Goal: Task Accomplishment & Management: Complete application form

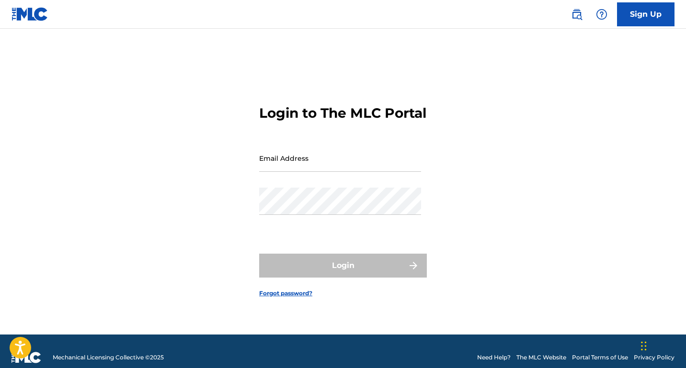
click at [302, 169] on input "Email Address" at bounding box center [340, 158] width 162 height 27
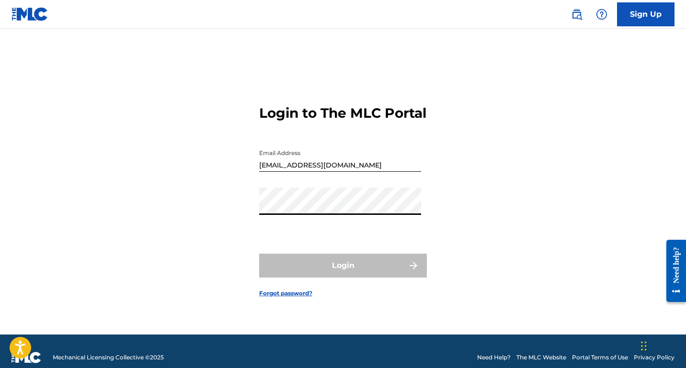
type input "[EMAIL_ADDRESS][DOMAIN_NAME]"
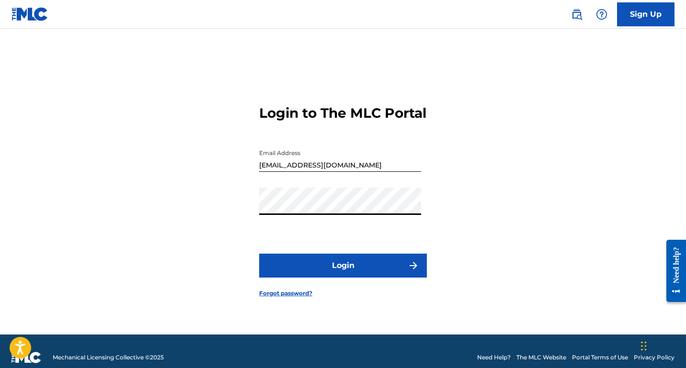
click at [328, 278] on button "Login" at bounding box center [343, 266] width 168 height 24
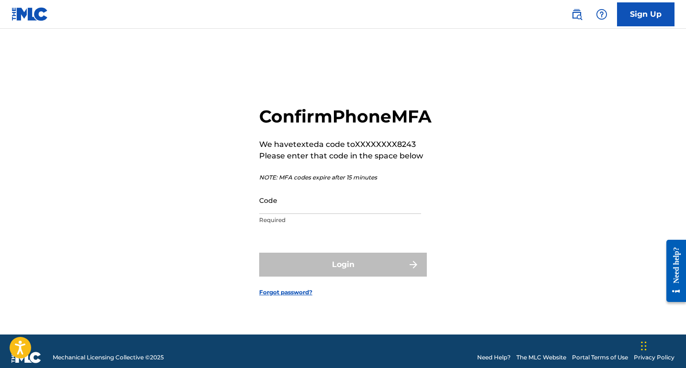
click at [311, 212] on input "Code" at bounding box center [340, 200] width 162 height 27
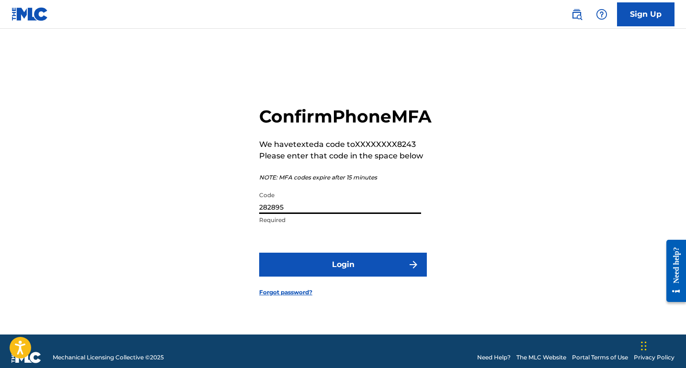
type input "282895"
click at [337, 274] on button "Login" at bounding box center [343, 265] width 168 height 24
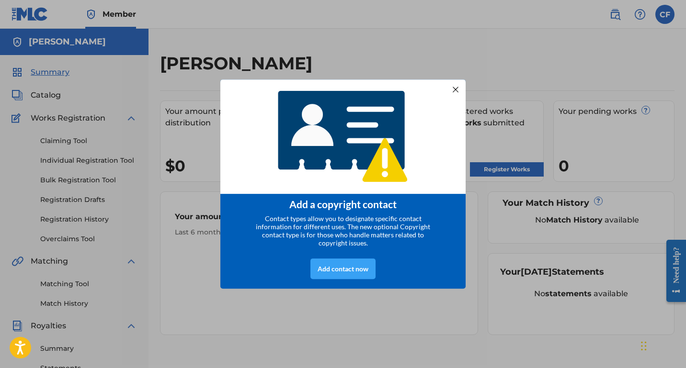
click at [350, 278] on div "Add contact now" at bounding box center [342, 269] width 65 height 21
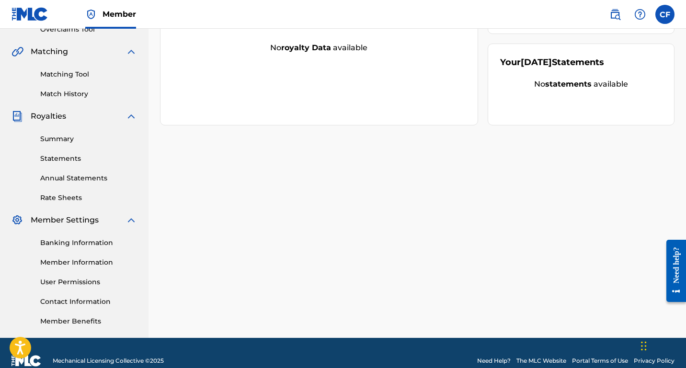
scroll to position [226, 0]
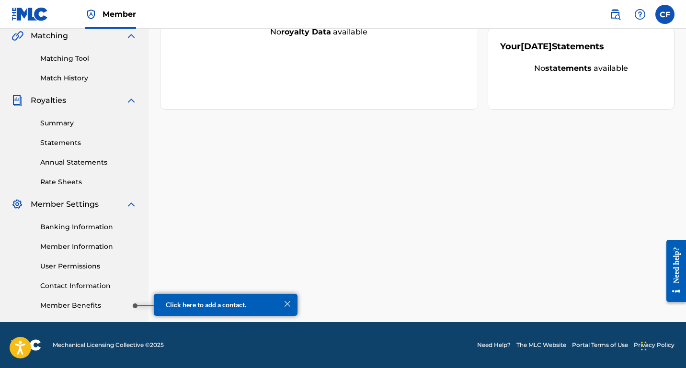
click at [118, 306] on link "Member Benefits" at bounding box center [88, 306] width 97 height 10
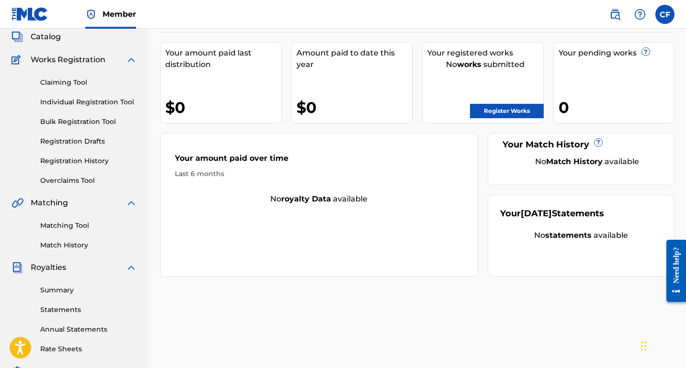
scroll to position [0, 0]
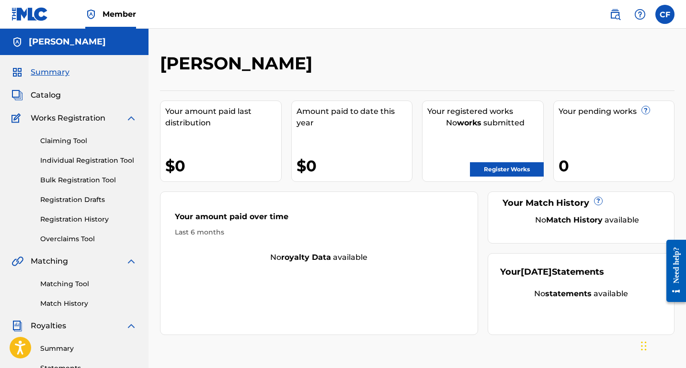
click at [70, 143] on link "Claiming Tool" at bounding box center [88, 141] width 97 height 10
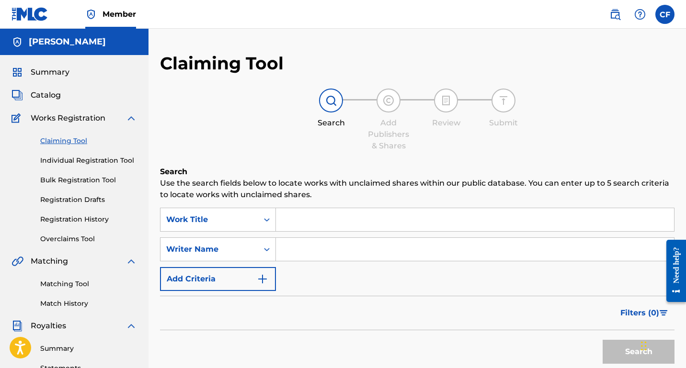
click at [292, 247] on input "Search Form" at bounding box center [475, 249] width 398 height 23
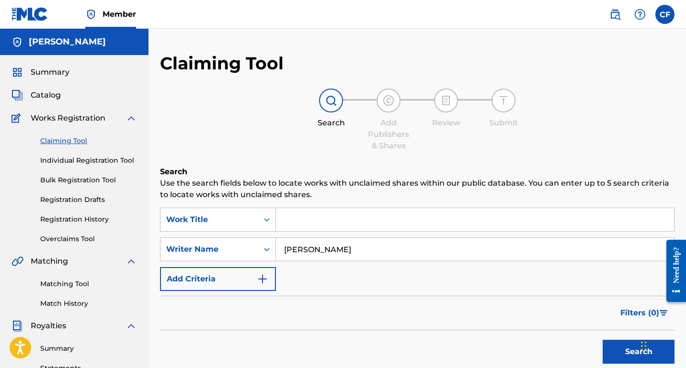
click at [315, 251] on input "[PERSON_NAME]" at bounding box center [475, 249] width 398 height 23
type input "[PERSON_NAME]"
click at [602, 340] on button "Search" at bounding box center [638, 352] width 72 height 24
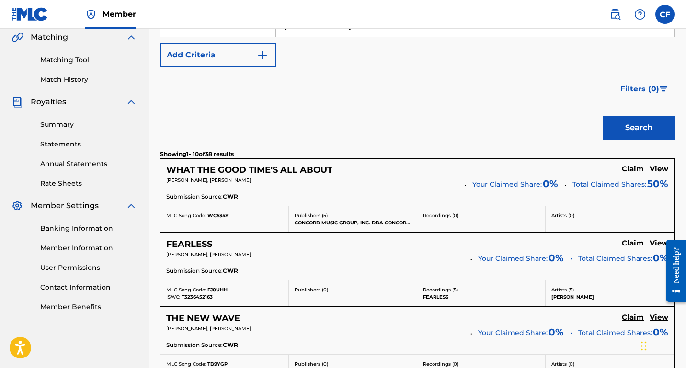
scroll to position [225, 0]
click at [634, 166] on h5 "Claim" at bounding box center [632, 168] width 22 height 9
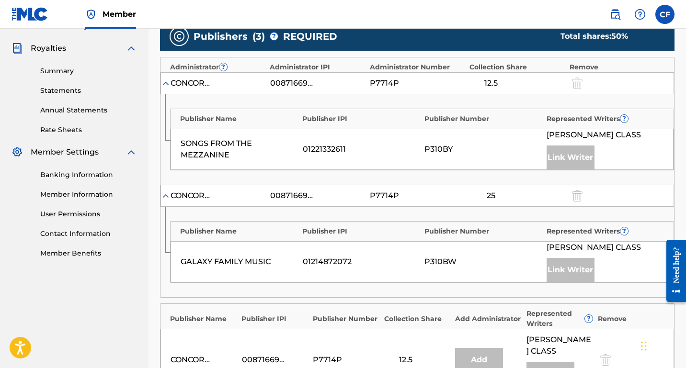
scroll to position [275, 0]
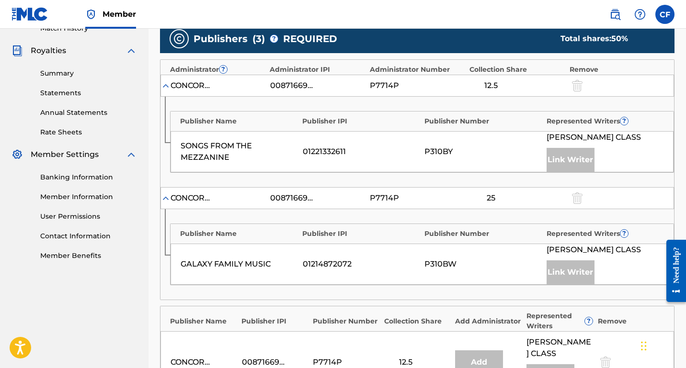
click at [166, 84] on img at bounding box center [166, 86] width 10 height 10
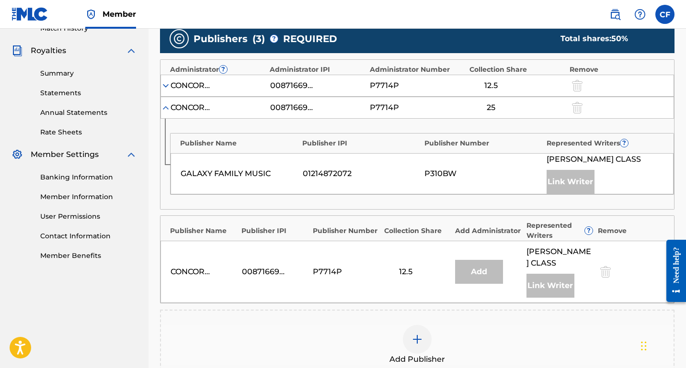
click at [167, 105] on img at bounding box center [166, 108] width 10 height 10
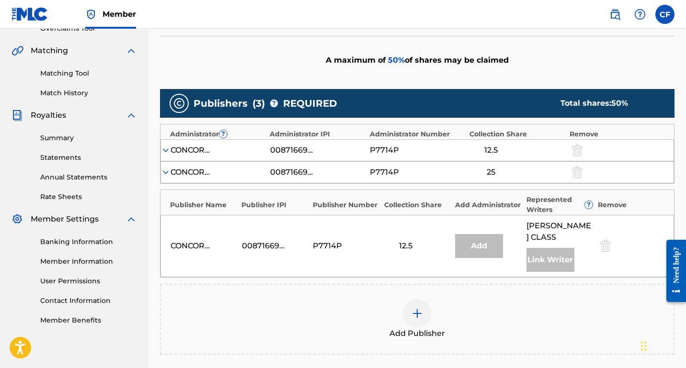
scroll to position [211, 0]
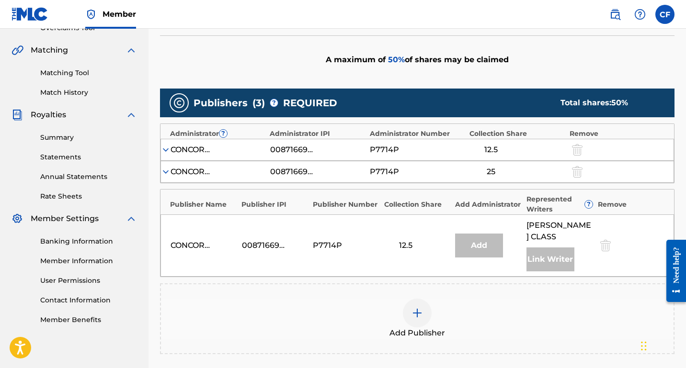
click at [463, 150] on div "P7714P" at bounding box center [417, 149] width 95 height 11
click at [165, 150] on img at bounding box center [166, 150] width 10 height 10
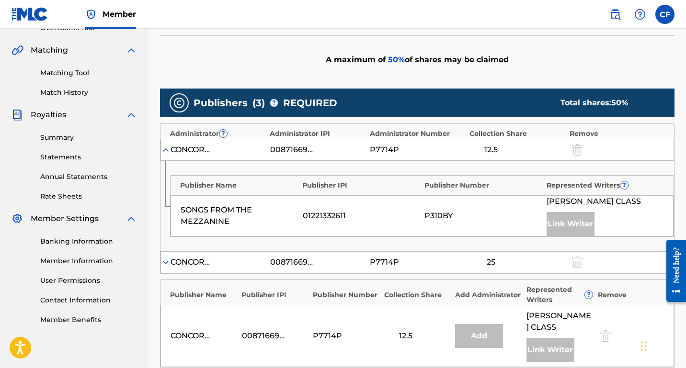
click at [165, 150] on img at bounding box center [166, 150] width 10 height 10
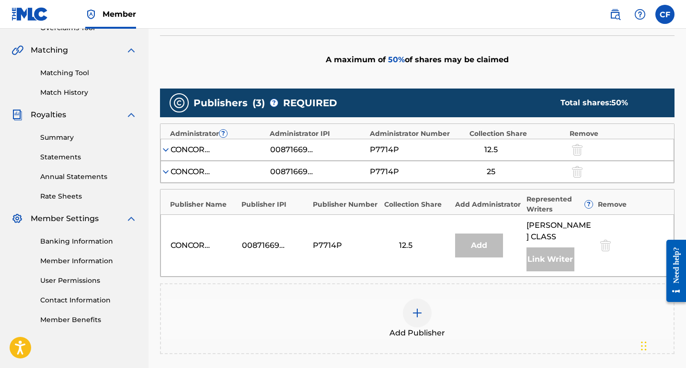
click at [167, 170] on img at bounding box center [166, 172] width 10 height 10
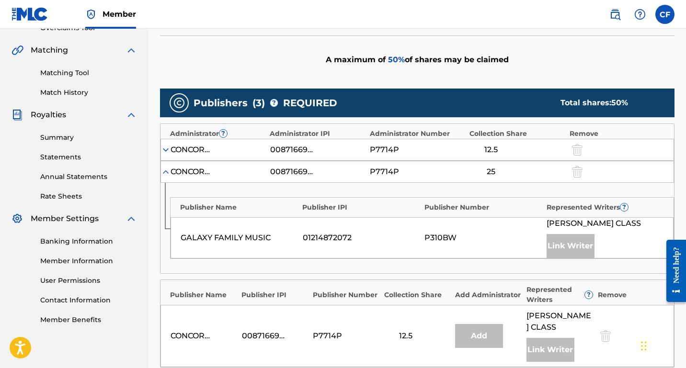
click at [167, 170] on img at bounding box center [166, 172] width 10 height 10
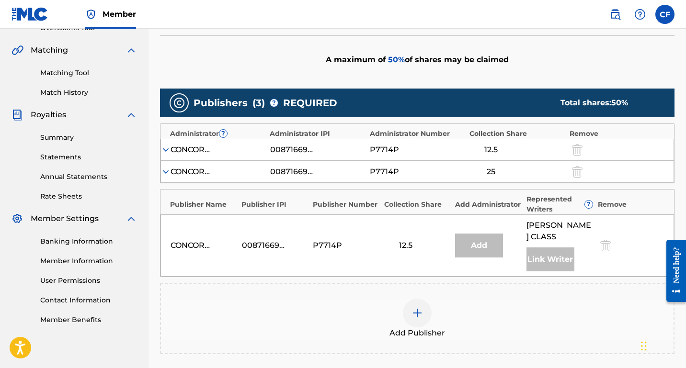
click at [185, 224] on div "CONCORD MUSIC GROUP, INC. DBA CONCORD COPYRIGHTS 00871669397 P7714P 12.5 Add [P…" at bounding box center [416, 245] width 513 height 62
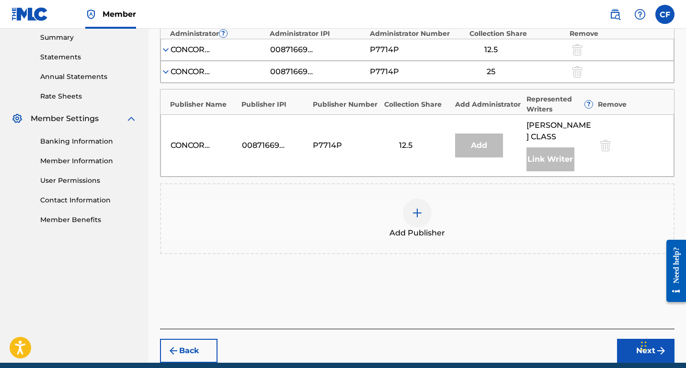
scroll to position [340, 0]
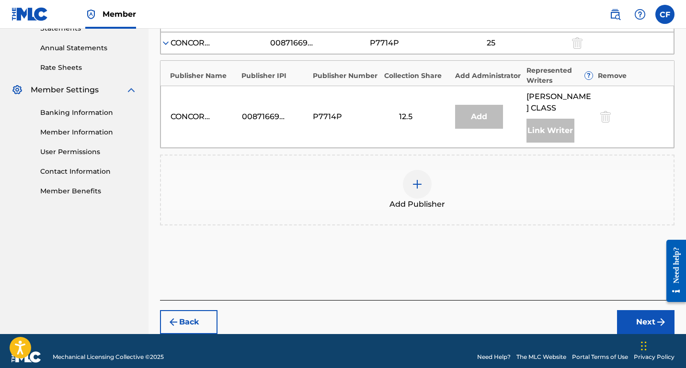
click at [639, 310] on button "Next" at bounding box center [645, 322] width 57 height 24
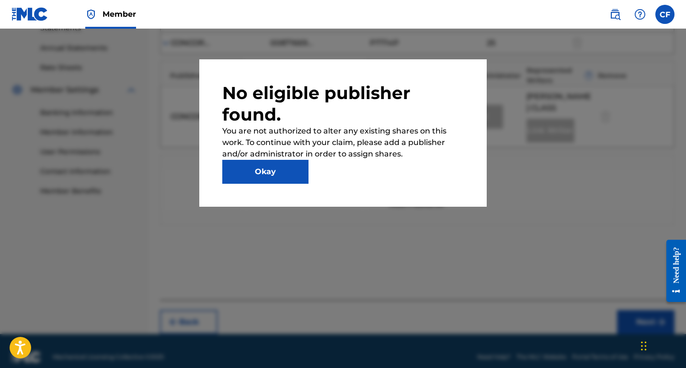
click at [277, 170] on button "Okay" at bounding box center [265, 172] width 86 height 24
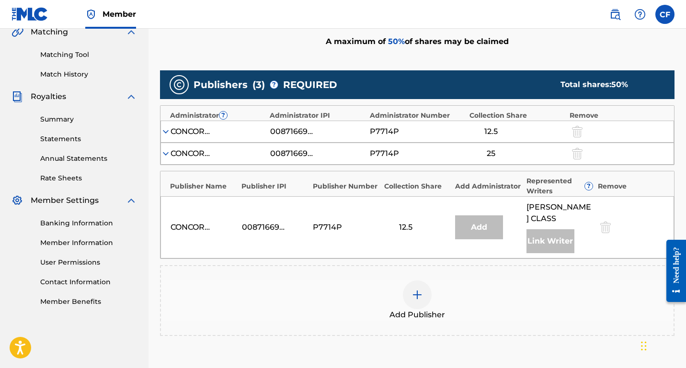
scroll to position [16, 0]
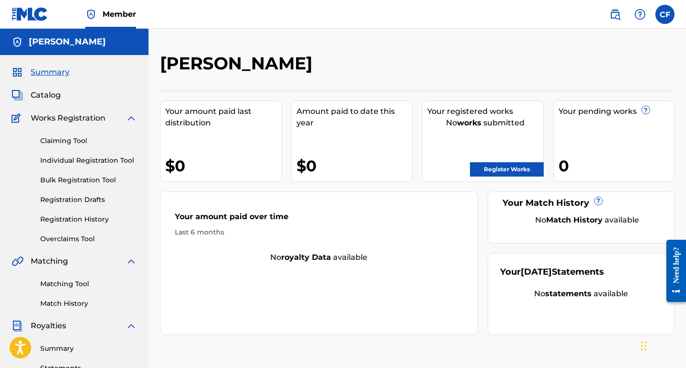
click at [66, 145] on link "Claiming Tool" at bounding box center [88, 141] width 97 height 10
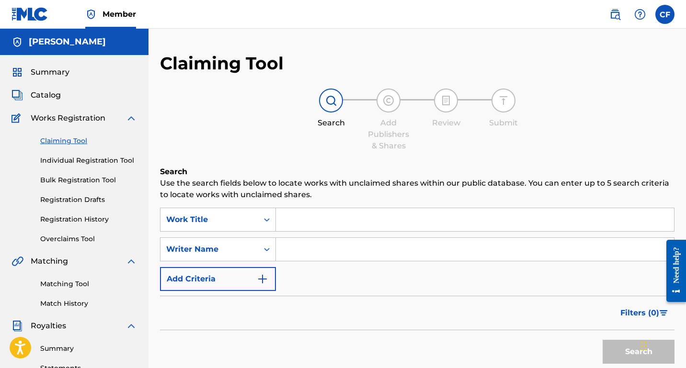
click at [292, 253] on input "Search Form" at bounding box center [475, 249] width 398 height 23
type input "[PERSON_NAME]"
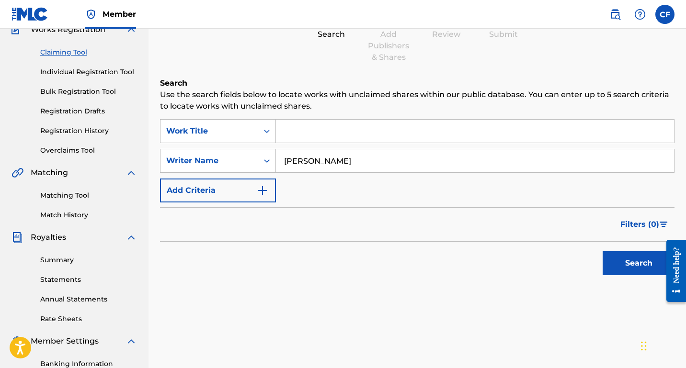
scroll to position [114, 0]
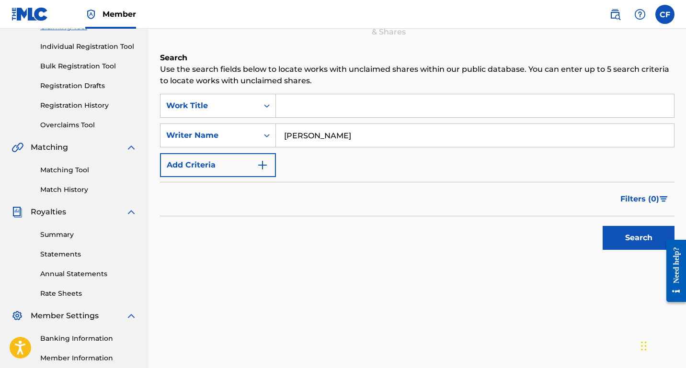
click at [634, 237] on button "Search" at bounding box center [638, 238] width 72 height 24
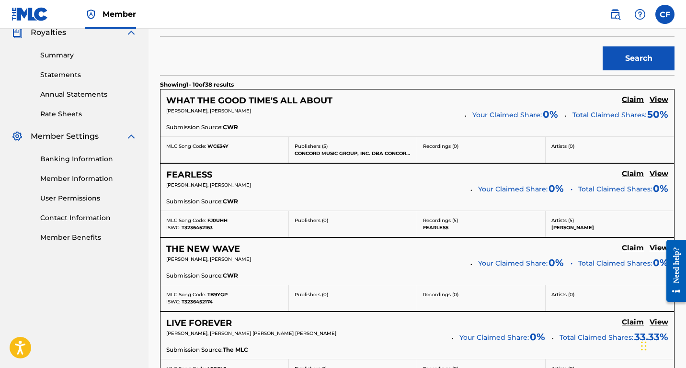
scroll to position [294, 0]
click at [630, 100] on h5 "Claim" at bounding box center [632, 99] width 22 height 9
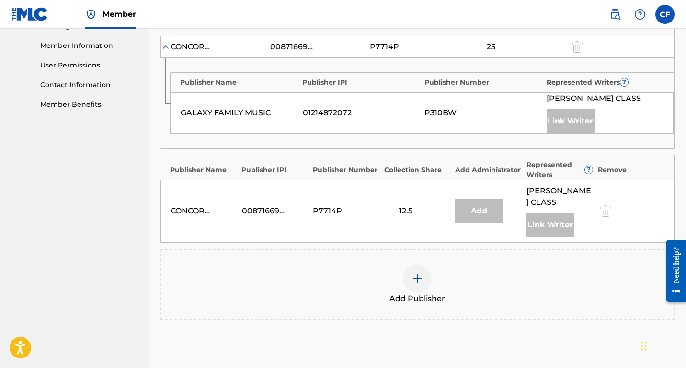
scroll to position [429, 0]
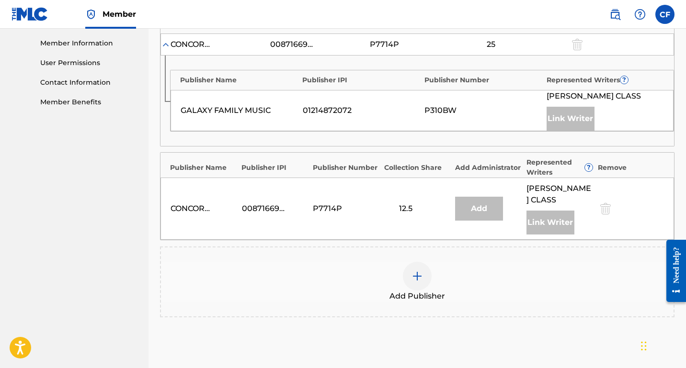
click at [410, 264] on div at bounding box center [417, 276] width 29 height 29
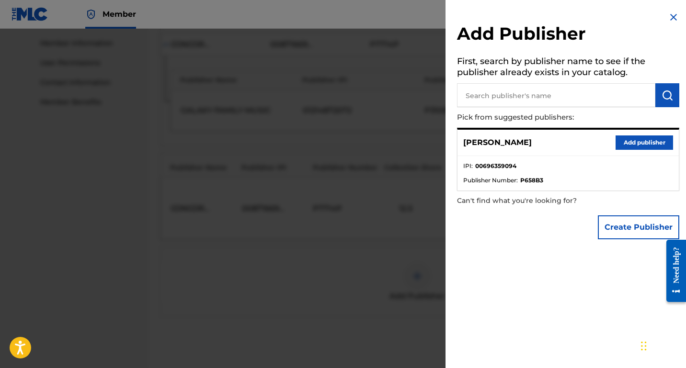
click at [512, 92] on input "text" at bounding box center [556, 95] width 198 height 24
type input "graybar party productions"
click at [661, 91] on img "submit" at bounding box center [666, 95] width 11 height 11
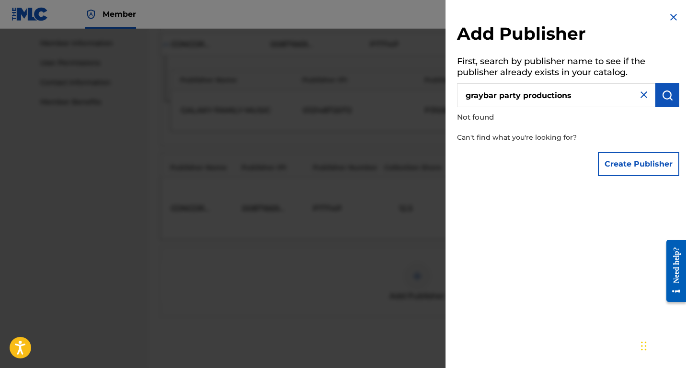
click at [667, 14] on img at bounding box center [672, 16] width 11 height 11
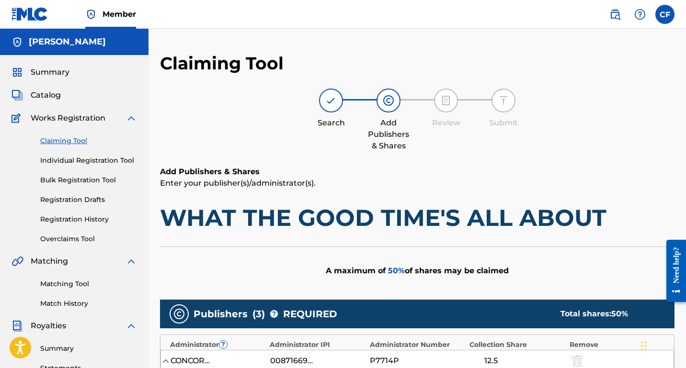
scroll to position [5, 0]
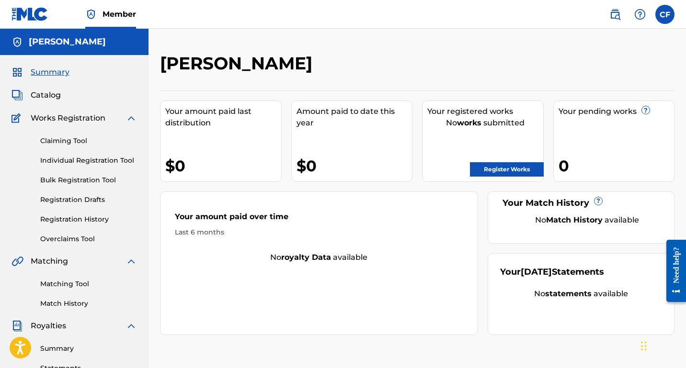
click at [66, 141] on link "Claiming Tool" at bounding box center [88, 141] width 97 height 10
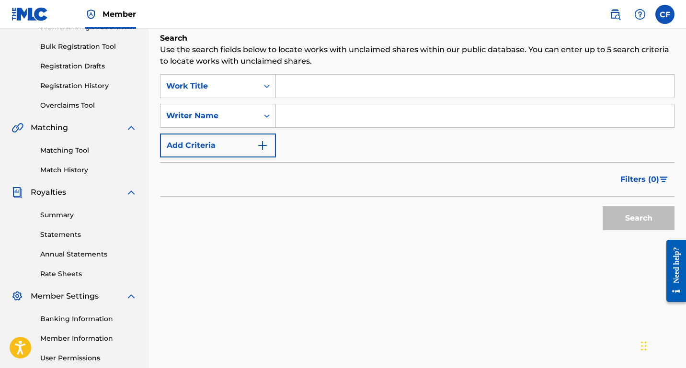
scroll to position [105, 0]
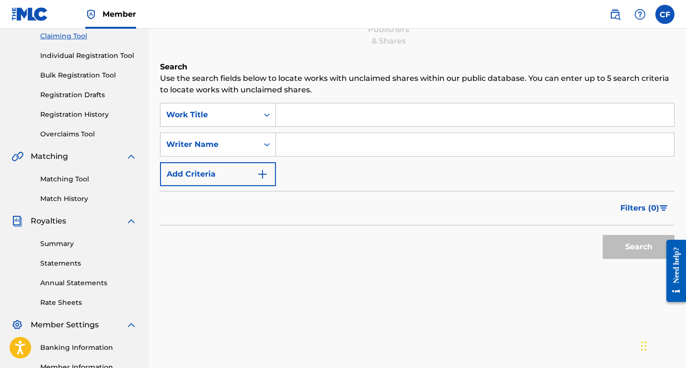
click at [297, 139] on input "Search Form" at bounding box center [475, 144] width 398 height 23
type input "[PERSON_NAME]"
click at [341, 174] on div "SearchWithCriteriaca5516ab-47bd-42c5-8442-0dce3a378863 Work Title SearchWithCri…" at bounding box center [417, 144] width 514 height 83
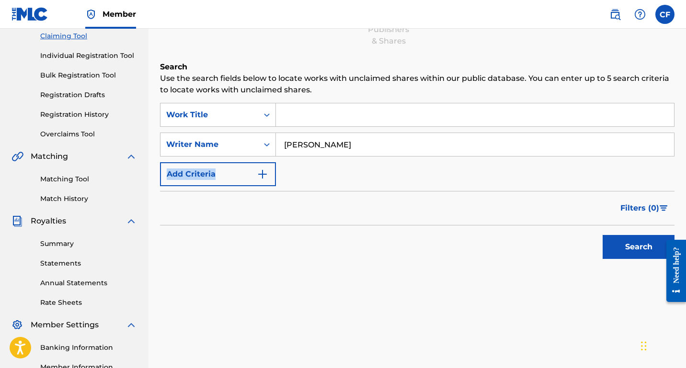
click at [628, 244] on button "Search" at bounding box center [638, 247] width 72 height 24
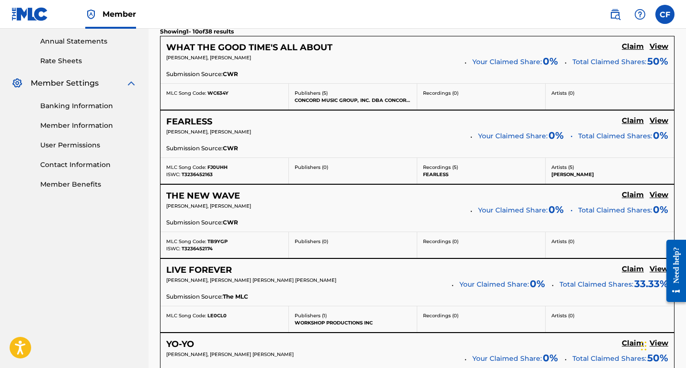
scroll to position [345, 0]
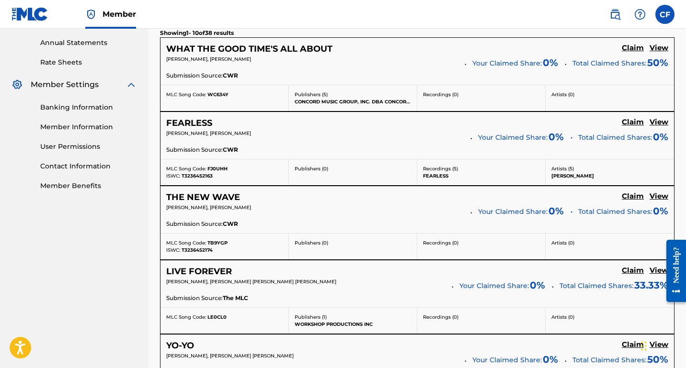
click at [631, 53] on h5 "Claim" at bounding box center [632, 48] width 22 height 9
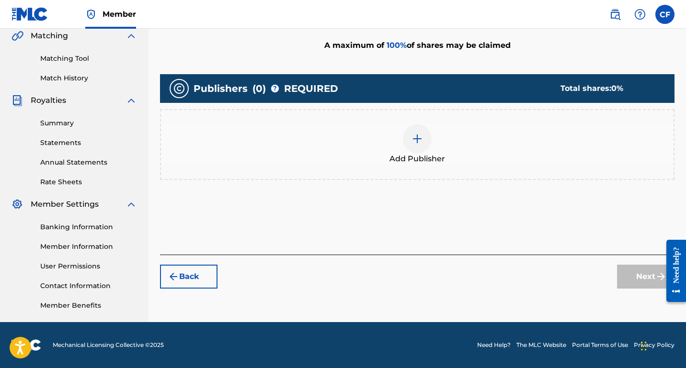
scroll to position [226, 0]
click at [413, 144] on img at bounding box center [416, 138] width 11 height 11
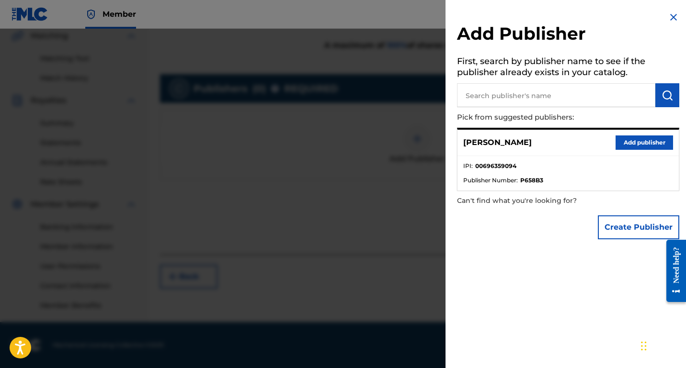
click at [636, 146] on button "Add publisher" at bounding box center [643, 142] width 57 height 14
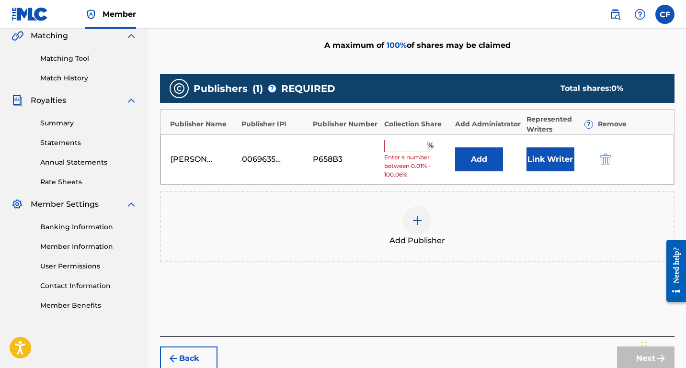
click at [414, 149] on input "text" at bounding box center [405, 146] width 43 height 12
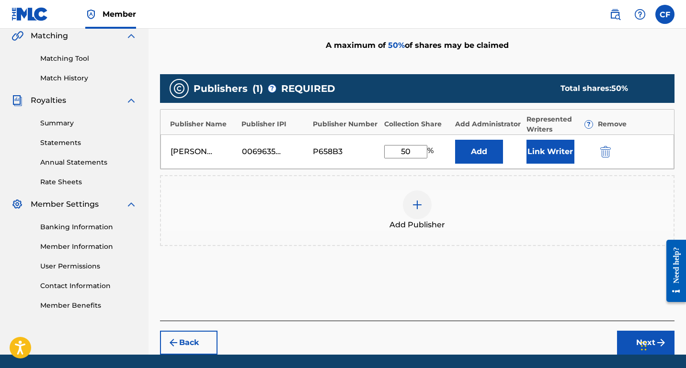
scroll to position [229, 0]
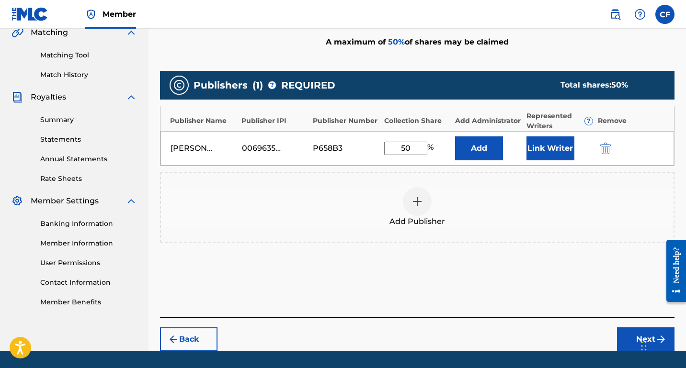
type input "50"
click at [536, 144] on button "Link Writer" at bounding box center [550, 148] width 48 height 24
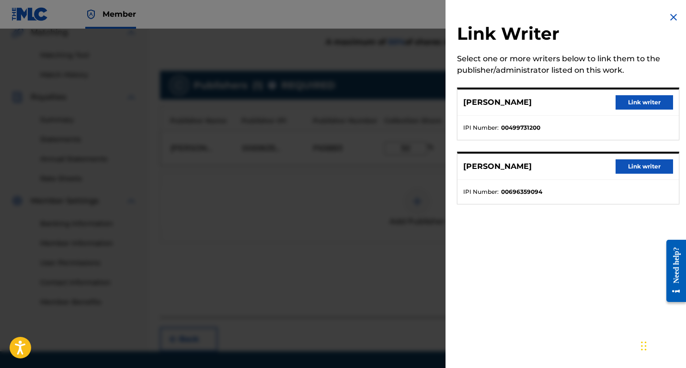
click at [632, 164] on button "Link writer" at bounding box center [643, 166] width 57 height 14
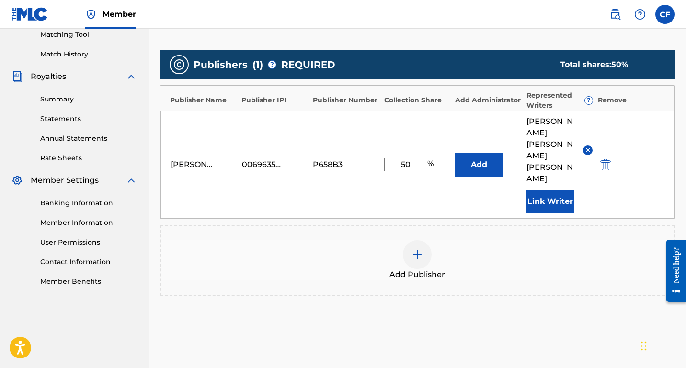
scroll to position [250, 0]
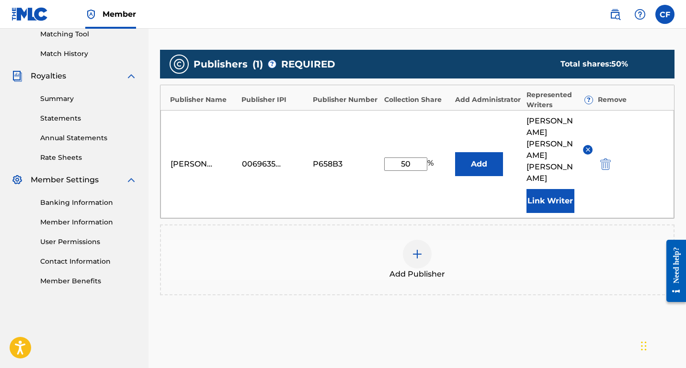
click at [201, 158] on div "[PERSON_NAME]" at bounding box center [191, 163] width 43 height 11
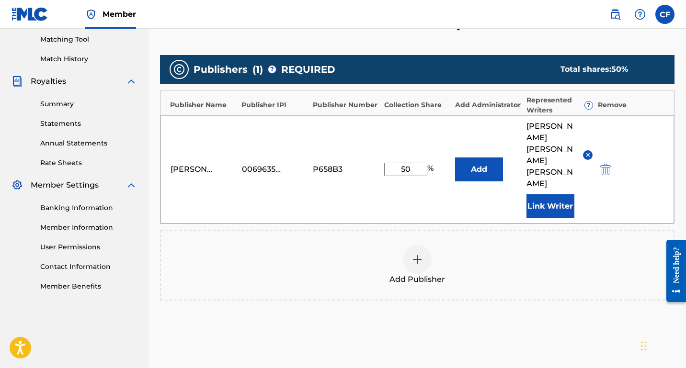
click at [608, 164] on img "submit" at bounding box center [605, 169] width 11 height 11
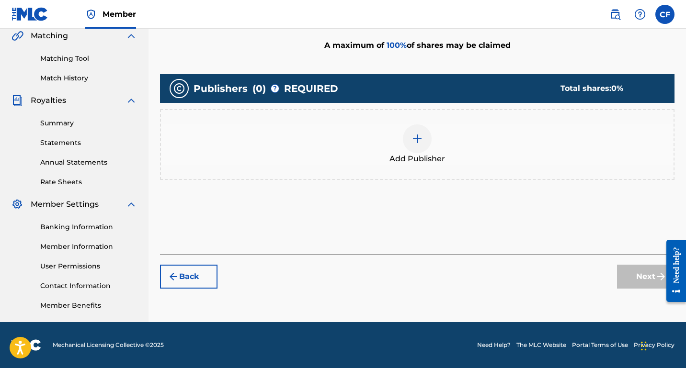
click at [424, 140] on div at bounding box center [417, 138] width 29 height 29
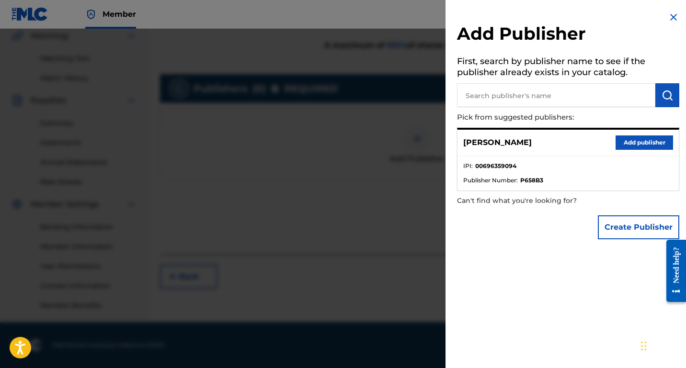
click at [611, 228] on button "Create Publisher" at bounding box center [638, 227] width 81 height 24
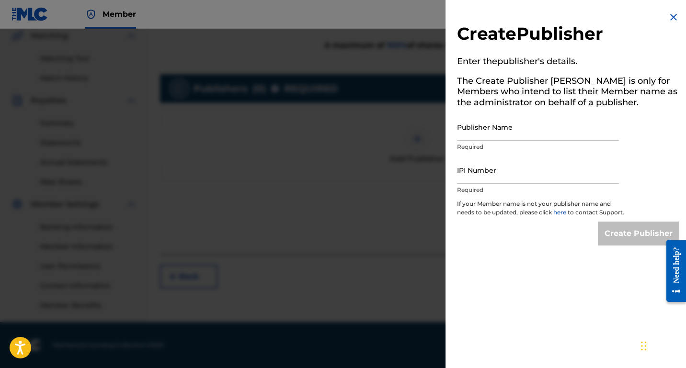
click at [506, 129] on input "Publisher Name" at bounding box center [538, 126] width 162 height 27
type input "Graybar Party Productions"
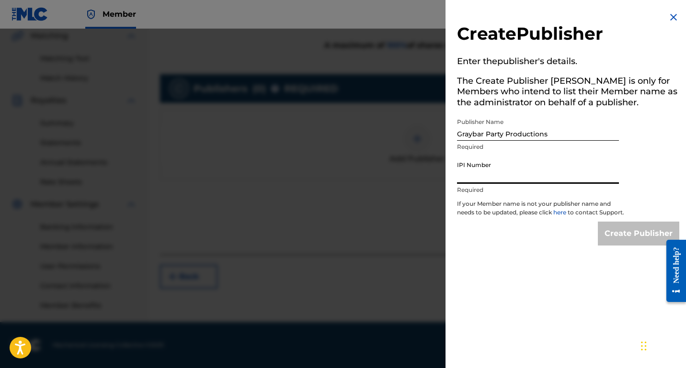
click at [498, 170] on input "IPI Number" at bounding box center [538, 170] width 162 height 27
click at [485, 176] on input "0100123349" at bounding box center [538, 170] width 162 height 27
type input "01001233349"
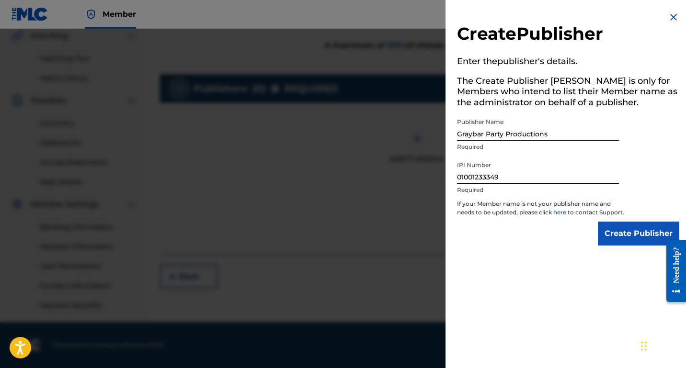
click at [626, 239] on input "Create Publisher" at bounding box center [638, 234] width 81 height 24
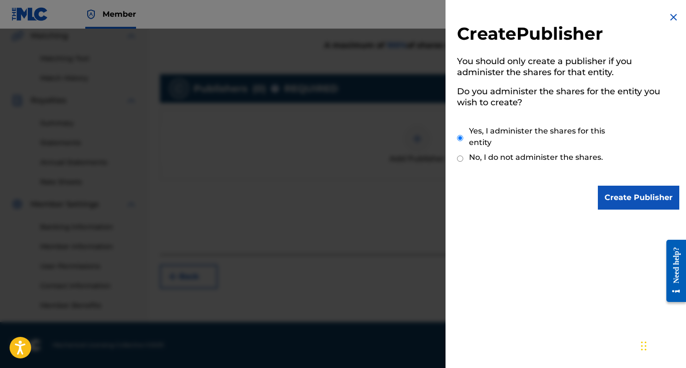
click at [614, 194] on input "Create Publisher" at bounding box center [638, 198] width 81 height 24
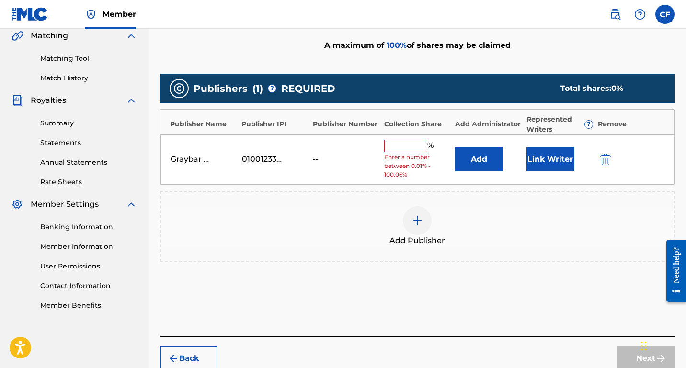
click at [412, 147] on input "text" at bounding box center [405, 146] width 43 height 12
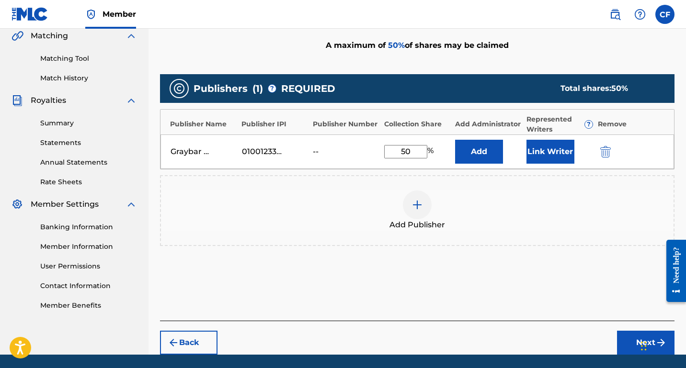
click at [540, 146] on button "Link Writer" at bounding box center [550, 152] width 48 height 24
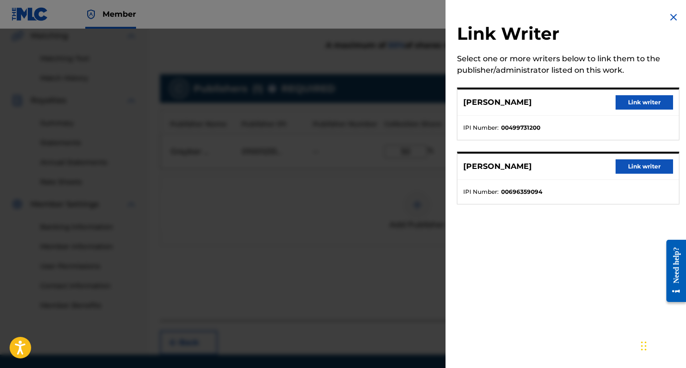
click at [643, 167] on button "Link writer" at bounding box center [643, 166] width 57 height 14
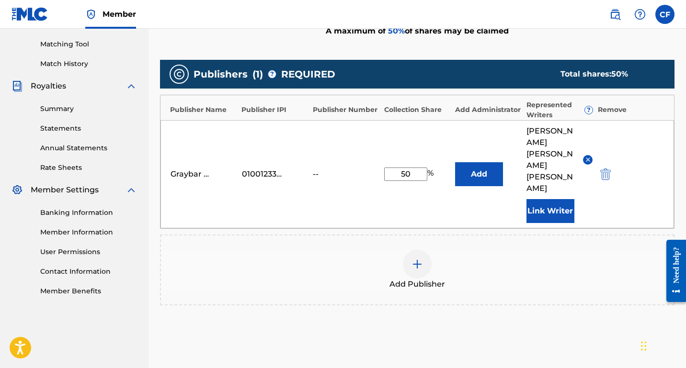
scroll to position [227, 0]
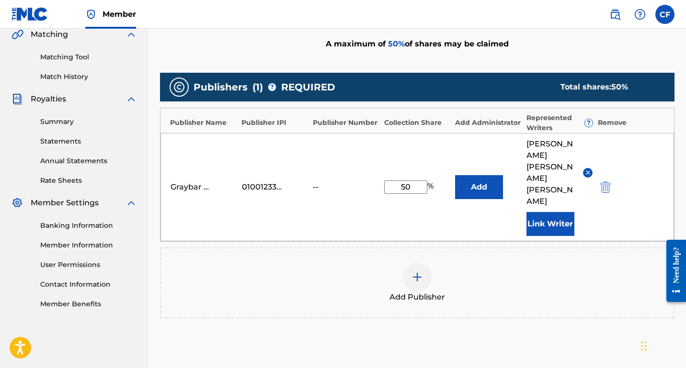
click at [414, 181] on input "50" at bounding box center [405, 187] width 43 height 13
type input "5"
type input "2"
type input "50"
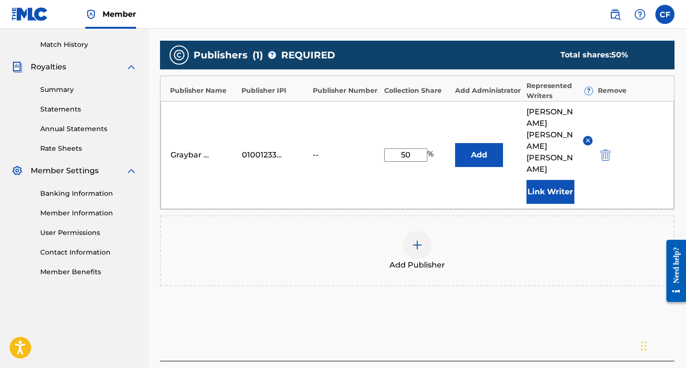
scroll to position [297, 0]
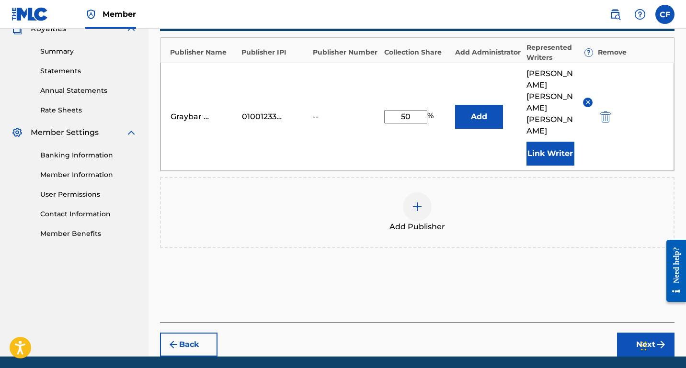
click at [638, 333] on button "Next" at bounding box center [645, 345] width 57 height 24
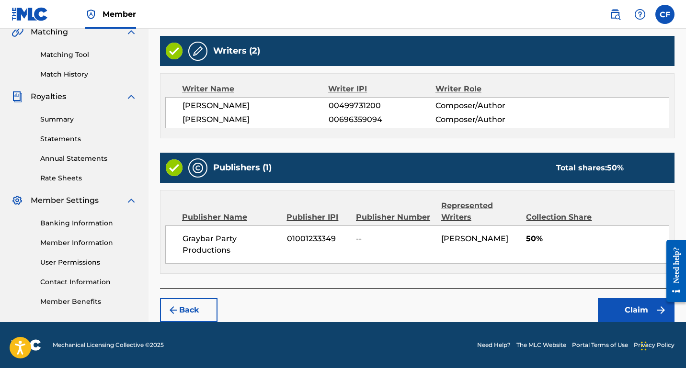
scroll to position [237, 0]
click at [629, 311] on button "Claim" at bounding box center [636, 310] width 77 height 24
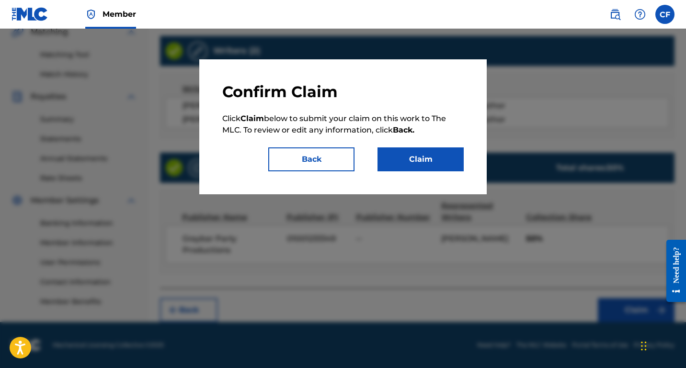
click at [409, 161] on button "Claim" at bounding box center [420, 159] width 86 height 24
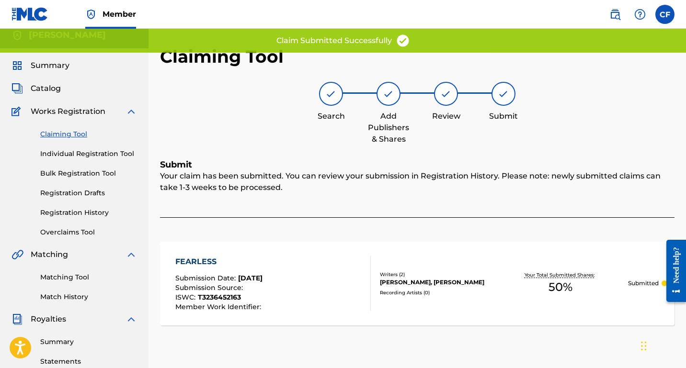
scroll to position [0, 0]
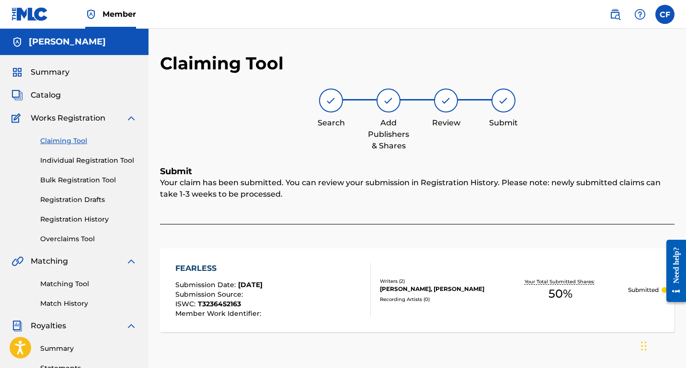
click at [55, 140] on link "Claiming Tool" at bounding box center [88, 141] width 97 height 10
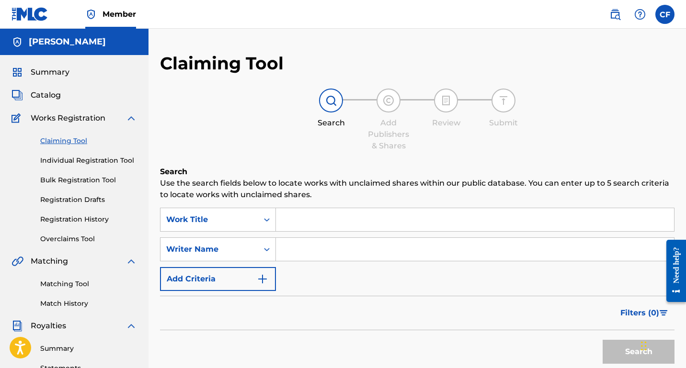
scroll to position [8, 0]
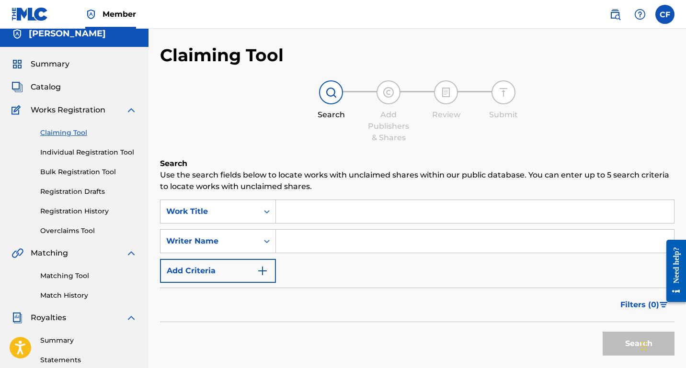
click at [321, 240] on input "Search Form" at bounding box center [475, 241] width 398 height 23
type input "[PERSON_NAME]"
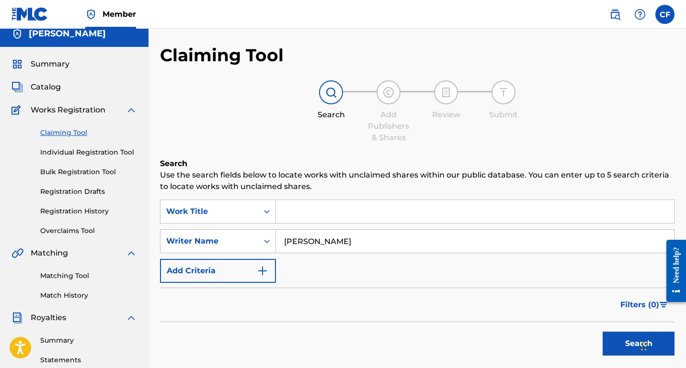
click at [602, 332] on button "Search" at bounding box center [638, 344] width 72 height 24
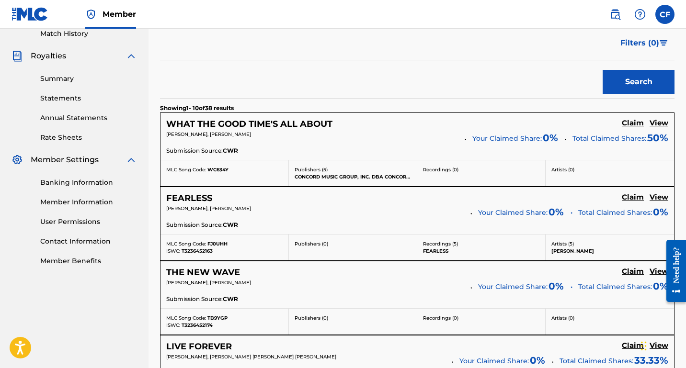
scroll to position [273, 0]
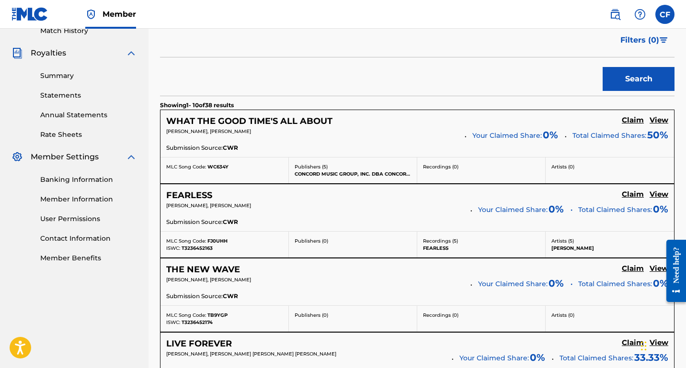
click at [625, 119] on h5 "Claim" at bounding box center [632, 120] width 22 height 9
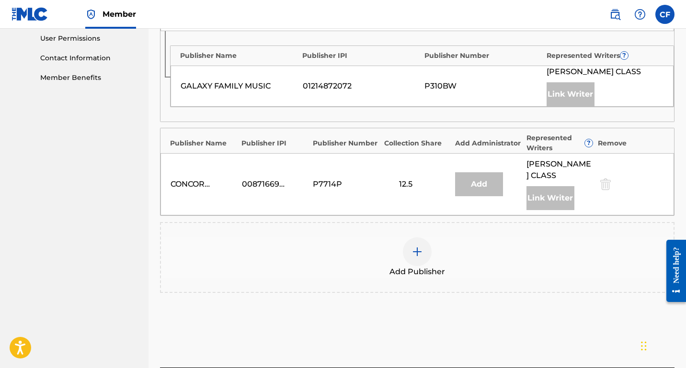
scroll to position [457, 0]
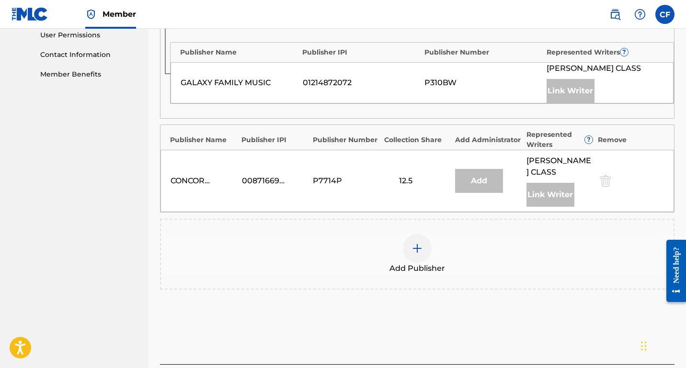
click at [413, 234] on div at bounding box center [417, 248] width 29 height 29
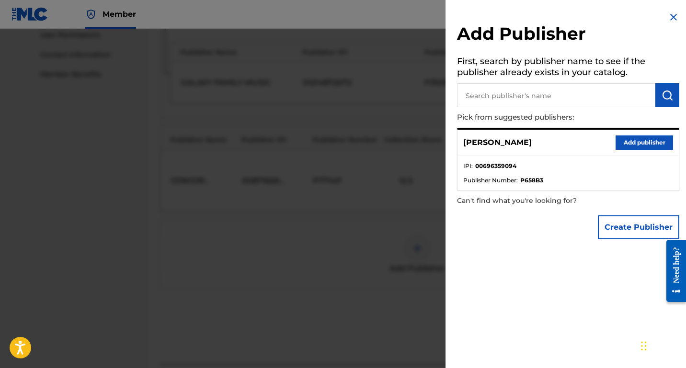
click at [480, 100] on input "text" at bounding box center [556, 95] width 198 height 24
type input "graybar party productions"
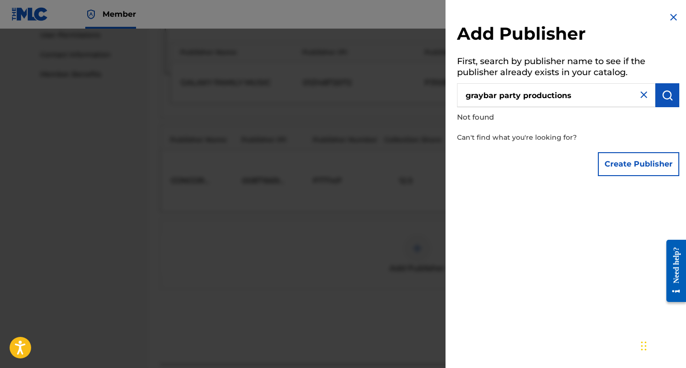
click at [614, 159] on button "Create Publisher" at bounding box center [638, 164] width 81 height 24
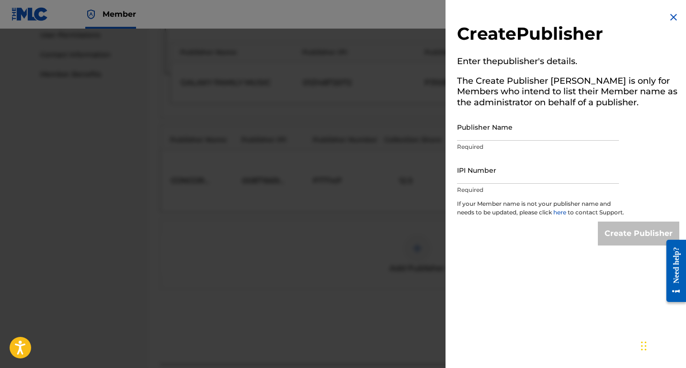
click at [507, 130] on input "Publisher Name" at bounding box center [538, 126] width 162 height 27
type input "Graybar Party Productions"
click at [507, 181] on input "IPI Number" at bounding box center [538, 170] width 162 height 27
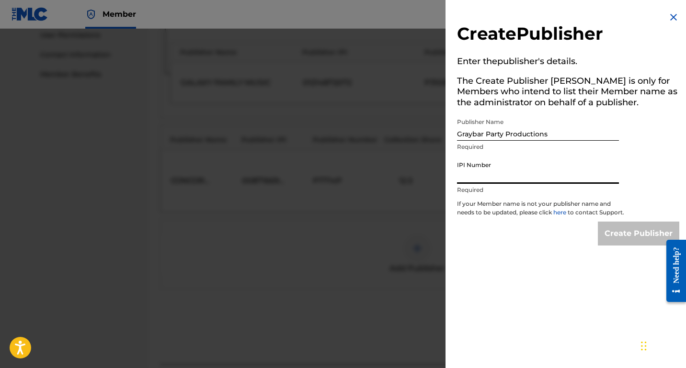
type input "01001233349"
click at [617, 243] on input "Create Publisher" at bounding box center [638, 234] width 81 height 24
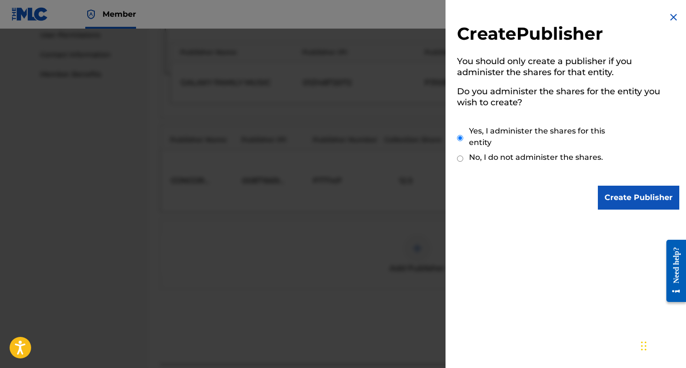
click at [617, 198] on input "Create Publisher" at bounding box center [638, 198] width 81 height 24
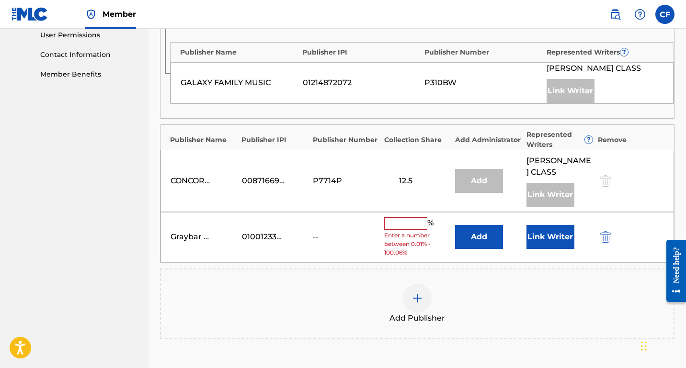
click at [389, 217] on input "text" at bounding box center [405, 223] width 43 height 12
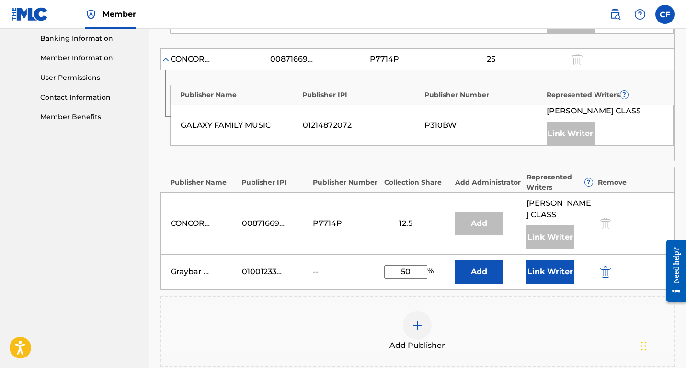
scroll to position [416, 0]
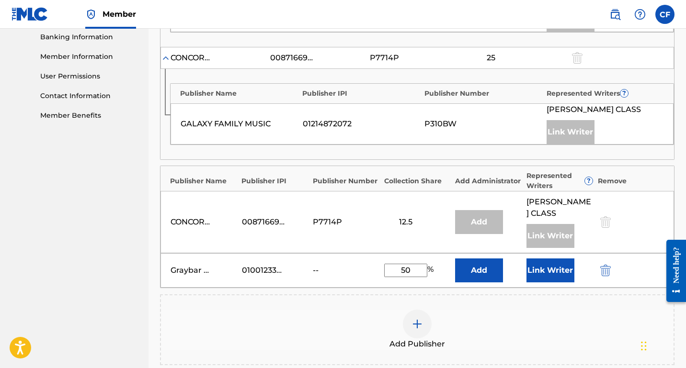
type input "50"
click at [554, 262] on button "Link Writer" at bounding box center [550, 271] width 48 height 24
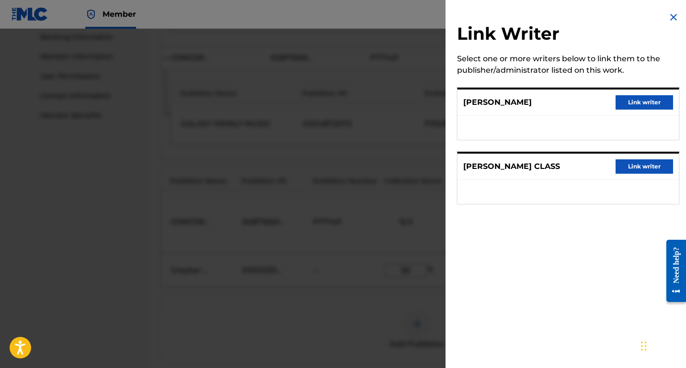
click at [645, 104] on button "Link writer" at bounding box center [643, 102] width 57 height 14
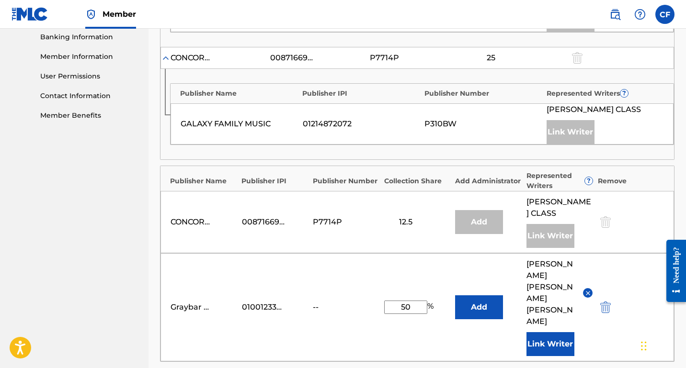
click at [491, 295] on button "Add" at bounding box center [479, 307] width 48 height 24
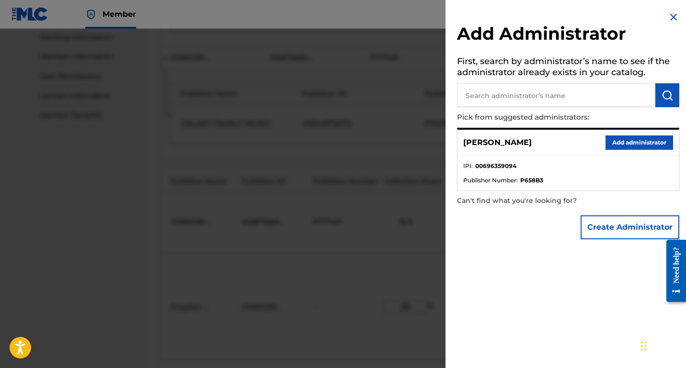
click at [608, 143] on button "Add administrator" at bounding box center [639, 142] width 68 height 14
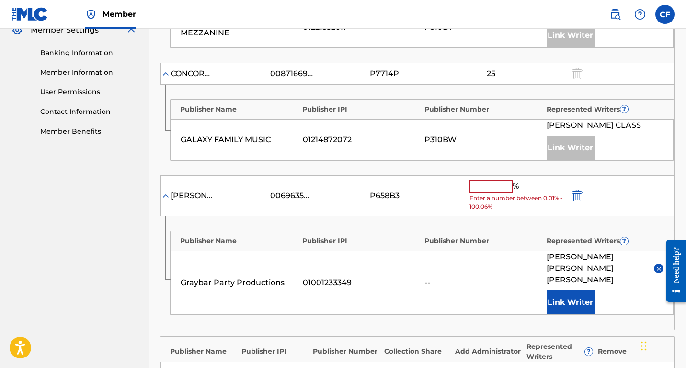
scroll to position [402, 0]
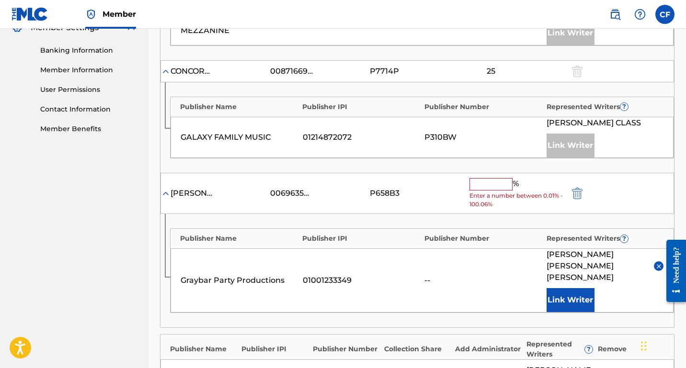
click at [487, 188] on input "text" at bounding box center [490, 184] width 43 height 12
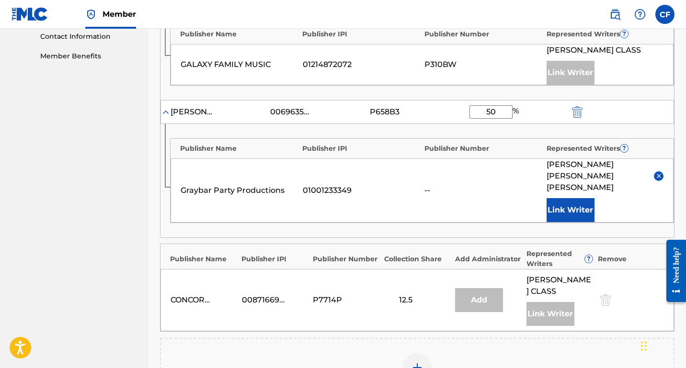
scroll to position [480, 0]
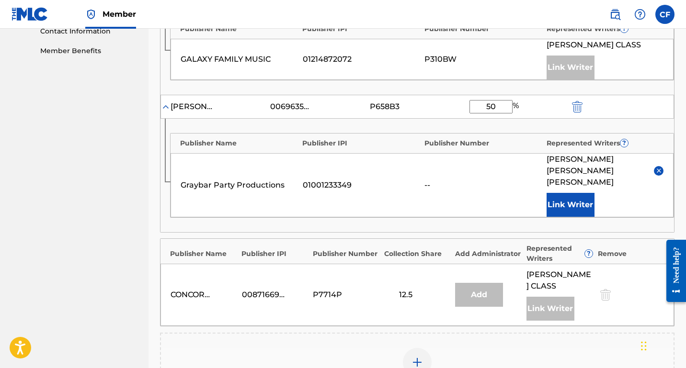
type input "50"
click at [585, 193] on button "Link Writer" at bounding box center [570, 205] width 48 height 24
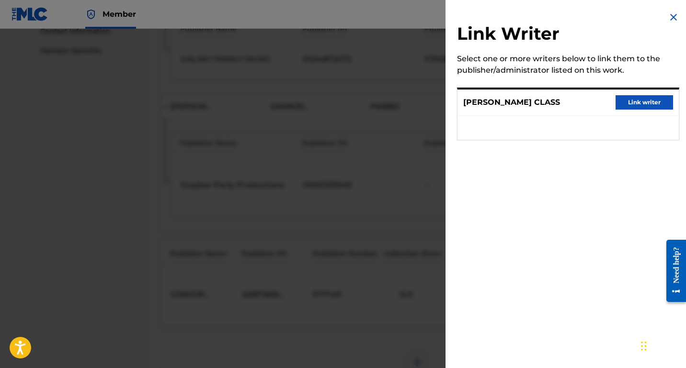
click at [672, 14] on img at bounding box center [672, 16] width 11 height 11
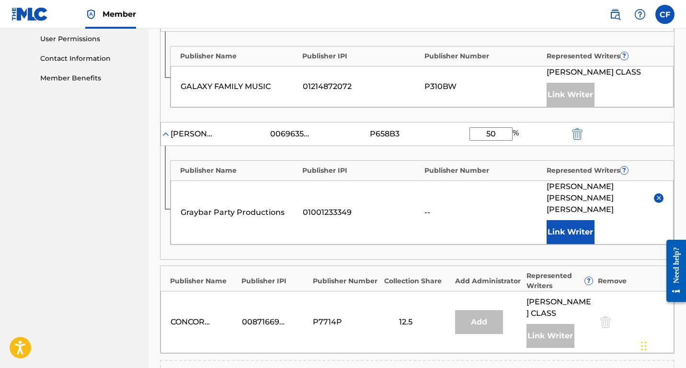
scroll to position [442, 0]
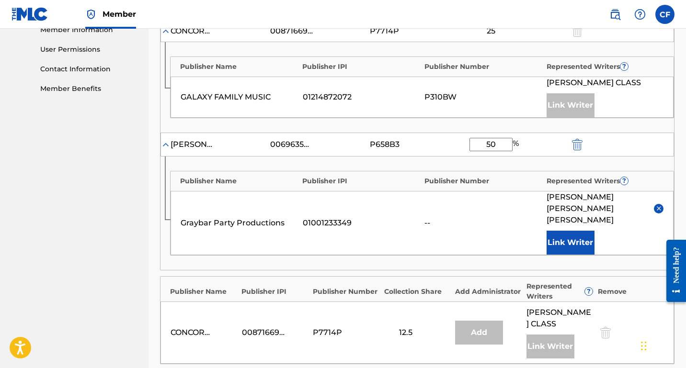
click at [496, 217] on div "--" at bounding box center [482, 222] width 117 height 11
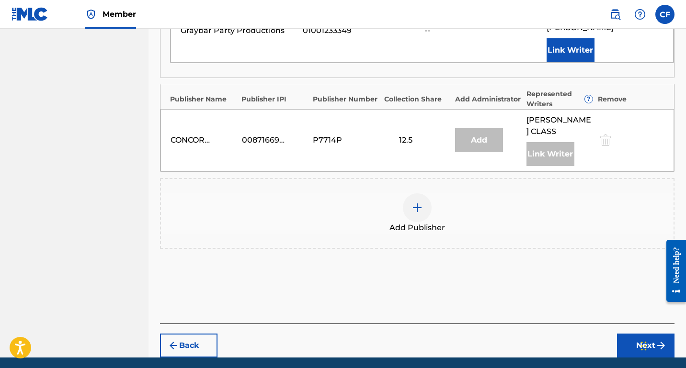
scroll to position [647, 0]
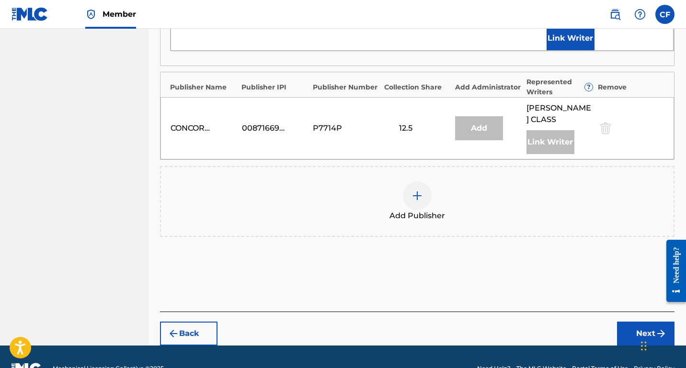
click at [632, 322] on button "Next" at bounding box center [645, 334] width 57 height 24
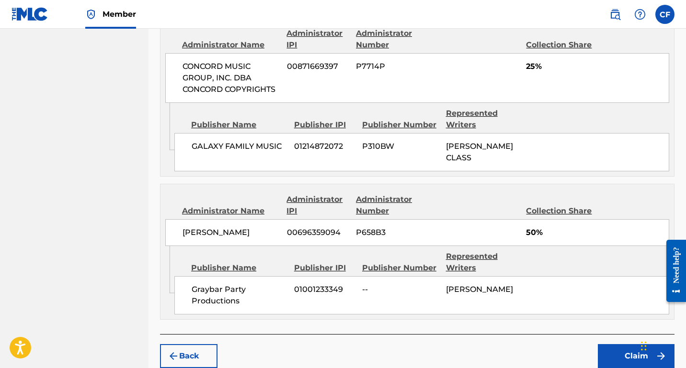
scroll to position [668, 0]
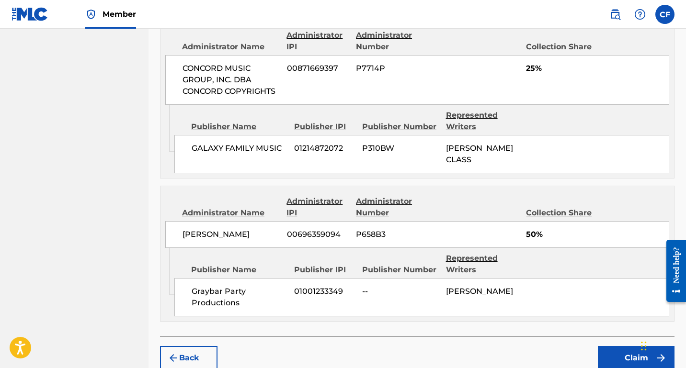
click at [371, 286] on span "--" at bounding box center [400, 291] width 76 height 11
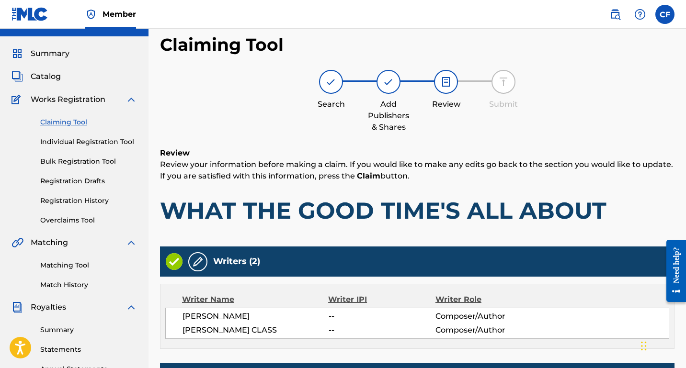
scroll to position [0, 0]
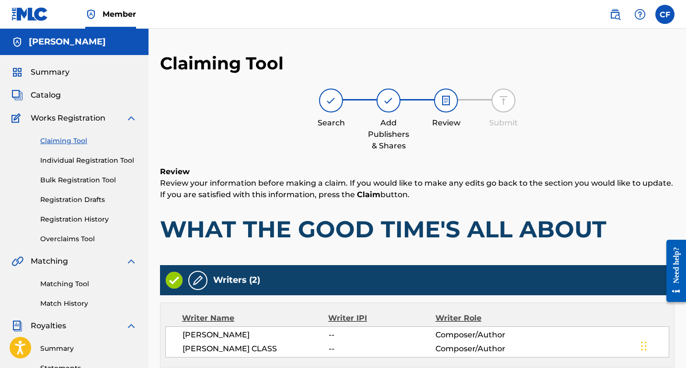
click at [45, 73] on span "Summary" at bounding box center [50, 72] width 39 height 11
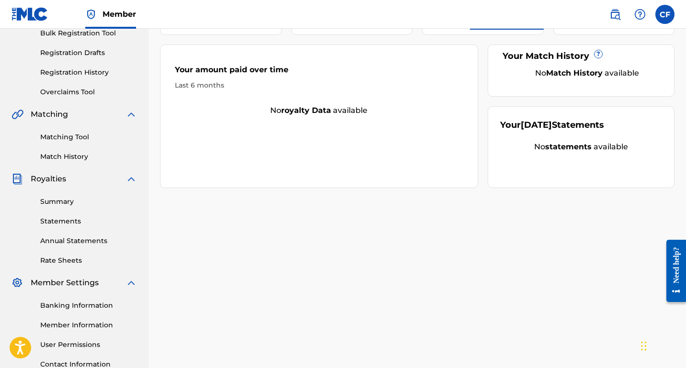
scroll to position [153, 0]
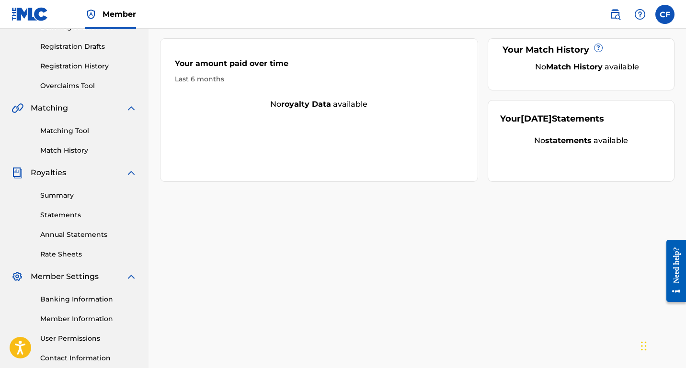
click at [61, 195] on link "Summary" at bounding box center [88, 196] width 97 height 10
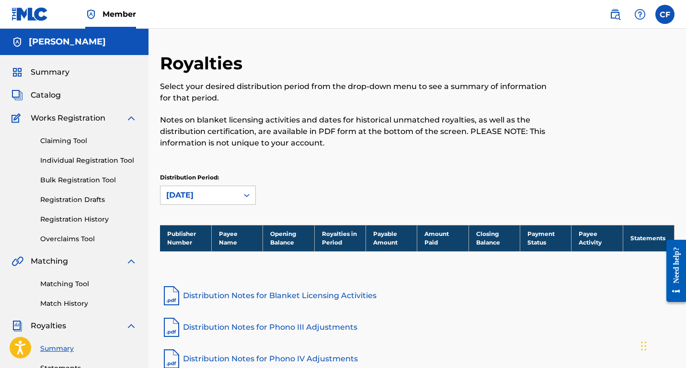
click at [48, 92] on span "Catalog" at bounding box center [46, 95] width 30 height 11
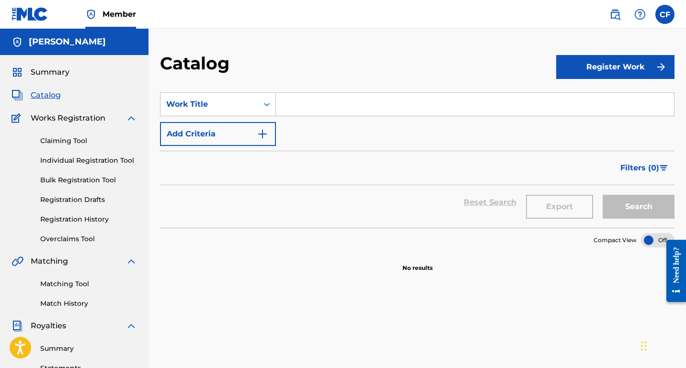
click at [300, 135] on div "SearchWithCriteriacf273d61-5edd-4208-845b-e5c23a97fb18 Work Title Add Criteria" at bounding box center [417, 119] width 514 height 54
click at [260, 135] on img "Search Form" at bounding box center [262, 133] width 11 height 11
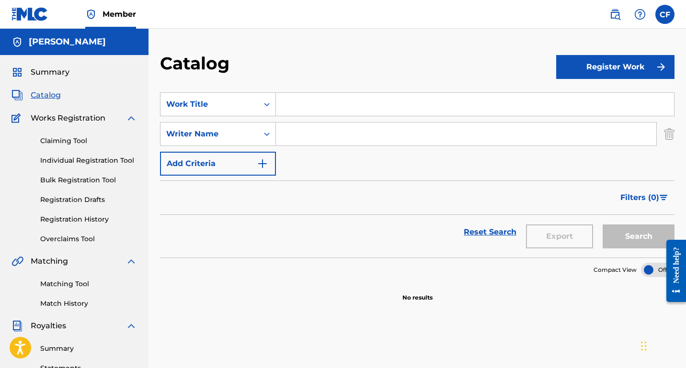
click at [302, 135] on input "Search Form" at bounding box center [466, 134] width 380 height 23
type input "collee"
click at [77, 140] on link "Claiming Tool" at bounding box center [88, 141] width 97 height 10
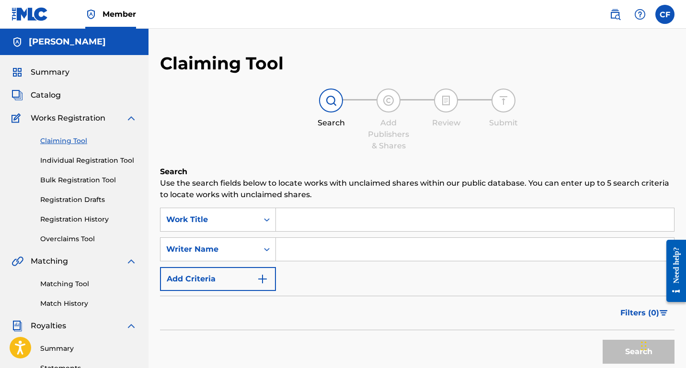
click at [311, 244] on input "Search Form" at bounding box center [475, 249] width 398 height 23
type input "[PERSON_NAME]"
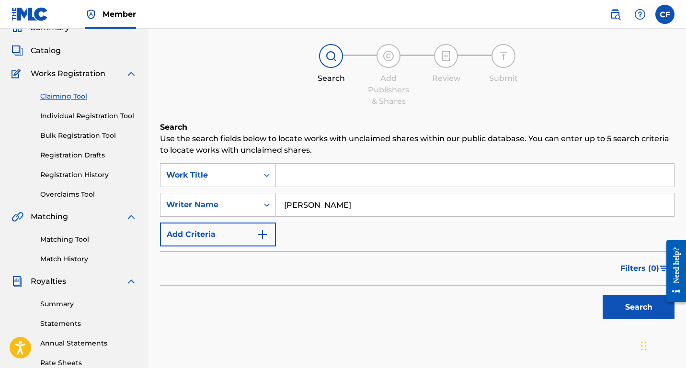
scroll to position [66, 0]
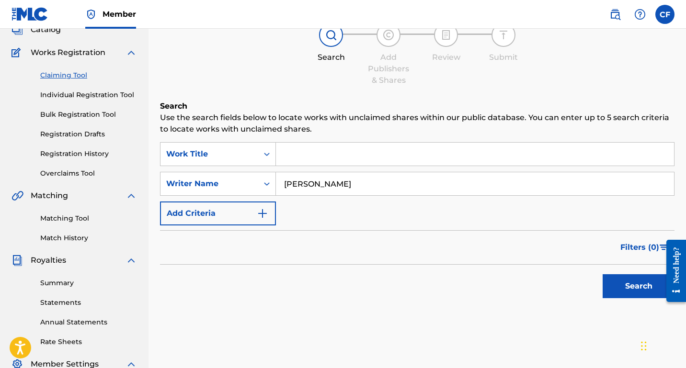
click at [610, 283] on button "Search" at bounding box center [638, 286] width 72 height 24
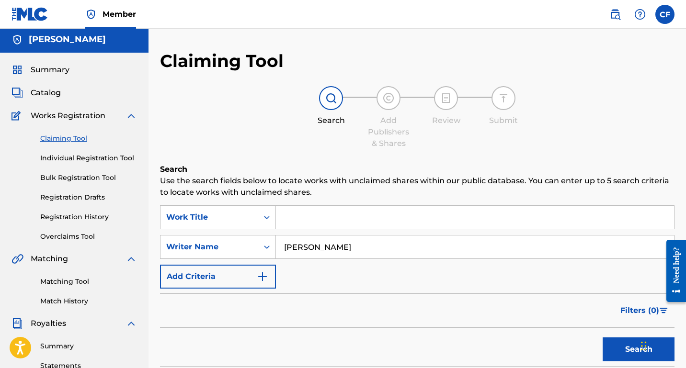
scroll to position [0, 0]
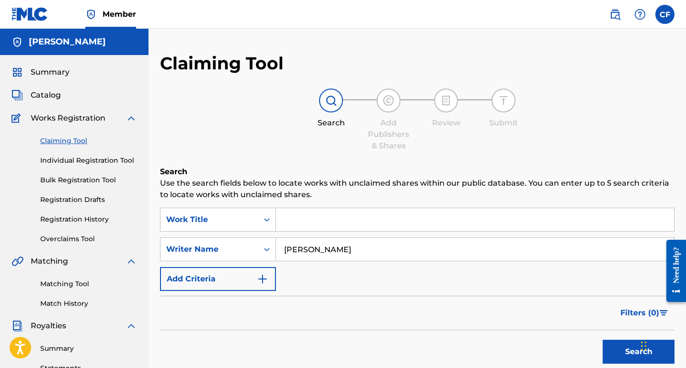
click at [330, 221] on input "Search Form" at bounding box center [475, 219] width 398 height 23
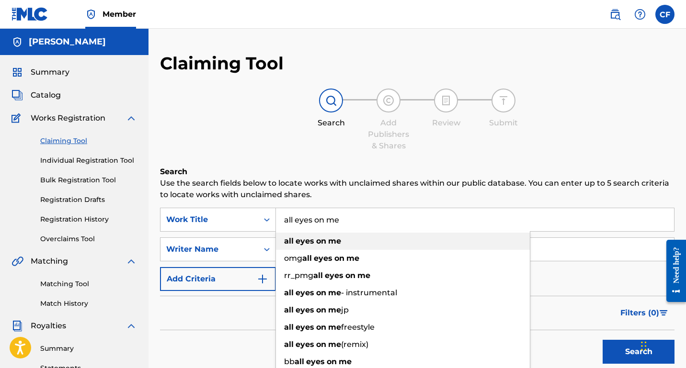
type input "all eyes on me"
click at [296, 244] on strong "eyes" at bounding box center [304, 241] width 19 height 9
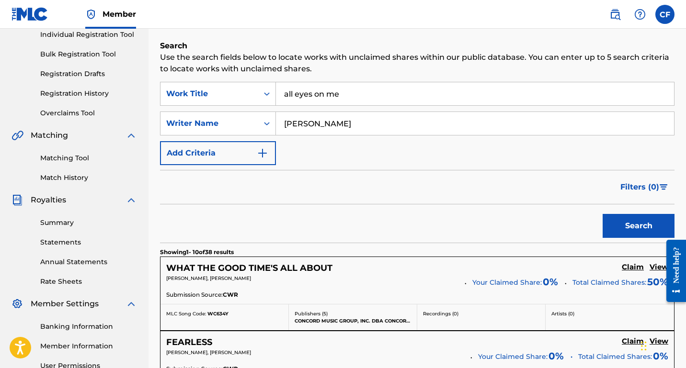
scroll to position [145, 0]
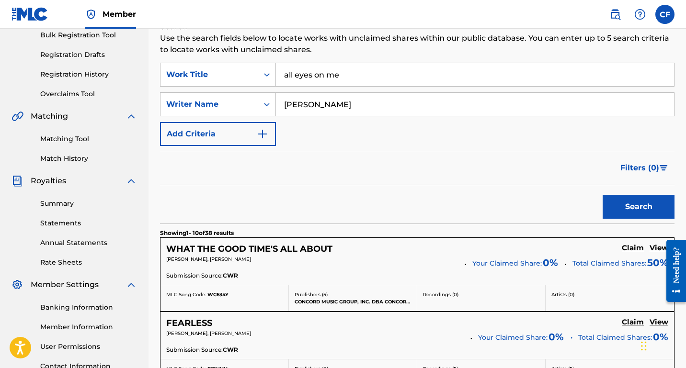
click at [630, 216] on button "Search" at bounding box center [638, 207] width 72 height 24
click at [464, 238] on div "U WON'T BELIEVE YOUR EYES Claim View [PERSON_NAME] [PERSON_NAME] Your Claimed S…" at bounding box center [416, 261] width 513 height 47
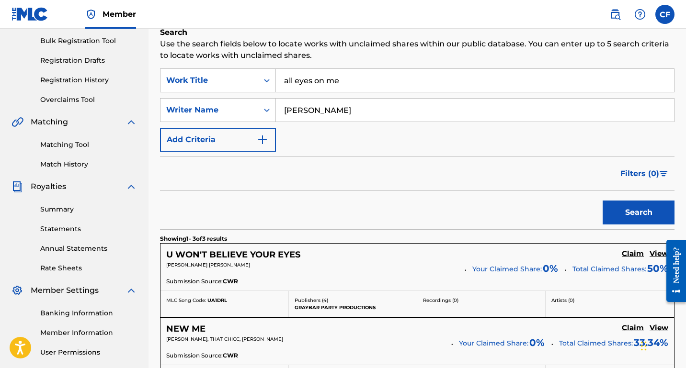
scroll to position [106, 0]
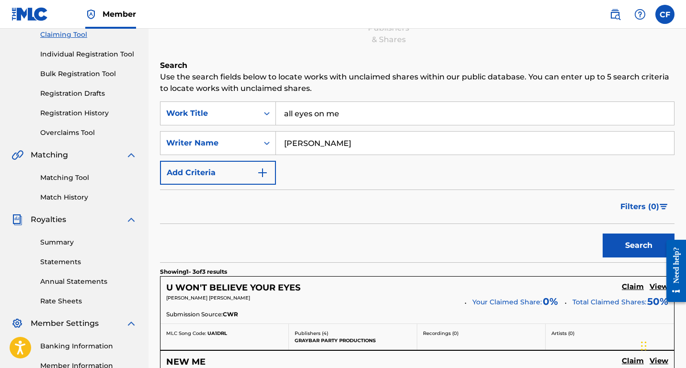
drag, startPoint x: 351, startPoint y: 146, endPoint x: 316, endPoint y: 145, distance: 35.9
click at [316, 145] on input "[PERSON_NAME]" at bounding box center [475, 143] width 398 height 23
type input "[PERSON_NAME]"
click at [641, 246] on button "Search" at bounding box center [638, 246] width 72 height 24
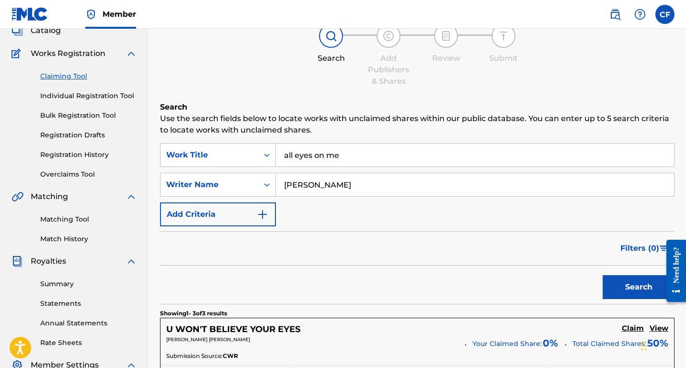
scroll to position [63, 0]
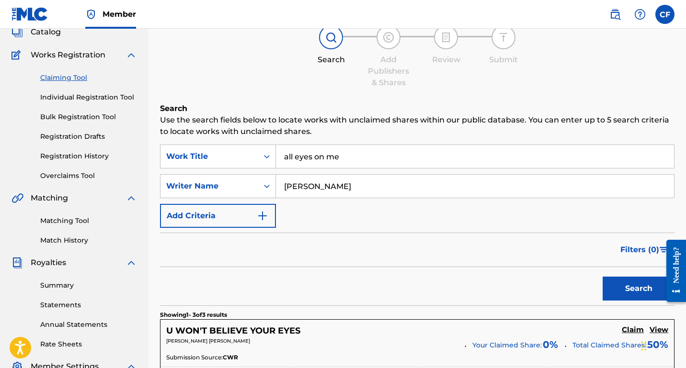
click at [68, 99] on link "Individual Registration Tool" at bounding box center [88, 97] width 97 height 10
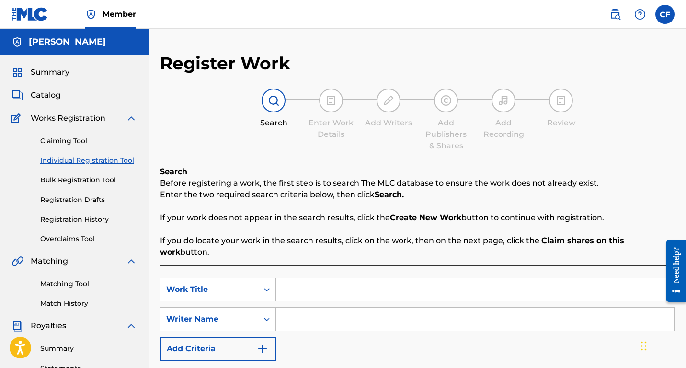
click at [617, 10] on img at bounding box center [614, 14] width 11 height 11
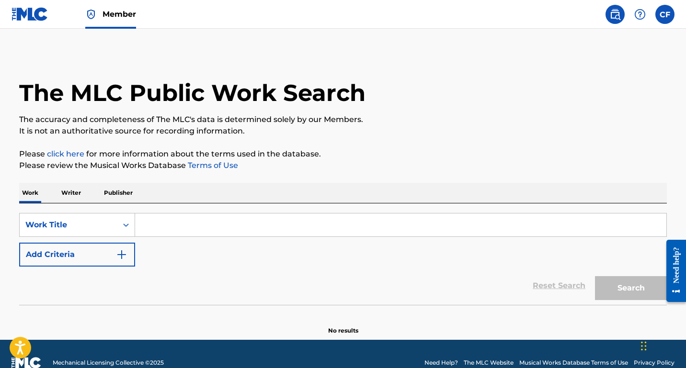
click at [206, 229] on input "Search Form" at bounding box center [400, 225] width 531 height 23
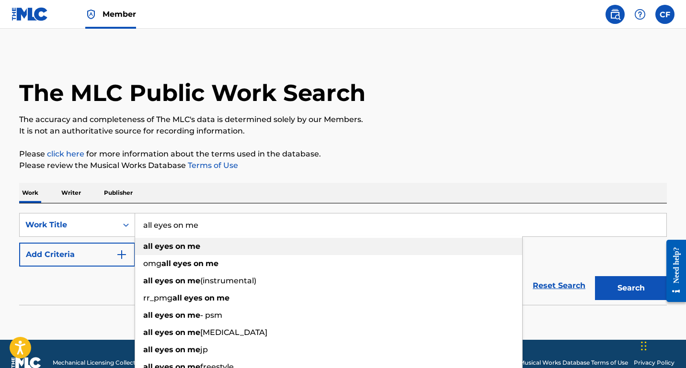
click at [195, 252] on div "all eyes on me" at bounding box center [328, 246] width 387 height 17
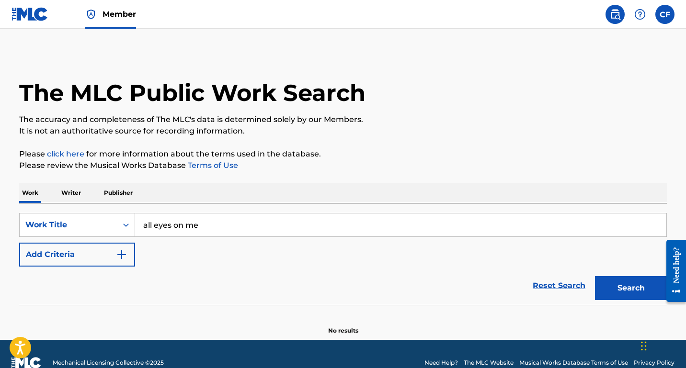
click at [124, 252] on img "Search Form" at bounding box center [121, 254] width 11 height 11
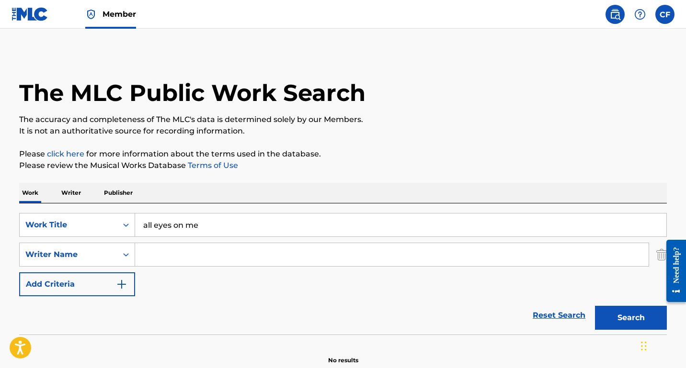
click at [187, 259] on input "Search Form" at bounding box center [391, 254] width 513 height 23
click at [129, 281] on button "Add Criteria" at bounding box center [77, 284] width 116 height 24
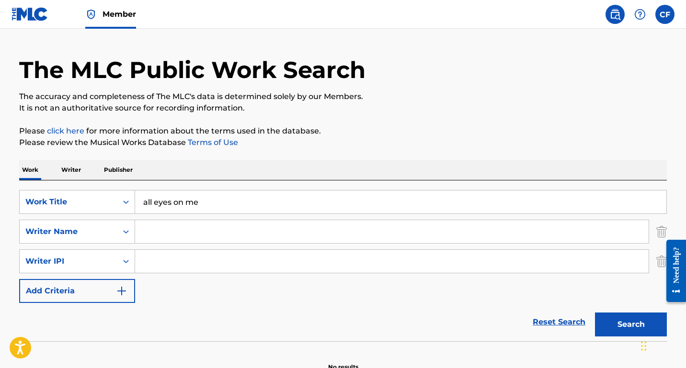
scroll to position [36, 0]
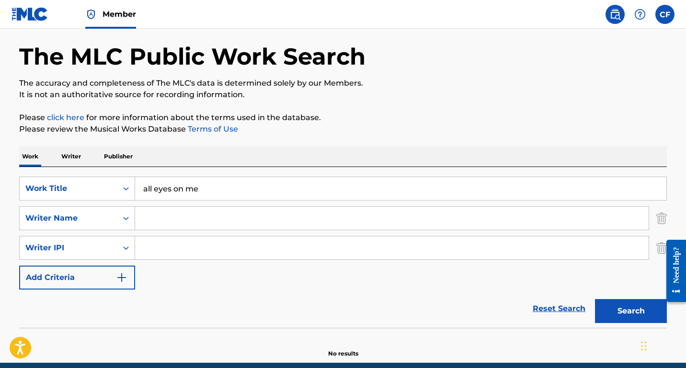
click at [129, 282] on button "Add Criteria" at bounding box center [77, 278] width 116 height 24
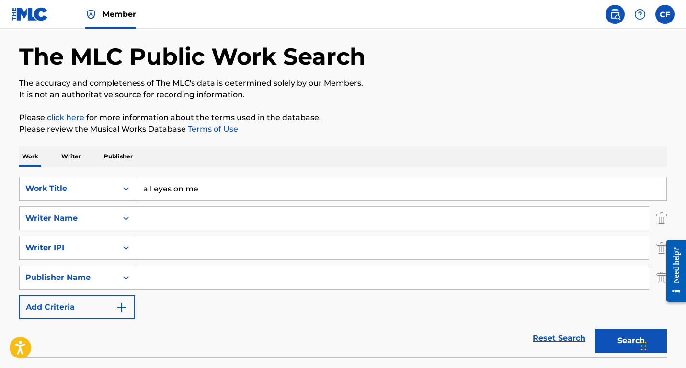
click at [120, 303] on img "Search Form" at bounding box center [121, 307] width 11 height 11
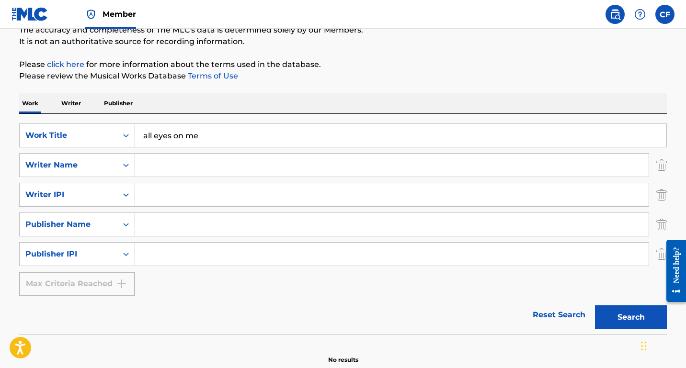
scroll to position [94, 0]
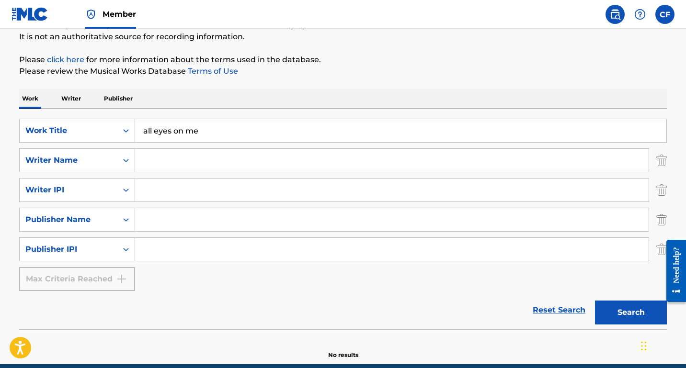
click at [235, 129] on input "all eyes on me" at bounding box center [400, 130] width 531 height 23
type input "all eyes on me [PERSON_NAME]"
click at [224, 159] on input "Search Form" at bounding box center [391, 160] width 513 height 23
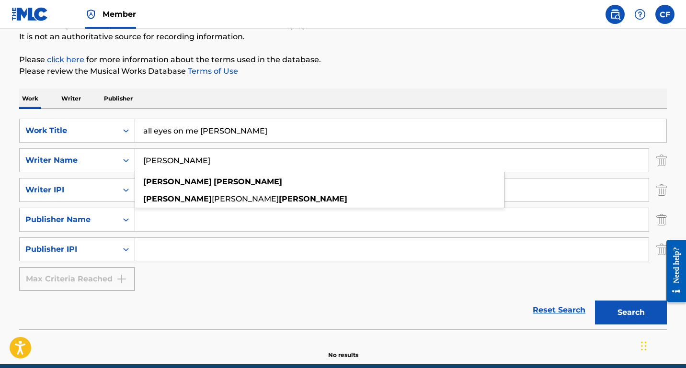
type input "[PERSON_NAME]"
click at [595, 301] on button "Search" at bounding box center [631, 313] width 72 height 24
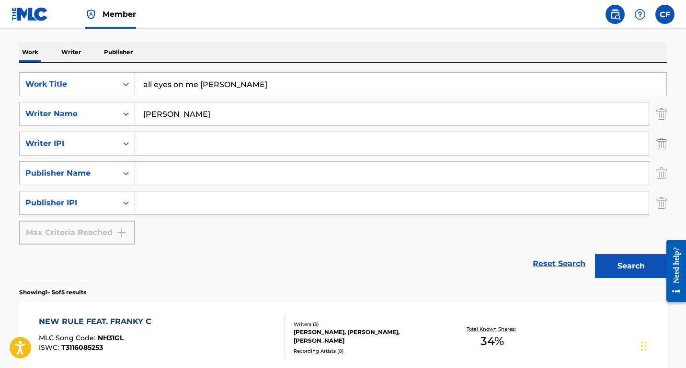
scroll to position [138, 0]
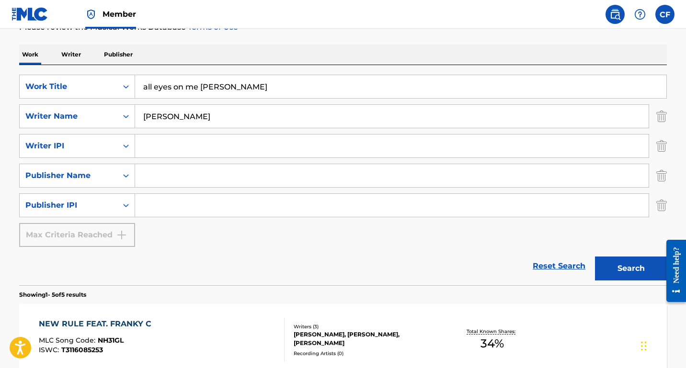
click at [247, 92] on input "all eyes on me [PERSON_NAME]" at bounding box center [400, 86] width 531 height 23
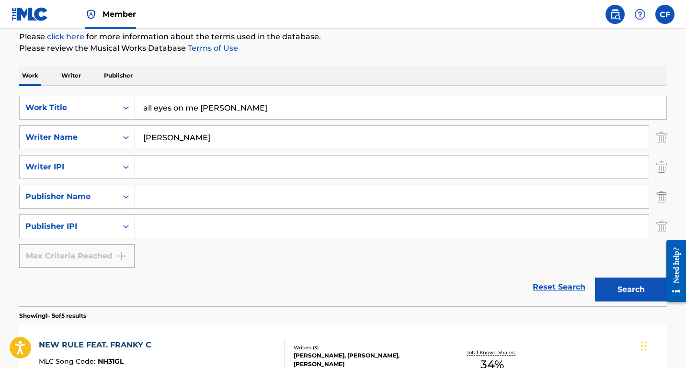
scroll to position [119, 0]
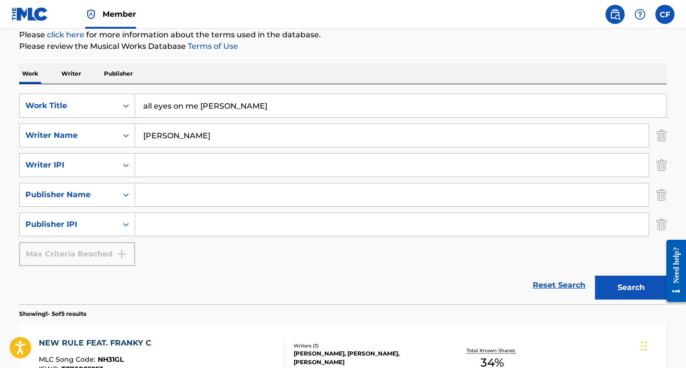
click at [618, 287] on button "Search" at bounding box center [631, 288] width 72 height 24
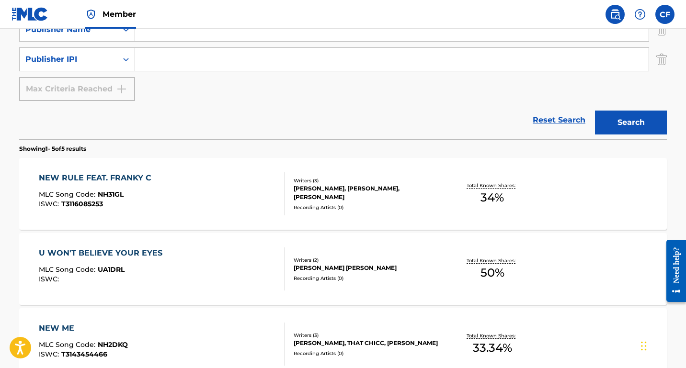
scroll to position [278, 0]
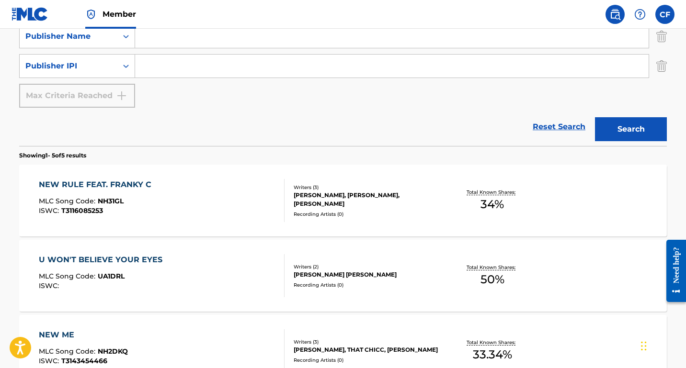
click at [317, 213] on div "Recording Artists ( 0 )" at bounding box center [365, 214] width 145 height 7
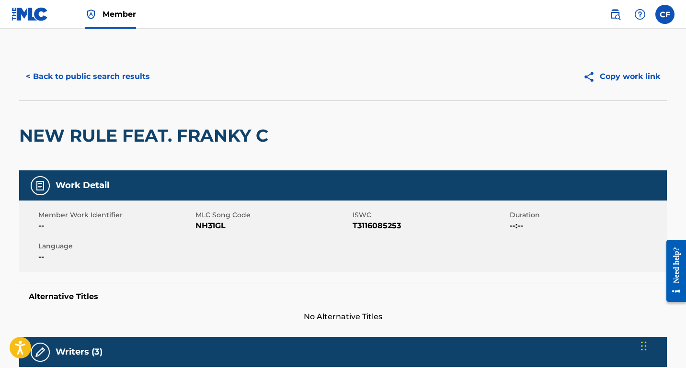
click at [669, 11] on label at bounding box center [664, 14] width 19 height 19
click at [665, 14] on input "CF [PERSON_NAME] [EMAIL_ADDRESS][DOMAIN_NAME] Notification Preferences Profile …" at bounding box center [665, 14] width 0 height 0
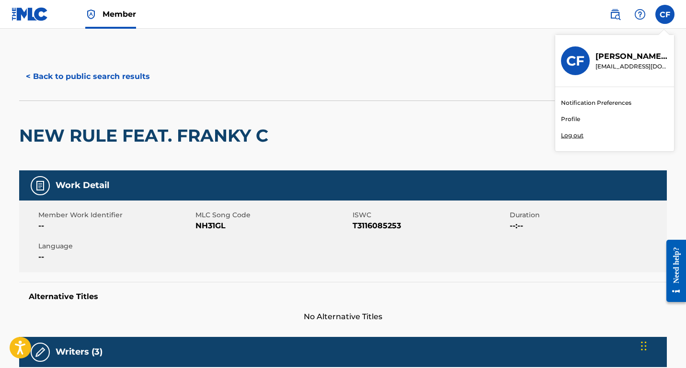
click at [622, 55] on p "[PERSON_NAME]" at bounding box center [631, 56] width 73 height 11
click at [665, 14] on input "CF [PERSON_NAME] [EMAIL_ADDRESS][DOMAIN_NAME] Notification Preferences Profile …" at bounding box center [665, 14] width 0 height 0
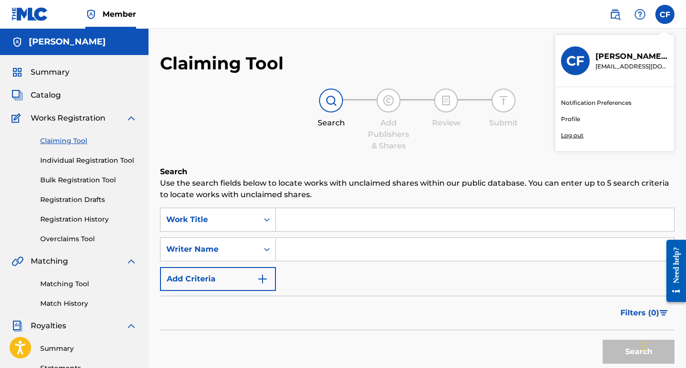
scroll to position [63, 0]
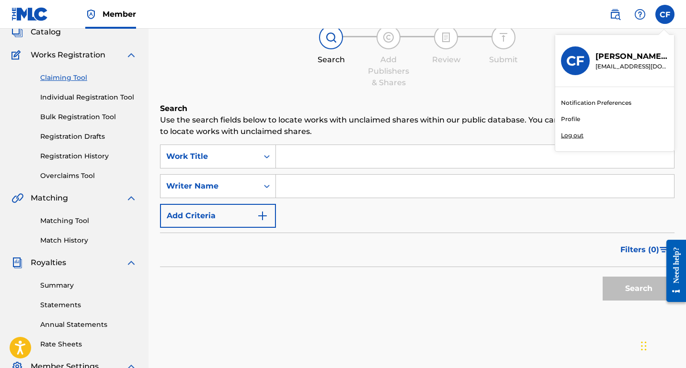
click at [81, 114] on link "Bulk Registration Tool" at bounding box center [88, 117] width 97 height 10
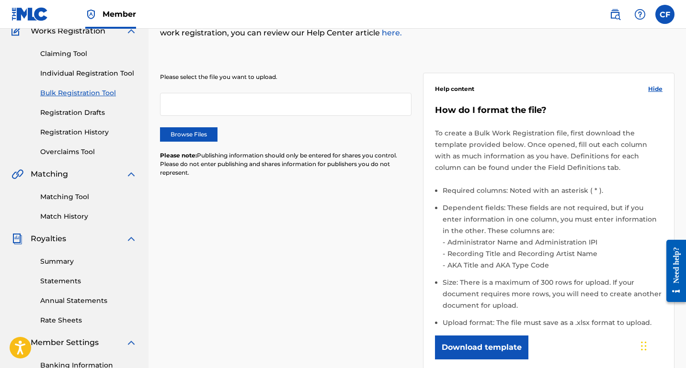
scroll to position [91, 0]
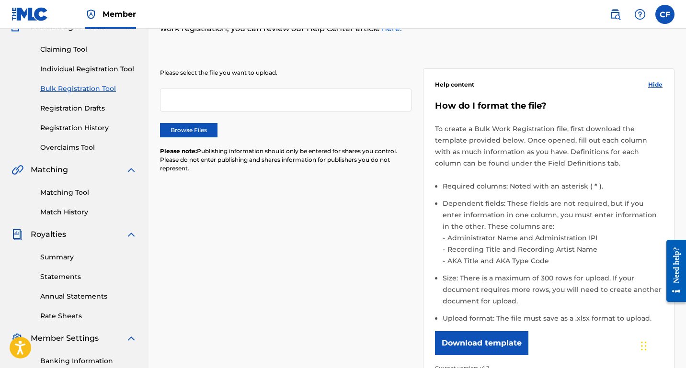
click at [207, 99] on div at bounding box center [285, 100] width 251 height 23
click at [184, 104] on div at bounding box center [285, 100] width 251 height 23
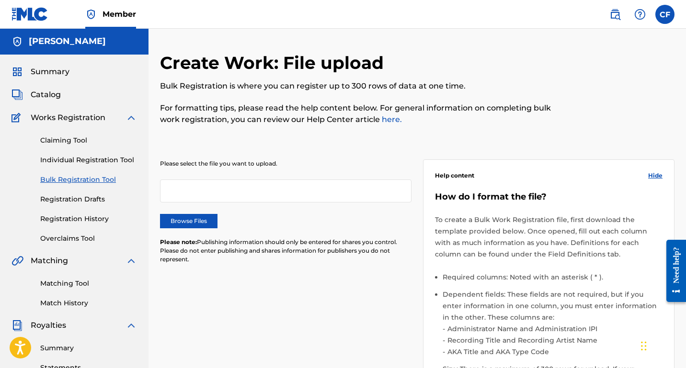
scroll to position [0, 0]
click at [71, 157] on link "Individual Registration Tool" at bounding box center [88, 161] width 97 height 10
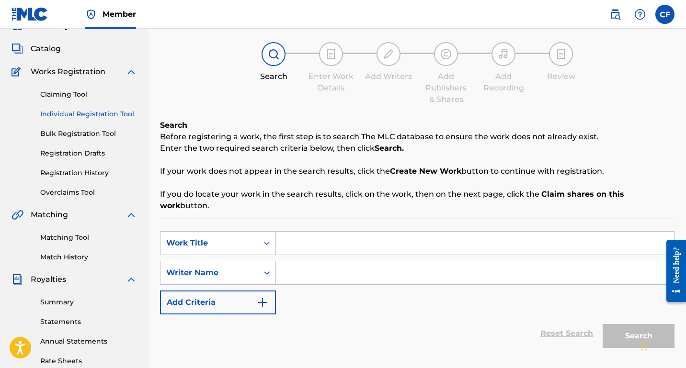
scroll to position [60, 0]
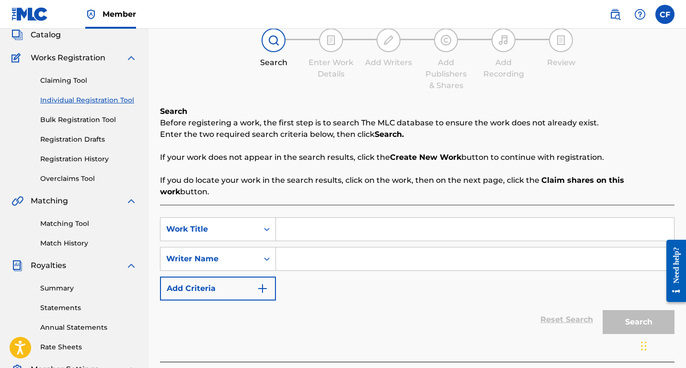
click at [315, 221] on input "Search Form" at bounding box center [475, 229] width 398 height 23
type input "All Eyes On Me"
click at [319, 252] on input "Search Form" at bounding box center [475, 259] width 398 height 23
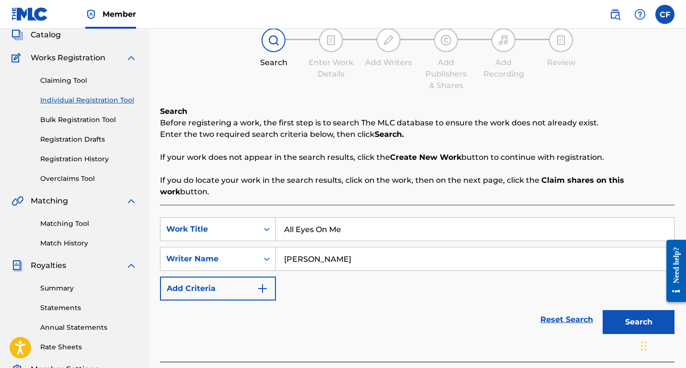
scroll to position [70, 0]
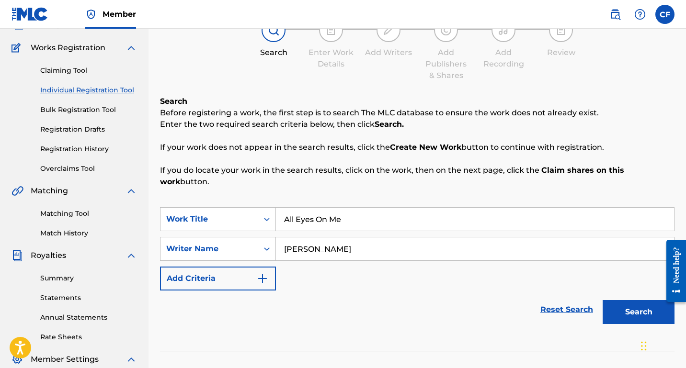
type input "[PERSON_NAME]"
click at [626, 302] on button "Search" at bounding box center [638, 312] width 72 height 24
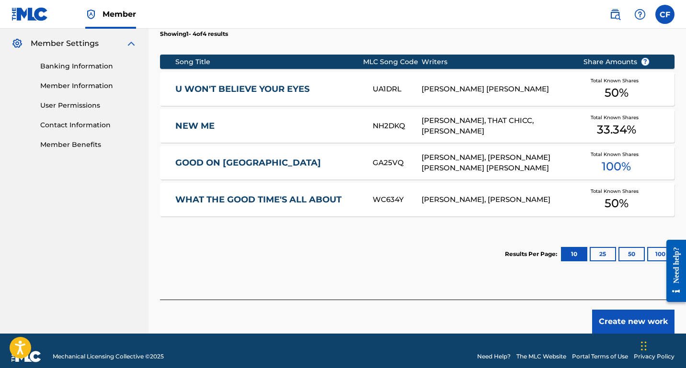
click at [632, 312] on button "Create new work" at bounding box center [633, 322] width 82 height 24
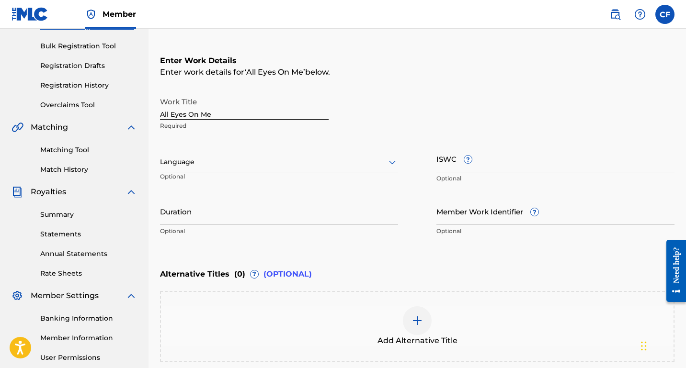
scroll to position [143, 0]
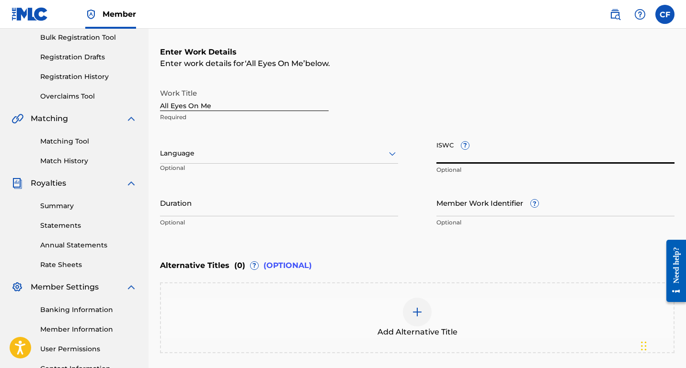
click at [453, 152] on input "ISWC ?" at bounding box center [555, 149] width 238 height 27
paste input "QZNWX2326116"
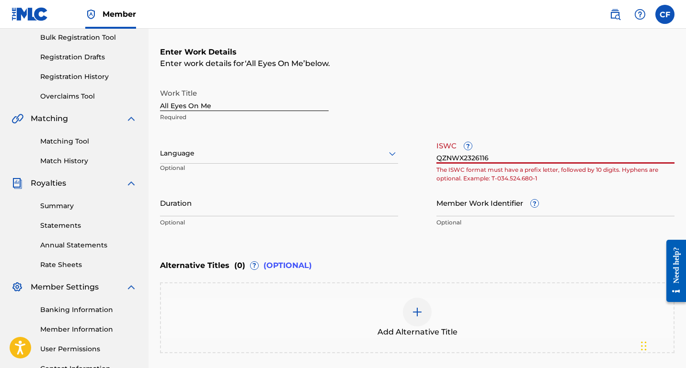
drag, startPoint x: 492, startPoint y: 156, endPoint x: 416, endPoint y: 154, distance: 76.6
click at [416, 154] on div "Work Title All Eyes On Me Required Language Optional ISWC ? QZNWX2326116 The IS…" at bounding box center [417, 158] width 514 height 148
paste input "T-309.689.887-8"
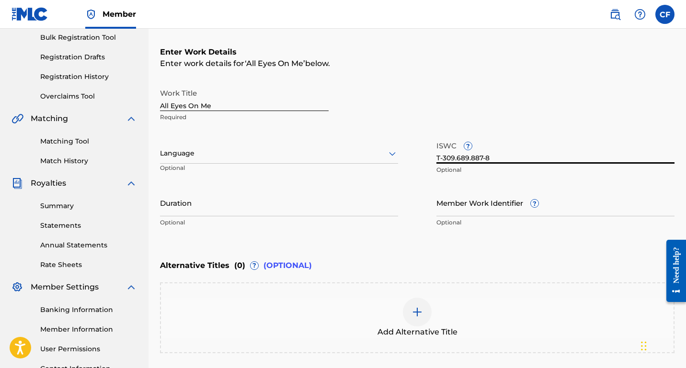
type input "T-309.689.887-8"
click at [293, 207] on input "Duration" at bounding box center [279, 202] width 238 height 27
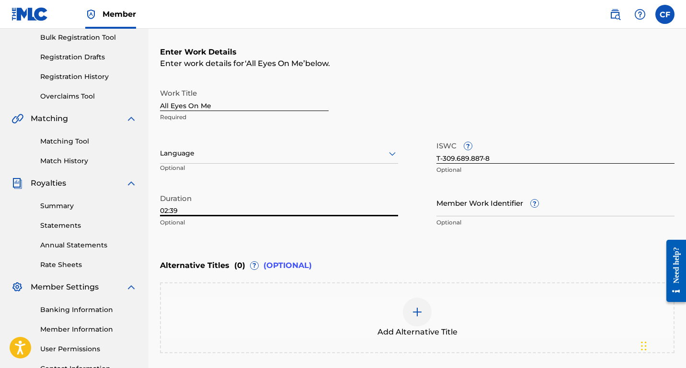
type input "02:39"
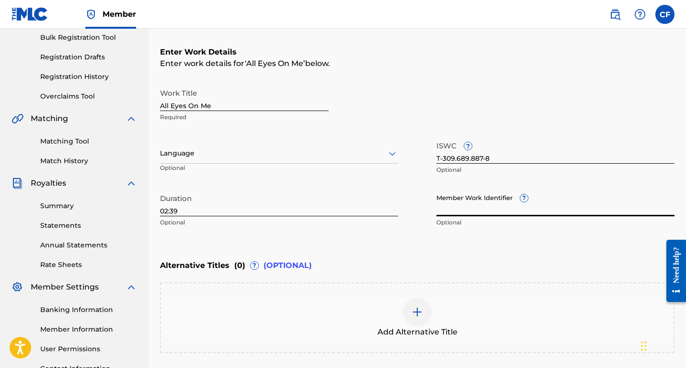
click at [492, 211] on input "Member Work Identifier ?" at bounding box center [555, 202] width 238 height 27
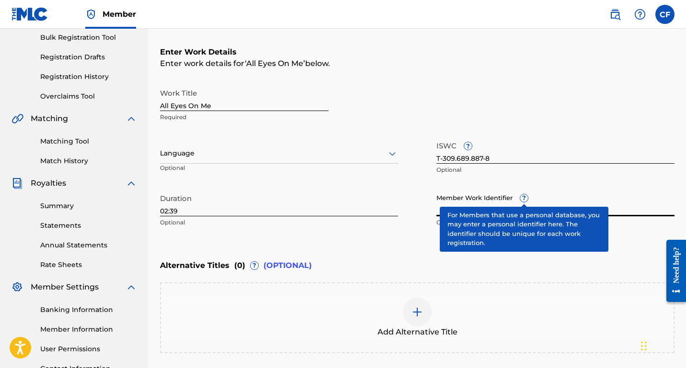
click at [524, 201] on div "Member Work Identifier ? Optional" at bounding box center [555, 210] width 238 height 43
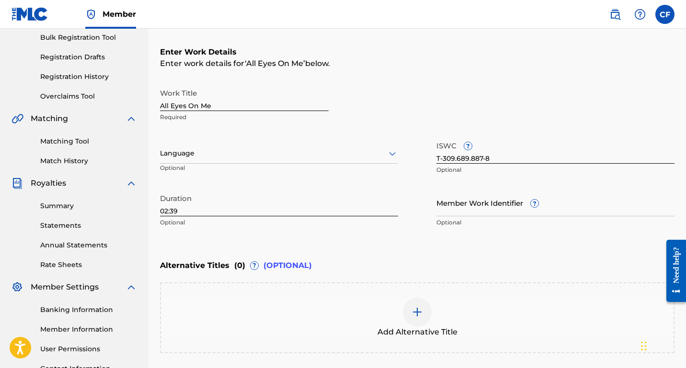
click at [524, 201] on div "Member Work Identifier ? Optional" at bounding box center [555, 210] width 238 height 43
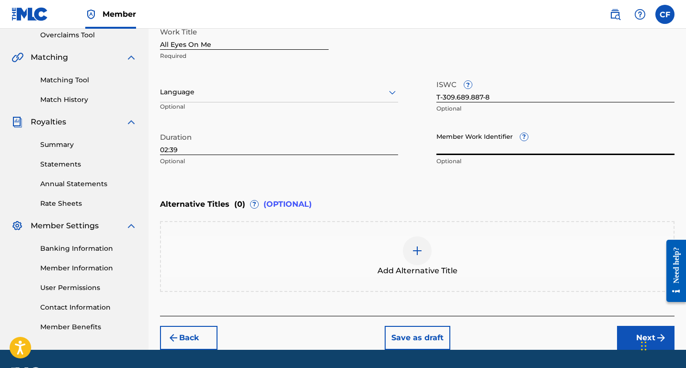
scroll to position [206, 0]
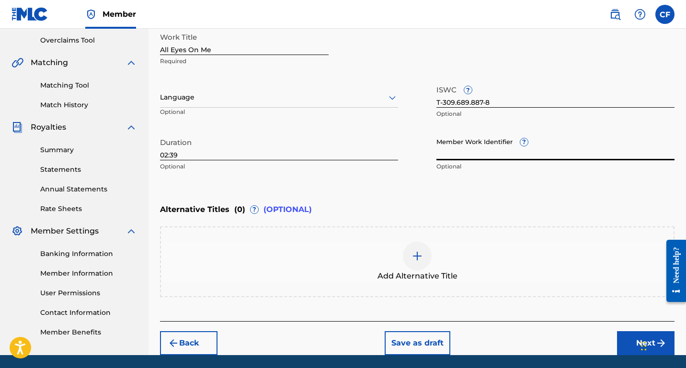
click at [627, 341] on button "Next" at bounding box center [645, 343] width 57 height 24
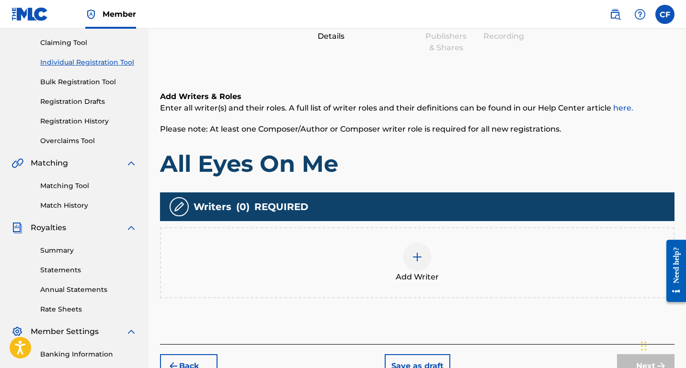
scroll to position [106, 0]
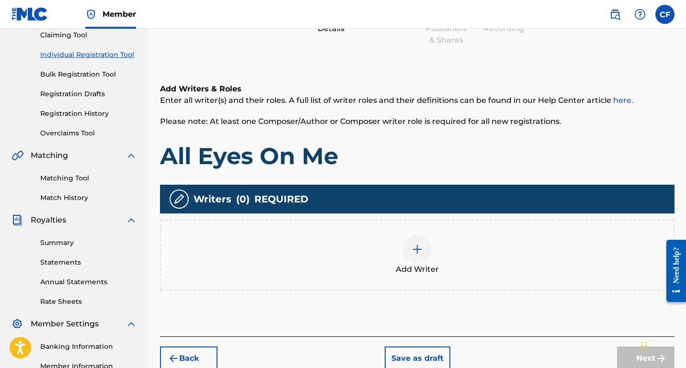
click at [416, 252] on img at bounding box center [416, 249] width 11 height 11
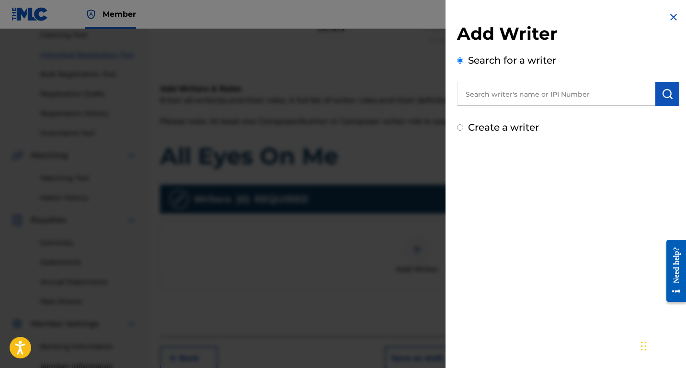
click at [496, 101] on input "text" at bounding box center [556, 94] width 198 height 24
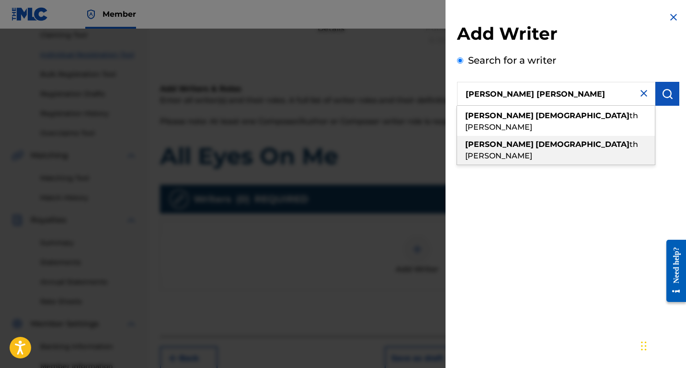
click at [493, 140] on strong "[PERSON_NAME]" at bounding box center [499, 144] width 68 height 9
type input "[PERSON_NAME]"
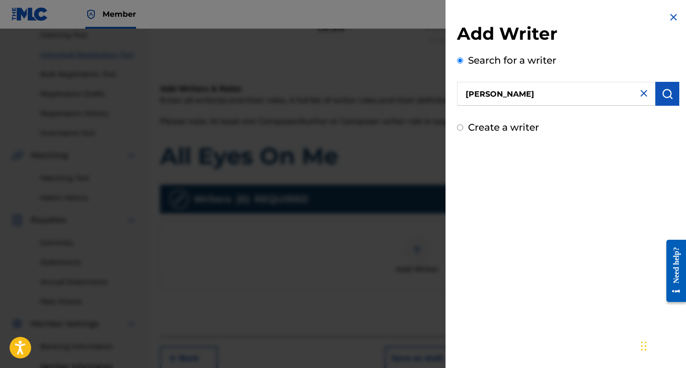
click at [460, 126] on input "Create a writer" at bounding box center [460, 127] width 6 height 6
radio input "false"
radio input "true"
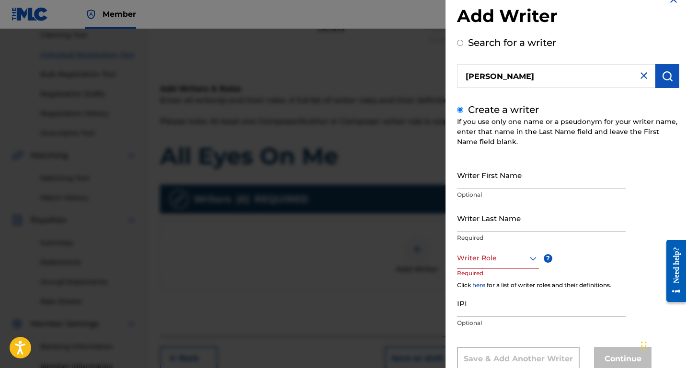
scroll to position [46, 0]
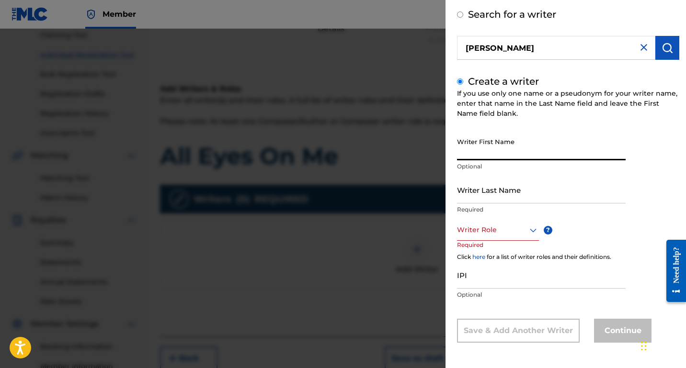
click at [509, 148] on input "Writer First Name" at bounding box center [541, 146] width 169 height 27
type input "[PERSON_NAME]"
click at [500, 193] on input "Writer Last Name" at bounding box center [541, 189] width 169 height 27
type input "[PERSON_NAME]"
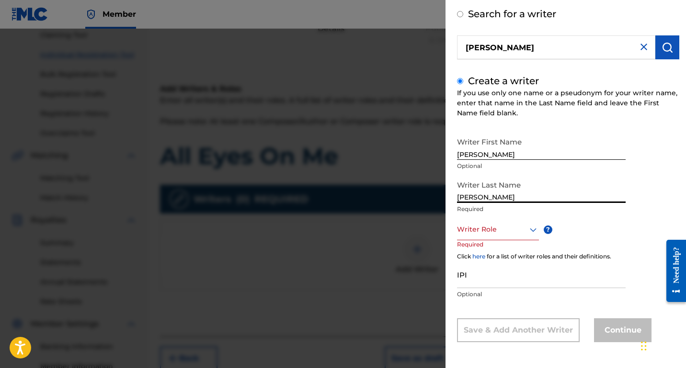
click at [505, 232] on div at bounding box center [498, 230] width 82 height 12
click at [506, 250] on div "Composer/Author" at bounding box center [497, 251] width 81 height 22
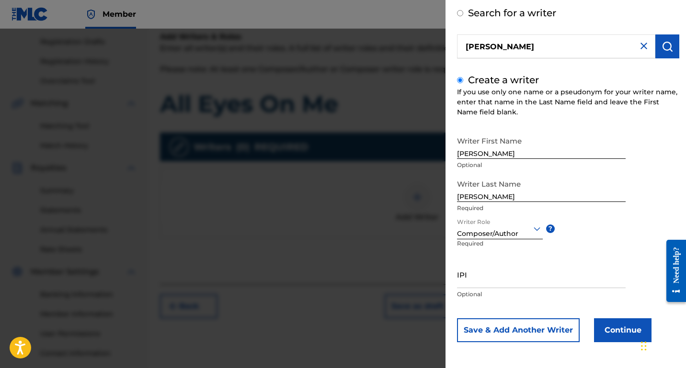
scroll to position [160, 0]
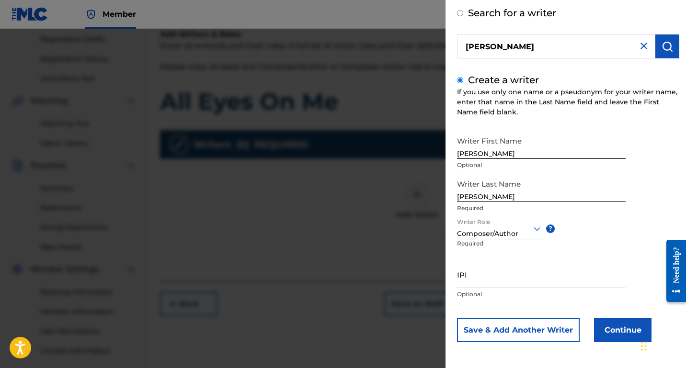
click at [501, 237] on div "Composer/Author" at bounding box center [500, 234] width 86 height 10
click at [501, 249] on div "Composer/Author" at bounding box center [499, 250] width 85 height 22
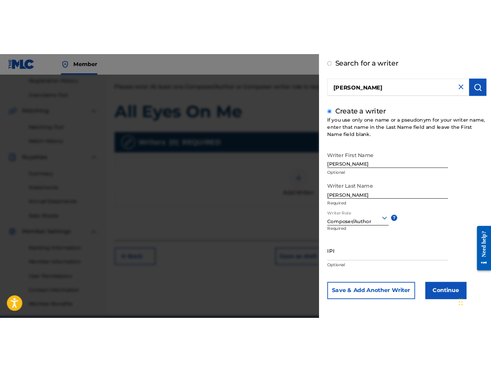
scroll to position [206, 0]
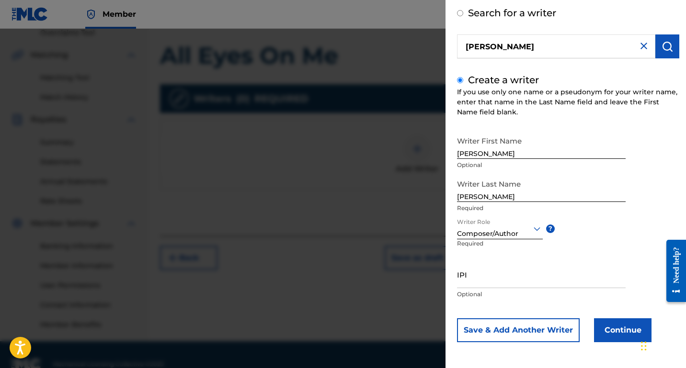
click at [488, 275] on input "IPI" at bounding box center [541, 274] width 169 height 27
paste input "00696359094"
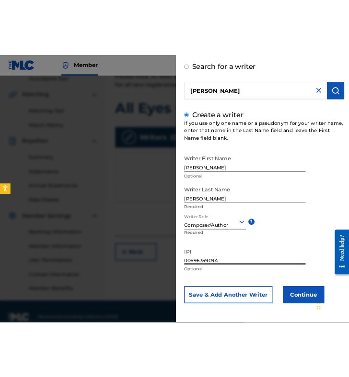
scroll to position [36, 0]
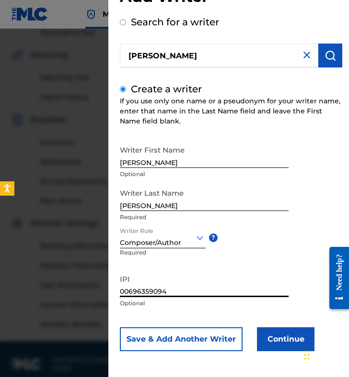
type input "00696359094"
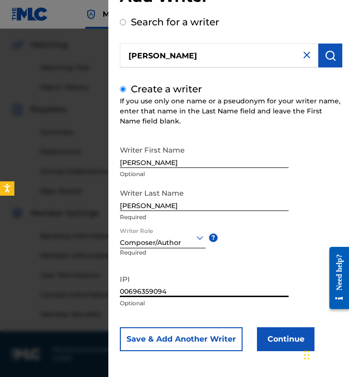
click at [183, 335] on button "Save & Add Another Writer" at bounding box center [181, 339] width 123 height 24
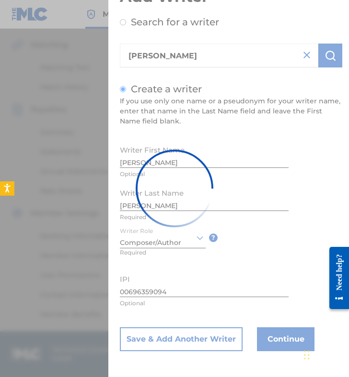
scroll to position [0, 0]
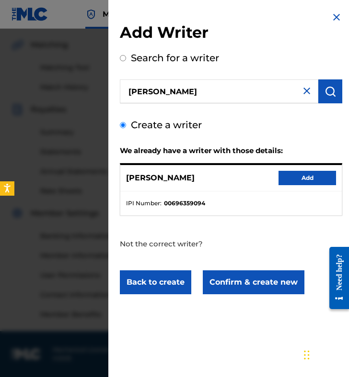
click at [235, 98] on input "[PERSON_NAME]" at bounding box center [219, 91] width 198 height 24
radio input "true"
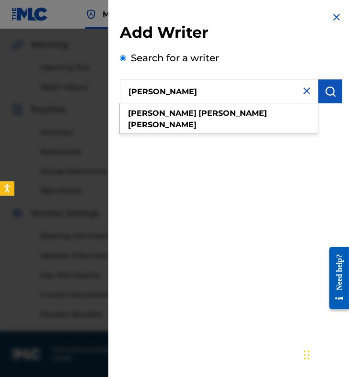
click at [235, 98] on input "[PERSON_NAME]" at bounding box center [219, 91] width 198 height 24
paste input "SHARE [PERSON_NAME]"
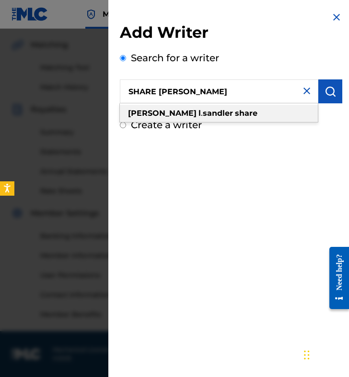
click at [214, 118] on div "[PERSON_NAME] share" at bounding box center [219, 113] width 198 height 17
type input "[PERSON_NAME] share"
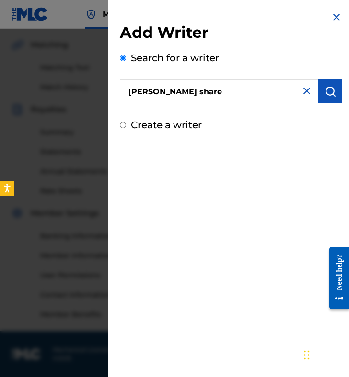
click at [124, 121] on div "Create a writer" at bounding box center [231, 125] width 222 height 14
click at [124, 125] on input "Create a writer" at bounding box center [123, 125] width 6 height 6
radio input "false"
radio input "true"
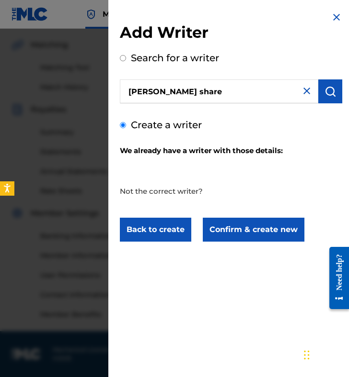
click at [222, 91] on input "[PERSON_NAME] share" at bounding box center [219, 91] width 198 height 24
radio input "true"
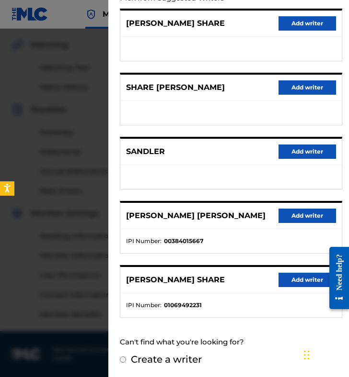
scroll to position [116, 0]
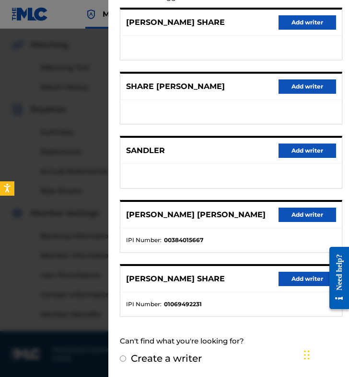
click at [296, 275] on button "Add writer" at bounding box center [306, 279] width 57 height 14
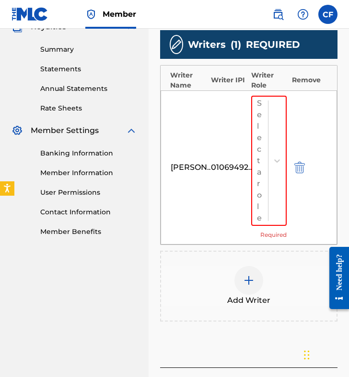
scroll to position [282, 0]
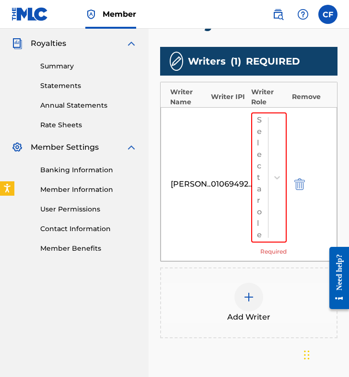
click at [245, 299] on img at bounding box center [248, 297] width 11 height 11
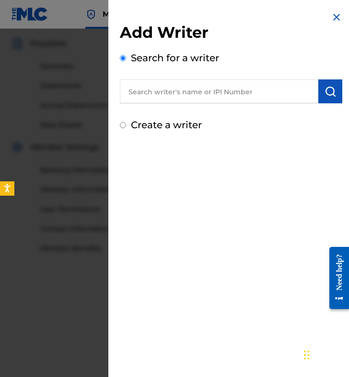
click at [181, 95] on input "text" at bounding box center [219, 91] width 198 height 24
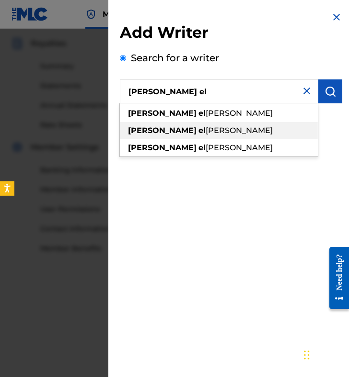
click at [205, 126] on span "[PERSON_NAME]" at bounding box center [238, 130] width 67 height 9
type input "[PERSON_NAME]"
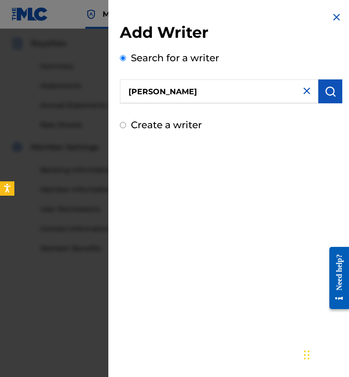
click at [330, 90] on img "submit" at bounding box center [329, 91] width 11 height 11
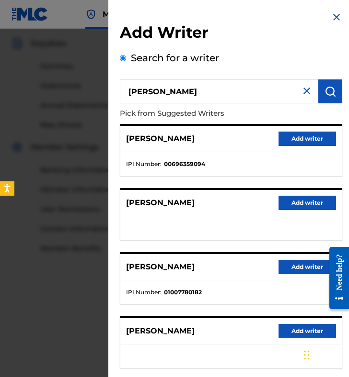
click at [295, 134] on button "Add writer" at bounding box center [306, 139] width 57 height 14
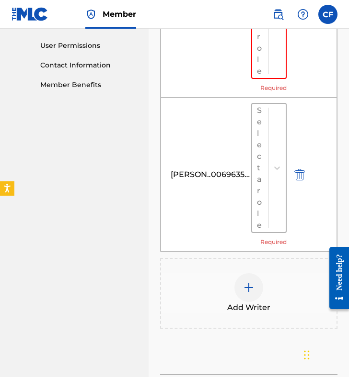
scroll to position [448, 0]
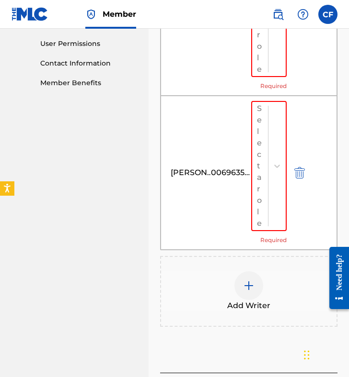
click at [254, 285] on div at bounding box center [248, 285] width 29 height 29
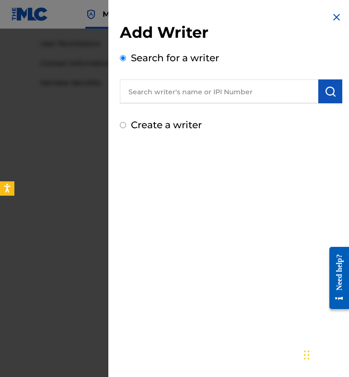
scroll to position [448, 0]
click at [222, 87] on input "text" at bounding box center [219, 91] width 198 height 24
paste input "00192878125"
type input "00192878125"
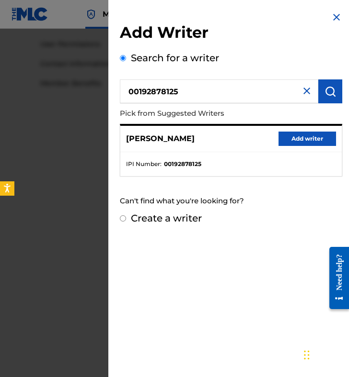
click at [294, 138] on button "Add writer" at bounding box center [306, 139] width 57 height 14
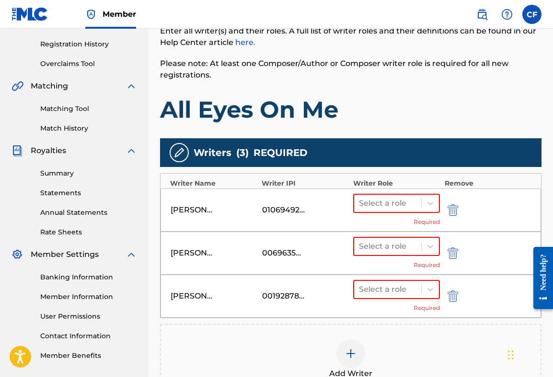
scroll to position [233, 0]
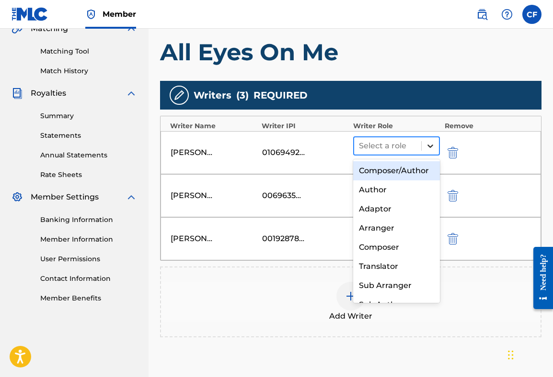
click at [427, 145] on icon at bounding box center [430, 146] width 10 height 10
click at [411, 169] on div "Composer/Author" at bounding box center [396, 170] width 87 height 19
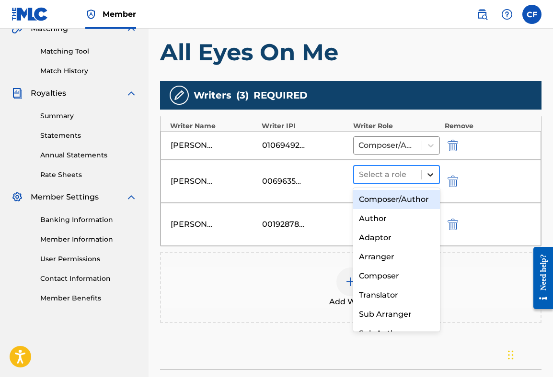
click at [426, 174] on icon at bounding box center [430, 175] width 10 height 10
click at [417, 195] on div "Composer/Author" at bounding box center [396, 199] width 87 height 19
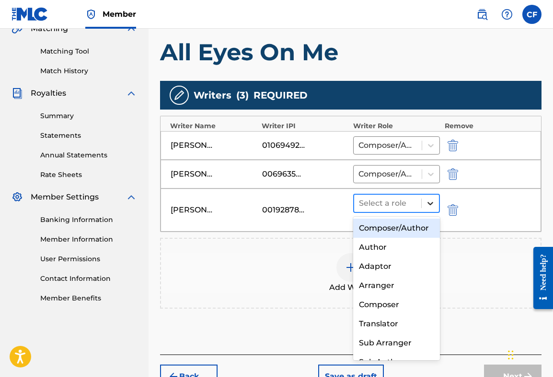
click at [428, 205] on icon at bounding box center [430, 204] width 10 height 10
click at [410, 226] on div "Composer/Author" at bounding box center [396, 228] width 87 height 19
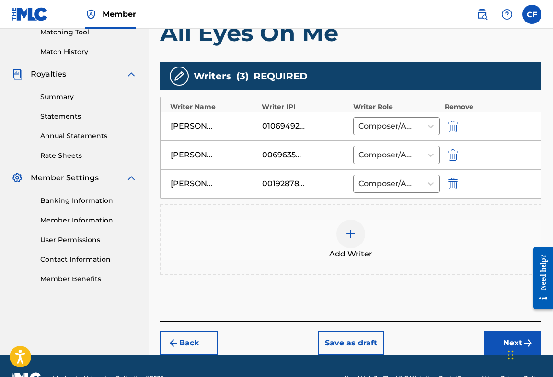
scroll to position [256, 0]
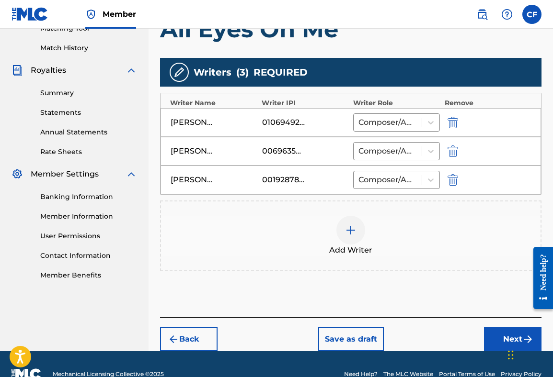
click at [502, 337] on button "Next" at bounding box center [512, 339] width 57 height 24
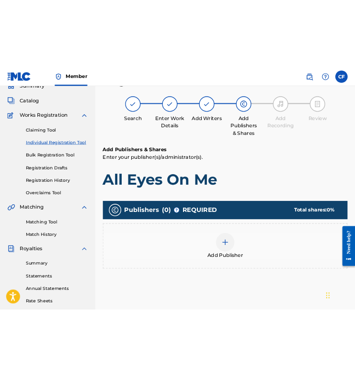
scroll to position [43, 0]
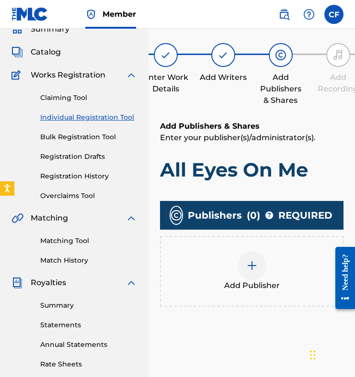
click at [258, 259] on div at bounding box center [251, 265] width 29 height 29
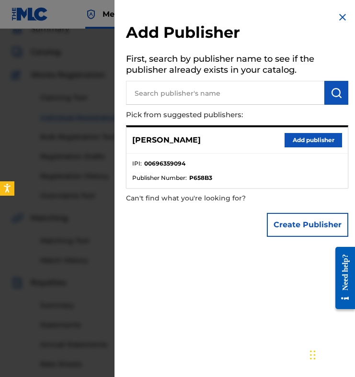
click at [190, 96] on input "text" at bounding box center [225, 93] width 198 height 24
paste input "01001233349"
click at [151, 93] on input "01001233349" at bounding box center [225, 93] width 198 height 24
type input "01001233349"
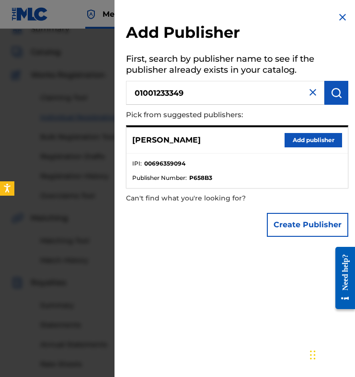
click at [334, 87] on img "submit" at bounding box center [335, 92] width 11 height 11
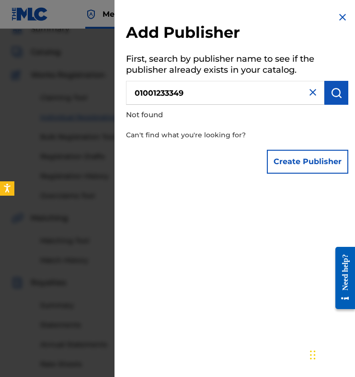
click at [285, 159] on button "Create Publisher" at bounding box center [307, 162] width 81 height 24
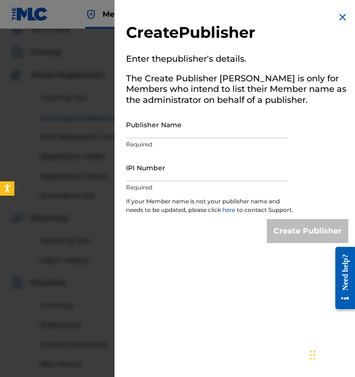
click at [225, 129] on input "Publisher Name" at bounding box center [207, 124] width 162 height 27
type input "Graybar Party Productions"
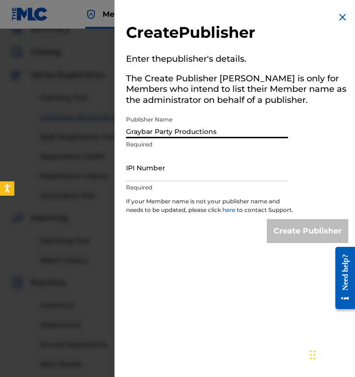
click at [190, 172] on input "IPI Number" at bounding box center [207, 167] width 162 height 27
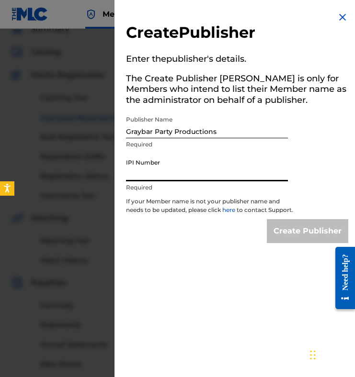
type input "01001233349"
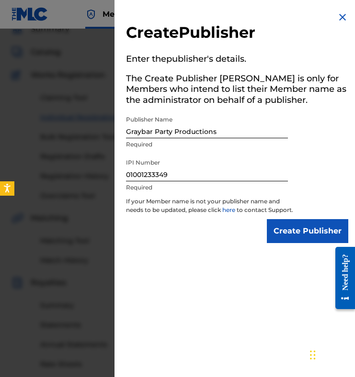
click at [297, 238] on input "Create Publisher" at bounding box center [307, 231] width 81 height 24
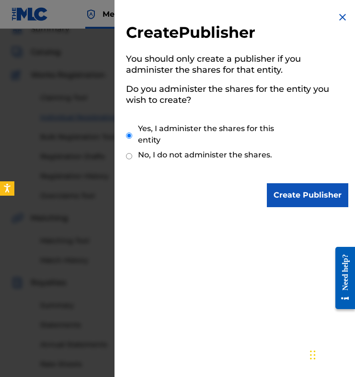
click at [295, 197] on input "Create Publisher" at bounding box center [307, 195] width 81 height 24
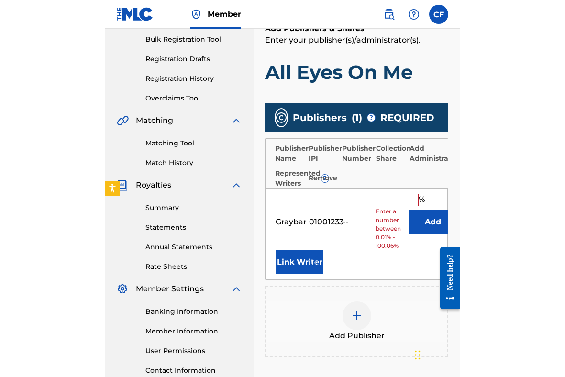
scroll to position [149, 0]
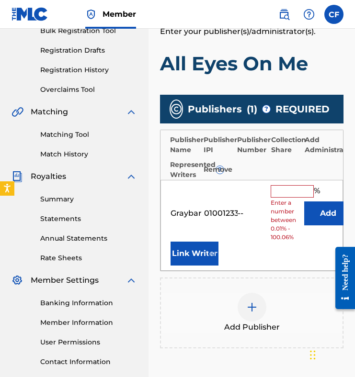
click at [286, 195] on input "text" at bounding box center [292, 191] width 43 height 12
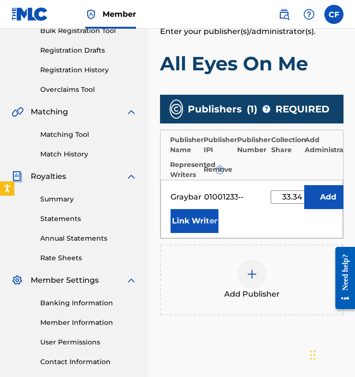
type input "33.34"
click at [328, 192] on button "Add" at bounding box center [328, 197] width 48 height 24
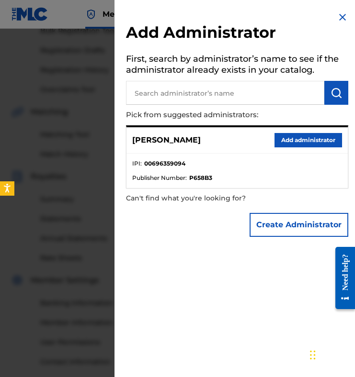
click at [278, 137] on button "Add administrator" at bounding box center [308, 140] width 68 height 14
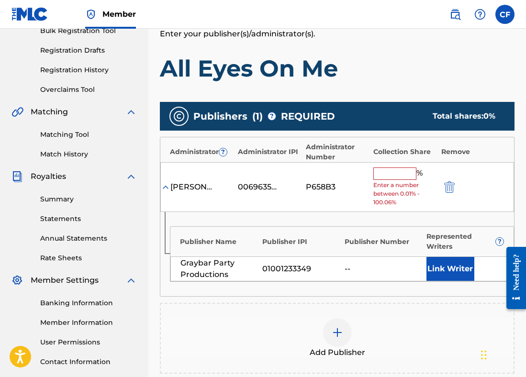
click at [383, 177] on input "text" at bounding box center [394, 174] width 43 height 12
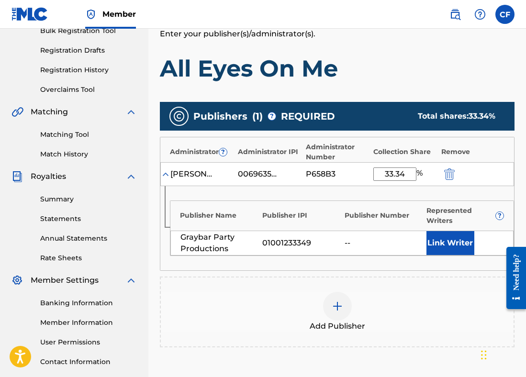
type input "33.34"
click at [373, 293] on div "Add Publisher" at bounding box center [337, 312] width 353 height 40
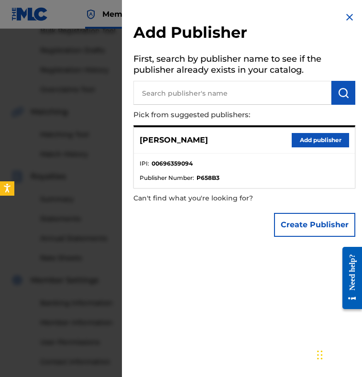
click at [166, 93] on input "text" at bounding box center [233, 93] width 198 height 24
paste input "01070302316"
click at [160, 95] on input "01070302316" at bounding box center [233, 93] width 198 height 24
click at [346, 88] on img "submit" at bounding box center [343, 92] width 11 height 11
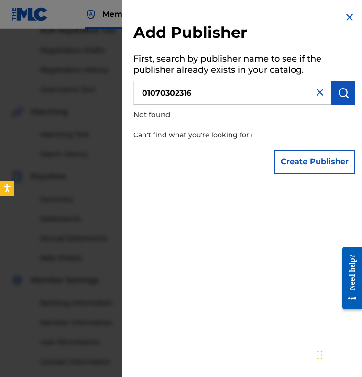
drag, startPoint x: 198, startPoint y: 93, endPoint x: 114, endPoint y: 90, distance: 83.8
click at [114, 90] on div "Add Publisher First, search by publisher name to see if the publisher already e…" at bounding box center [181, 203] width 362 height 349
paste input "AIM FOR THE SKY PUBLISHING"
type input "AIM FOR THE SKY PUBLISHING"
click at [304, 169] on button "Create Publisher" at bounding box center [314, 162] width 81 height 24
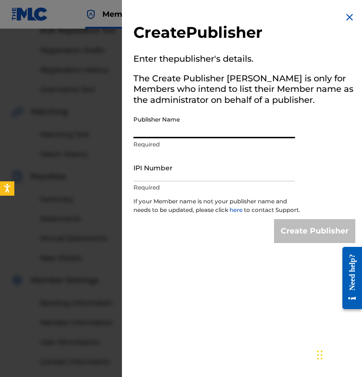
click at [211, 130] on input "Publisher Name" at bounding box center [215, 124] width 162 height 27
paste input "AIM FOR THE SKY PUBLISHING"
type input "AIM FOR THE SKY PUBLISHING"
click at [186, 174] on input "IPI Number" at bounding box center [215, 167] width 162 height 27
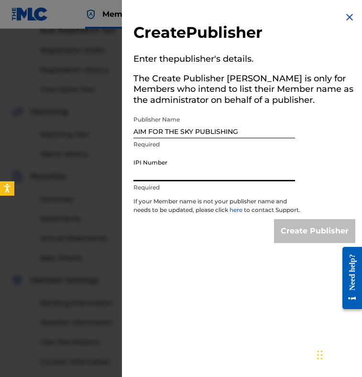
paste input "01070302316"
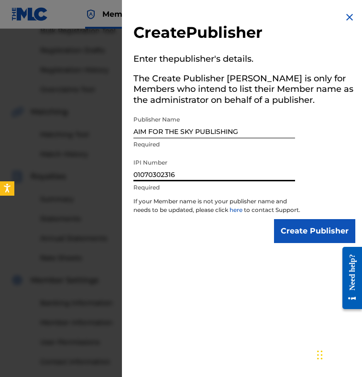
type input "01070302316"
click at [293, 243] on input "Create Publisher" at bounding box center [314, 231] width 81 height 24
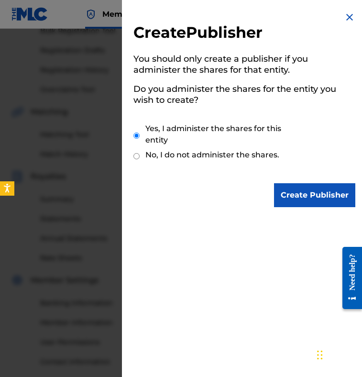
click at [136, 158] on input "No, I do not administer the shares." at bounding box center [137, 156] width 6 height 9
radio input "true"
click at [304, 199] on input "Create Publisher" at bounding box center [314, 195] width 81 height 24
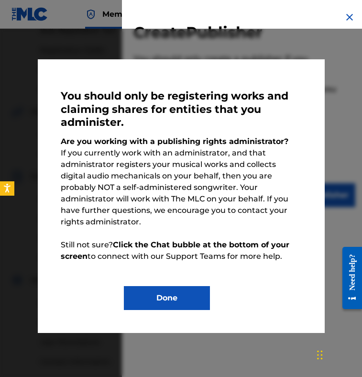
click at [198, 286] on button "Done" at bounding box center [167, 298] width 86 height 24
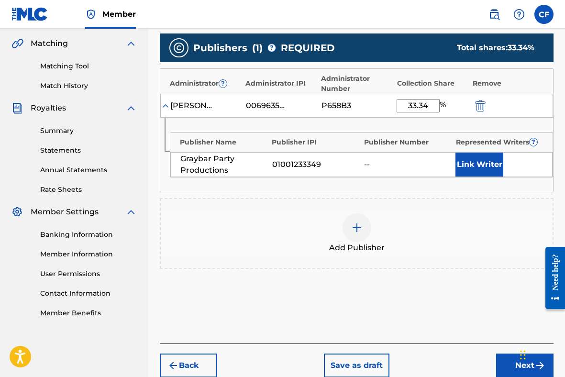
scroll to position [264, 0]
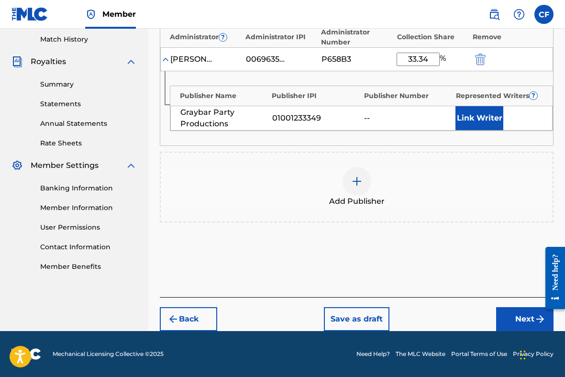
click at [529, 319] on button "Next" at bounding box center [524, 319] width 57 height 24
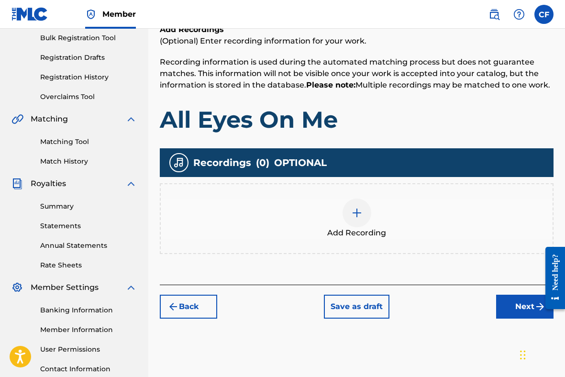
scroll to position [149, 0]
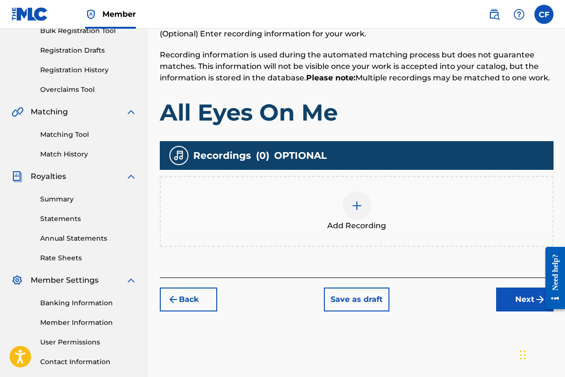
click at [361, 203] on img at bounding box center [356, 205] width 11 height 11
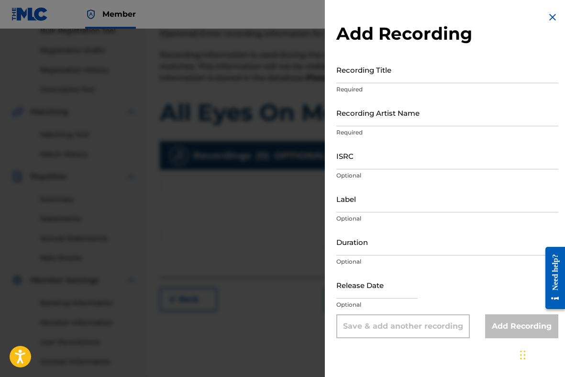
click at [360, 79] on input "Recording Title" at bounding box center [448, 69] width 222 height 27
type input "All Eyes On Me"
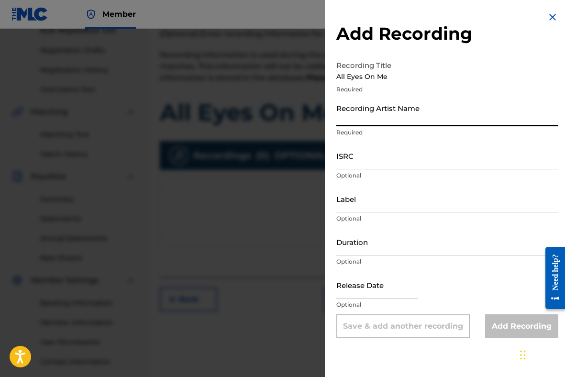
click at [367, 112] on input "Recording Artist Name" at bounding box center [448, 112] width 222 height 27
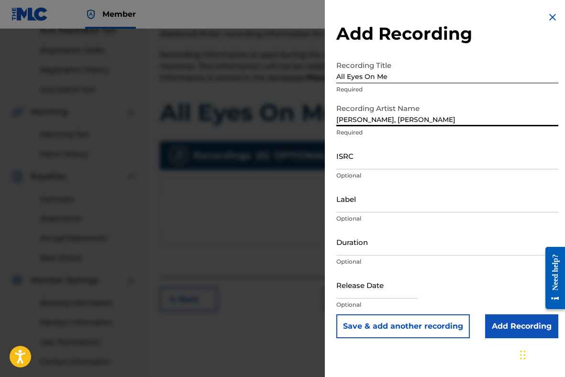
type input "[PERSON_NAME], [PERSON_NAME]"
click at [363, 159] on input "ISRC" at bounding box center [448, 155] width 222 height 27
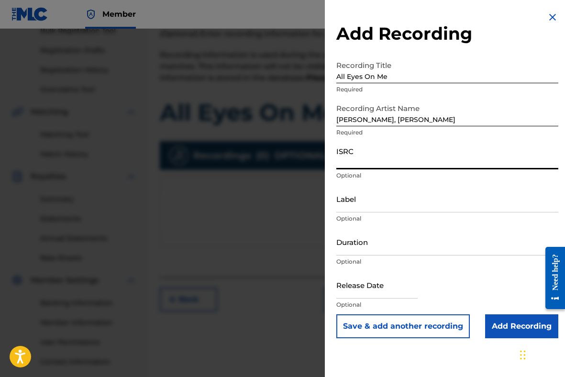
paste input "QZNWX2326116"
type input "QZNWX2326116"
click at [376, 204] on input "Label" at bounding box center [448, 198] width 222 height 27
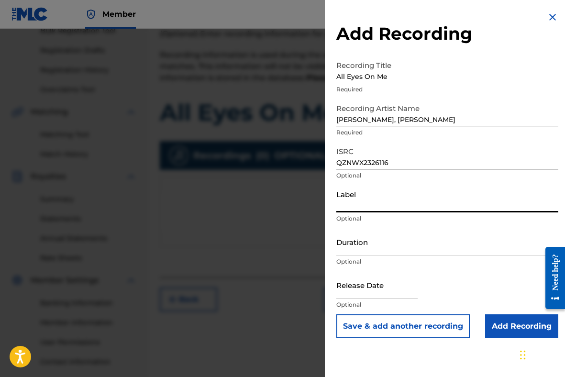
click at [361, 248] on input "Duration" at bounding box center [448, 241] width 222 height 27
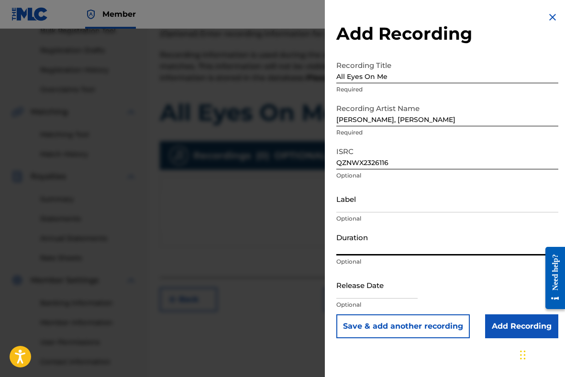
type input "2"
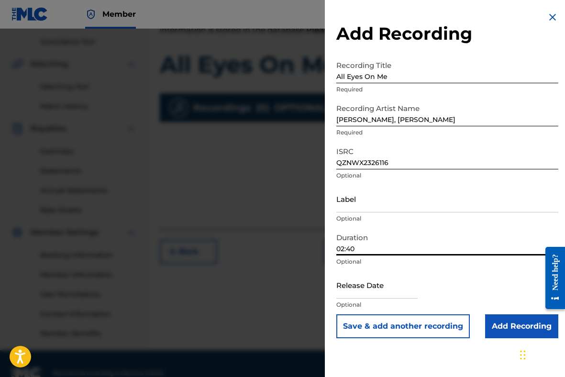
scroll to position [206, 0]
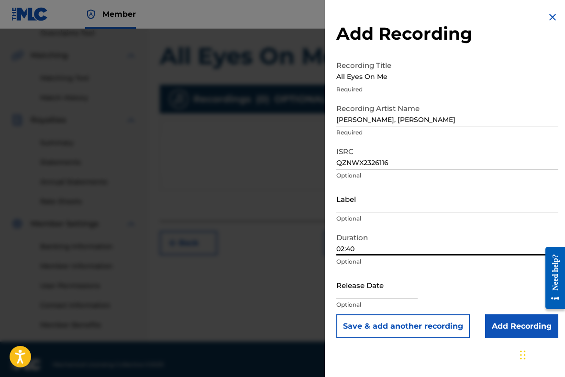
type input "02:40"
click at [386, 288] on input "text" at bounding box center [377, 284] width 81 height 27
select select "7"
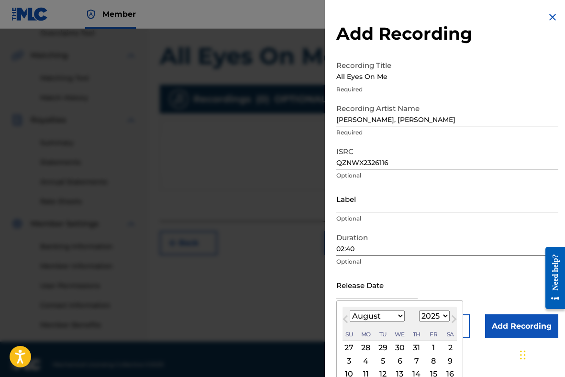
click at [438, 316] on select "1899 1900 1901 1902 1903 1904 1905 1906 1907 1908 1909 1910 1911 1912 1913 1914…" at bounding box center [434, 316] width 31 height 11
select select "2023"
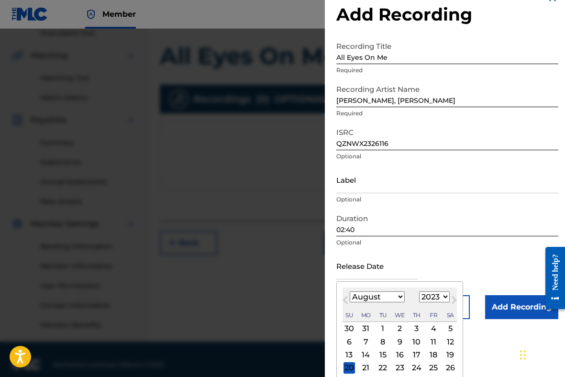
scroll to position [27, 0]
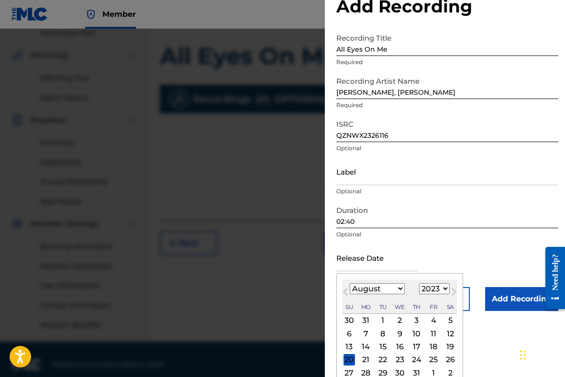
click at [415, 344] on div "17" at bounding box center [416, 346] width 11 height 11
type input "[DATE]"
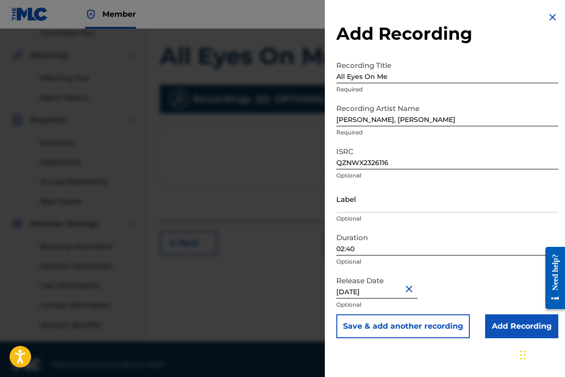
click at [495, 329] on input "Add Recording" at bounding box center [521, 327] width 73 height 24
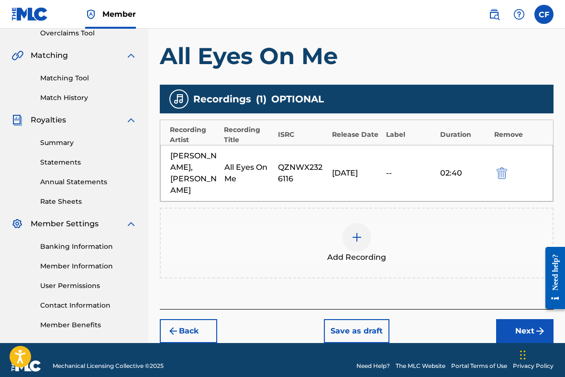
scroll to position [216, 0]
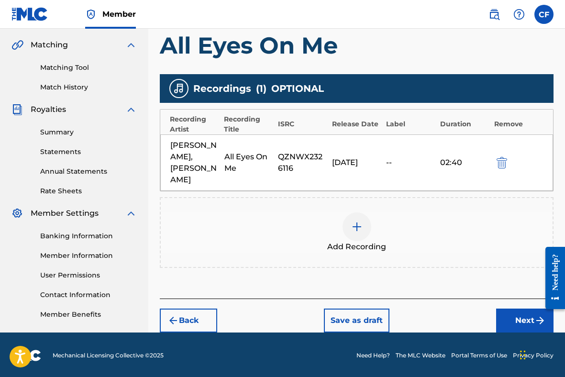
click at [517, 309] on button "Next" at bounding box center [524, 321] width 57 height 24
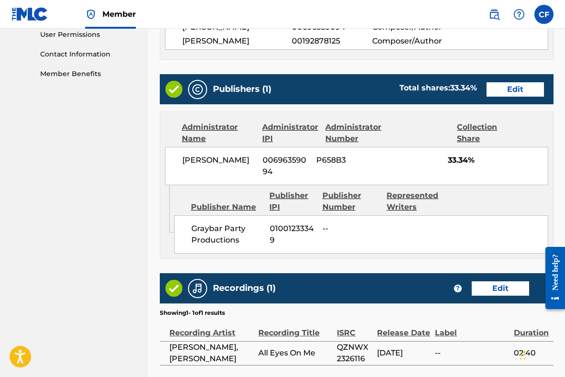
scroll to position [464, 0]
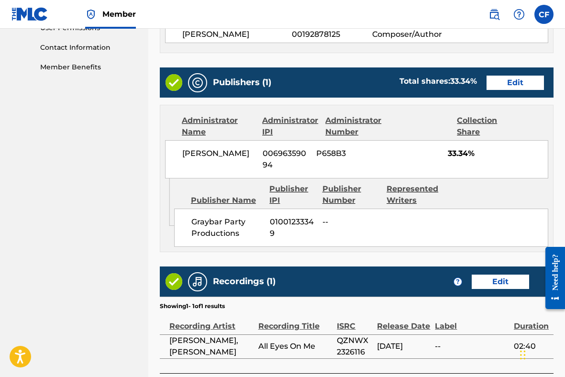
click at [503, 90] on button "Edit" at bounding box center [515, 83] width 57 height 14
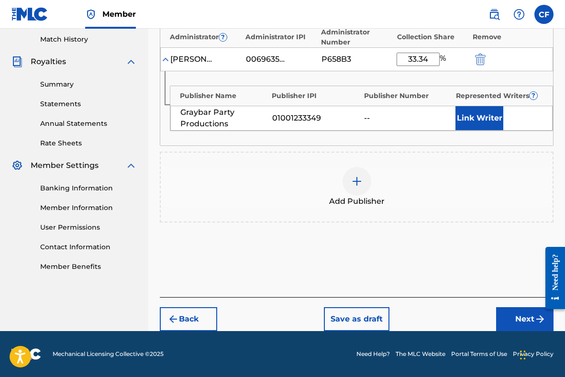
click at [480, 122] on button "Link Writer" at bounding box center [480, 118] width 48 height 24
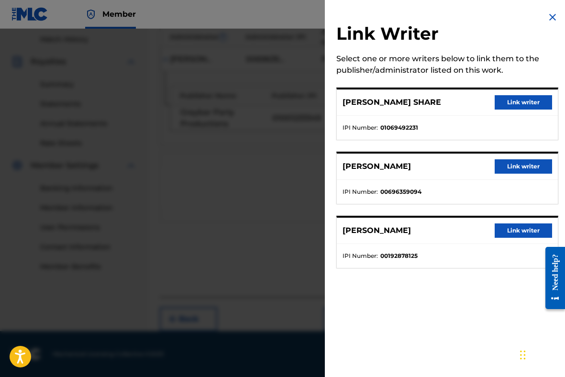
click at [520, 167] on button "Link writer" at bounding box center [523, 166] width 57 height 14
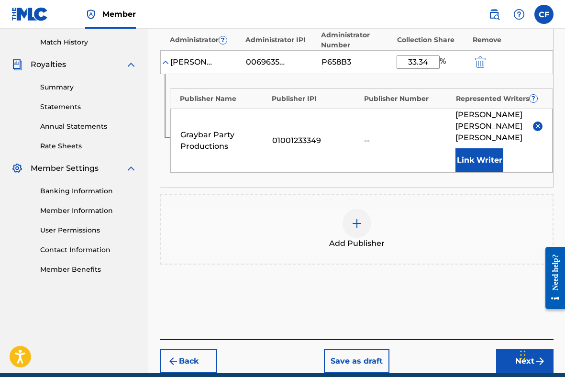
scroll to position [304, 0]
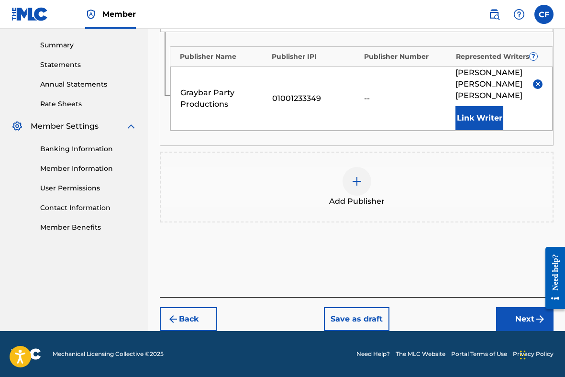
click at [520, 315] on button "Next" at bounding box center [524, 319] width 57 height 24
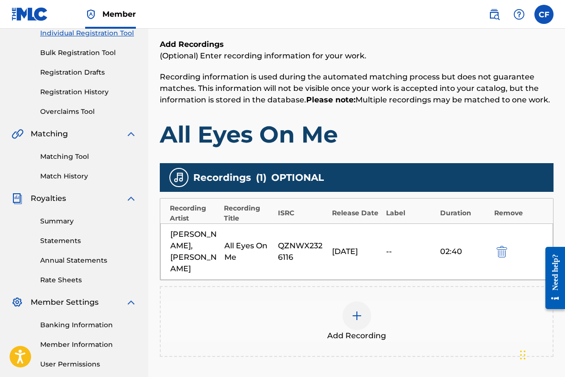
scroll to position [165, 0]
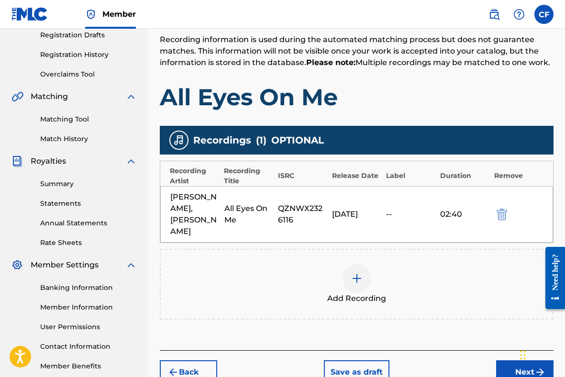
click at [510, 361] on button "Next" at bounding box center [524, 373] width 57 height 24
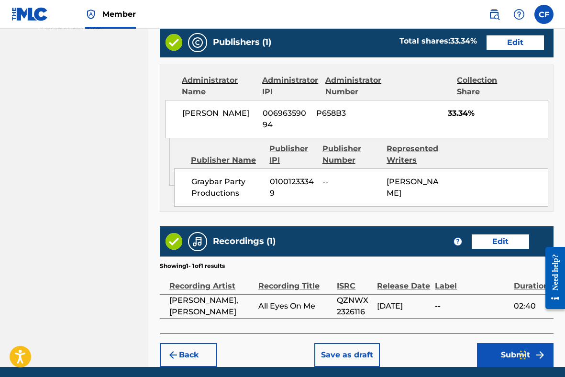
scroll to position [549, 0]
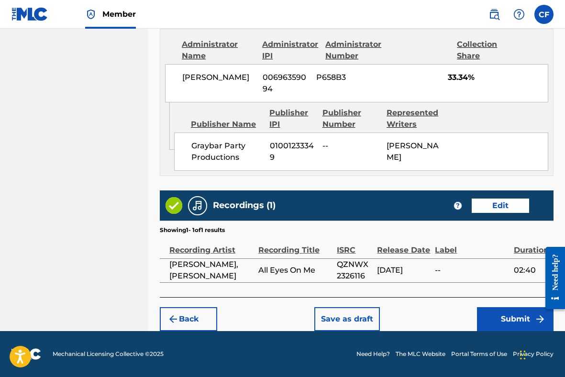
click at [499, 331] on button "Submit" at bounding box center [515, 319] width 77 height 24
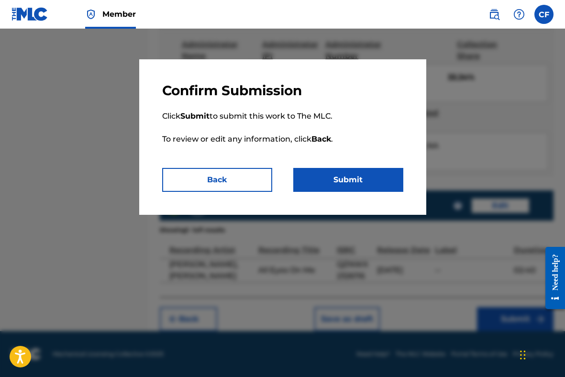
click at [348, 176] on button "Submit" at bounding box center [348, 180] width 110 height 24
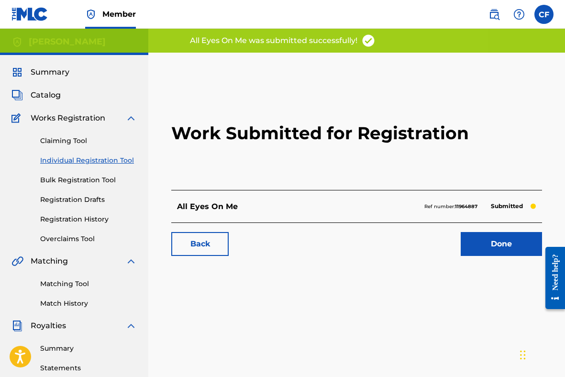
click at [496, 249] on link "Done" at bounding box center [501, 244] width 81 height 24
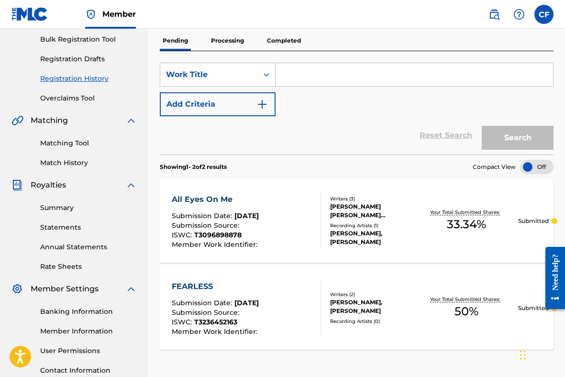
scroll to position [78, 0]
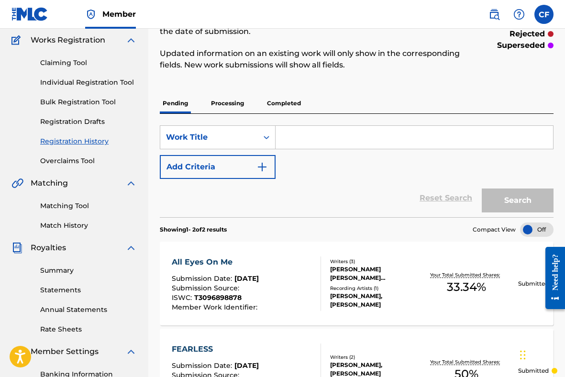
click at [305, 139] on input "Search Form" at bounding box center [415, 137] width 278 height 23
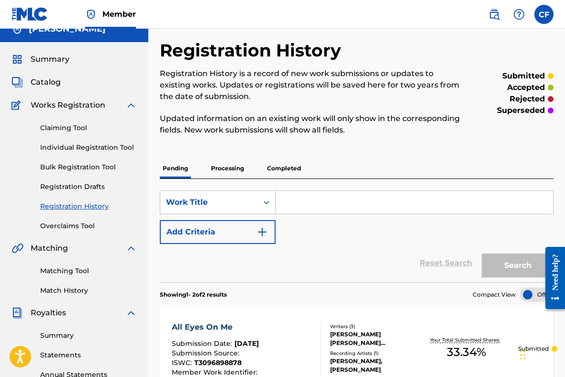
scroll to position [0, 0]
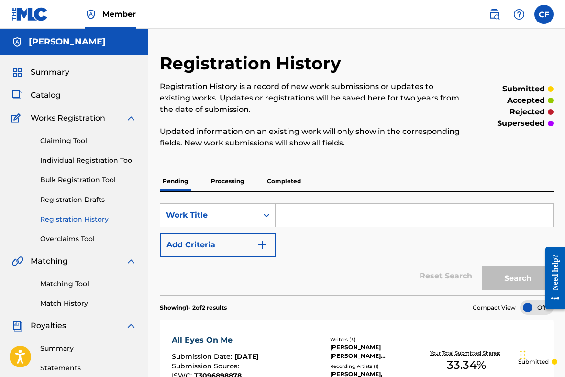
click at [65, 139] on link "Claiming Tool" at bounding box center [88, 141] width 97 height 10
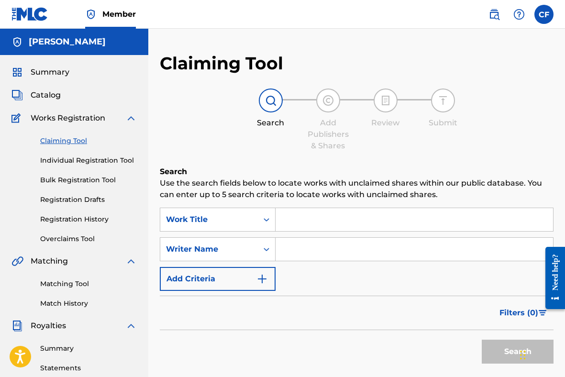
click at [284, 214] on input "Search Form" at bounding box center [415, 219] width 278 height 23
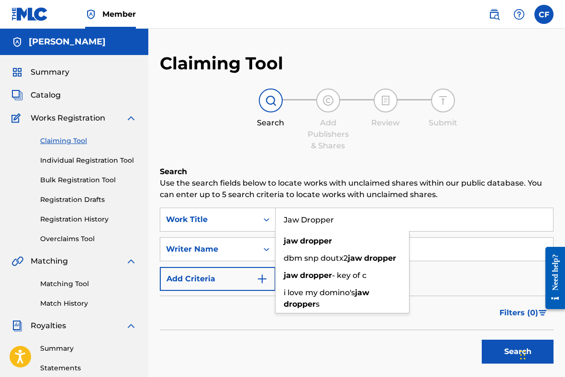
type input "Jaw Dropper"
click at [482, 340] on button "Search" at bounding box center [518, 352] width 72 height 24
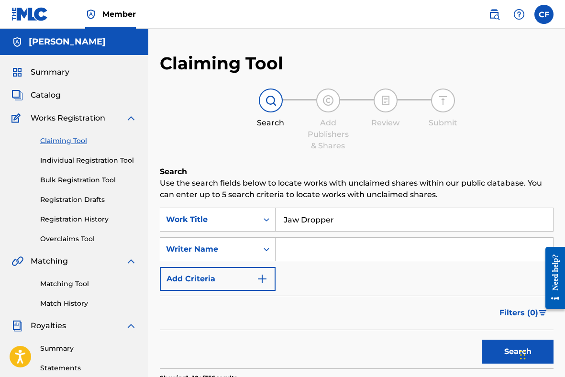
click at [290, 260] on input "Search Form" at bounding box center [415, 249] width 278 height 23
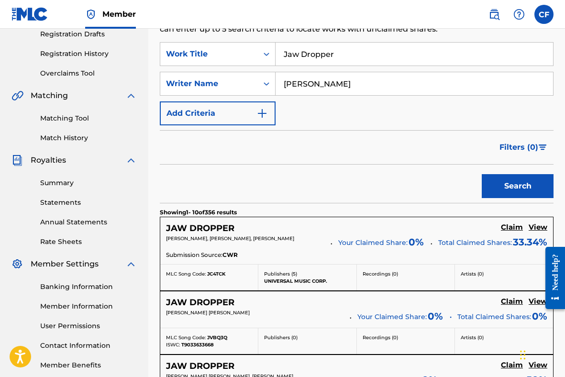
scroll to position [167, 0]
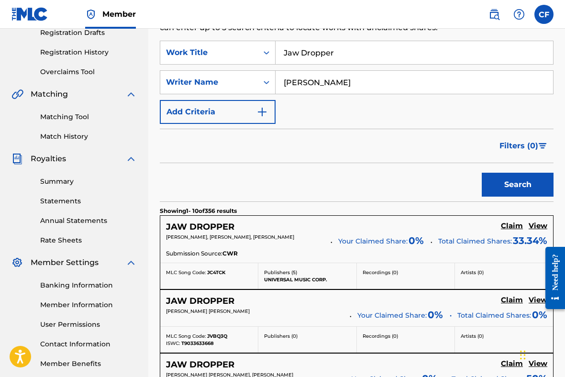
click at [508, 181] on button "Search" at bounding box center [518, 185] width 72 height 24
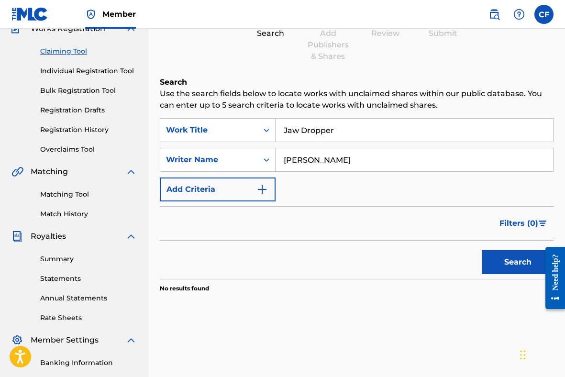
scroll to position [88, 0]
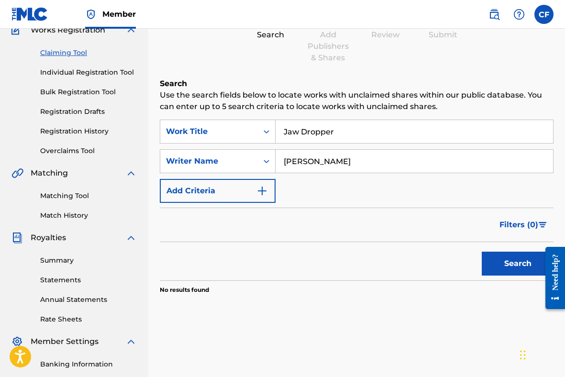
drag, startPoint x: 352, startPoint y: 164, endPoint x: 315, endPoint y: 163, distance: 36.9
click at [315, 162] on input "[PERSON_NAME]" at bounding box center [415, 161] width 278 height 23
click at [500, 259] on button "Search" at bounding box center [518, 264] width 72 height 24
drag, startPoint x: 343, startPoint y: 166, endPoint x: 247, endPoint y: 162, distance: 95.9
click at [247, 162] on div "SearchWithCriteriaa41a5ad4-0a79-41a3-9eed-a05e272a86e6 Writer Name [PERSON_NAME]" at bounding box center [357, 161] width 394 height 24
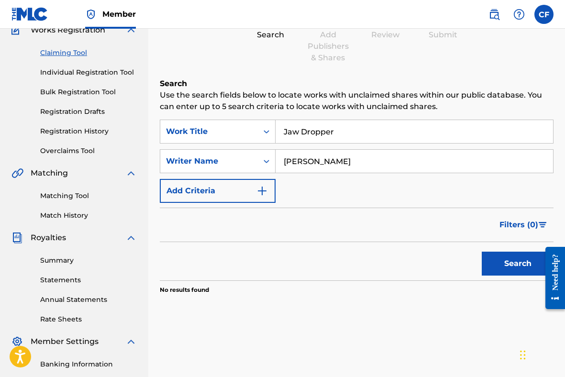
type input "[PERSON_NAME]"
click at [499, 264] on button "Search" at bounding box center [518, 264] width 72 height 24
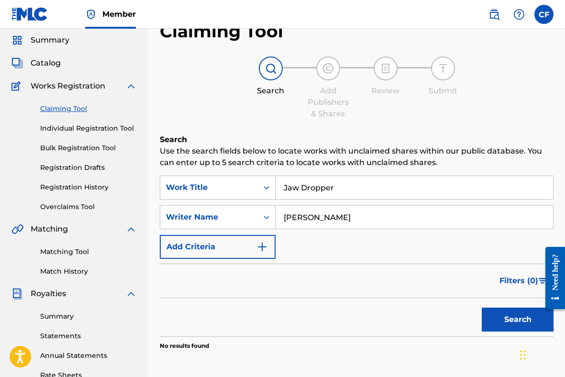
scroll to position [3, 0]
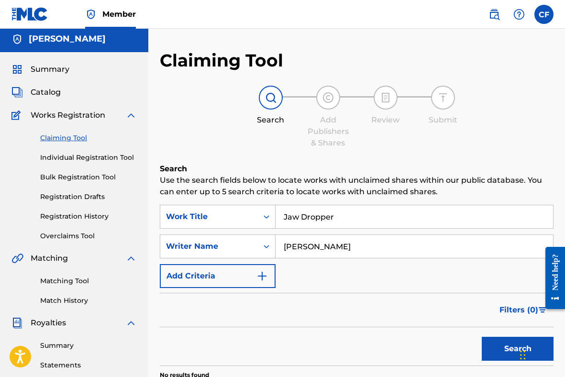
click at [72, 155] on link "Individual Registration Tool" at bounding box center [88, 158] width 97 height 10
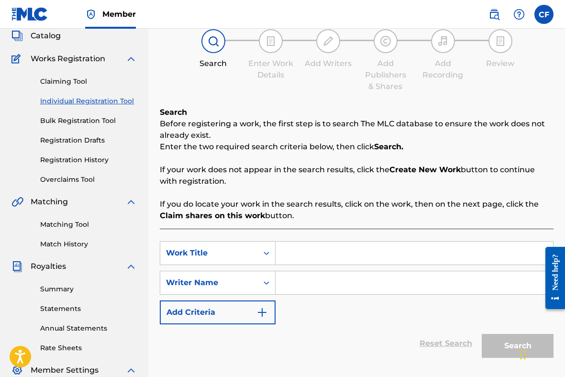
scroll to position [88, 0]
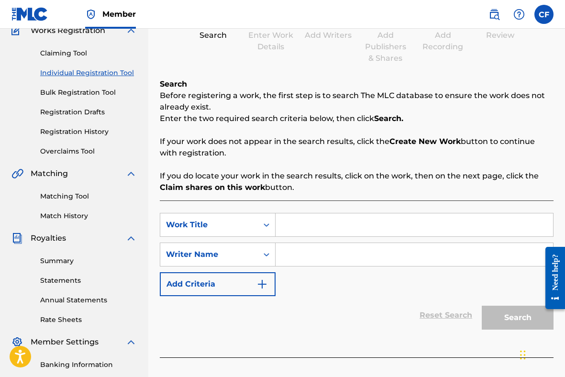
click at [306, 226] on input "Search Form" at bounding box center [415, 225] width 278 height 23
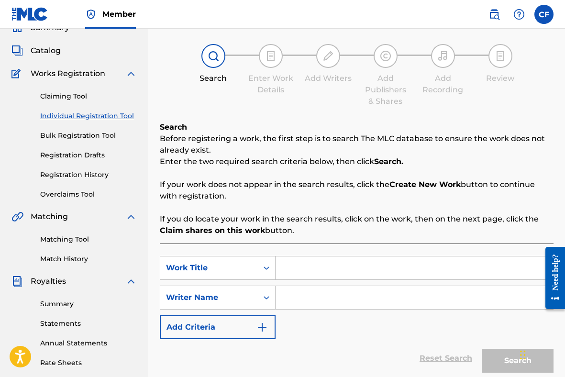
scroll to position [45, 0]
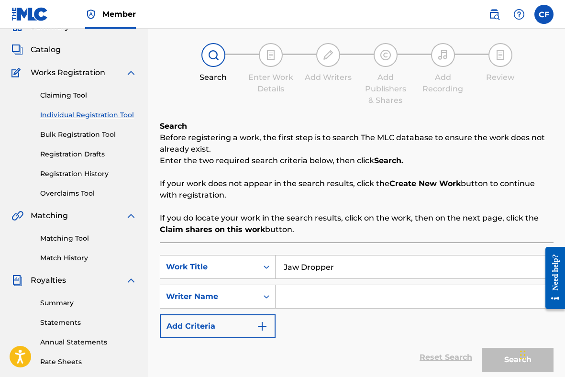
type input "Jaw Dropper"
click at [407, 303] on input "Search Form" at bounding box center [415, 296] width 278 height 23
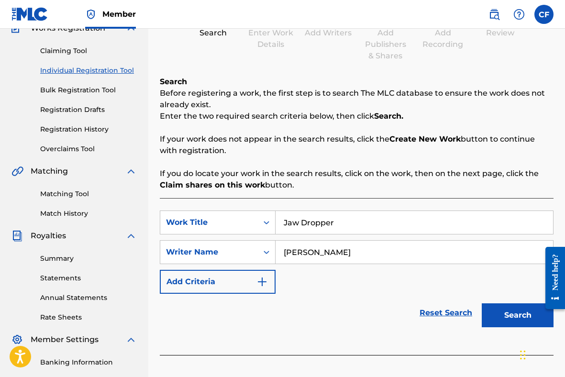
scroll to position [98, 0]
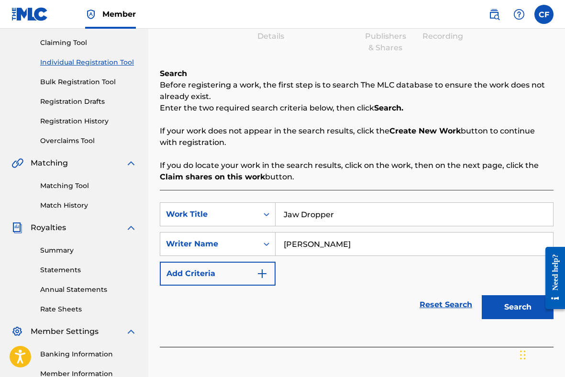
type input "[PERSON_NAME]"
click at [499, 310] on button "Search" at bounding box center [518, 307] width 72 height 24
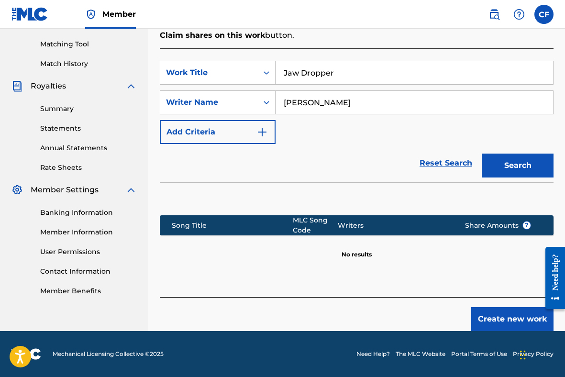
click at [504, 319] on button "Create new work" at bounding box center [513, 319] width 82 height 24
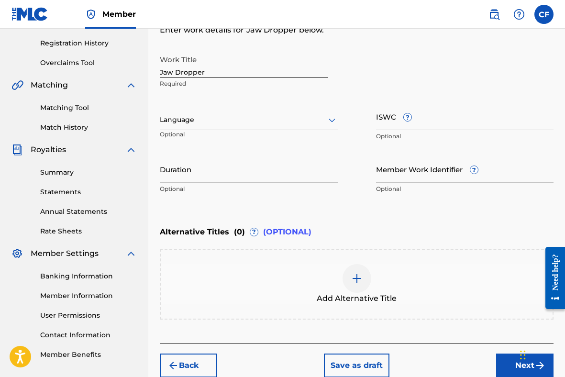
scroll to position [155, 0]
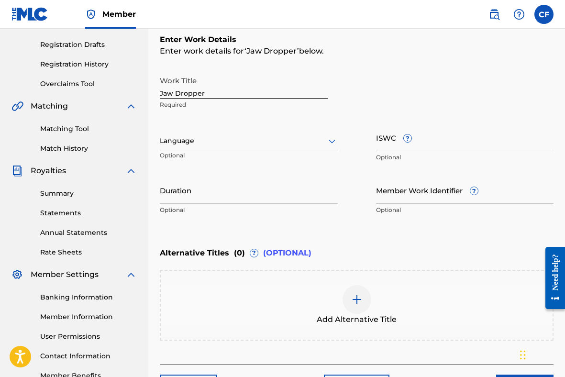
click at [386, 143] on input "ISWC ?" at bounding box center [465, 137] width 178 height 27
paste input "T-310.383.001-5"
type input "T-310.383.001-5"
click at [293, 199] on input "Duration" at bounding box center [249, 190] width 178 height 27
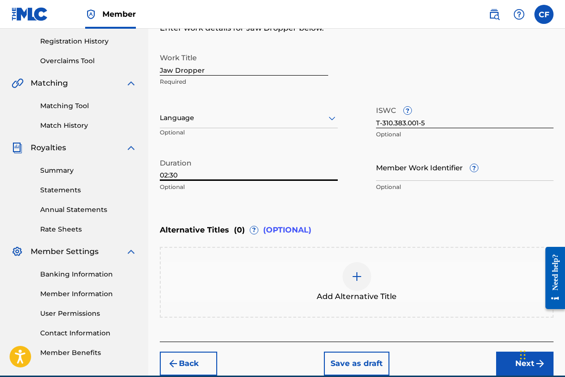
scroll to position [190, 0]
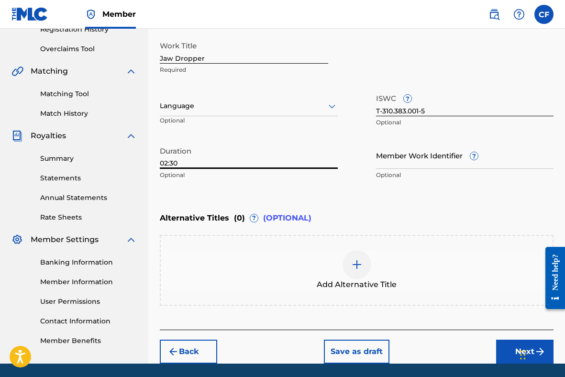
type input "02:30"
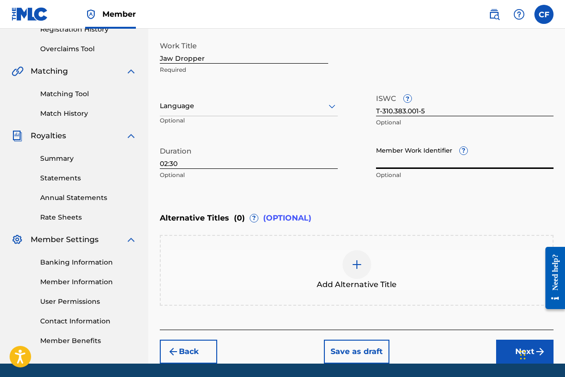
click at [413, 163] on input "Member Work Identifier ?" at bounding box center [465, 155] width 178 height 27
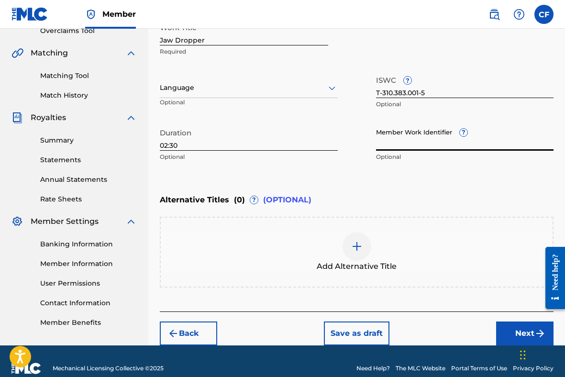
scroll to position [222, 0]
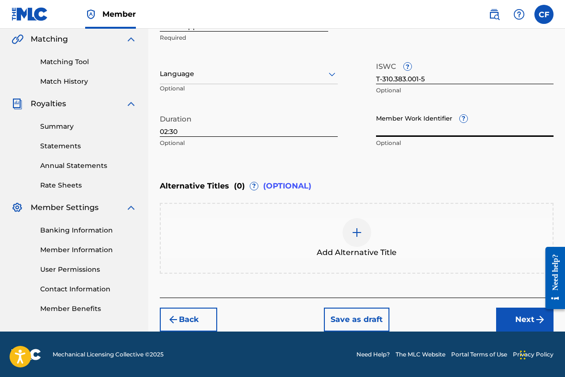
click at [520, 320] on button "Next" at bounding box center [524, 320] width 57 height 24
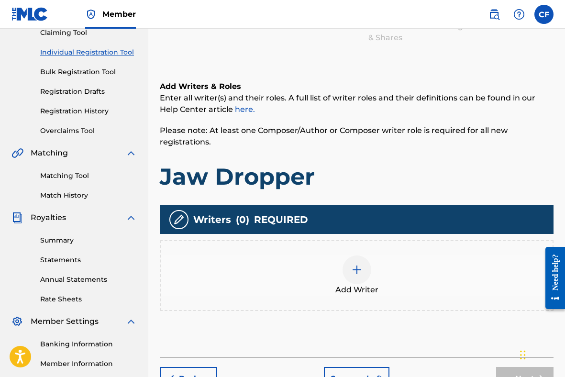
scroll to position [152, 0]
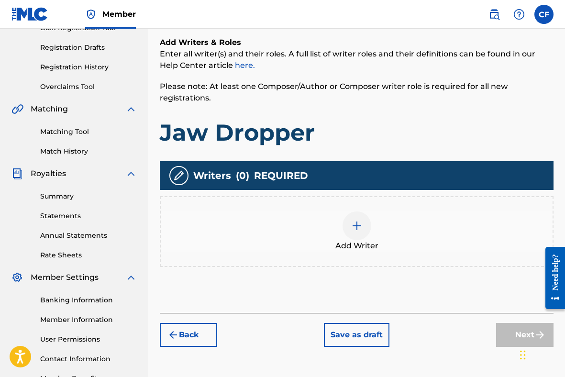
click at [357, 226] on img at bounding box center [356, 225] width 11 height 11
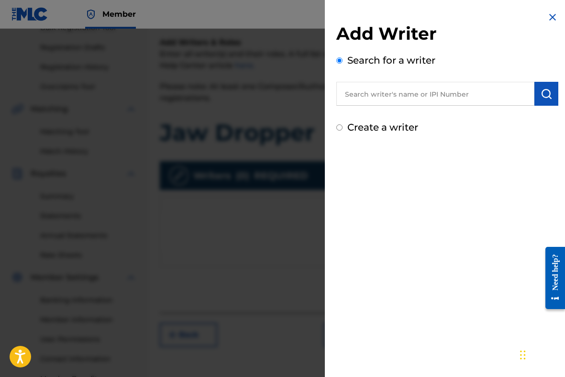
click at [386, 98] on input "text" at bounding box center [436, 94] width 198 height 24
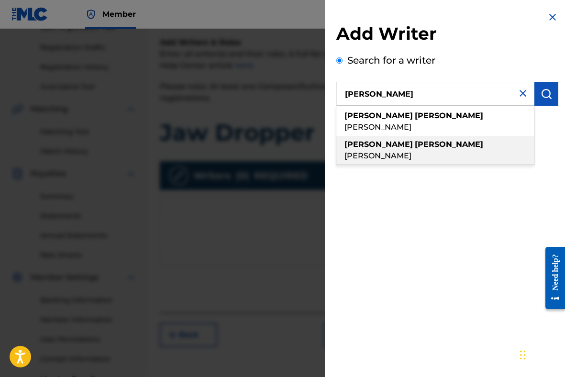
click at [388, 151] on span "[PERSON_NAME]" at bounding box center [378, 155] width 67 height 9
type input "[PERSON_NAME]"
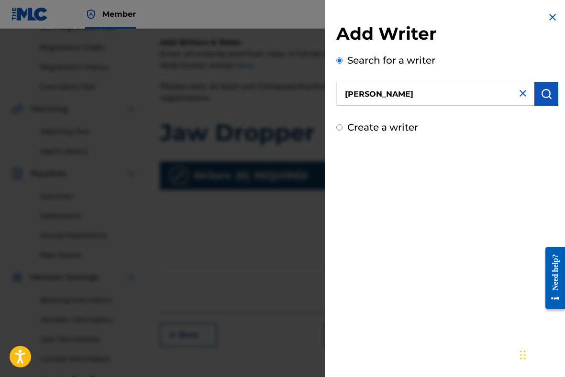
click at [546, 96] on img "submit" at bounding box center [546, 93] width 11 height 11
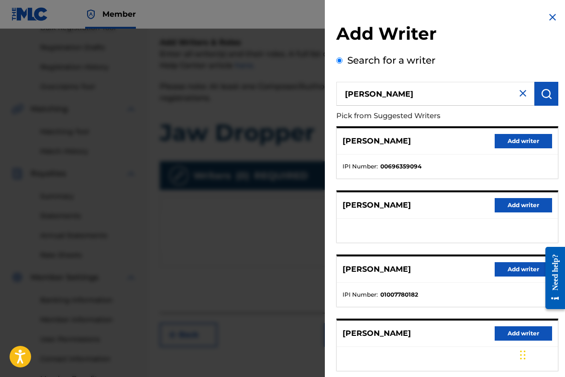
click at [511, 141] on button "Add writer" at bounding box center [523, 141] width 57 height 14
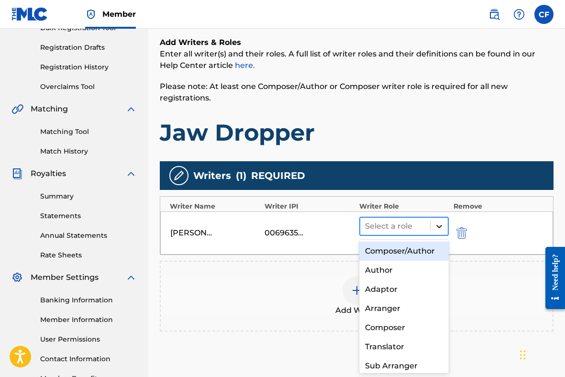
click at [440, 226] on icon at bounding box center [440, 226] width 6 height 3
click at [423, 254] on div "Composer/Author" at bounding box center [405, 251] width 90 height 19
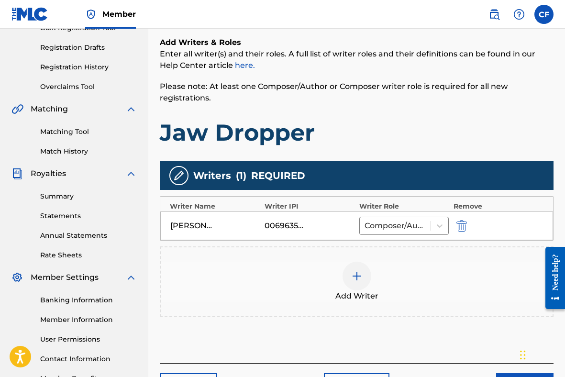
click at [360, 276] on img at bounding box center [356, 276] width 11 height 11
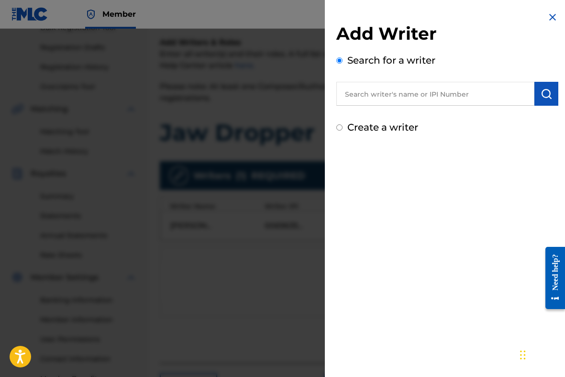
click at [434, 92] on input "text" at bounding box center [436, 94] width 198 height 24
paste input "01069492231"
type input "01069492231"
click at [541, 91] on img "submit" at bounding box center [546, 93] width 11 height 11
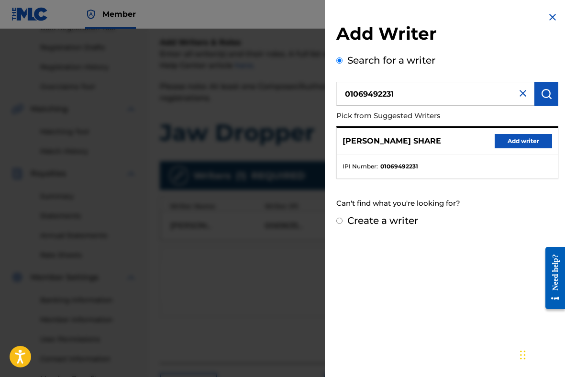
click at [508, 139] on button "Add writer" at bounding box center [523, 141] width 57 height 14
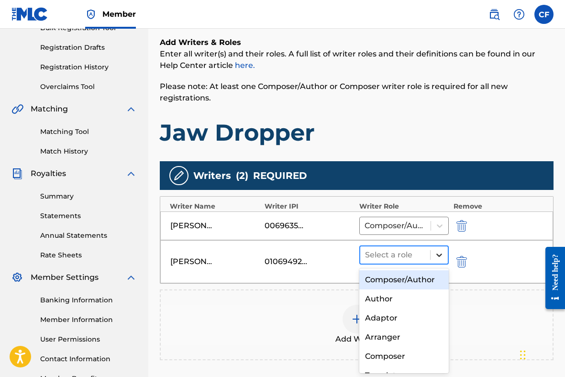
click at [439, 252] on icon at bounding box center [440, 255] width 10 height 10
click at [408, 275] on div "Composer/Author" at bounding box center [405, 280] width 90 height 19
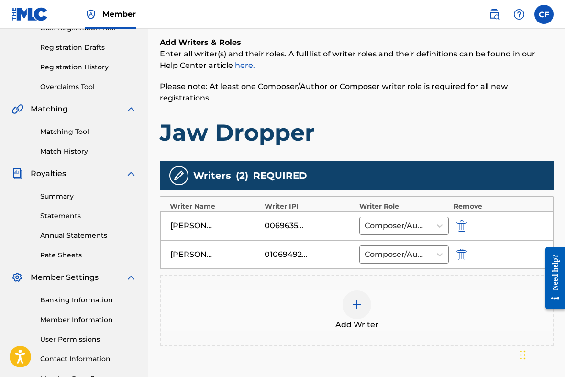
click at [359, 304] on img at bounding box center [356, 304] width 11 height 11
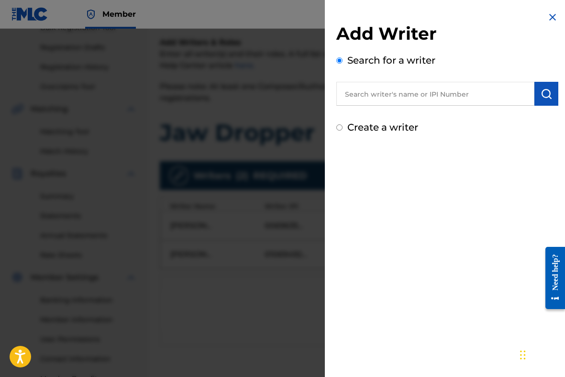
click at [392, 95] on input "text" at bounding box center [436, 94] width 198 height 24
paste input "00192878125"
click at [361, 99] on input "00192878125" at bounding box center [436, 94] width 198 height 24
click at [361, 95] on input "00192878125" at bounding box center [436, 94] width 198 height 24
type input "00192878125"
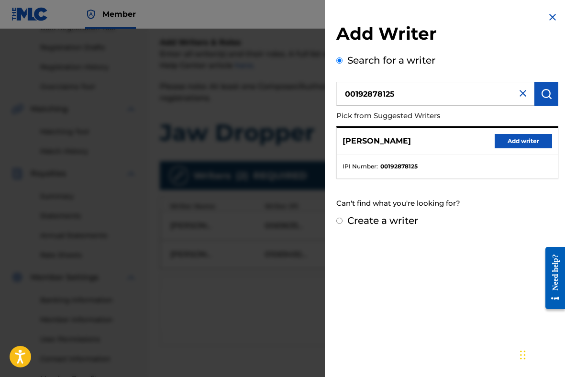
click at [530, 139] on button "Add writer" at bounding box center [523, 141] width 57 height 14
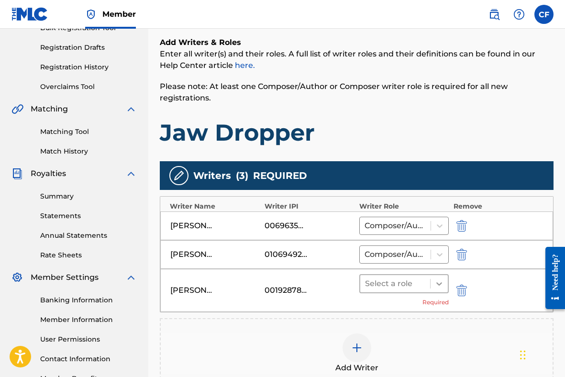
click at [440, 282] on icon at bounding box center [440, 284] width 10 height 10
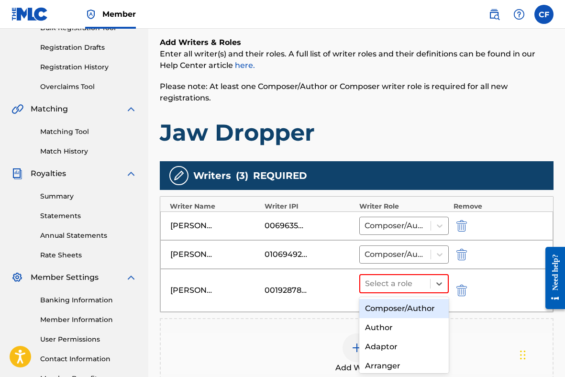
click at [423, 310] on div "Composer/Author" at bounding box center [405, 308] width 90 height 19
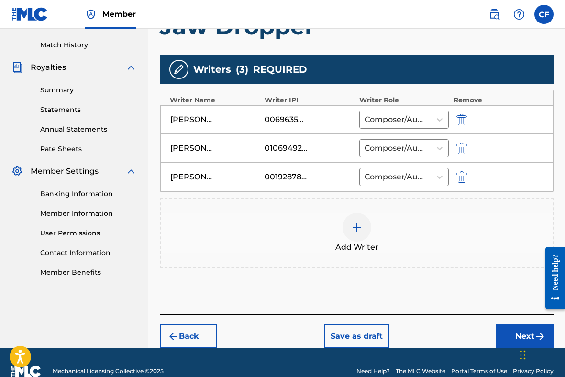
scroll to position [276, 0]
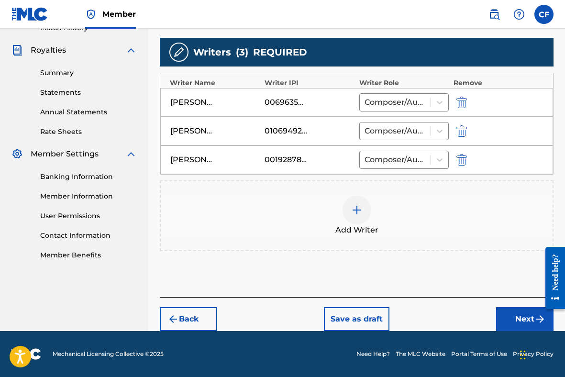
click at [524, 326] on button "Next" at bounding box center [524, 319] width 57 height 24
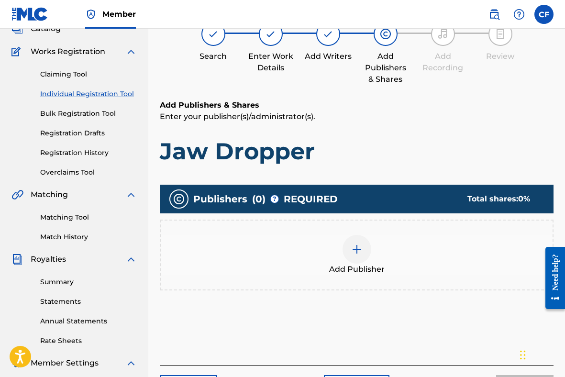
scroll to position [43, 0]
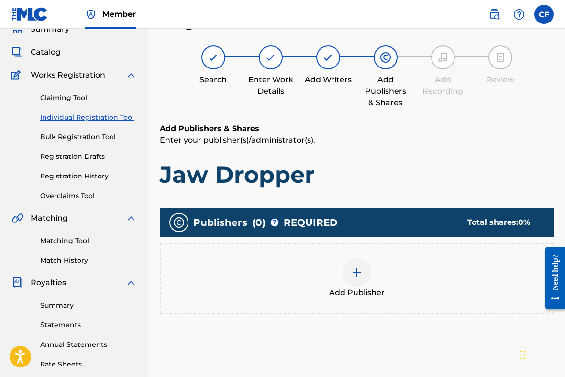
click at [356, 277] on img at bounding box center [356, 272] width 11 height 11
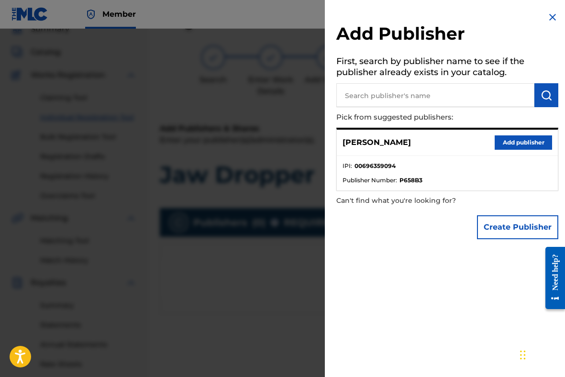
click at [513, 139] on button "Add publisher" at bounding box center [523, 142] width 57 height 14
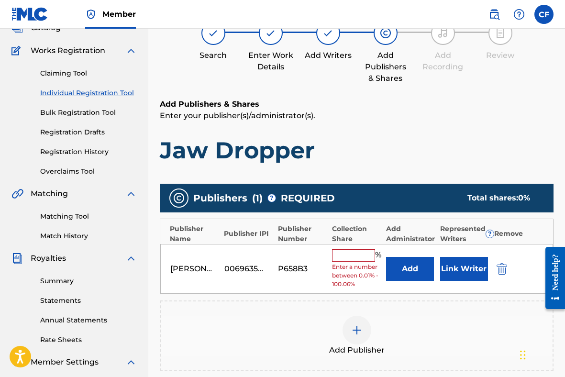
scroll to position [88, 0]
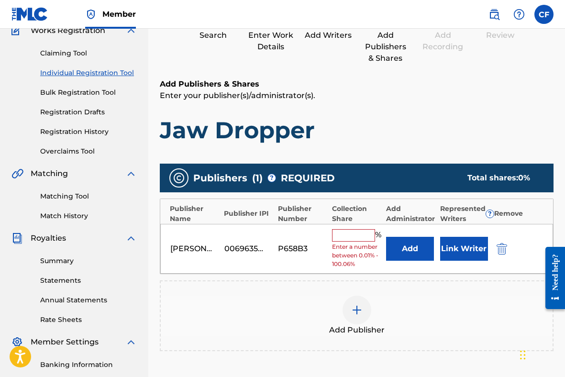
click at [340, 234] on input "text" at bounding box center [353, 235] width 43 height 12
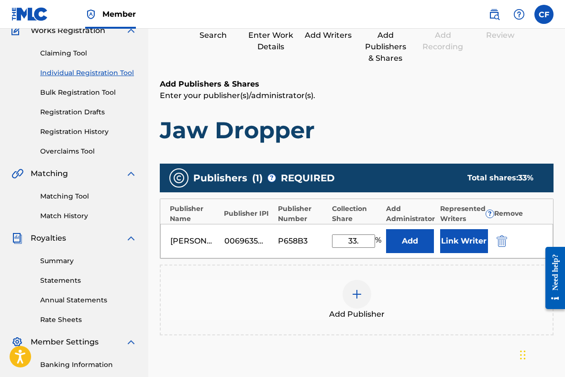
type input "33.34"
click at [463, 241] on button "Link Writer" at bounding box center [464, 241] width 48 height 24
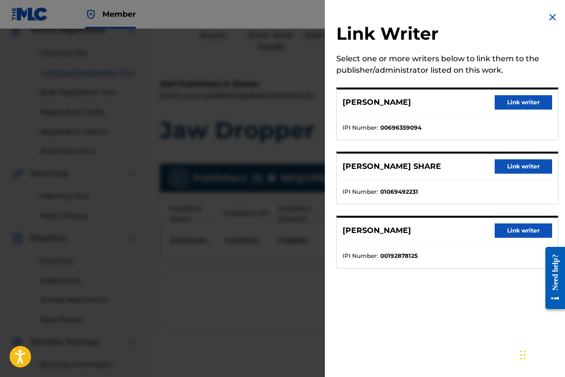
click at [512, 96] on button "Link writer" at bounding box center [523, 102] width 57 height 14
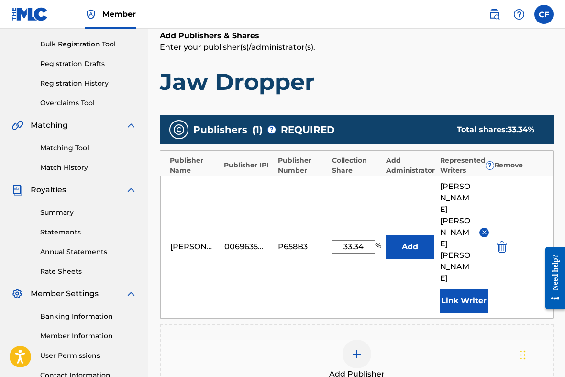
scroll to position [140, 0]
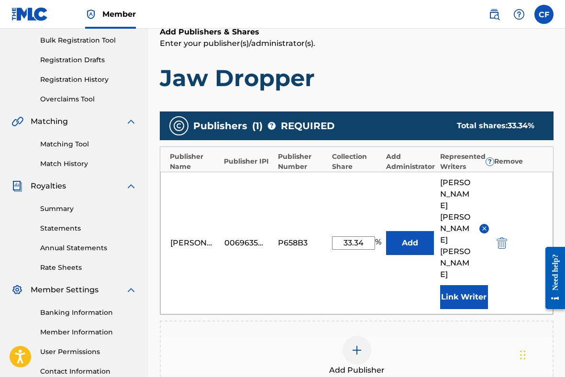
click at [411, 231] on button "Add" at bounding box center [410, 243] width 48 height 24
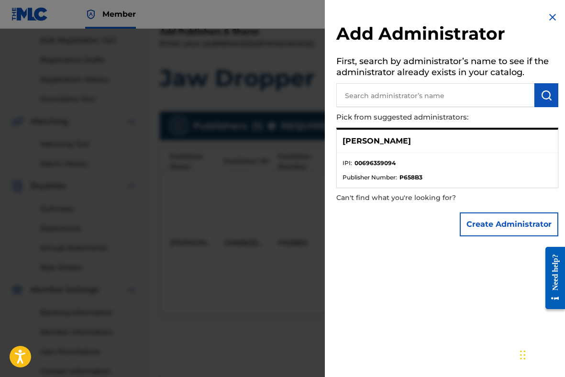
click at [440, 165] on li "IPI : 00696359094" at bounding box center [448, 166] width 210 height 14
click at [402, 140] on p "[PERSON_NAME]" at bounding box center [377, 140] width 68 height 11
click at [393, 148] on div "[PERSON_NAME]" at bounding box center [447, 141] width 221 height 23
click at [550, 18] on img at bounding box center [552, 16] width 11 height 11
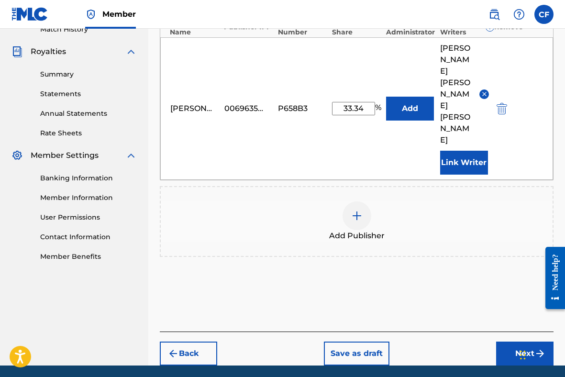
click at [512, 342] on button "Next" at bounding box center [524, 354] width 57 height 24
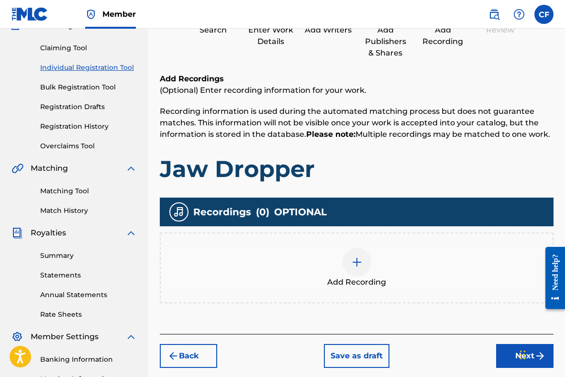
scroll to position [110, 0]
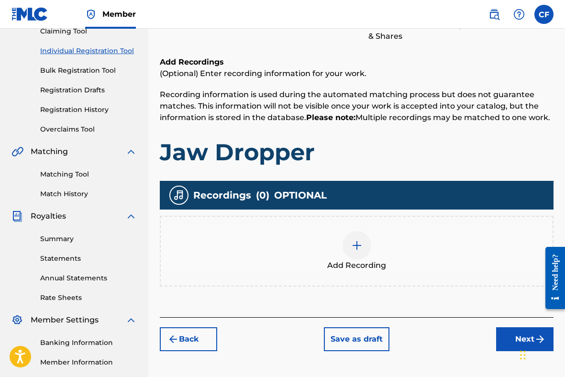
click at [355, 240] on img at bounding box center [356, 245] width 11 height 11
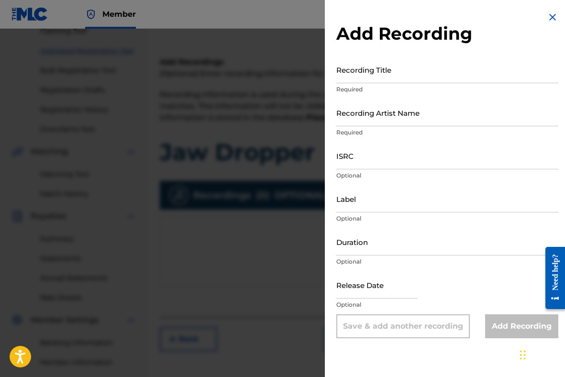
click at [352, 74] on input "Recording Title" at bounding box center [448, 69] width 222 height 27
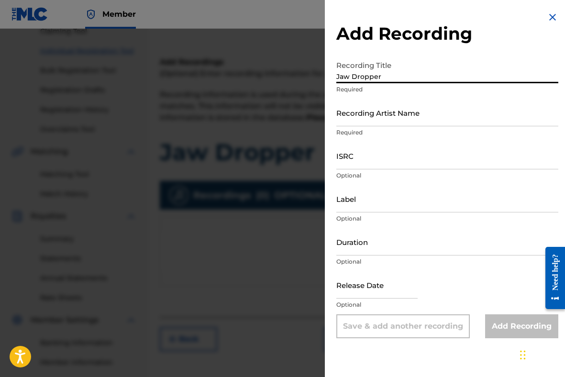
type input "Jaw Dropper"
click at [357, 115] on input "Recording Artist Name" at bounding box center [448, 112] width 222 height 27
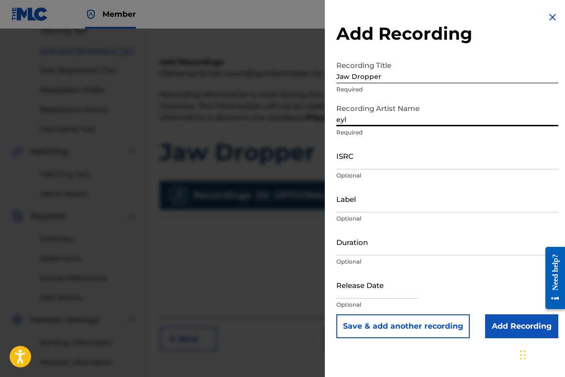
type input "[PERSON_NAME], [PERSON_NAME]"
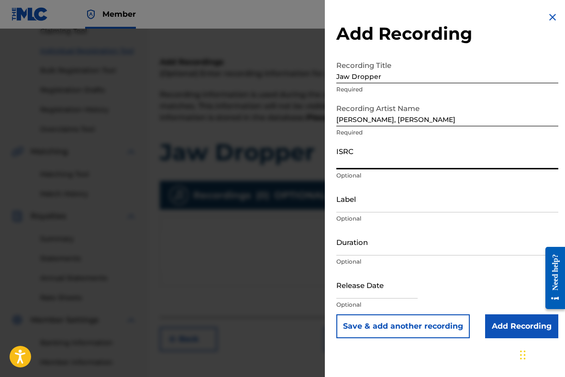
click at [374, 161] on input "ISRC" at bounding box center [448, 155] width 222 height 27
paste input "QZNWX2329237"
type input "QZNWX2329237"
click at [361, 204] on input "Label" at bounding box center [448, 198] width 222 height 27
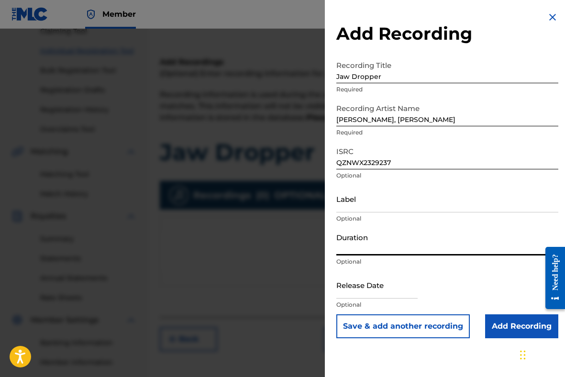
click at [372, 252] on input "Duration" at bounding box center [448, 241] width 222 height 27
type input "02:40"
click at [381, 288] on input "text" at bounding box center [377, 284] width 81 height 27
select select "7"
select select "2025"
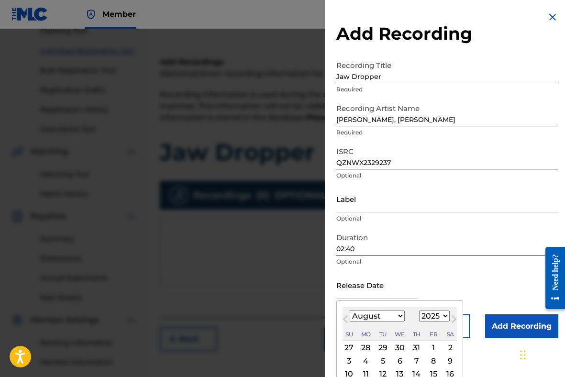
click at [360, 313] on select "January February March April May June July August September October November De…" at bounding box center [377, 316] width 55 height 11
select select "8"
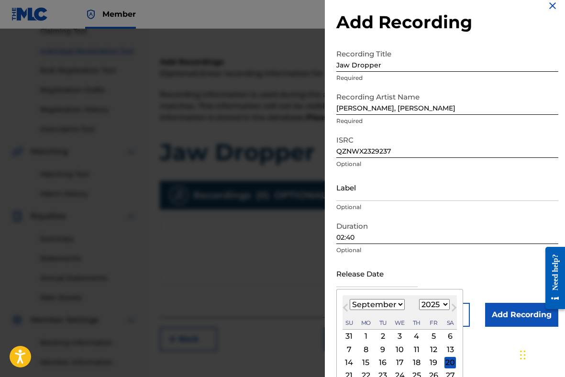
click at [431, 309] on select "1899 1900 1901 1902 1903 1904 1905 1906 1907 1908 1909 1910 1911 1912 1913 1914…" at bounding box center [434, 304] width 31 height 11
select select "2023"
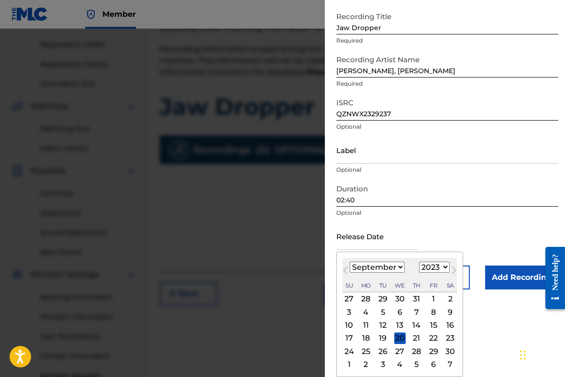
scroll to position [168, 0]
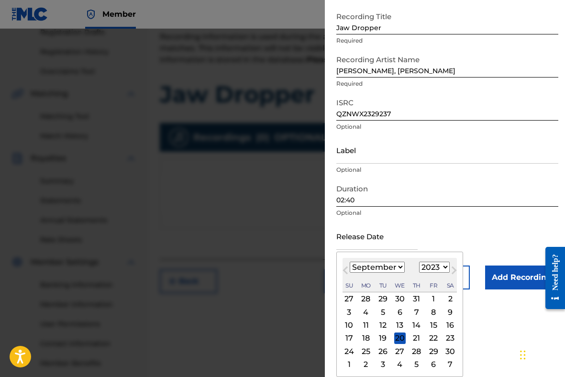
click at [448, 364] on div "7" at bounding box center [450, 364] width 11 height 11
type input "[DATE]"
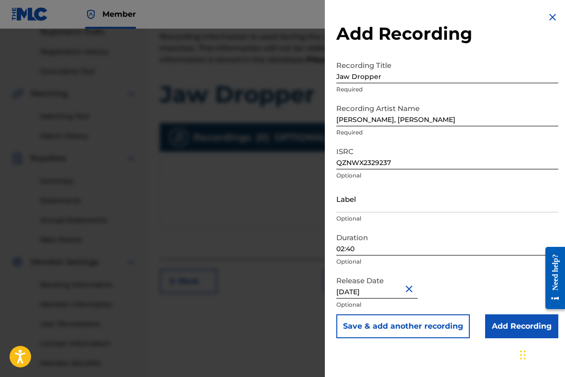
click at [389, 290] on input "[DATE]" at bounding box center [377, 284] width 81 height 27
select select "9"
select select "2023"
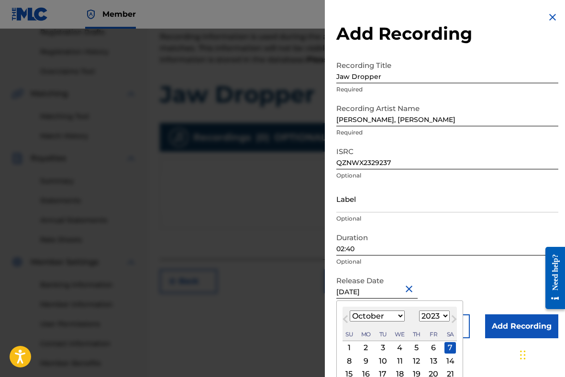
click at [397, 317] on select "January February March April May June July August September October November De…" at bounding box center [377, 316] width 55 height 11
select select "8"
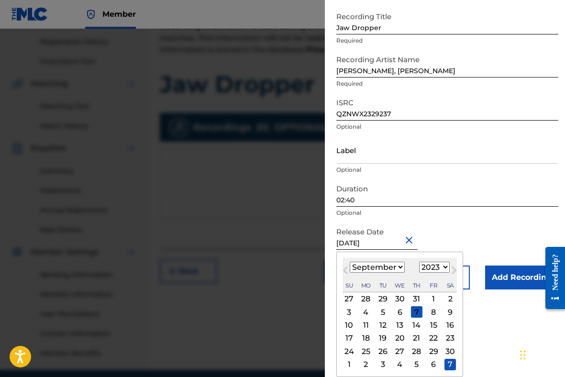
scroll to position [181, 0]
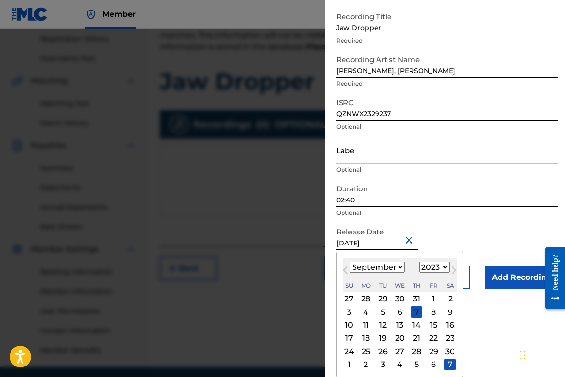
click at [415, 312] on div "7" at bounding box center [416, 311] width 11 height 11
type input "[DATE]"
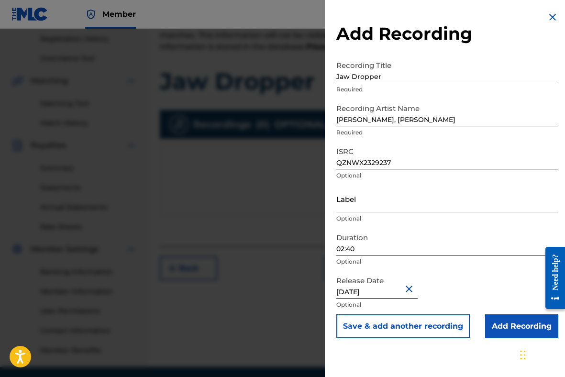
click at [498, 328] on input "Add Recording" at bounding box center [521, 327] width 73 height 24
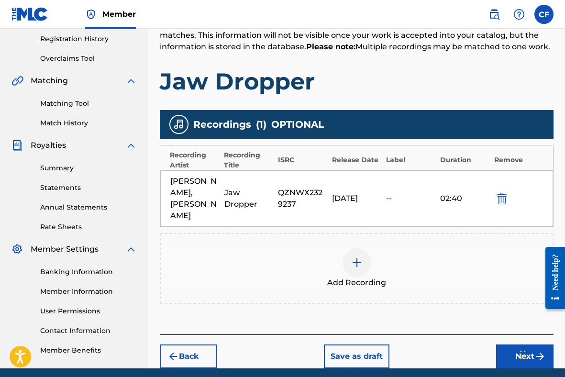
click at [514, 345] on button "Next" at bounding box center [524, 357] width 57 height 24
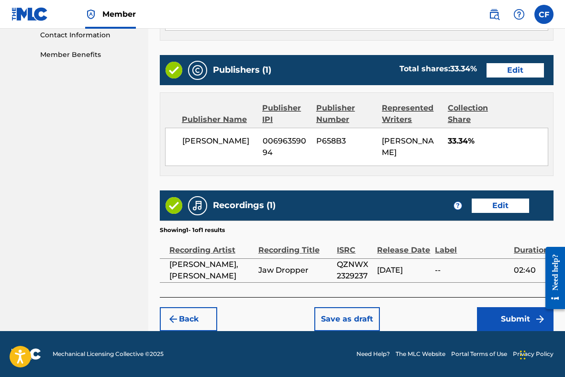
scroll to position [498, 0]
click at [500, 318] on button "Submit" at bounding box center [515, 319] width 77 height 24
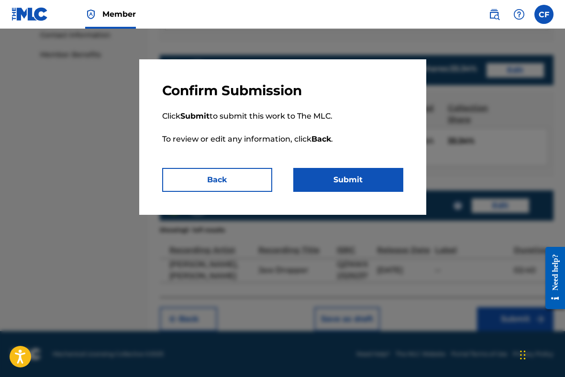
click at [352, 176] on button "Submit" at bounding box center [348, 180] width 110 height 24
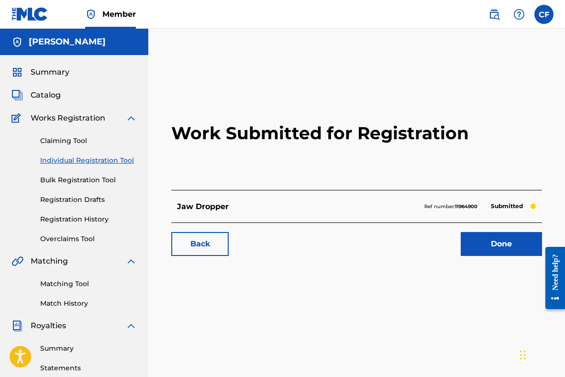
click at [82, 139] on link "Claiming Tool" at bounding box center [88, 141] width 97 height 10
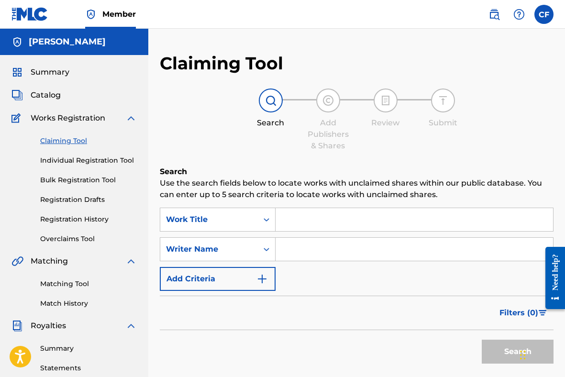
click at [305, 215] on input "Search Form" at bounding box center [415, 219] width 278 height 23
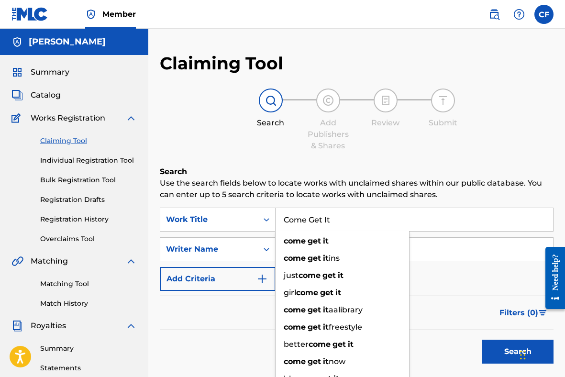
type input "Come Get It"
click at [427, 255] on input "Search Form" at bounding box center [415, 249] width 278 height 23
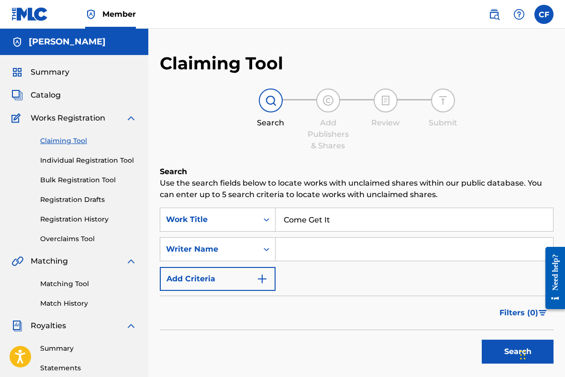
type input "[PERSON_NAME]"
click at [494, 350] on button "Search" at bounding box center [518, 352] width 72 height 24
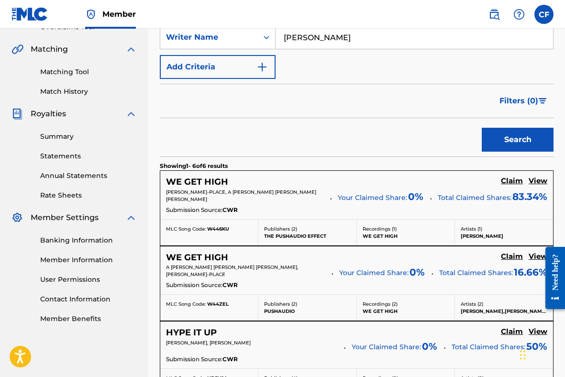
scroll to position [214, 0]
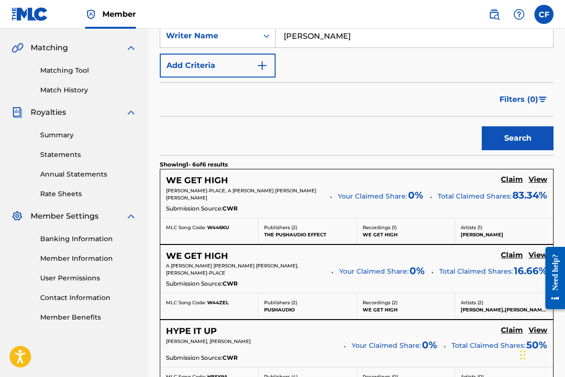
click at [513, 179] on h5 "Claim" at bounding box center [512, 179] width 22 height 9
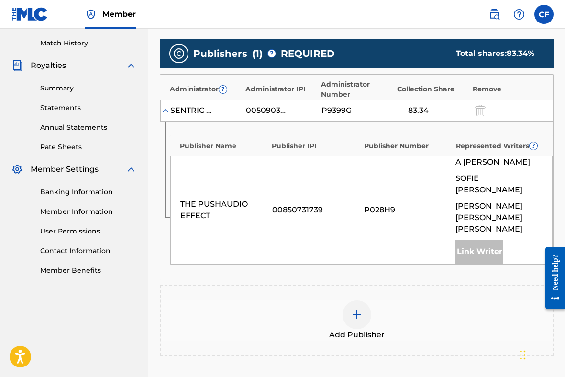
scroll to position [271, 0]
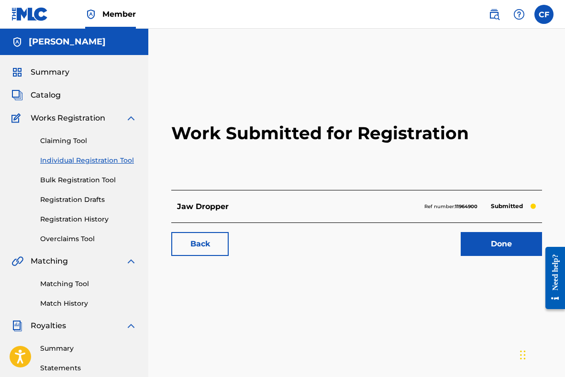
click at [70, 144] on link "Claiming Tool" at bounding box center [88, 141] width 97 height 10
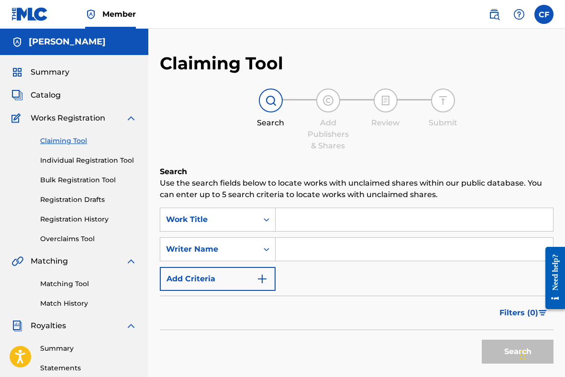
click at [312, 250] on input "Search Form" at bounding box center [415, 249] width 278 height 23
type input "[PERSON_NAME]"
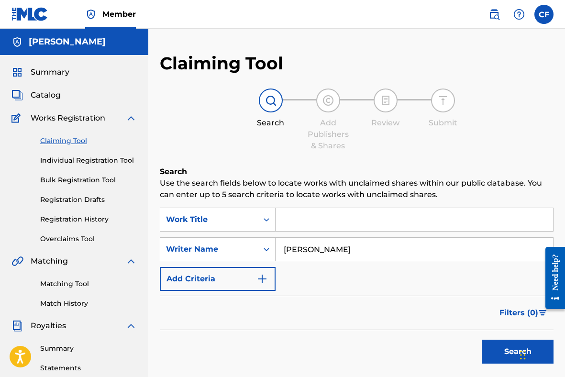
click at [496, 345] on button "Search" at bounding box center [518, 352] width 72 height 24
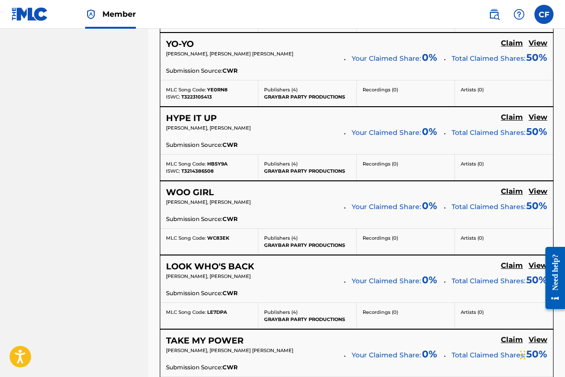
scroll to position [655, 0]
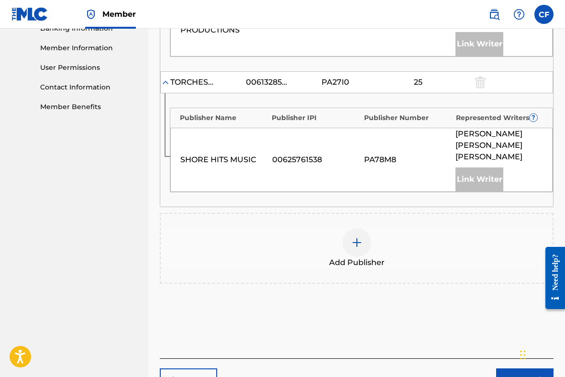
scroll to position [459, 0]
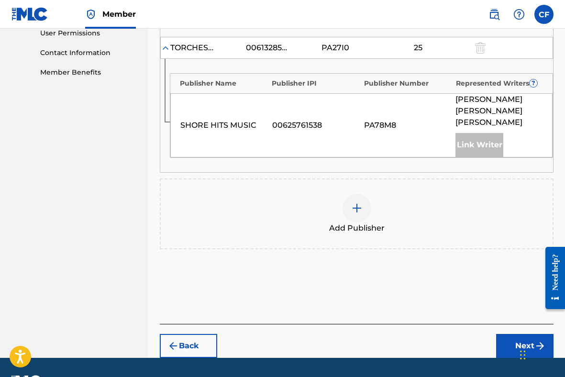
click at [201, 334] on button "Back" at bounding box center [188, 346] width 57 height 24
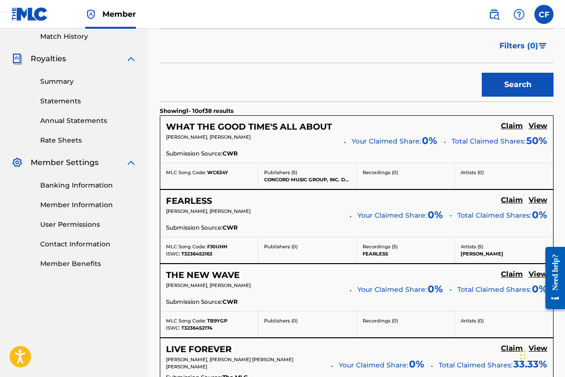
scroll to position [236, 0]
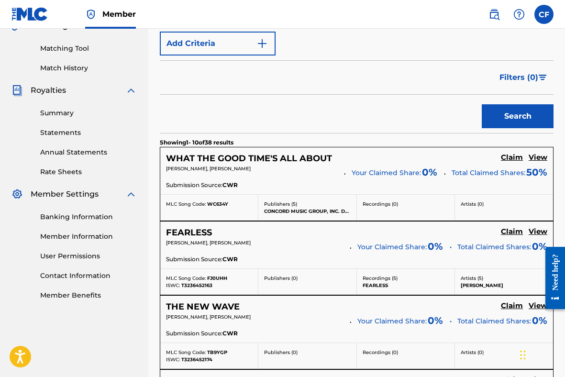
click at [506, 158] on h5 "Claim" at bounding box center [512, 157] width 22 height 9
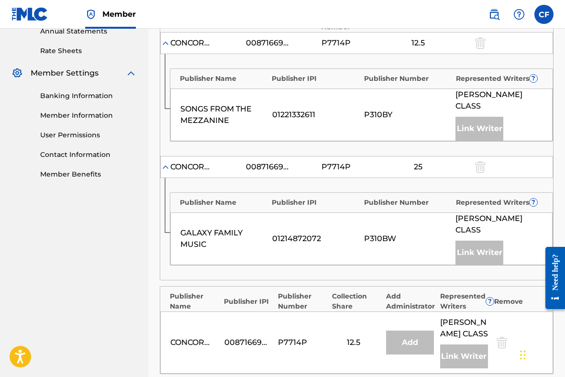
scroll to position [408, 0]
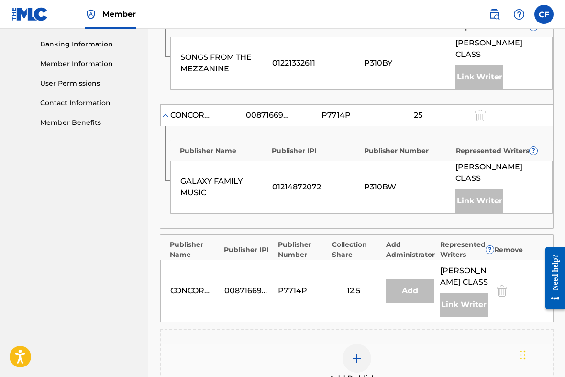
click at [350, 344] on div at bounding box center [357, 358] width 29 height 29
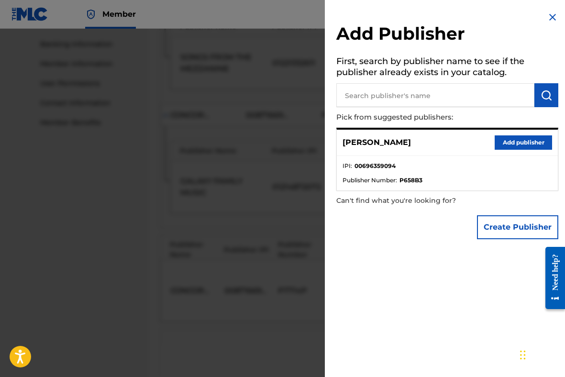
click at [502, 141] on button "Add publisher" at bounding box center [523, 142] width 57 height 14
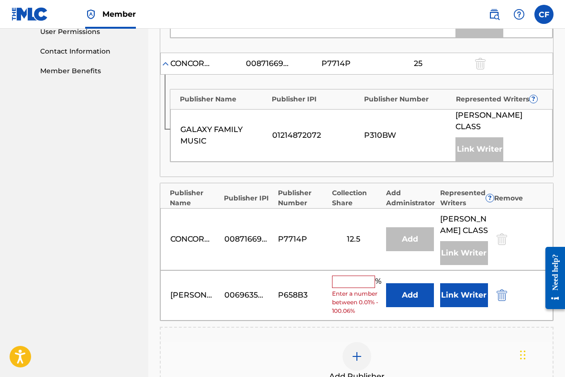
scroll to position [466, 0]
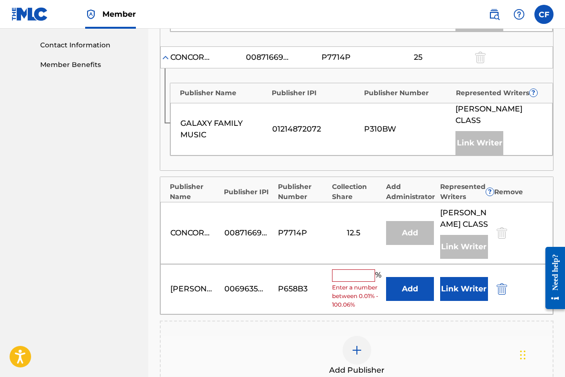
click at [351, 270] on input "text" at bounding box center [353, 276] width 43 height 12
type input "50"
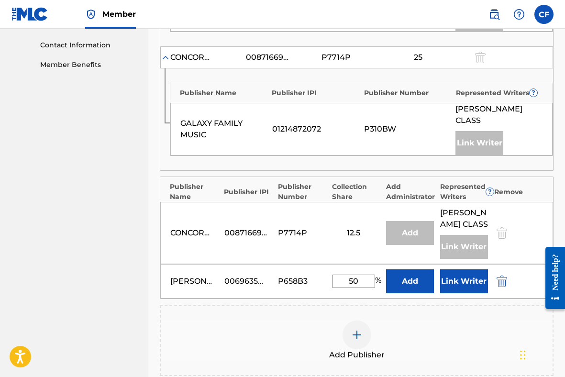
click at [467, 270] on button "Link Writer" at bounding box center [464, 282] width 48 height 24
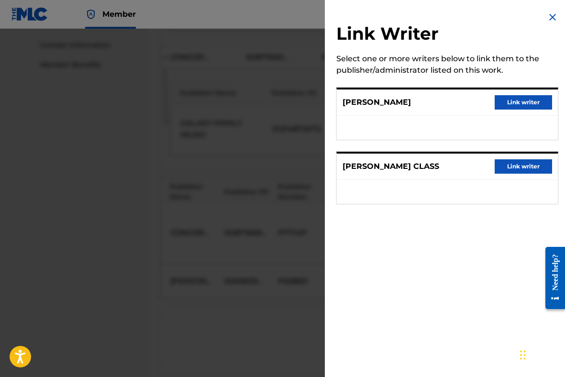
click at [527, 104] on button "Link writer" at bounding box center [523, 102] width 57 height 14
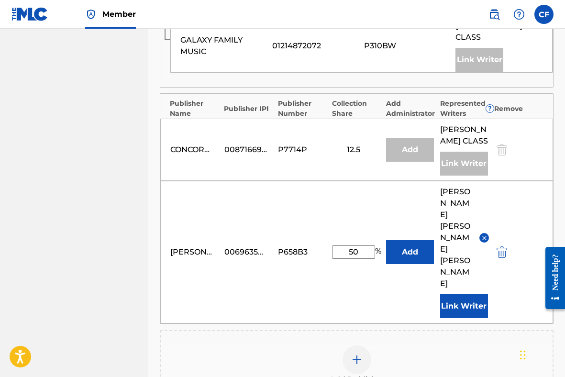
scroll to position [558, 0]
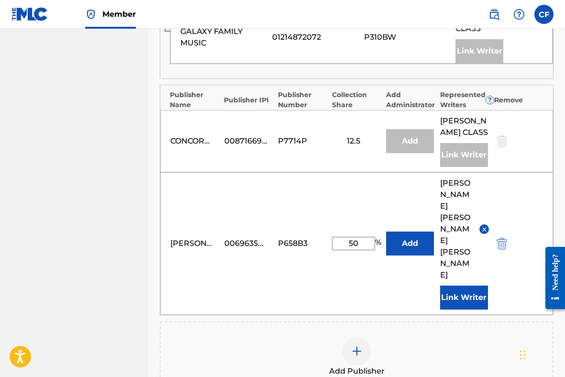
click at [503, 238] on img "submit" at bounding box center [502, 243] width 11 height 11
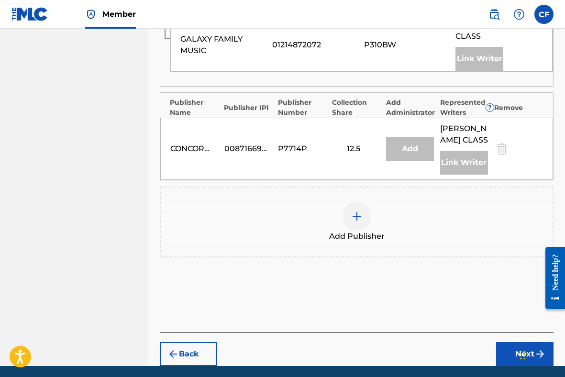
click at [360, 202] on div at bounding box center [357, 216] width 29 height 29
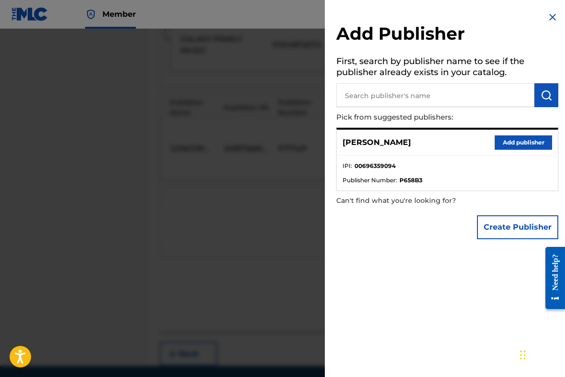
click at [375, 97] on input "text" at bounding box center [436, 95] width 198 height 24
click at [500, 229] on button "Create Publisher" at bounding box center [517, 227] width 81 height 24
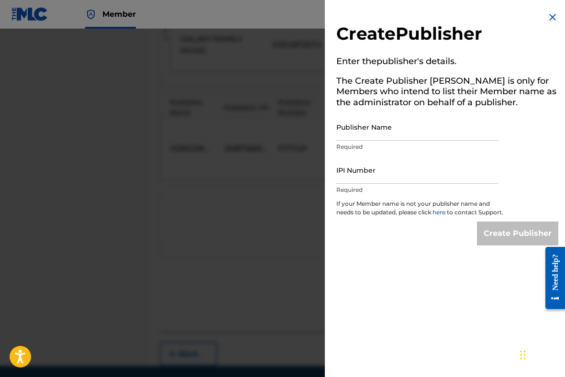
click at [401, 128] on input "Publisher Name" at bounding box center [418, 126] width 162 height 27
type input "Graybar Party Productions"
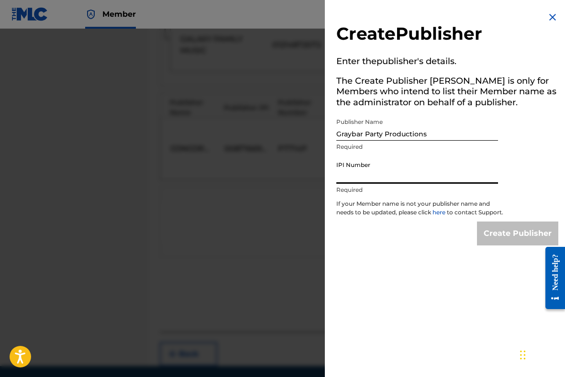
click at [397, 171] on input "IPI Number" at bounding box center [418, 170] width 162 height 27
paste input "01001233349"
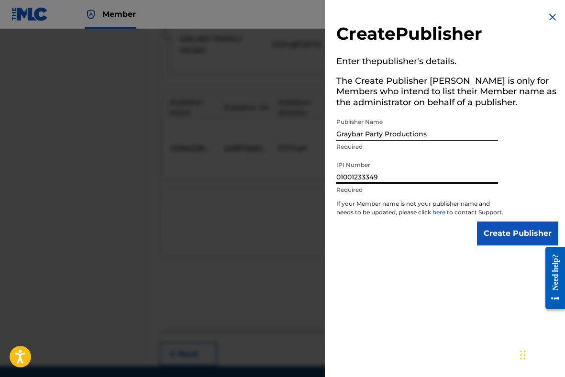
type input "01001233349"
click at [529, 245] on input "Create Publisher" at bounding box center [517, 234] width 81 height 24
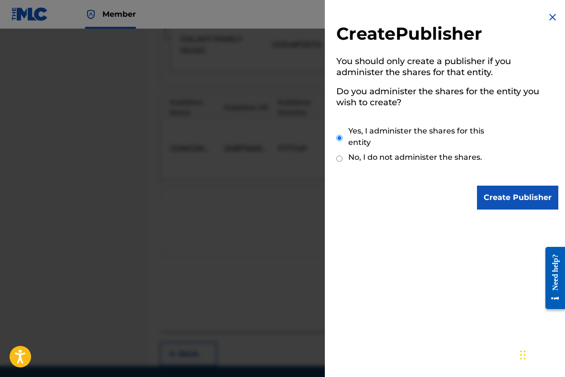
click at [498, 193] on input "Create Publisher" at bounding box center [517, 198] width 81 height 24
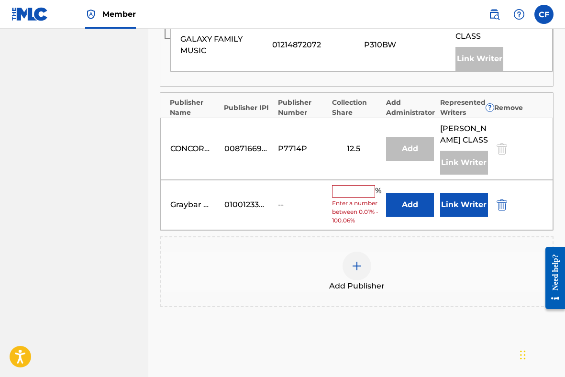
click at [459, 193] on button "Link Writer" at bounding box center [464, 205] width 48 height 24
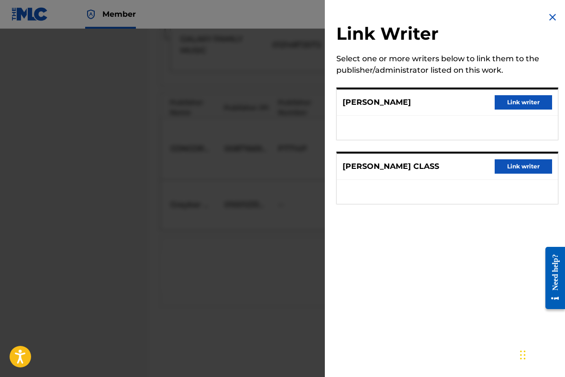
click at [510, 103] on button "Link writer" at bounding box center [523, 102] width 57 height 14
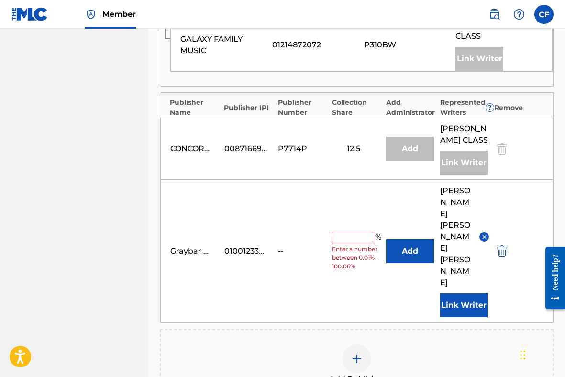
click at [360, 232] on input "text" at bounding box center [353, 238] width 43 height 12
type input "50"
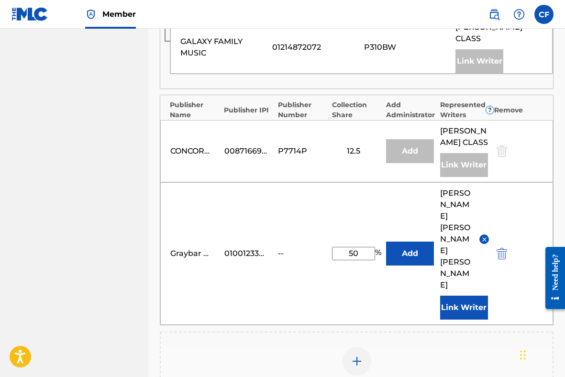
click at [408, 242] on button "Add" at bounding box center [410, 254] width 48 height 24
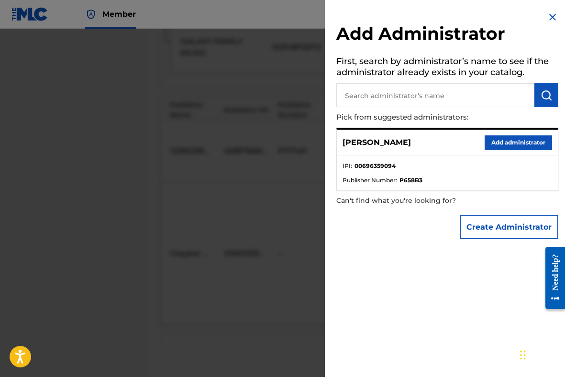
click at [507, 141] on button "Add administrator" at bounding box center [519, 142] width 68 height 14
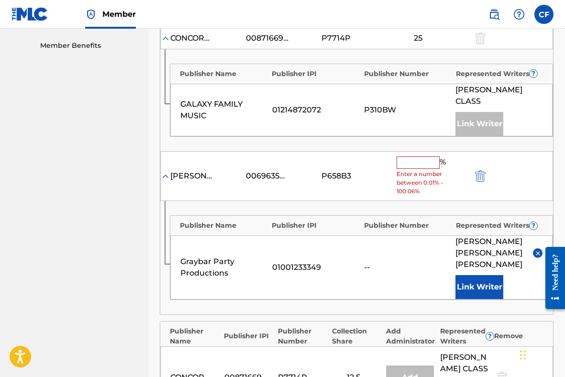
scroll to position [476, 0]
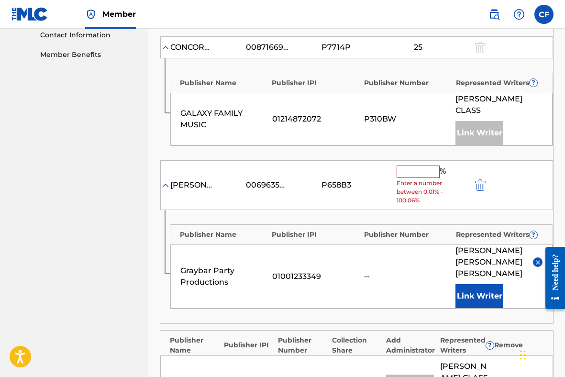
click at [405, 166] on input "text" at bounding box center [418, 172] width 43 height 12
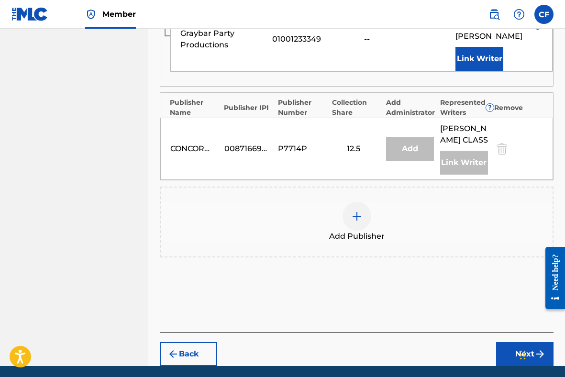
type input "50"
click at [515, 342] on button "Next" at bounding box center [524, 354] width 57 height 24
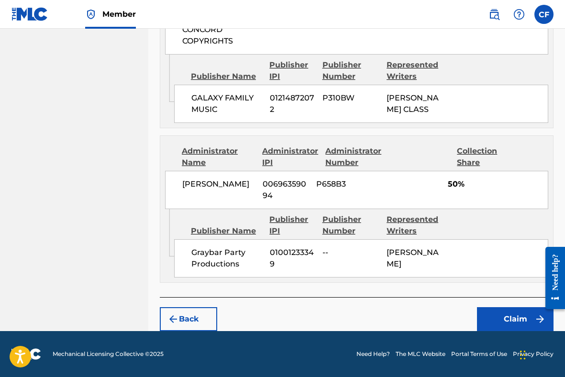
scroll to position [801, 0]
click at [511, 314] on button "Claim" at bounding box center [515, 319] width 77 height 24
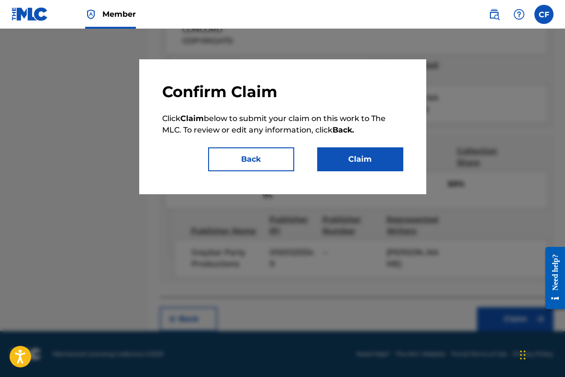
click at [359, 158] on button "Claim" at bounding box center [360, 159] width 86 height 24
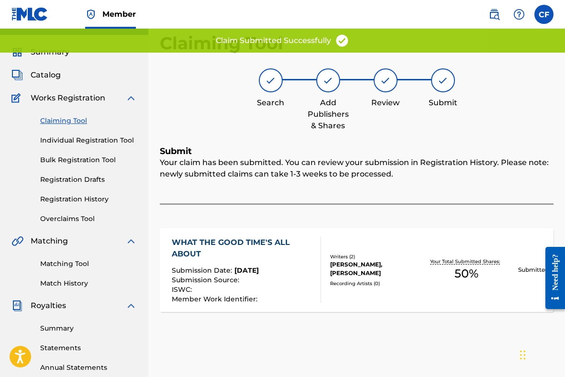
scroll to position [0, 0]
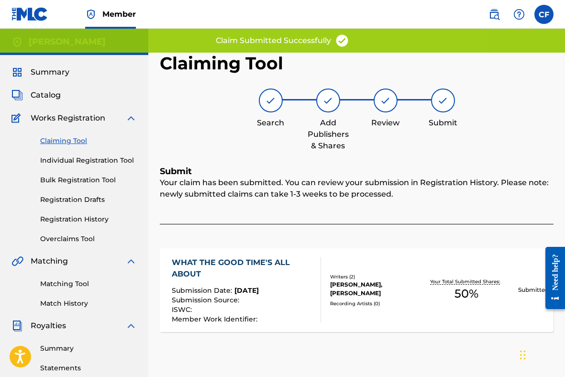
click at [65, 139] on link "Claiming Tool" at bounding box center [88, 141] width 97 height 10
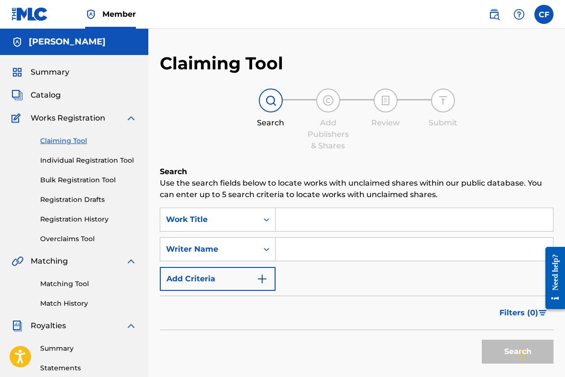
click at [305, 224] on input "Search Form" at bounding box center [415, 219] width 278 height 23
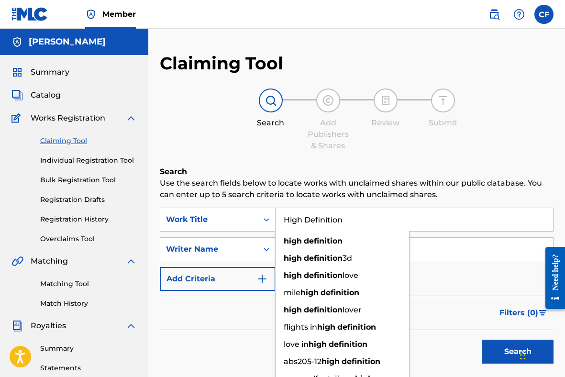
type input "High Definition"
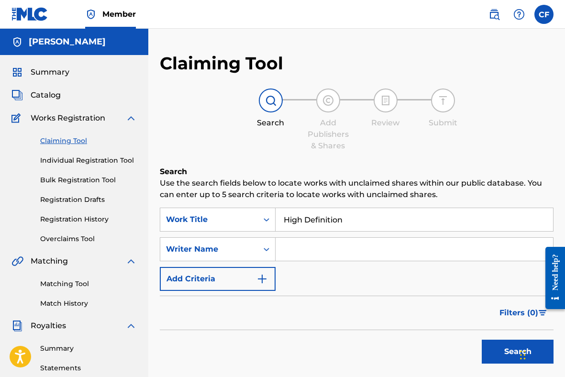
click at [421, 250] on input "Search Form" at bounding box center [415, 249] width 278 height 23
click at [384, 251] on input "c" at bounding box center [415, 249] width 278 height 23
type input "[PERSON_NAME]"
click at [496, 349] on button "Search" at bounding box center [518, 352] width 72 height 24
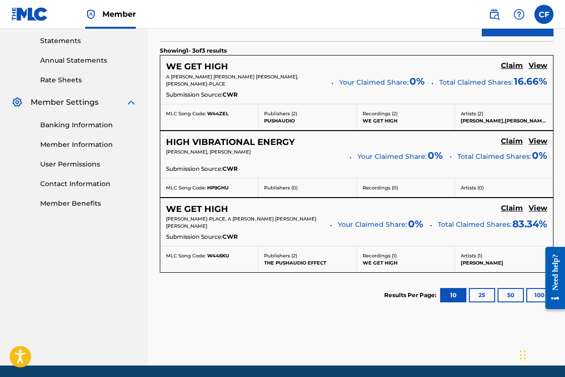
scroll to position [320, 0]
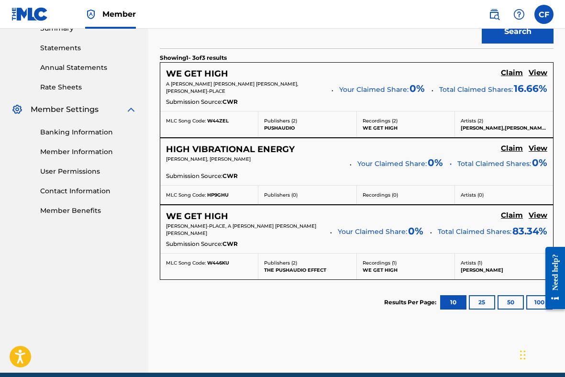
click at [508, 78] on h5 "Claim" at bounding box center [512, 72] width 22 height 9
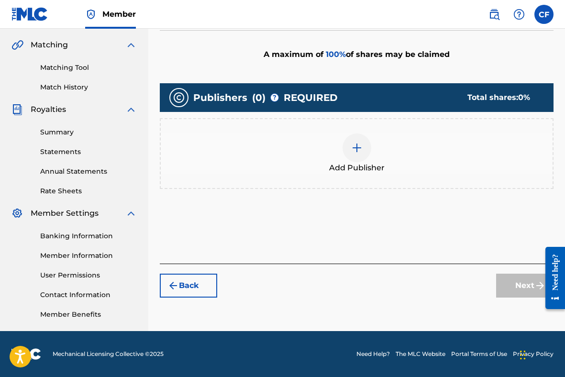
scroll to position [216, 0]
click at [357, 151] on img at bounding box center [356, 147] width 11 height 11
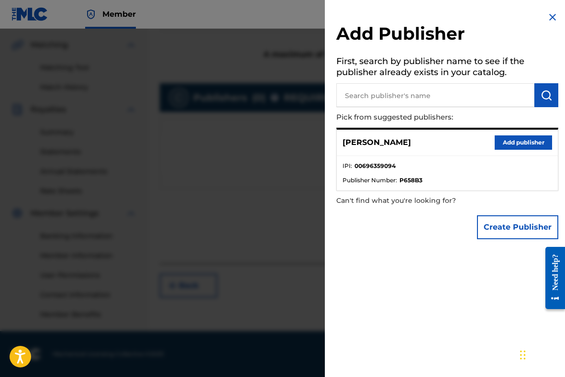
click at [381, 100] on input "text" at bounding box center [436, 95] width 198 height 24
click at [520, 144] on button "Add publisher" at bounding box center [523, 142] width 57 height 14
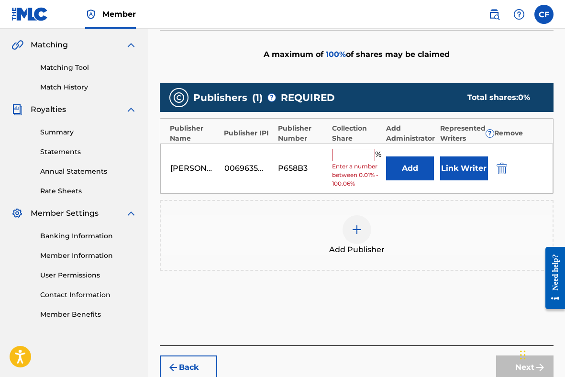
click at [365, 154] on input "text" at bounding box center [353, 155] width 43 height 12
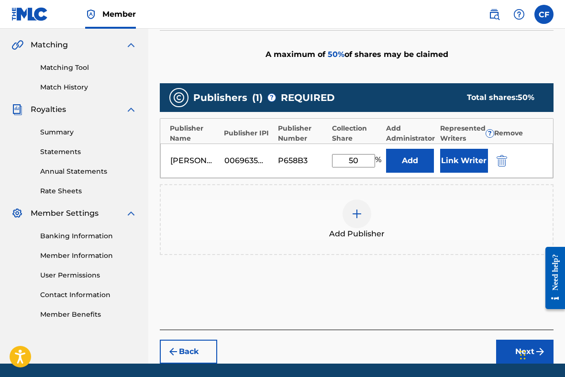
type input "50"
click at [460, 159] on button "Link Writer" at bounding box center [464, 161] width 48 height 24
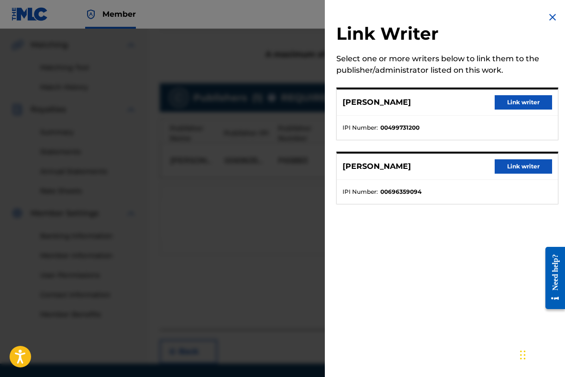
click at [521, 168] on button "Link writer" at bounding box center [523, 166] width 57 height 14
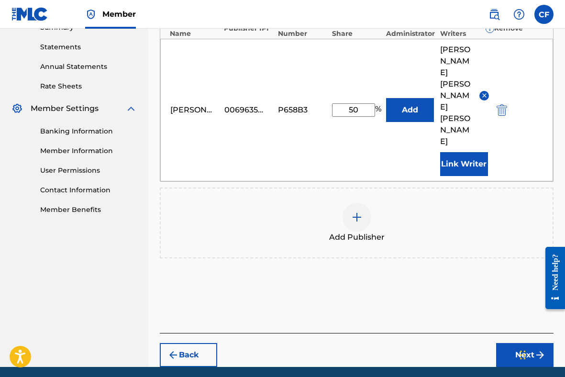
scroll to position [323, 0]
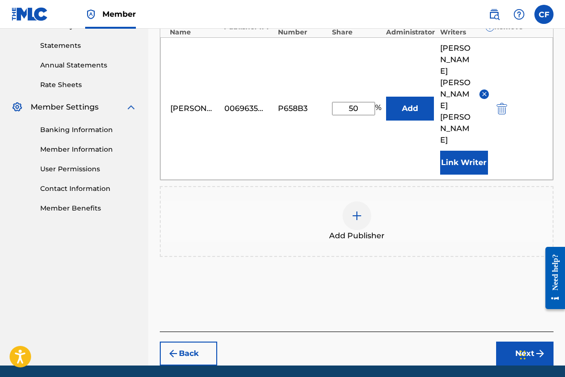
click at [506, 342] on button "Next" at bounding box center [524, 354] width 57 height 24
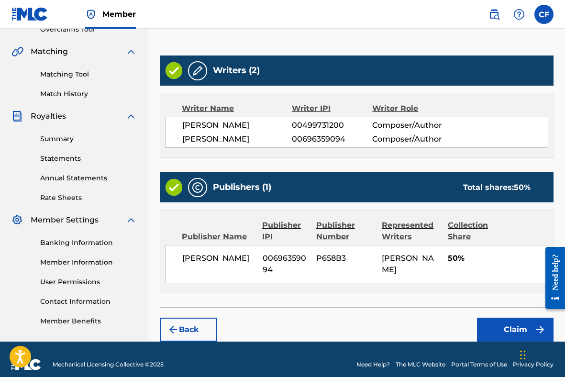
scroll to position [242, 0]
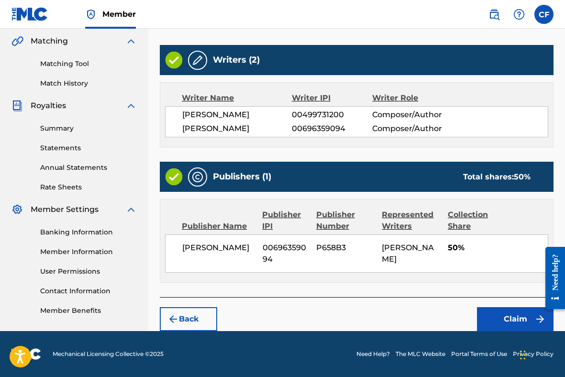
click at [500, 314] on button "Claim" at bounding box center [515, 319] width 77 height 24
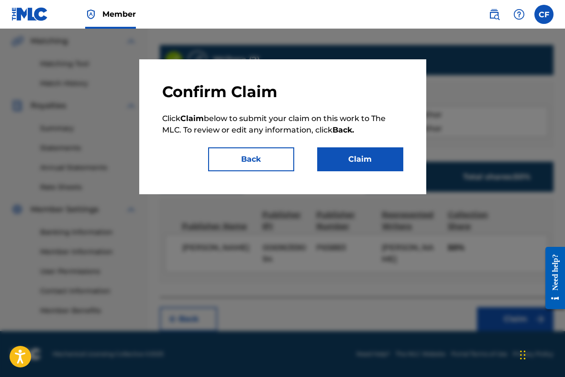
click at [383, 153] on button "Claim" at bounding box center [360, 159] width 86 height 24
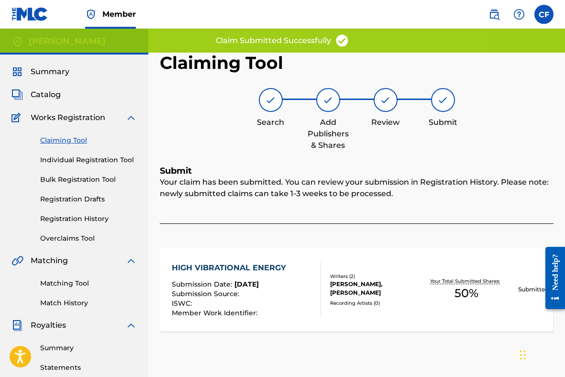
scroll to position [0, 0]
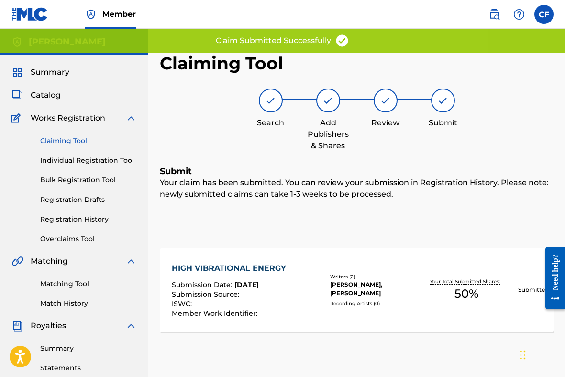
click at [71, 141] on link "Claiming Tool" at bounding box center [88, 141] width 97 height 10
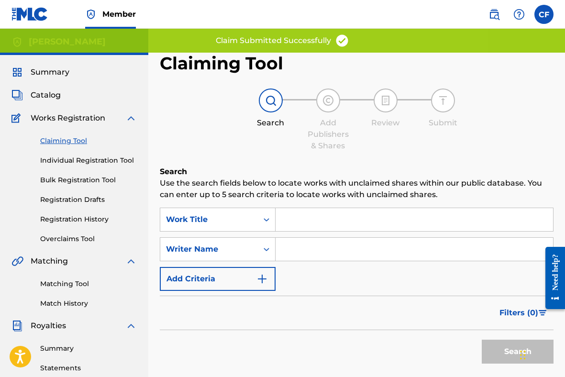
click at [315, 246] on input "Search Form" at bounding box center [415, 249] width 278 height 23
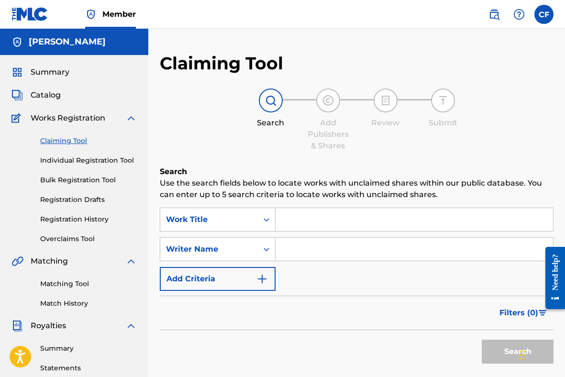
type input "[PERSON_NAME]"
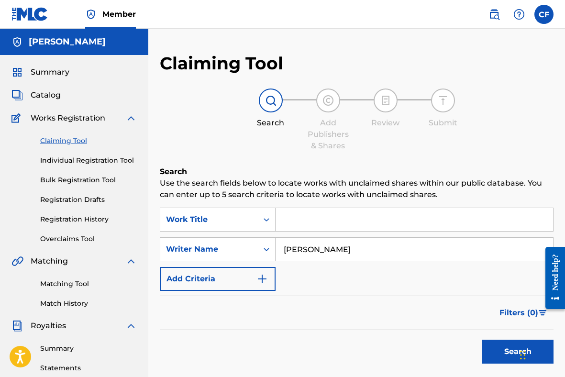
click at [482, 340] on button "Search" at bounding box center [518, 352] width 72 height 24
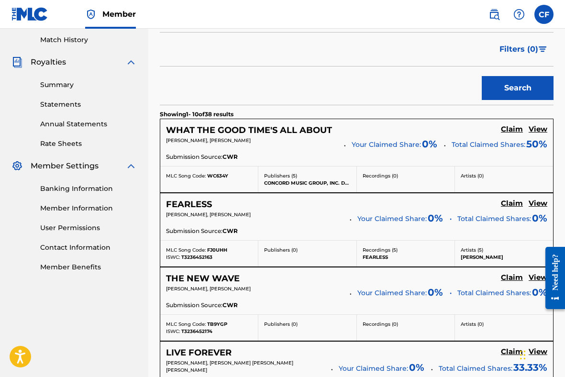
scroll to position [266, 0]
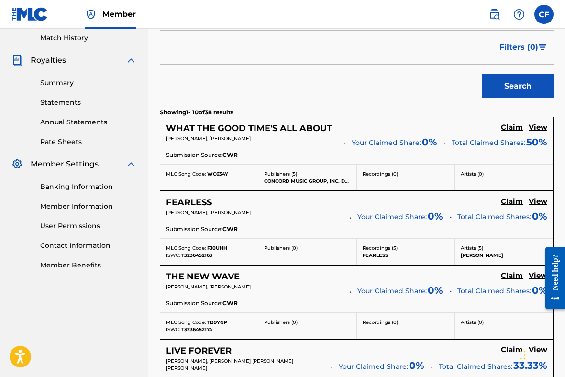
click at [514, 124] on h5 "Claim" at bounding box center [512, 127] width 22 height 9
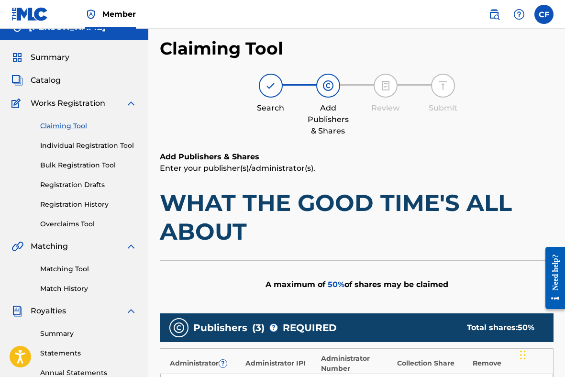
scroll to position [0, 0]
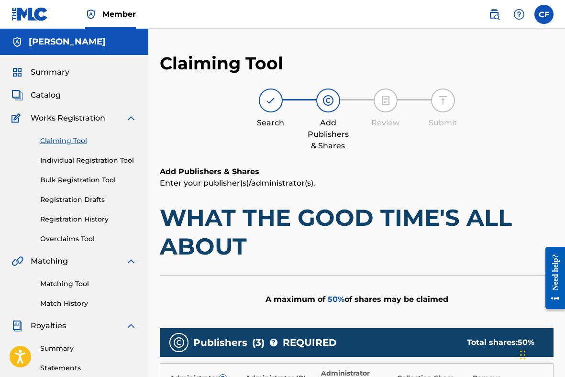
click at [51, 97] on span "Catalog" at bounding box center [46, 95] width 30 height 11
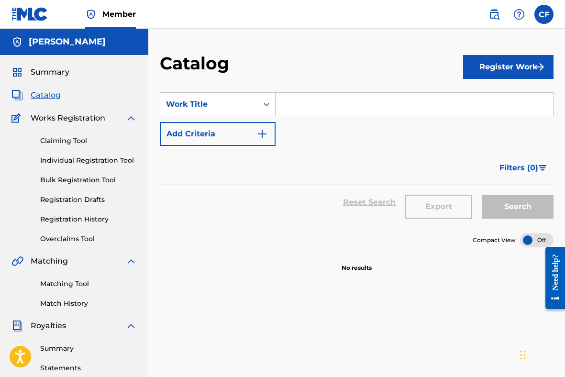
click at [50, 72] on span "Summary" at bounding box center [50, 72] width 39 height 11
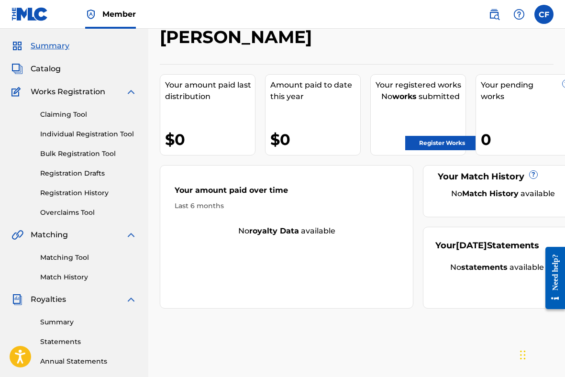
scroll to position [16, 0]
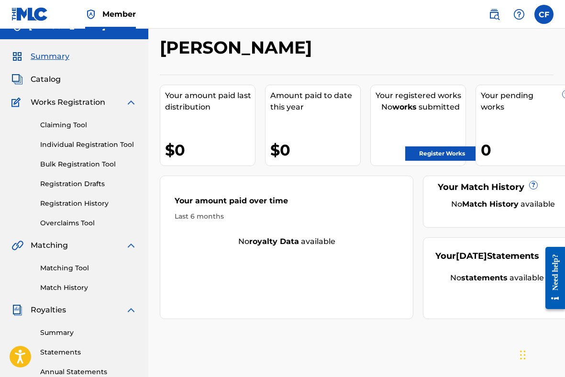
click at [473, 210] on div "Your Match History ? No Match History available" at bounding box center [497, 202] width 148 height 52
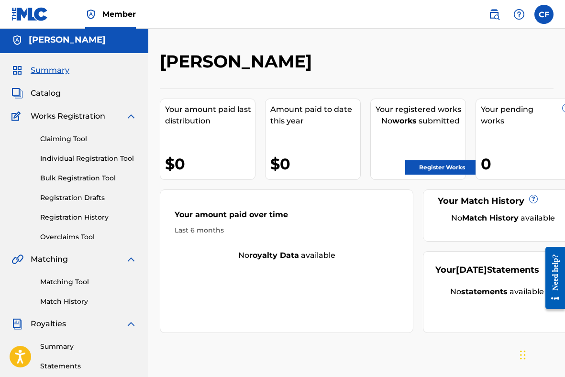
click at [430, 167] on link "Register Works" at bounding box center [443, 167] width 74 height 14
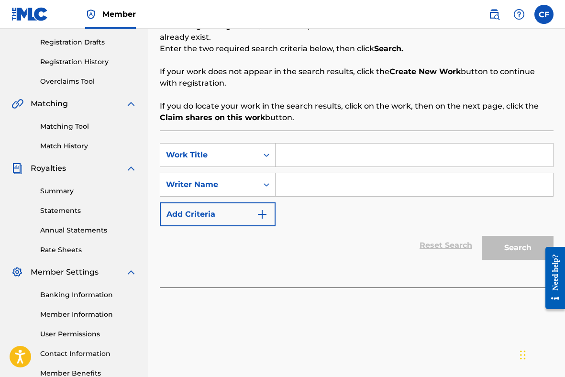
scroll to position [166, 0]
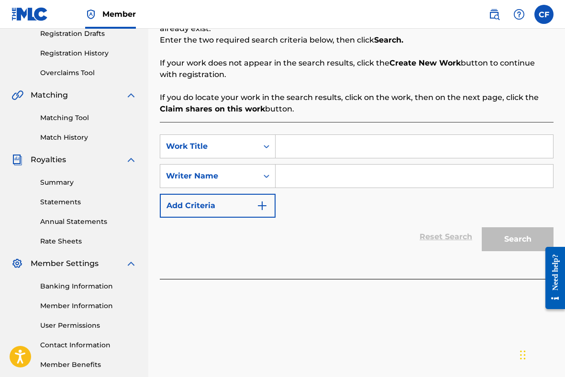
click at [299, 149] on input "Search Form" at bounding box center [415, 146] width 278 height 23
type input "High Definition"
click at [310, 179] on input "Search Form" at bounding box center [415, 176] width 278 height 23
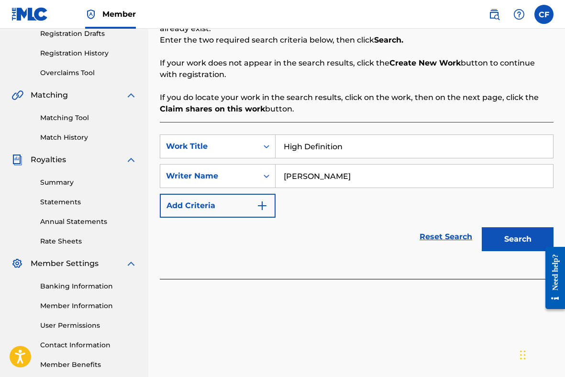
type input "[PERSON_NAME]"
click at [529, 245] on button "Search" at bounding box center [518, 239] width 72 height 24
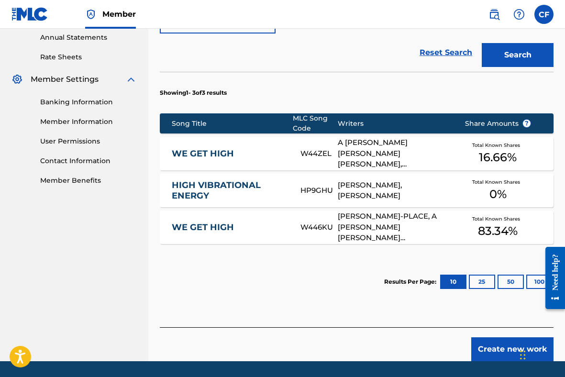
scroll to position [381, 0]
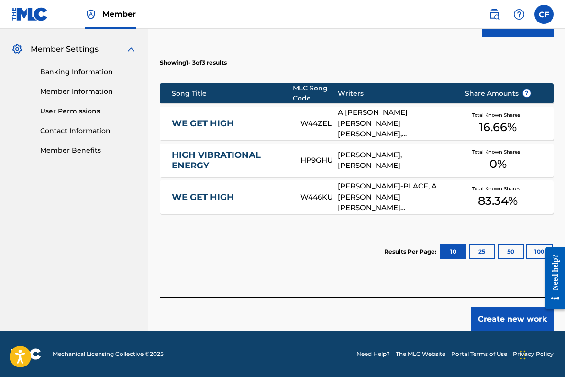
click at [475, 254] on button "25" at bounding box center [482, 252] width 26 height 14
click at [510, 318] on button "Create new work" at bounding box center [513, 319] width 82 height 24
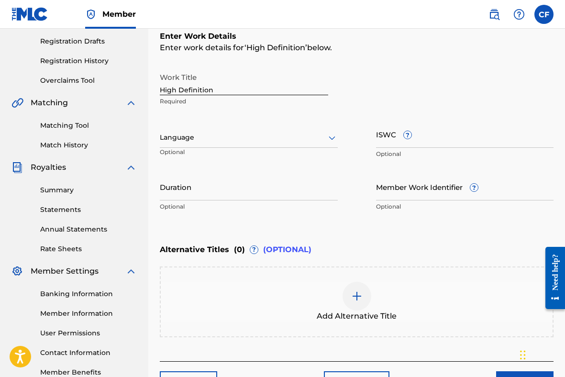
scroll to position [148, 0]
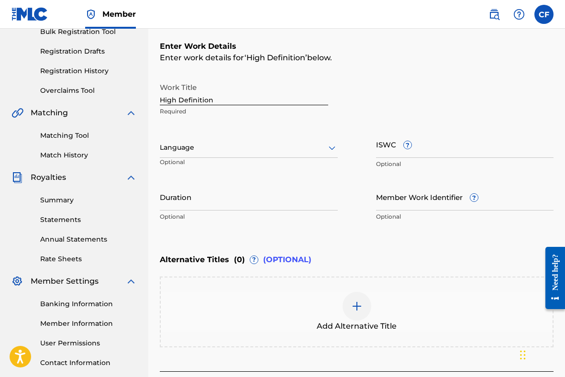
click at [394, 148] on input "ISWC ?" at bounding box center [465, 144] width 178 height 27
paste input "T-927.665.043-2"
type input "T-927.665.043-2"
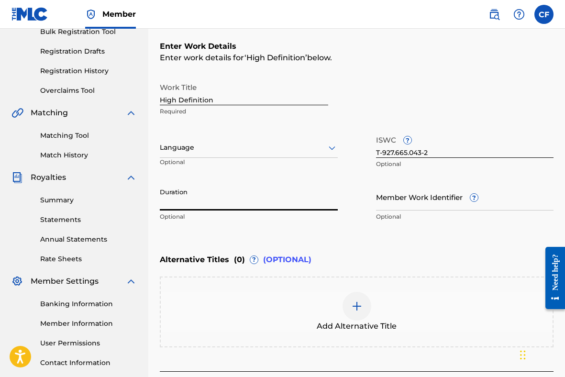
click at [287, 208] on input "Duration" at bounding box center [249, 196] width 178 height 27
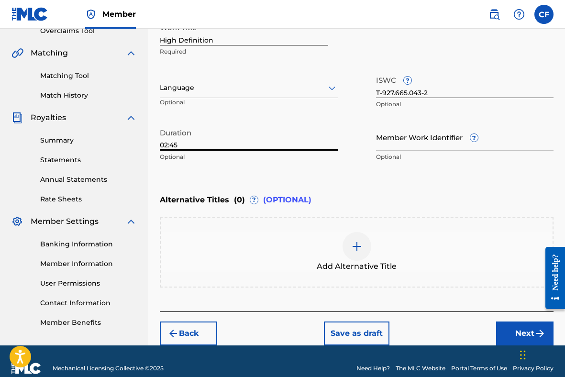
scroll to position [222, 0]
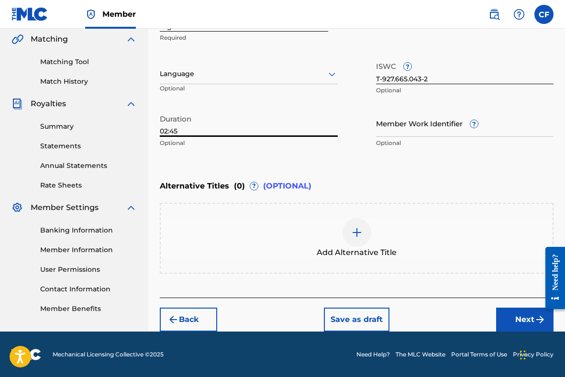
type input "02:45"
click at [531, 320] on button "Next" at bounding box center [524, 320] width 57 height 24
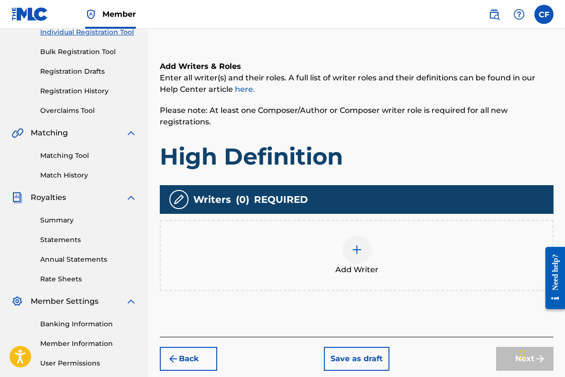
scroll to position [135, 0]
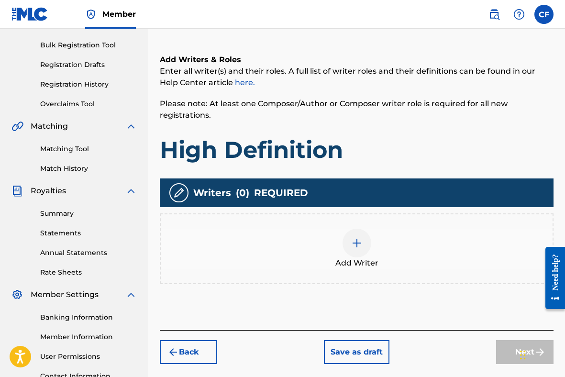
click at [354, 237] on div at bounding box center [357, 243] width 29 height 29
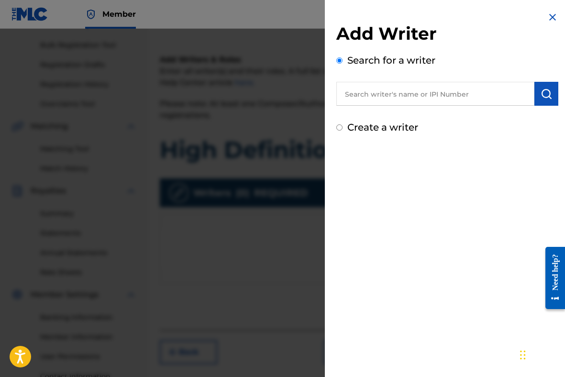
click at [455, 90] on input "text" at bounding box center [436, 94] width 198 height 24
paste input "00696359094"
type input "00696359094"
click at [544, 88] on img "submit" at bounding box center [546, 93] width 11 height 11
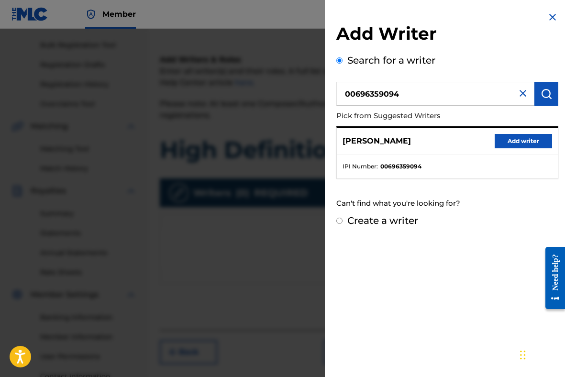
click at [513, 143] on button "Add writer" at bounding box center [523, 141] width 57 height 14
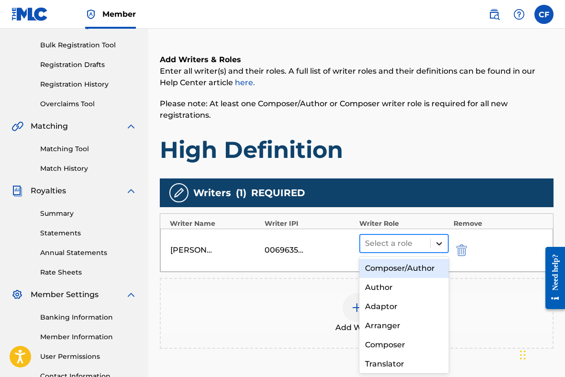
click at [441, 244] on icon at bounding box center [440, 244] width 10 height 10
click at [421, 266] on div "Composer/Author" at bounding box center [405, 268] width 90 height 19
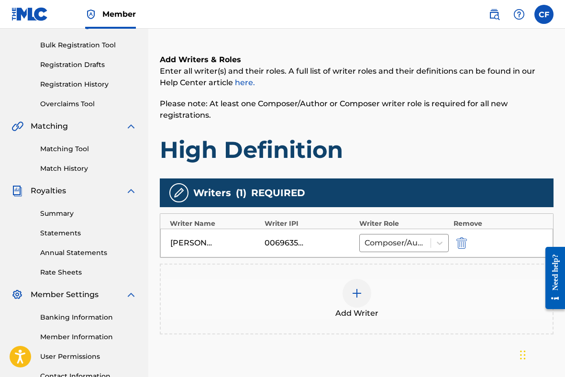
click at [357, 285] on div at bounding box center [357, 293] width 29 height 29
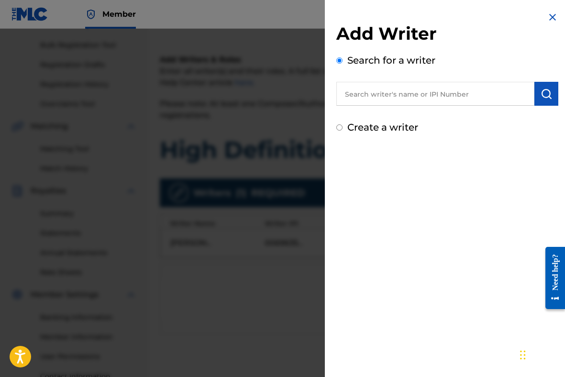
click at [368, 94] on input "text" at bounding box center [436, 94] width 198 height 24
paste input "00838766975"
click at [362, 95] on input "00838766975" at bounding box center [436, 94] width 198 height 24
type input "00838766975"
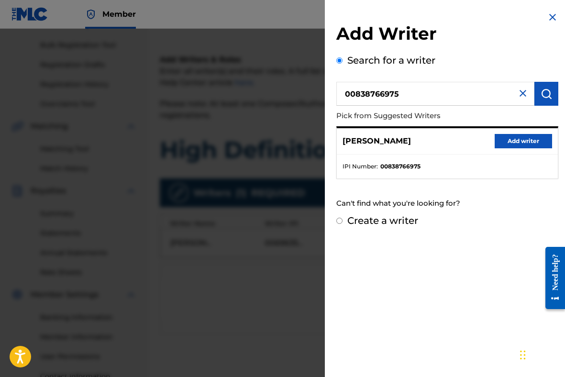
click at [513, 136] on button "Add writer" at bounding box center [523, 141] width 57 height 14
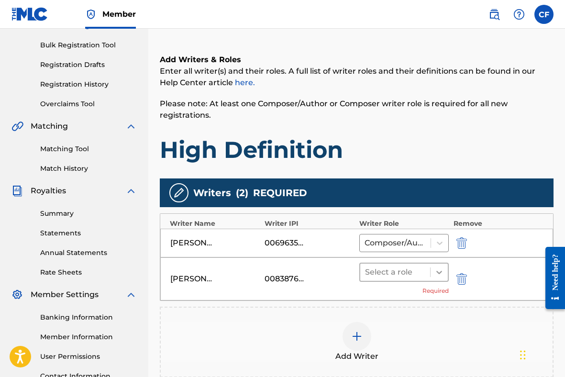
click at [435, 276] on icon at bounding box center [440, 273] width 10 height 10
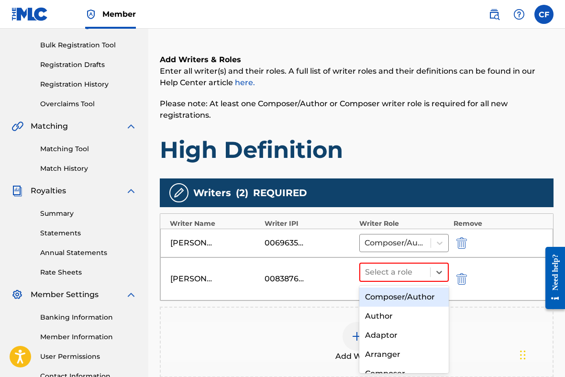
click at [415, 295] on div "Composer/Author" at bounding box center [405, 297] width 90 height 19
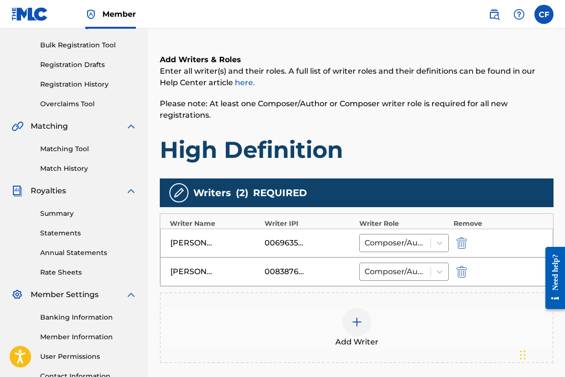
click at [359, 323] on img at bounding box center [356, 321] width 11 height 11
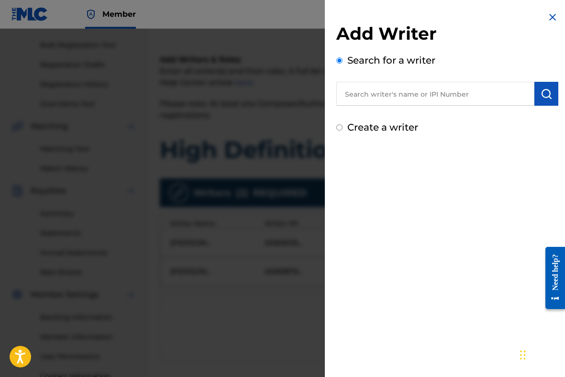
click at [399, 95] on input "text" at bounding box center [436, 94] width 198 height 24
paste input "00760975702"
type input "00760975702"
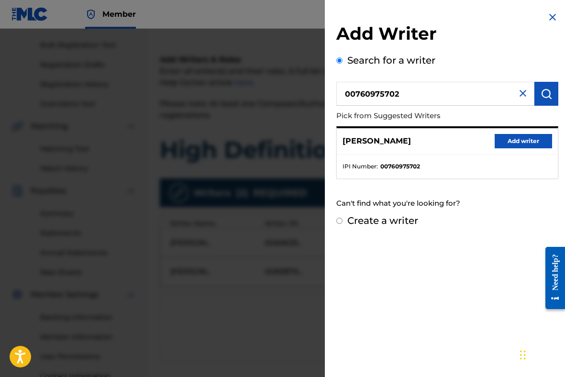
click at [503, 136] on button "Add writer" at bounding box center [523, 141] width 57 height 14
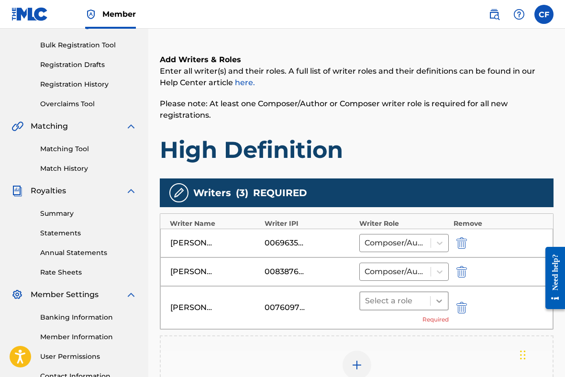
click at [432, 303] on div at bounding box center [439, 301] width 17 height 17
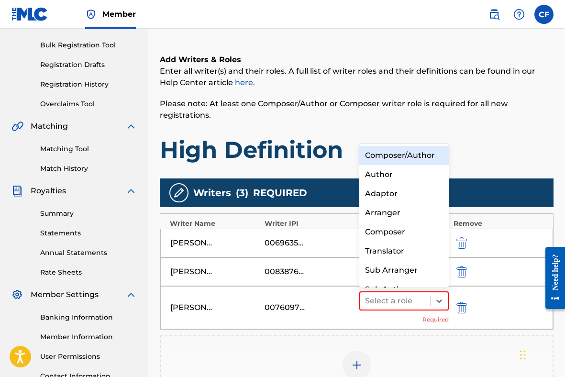
click at [395, 154] on div "Composer/Author" at bounding box center [405, 155] width 90 height 19
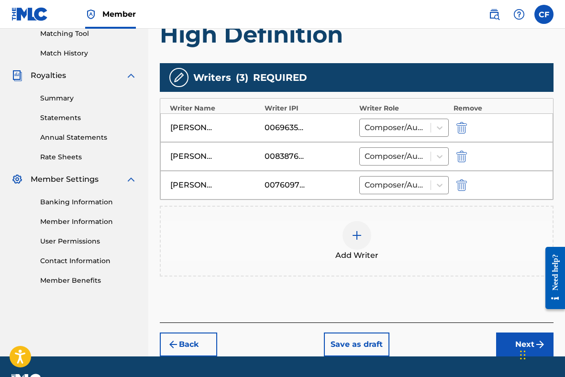
scroll to position [276, 0]
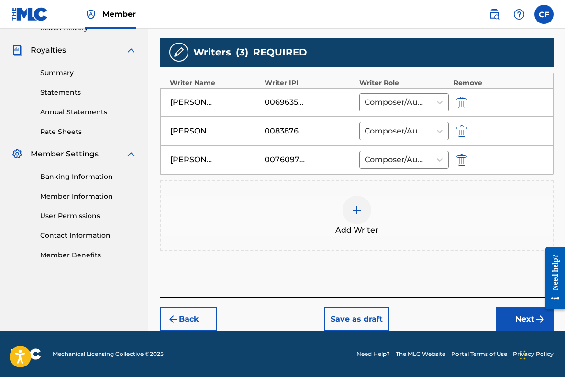
click at [519, 320] on button "Next" at bounding box center [524, 319] width 57 height 24
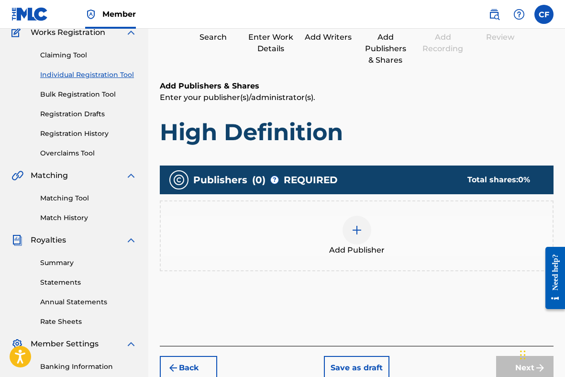
scroll to position [115, 0]
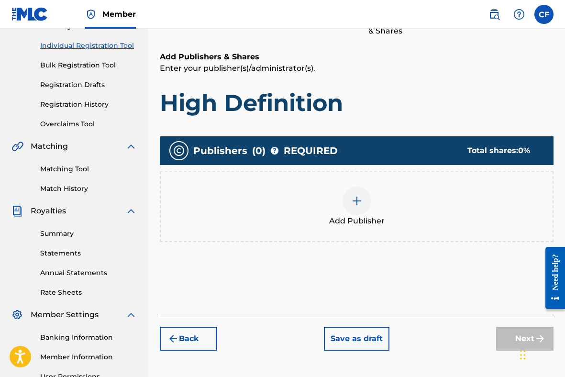
click at [355, 200] on img at bounding box center [356, 200] width 11 height 11
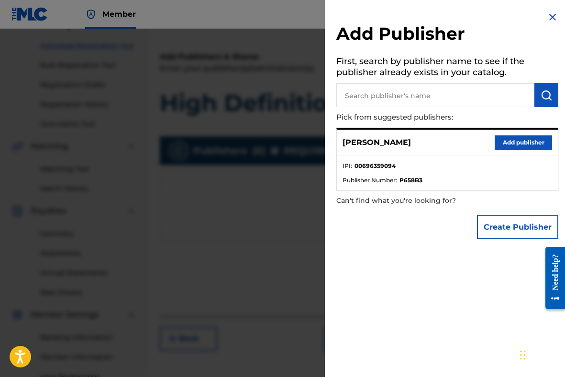
click at [521, 143] on button "Add publisher" at bounding box center [523, 142] width 57 height 14
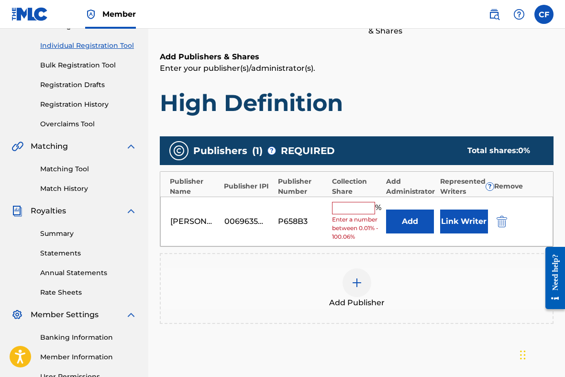
click at [345, 208] on input "text" at bounding box center [353, 208] width 43 height 12
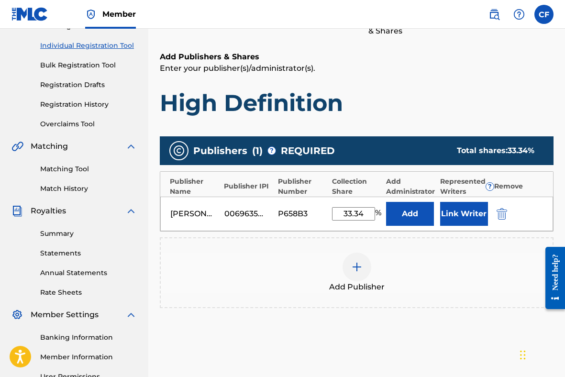
type input "33.34"
click at [457, 209] on button "Link Writer" at bounding box center [464, 214] width 48 height 24
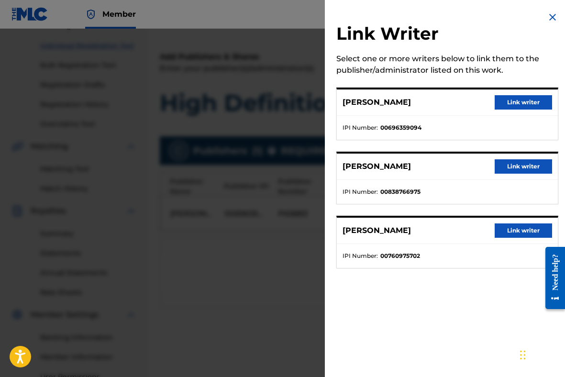
click at [519, 102] on button "Link writer" at bounding box center [523, 102] width 57 height 14
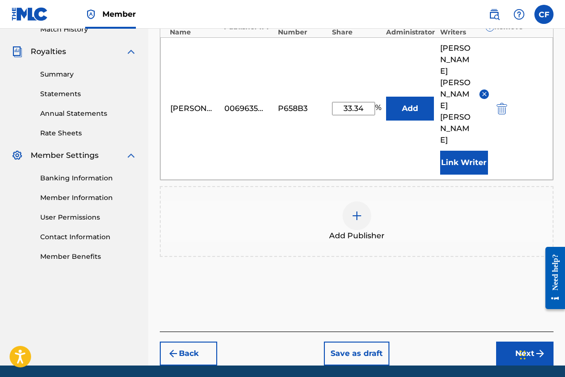
click at [529, 342] on button "Next" at bounding box center [524, 354] width 57 height 24
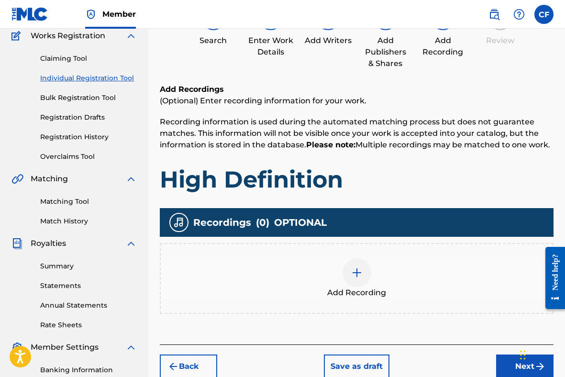
scroll to position [102, 0]
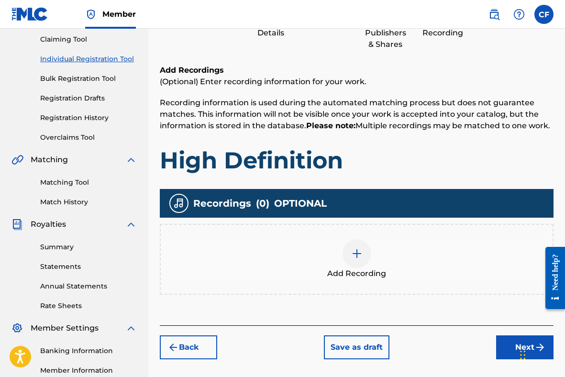
click at [348, 251] on div at bounding box center [357, 253] width 29 height 29
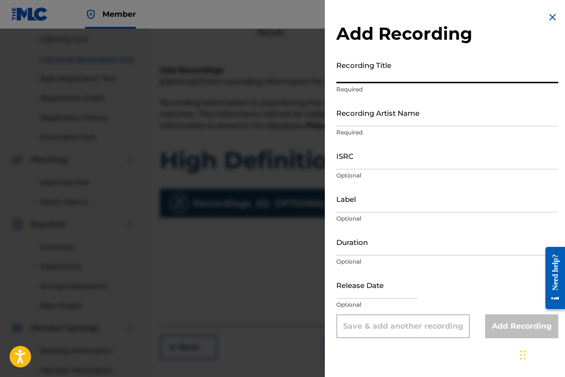
click at [359, 73] on input "Recording Title" at bounding box center [448, 69] width 222 height 27
type input "High Definition"
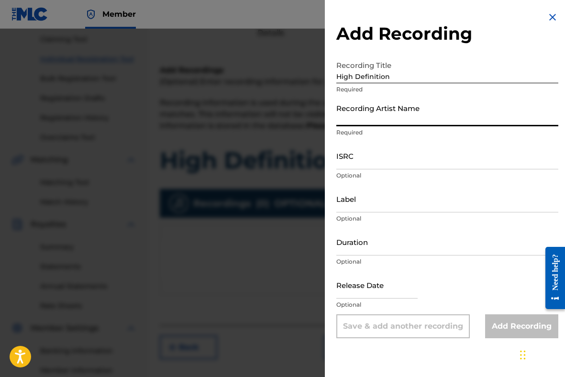
click at [379, 115] on input "Recording Artist Name" at bounding box center [448, 112] width 222 height 27
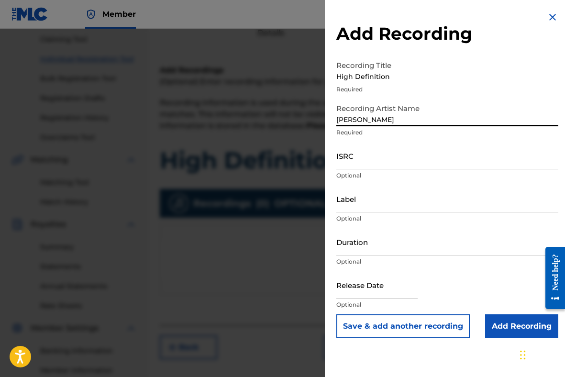
type input "[PERSON_NAME]"
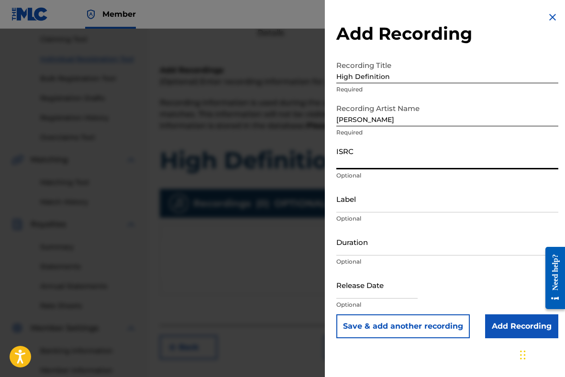
click at [361, 161] on input "ISRC" at bounding box center [448, 155] width 222 height 27
paste input "TCAFE2085170"
type input "TCAFE2085170"
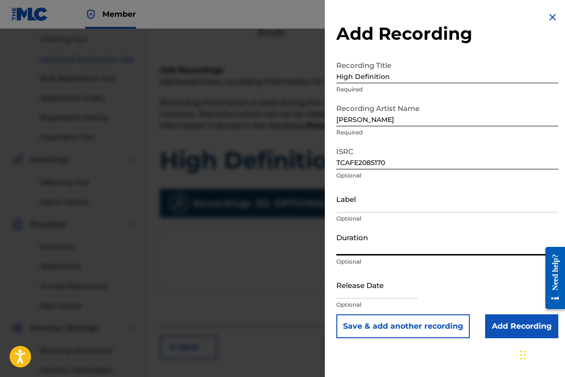
click at [371, 244] on input "Duration" at bounding box center [448, 241] width 222 height 27
type input "02:45"
click at [347, 288] on input "text" at bounding box center [377, 284] width 81 height 27
select select "7"
select select "2025"
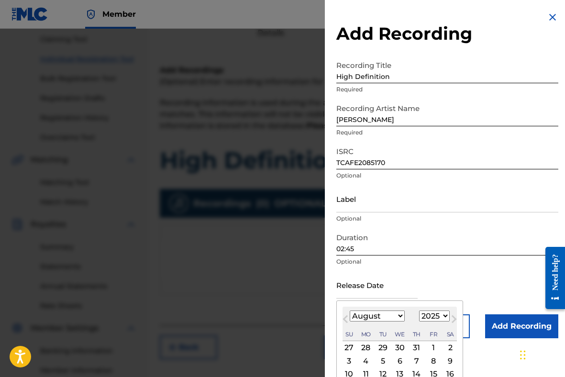
click at [354, 314] on select "January February March April May June July August September October November De…" at bounding box center [377, 316] width 55 height 11
select select "0"
click at [405, 327] on div "[DATE] January February March April May June July August September October Nove…" at bounding box center [400, 324] width 114 height 34
click at [431, 316] on select "1899 1900 1901 1902 1903 1904 1905 1906 1907 1908 1909 1910 1911 1912 1913 1914…" at bounding box center [434, 316] width 31 height 11
select select "2021"
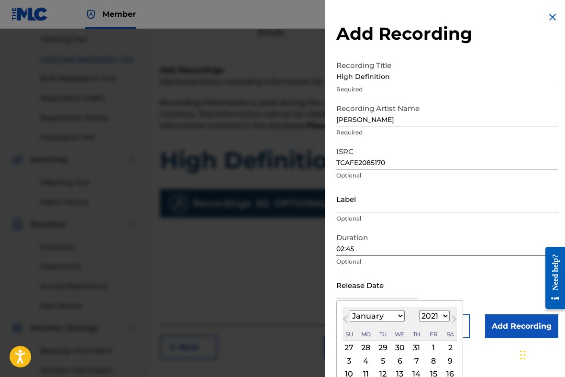
click at [409, 339] on div "Su Mo Tu We Th Fr Sa" at bounding box center [400, 334] width 114 height 13
click at [434, 357] on div "8" at bounding box center [433, 360] width 11 height 11
type input "[DATE]"
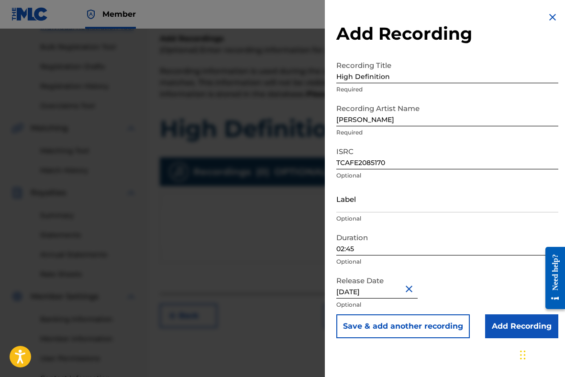
scroll to position [145, 0]
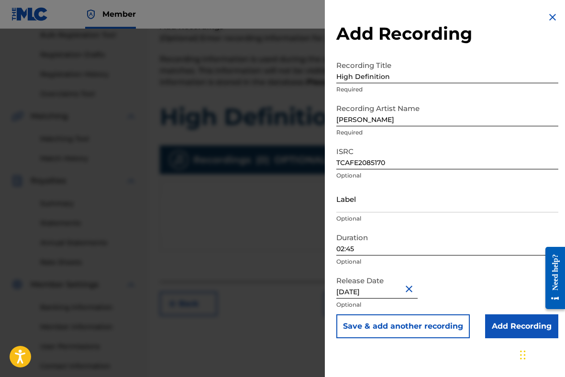
click at [503, 322] on input "Add Recording" at bounding box center [521, 327] width 73 height 24
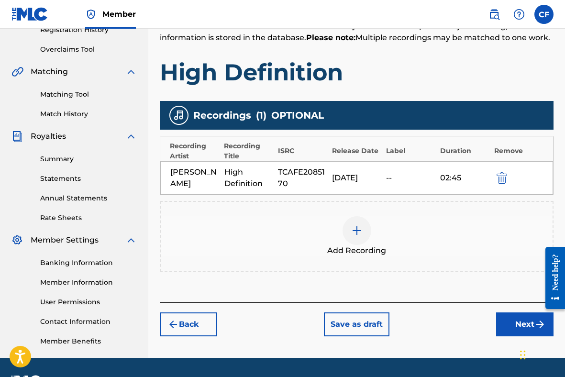
scroll to position [216, 0]
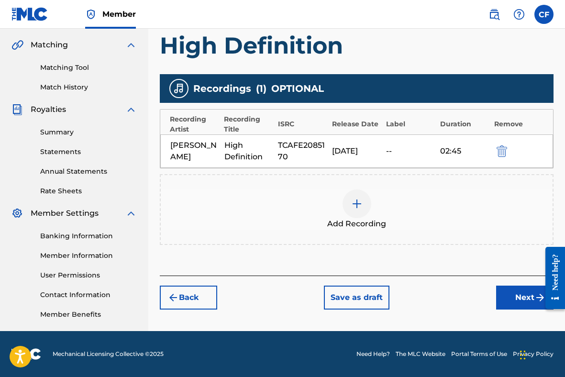
click at [518, 294] on button "Next" at bounding box center [524, 298] width 57 height 24
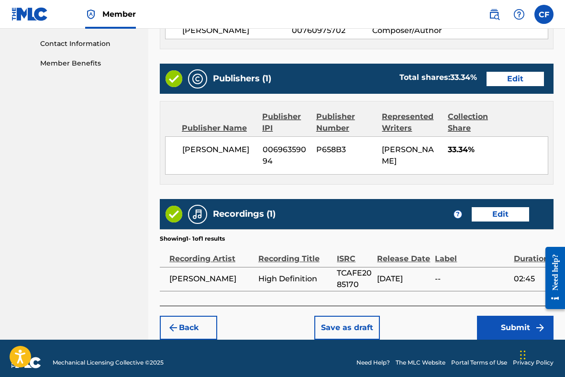
scroll to position [498, 0]
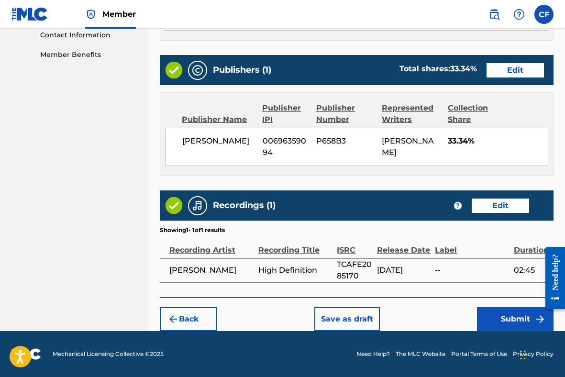
click at [508, 320] on button "Submit" at bounding box center [515, 319] width 77 height 24
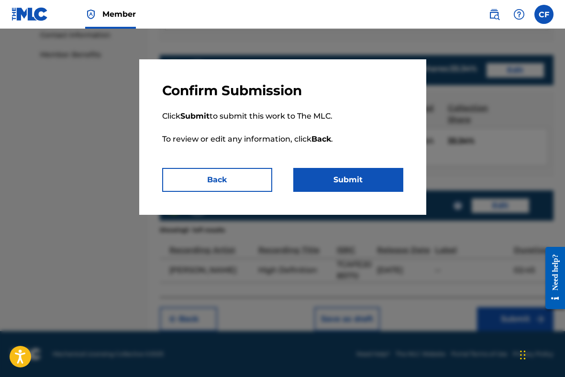
click at [356, 181] on button "Submit" at bounding box center [348, 180] width 110 height 24
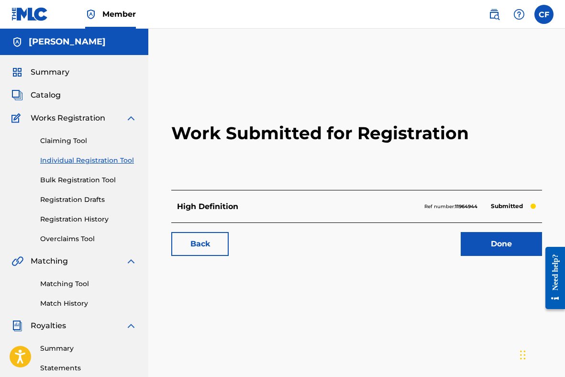
click at [508, 245] on link "Done" at bounding box center [501, 244] width 81 height 24
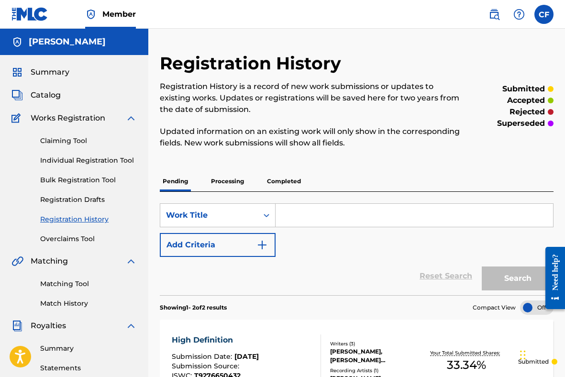
click at [67, 160] on link "Individual Registration Tool" at bounding box center [88, 161] width 97 height 10
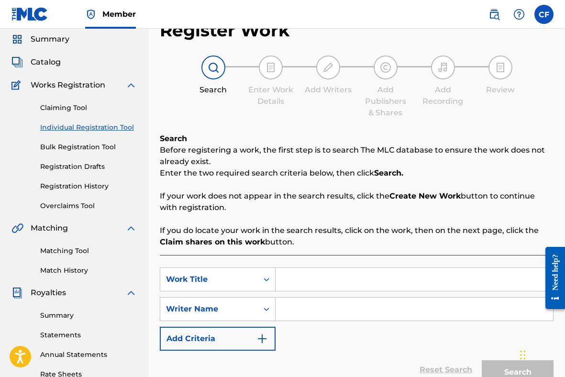
scroll to position [77, 0]
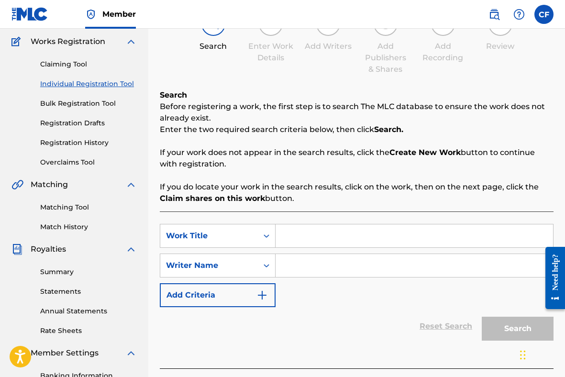
click at [306, 233] on input "Search Form" at bounding box center [415, 236] width 278 height 23
type input "Ready For It"
click at [337, 268] on input "Search Form" at bounding box center [415, 265] width 278 height 23
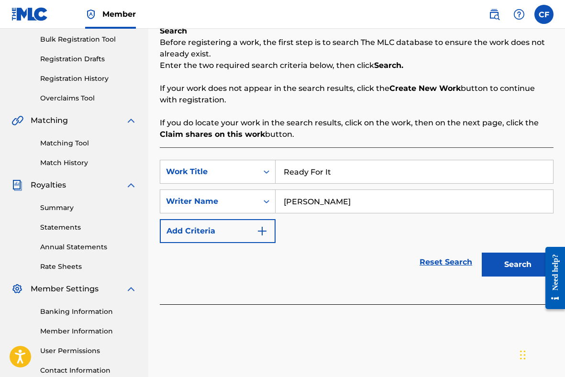
scroll to position [153, 0]
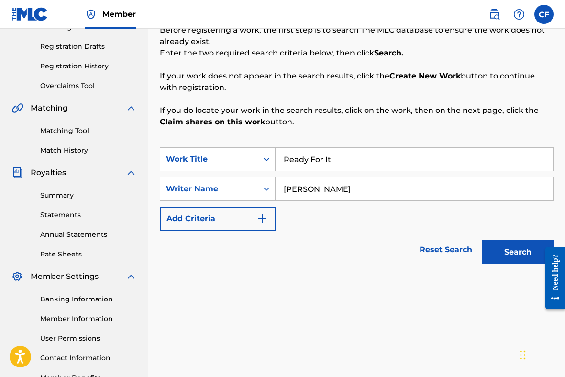
type input "[PERSON_NAME]"
click at [518, 250] on button "Search" at bounding box center [518, 252] width 72 height 24
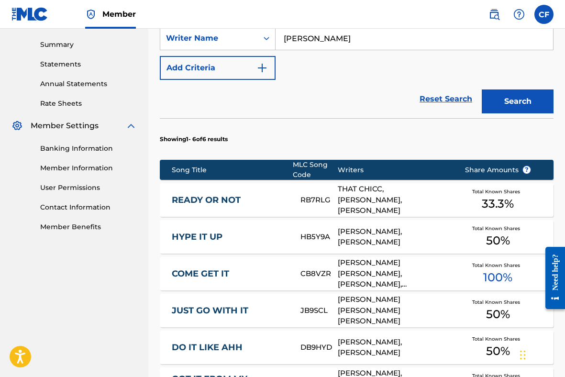
scroll to position [303, 0]
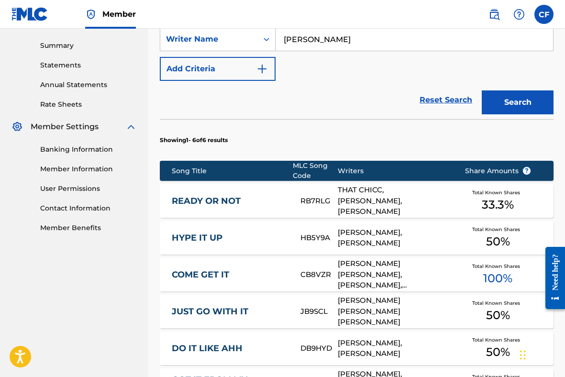
click at [263, 201] on link "READY OR NOT" at bounding box center [230, 201] width 116 height 11
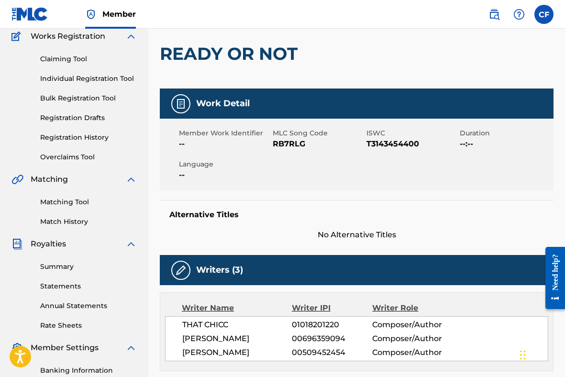
scroll to position [81, 0]
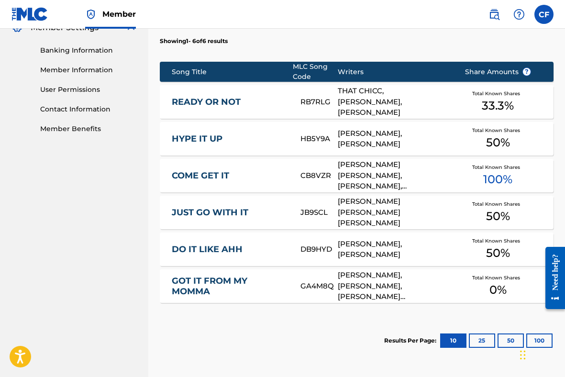
scroll to position [491, 0]
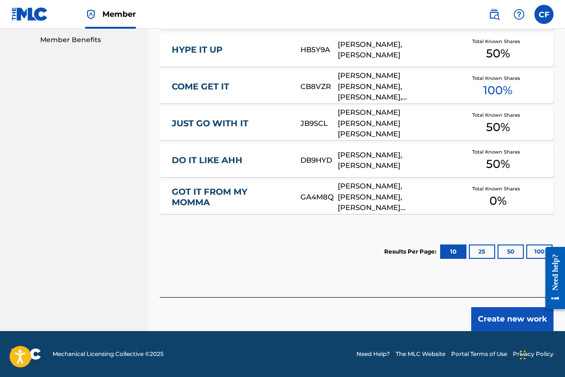
click at [507, 317] on button "Create new work" at bounding box center [513, 319] width 82 height 24
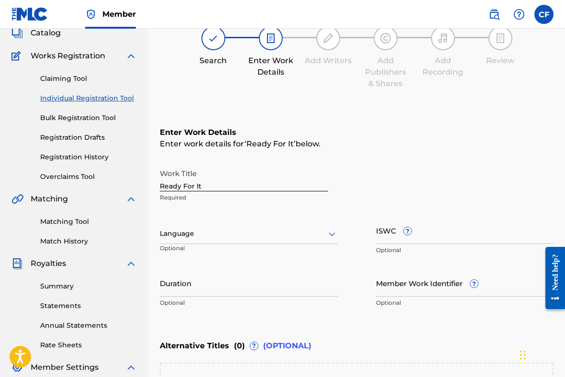
scroll to position [55, 0]
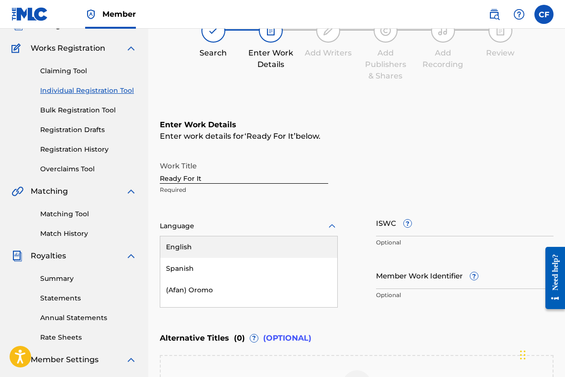
click at [212, 237] on div "English, 1 of 153. 153 results available. Use Up and Down to choose options, pr…" at bounding box center [249, 226] width 178 height 20
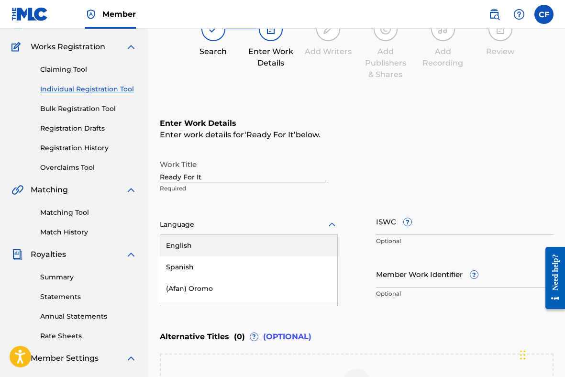
scroll to position [73, 0]
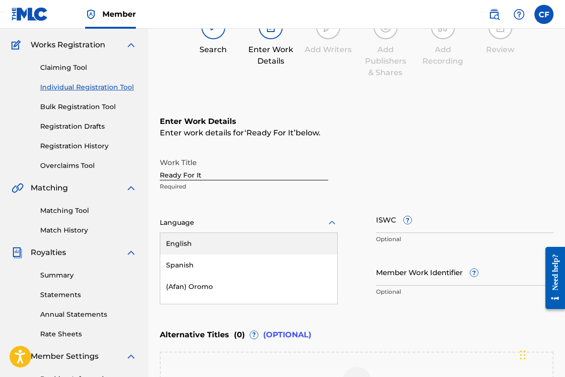
click at [207, 247] on div "English" at bounding box center [248, 244] width 177 height 22
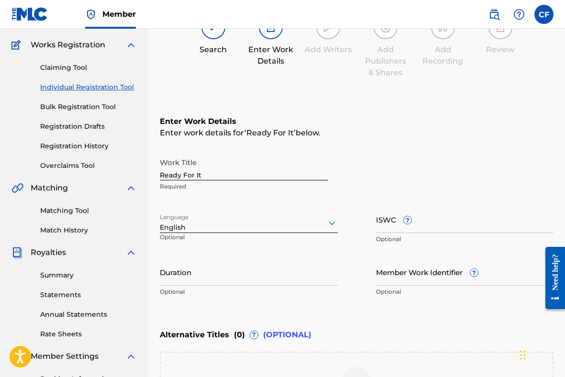
click at [386, 219] on input "ISWC ?" at bounding box center [465, 219] width 178 height 27
paste input "T-305.670.703-6"
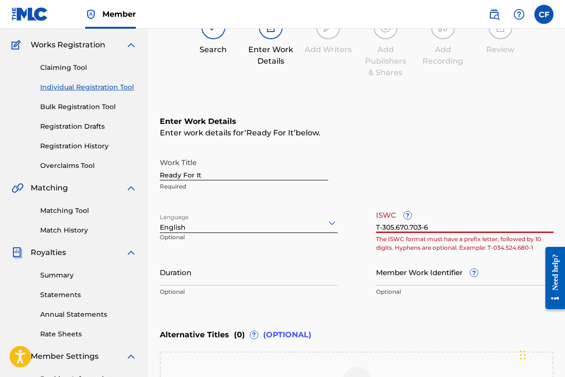
drag, startPoint x: 434, startPoint y: 226, endPoint x: 343, endPoint y: 224, distance: 91.0
click at [343, 224] on div "Work Title Ready For It Required Language English Optional ISWC ? T-305.670.703…" at bounding box center [357, 227] width 394 height 148
paste input "text"
click at [380, 226] on input "T-305.670.703-6" at bounding box center [465, 219] width 178 height 27
type input "T-305.670.703-6"
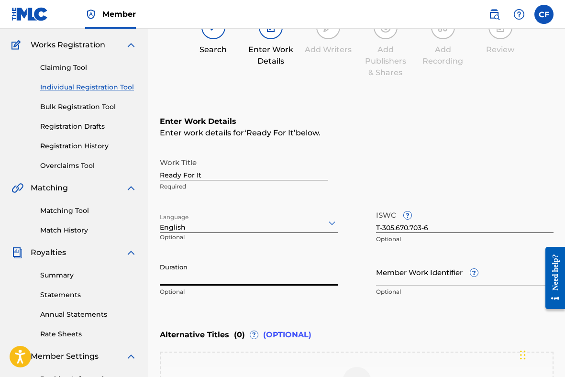
click at [263, 273] on input "Duration" at bounding box center [249, 272] width 178 height 27
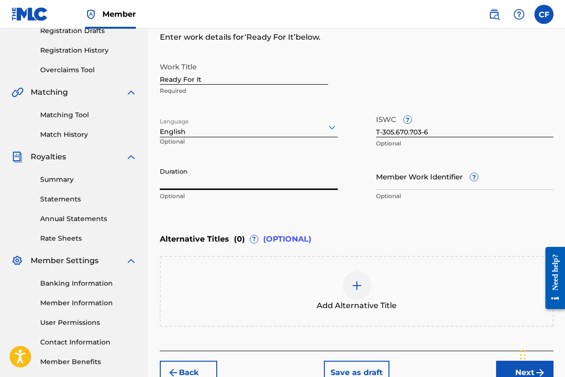
scroll to position [222, 0]
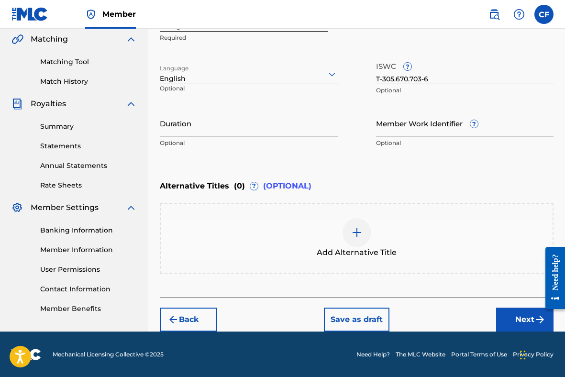
click at [519, 314] on button "Next" at bounding box center [524, 320] width 57 height 24
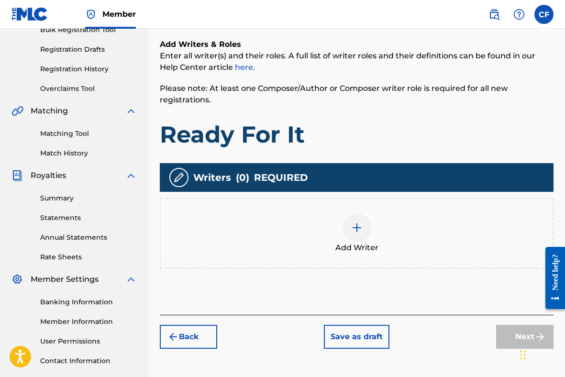
scroll to position [154, 0]
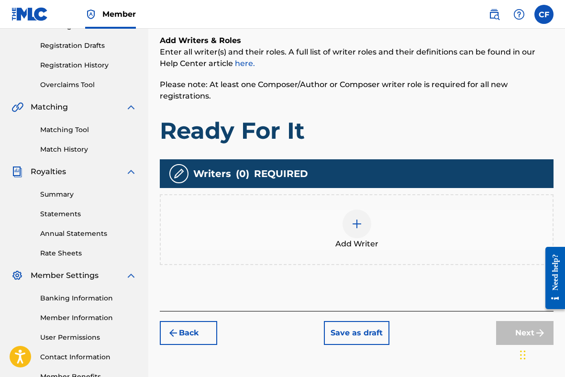
click at [359, 218] on img at bounding box center [356, 223] width 11 height 11
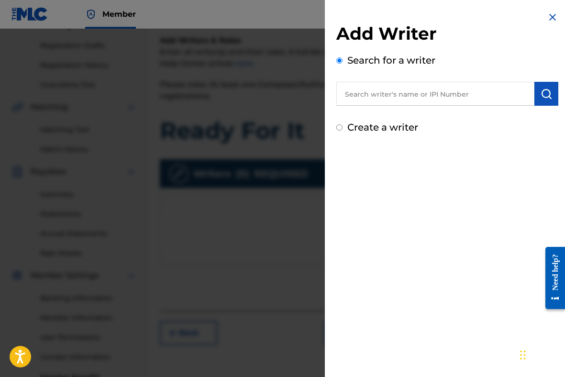
click at [408, 90] on input "text" at bounding box center [436, 94] width 198 height 24
paste input "00696359094"
type input "00696359094"
click at [541, 92] on img "submit" at bounding box center [546, 93] width 11 height 11
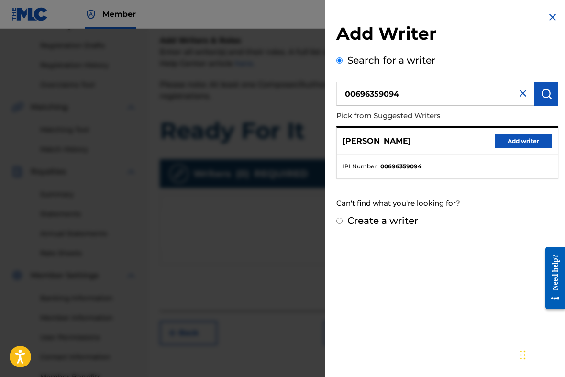
click at [512, 140] on button "Add writer" at bounding box center [523, 141] width 57 height 14
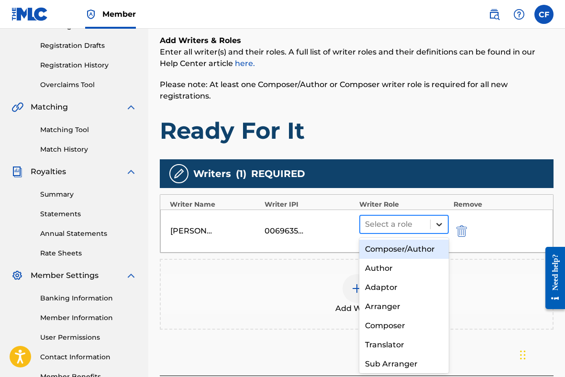
click at [437, 228] on icon at bounding box center [440, 225] width 10 height 10
click at [413, 249] on div "Composer/Author" at bounding box center [405, 249] width 90 height 19
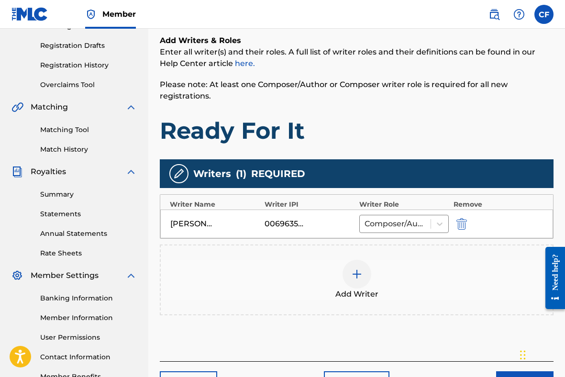
click at [352, 273] on img at bounding box center [356, 274] width 11 height 11
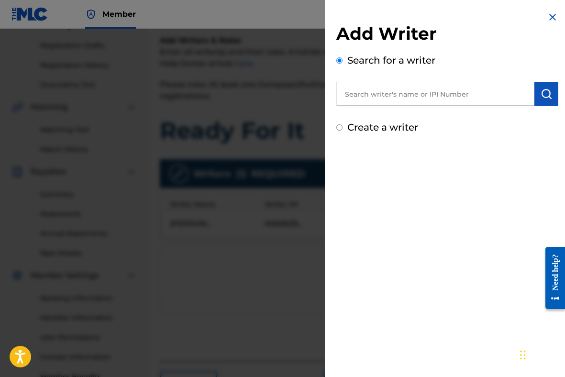
click at [385, 97] on input "text" at bounding box center [436, 94] width 198 height 24
paste input "00838766975"
click at [364, 95] on input "00838766975" at bounding box center [436, 94] width 198 height 24
type input "00838766975"
click at [542, 99] on img "submit" at bounding box center [546, 93] width 11 height 11
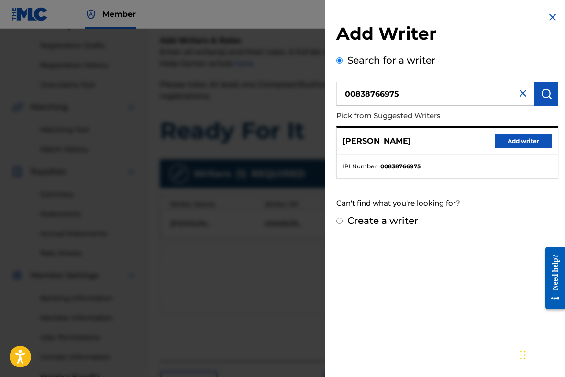
click at [535, 139] on button "Add writer" at bounding box center [523, 141] width 57 height 14
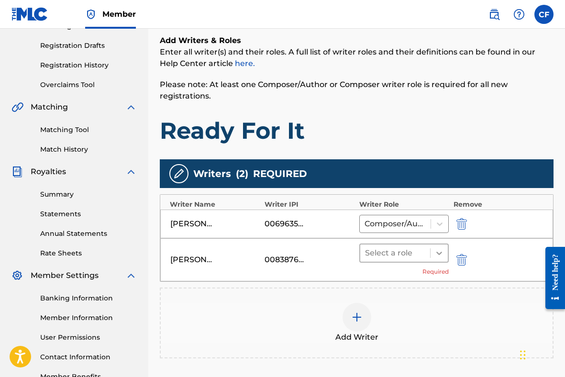
click at [440, 252] on icon at bounding box center [440, 253] width 10 height 10
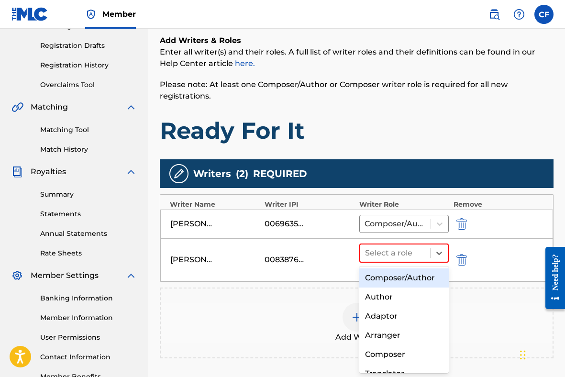
click at [413, 277] on div "Composer/Author" at bounding box center [405, 278] width 90 height 19
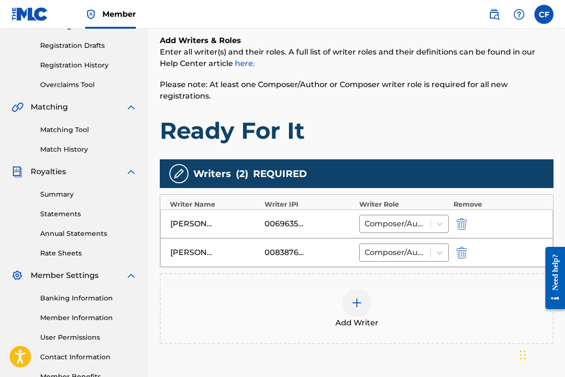
click at [355, 295] on div at bounding box center [357, 303] width 29 height 29
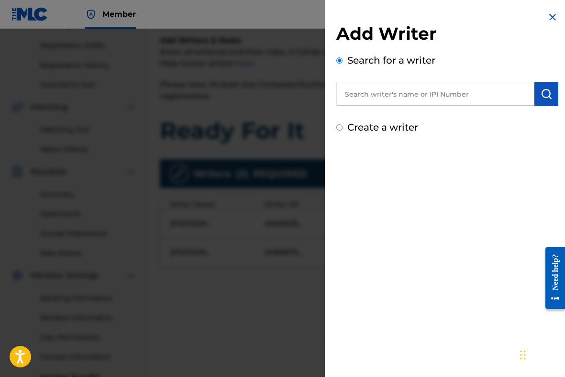
click at [396, 96] on input "text" at bounding box center [436, 94] width 198 height 24
paste input "00760975702"
click at [363, 94] on input "00760975702" at bounding box center [436, 94] width 198 height 24
type input "00760975702"
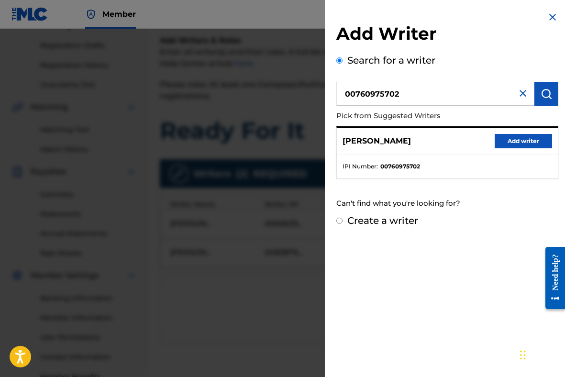
click at [529, 136] on button "Add writer" at bounding box center [523, 141] width 57 height 14
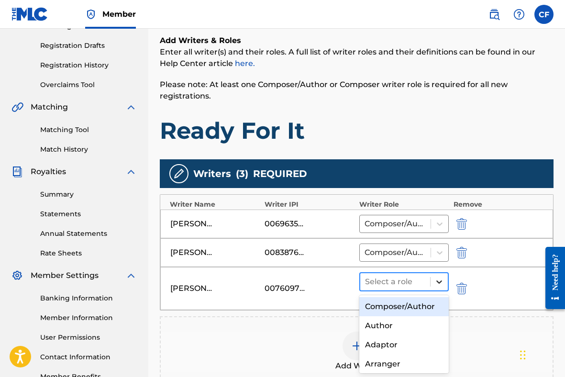
click at [436, 285] on icon at bounding box center [440, 282] width 10 height 10
click at [411, 307] on div "Composer/Author" at bounding box center [405, 306] width 90 height 19
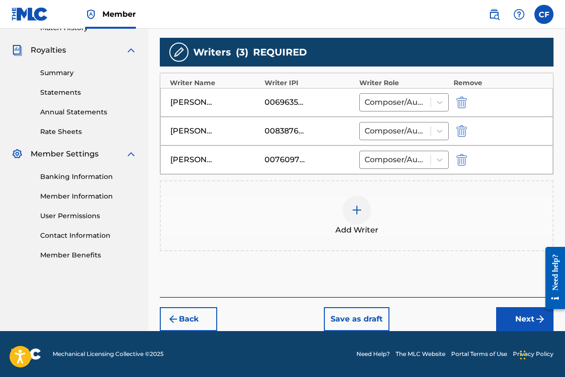
click at [522, 325] on button "Next" at bounding box center [524, 319] width 57 height 24
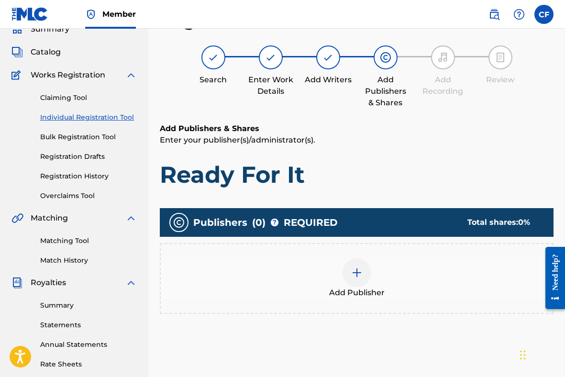
scroll to position [72, 0]
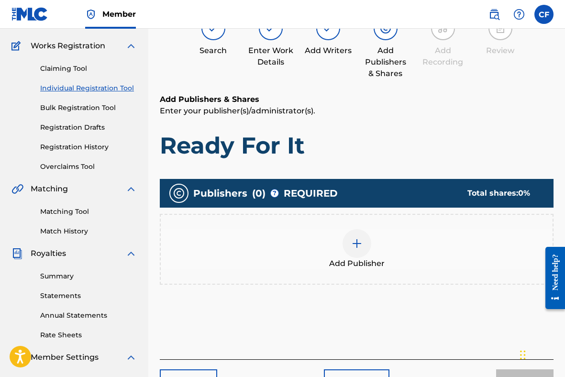
click at [349, 249] on div at bounding box center [357, 243] width 29 height 29
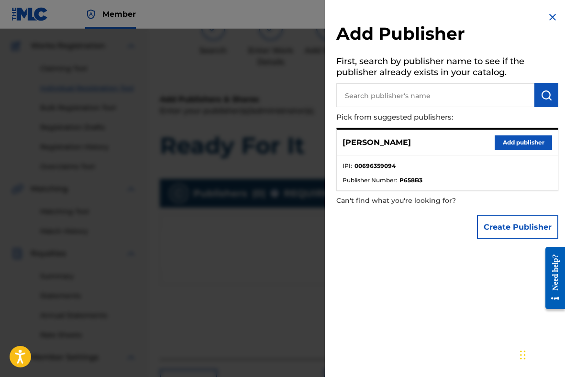
click at [519, 144] on button "Add publisher" at bounding box center [523, 142] width 57 height 14
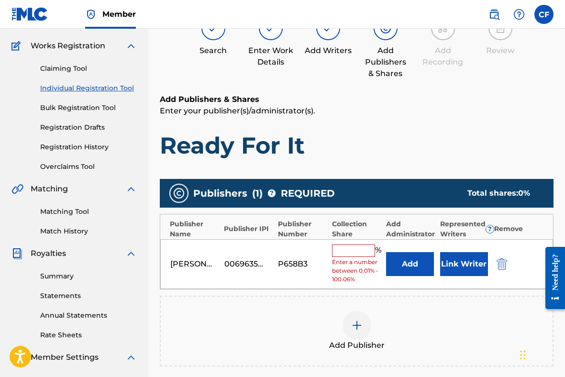
click at [362, 251] on input "text" at bounding box center [353, 251] width 43 height 12
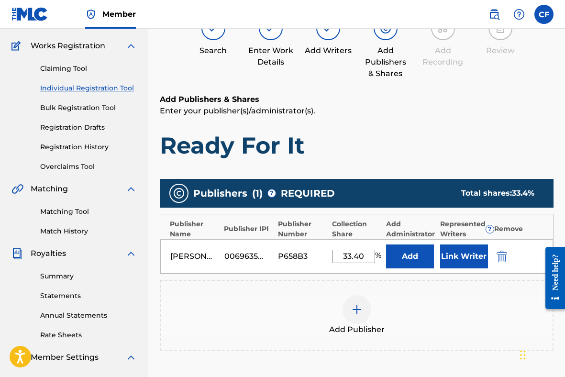
type input "33.40"
click at [448, 254] on button "Link Writer" at bounding box center [464, 257] width 48 height 24
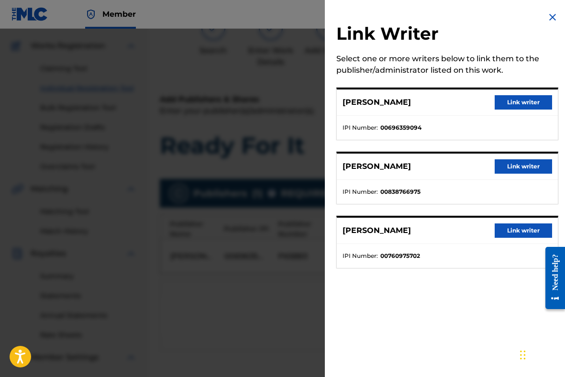
click at [519, 99] on button "Link writer" at bounding box center [523, 102] width 57 height 14
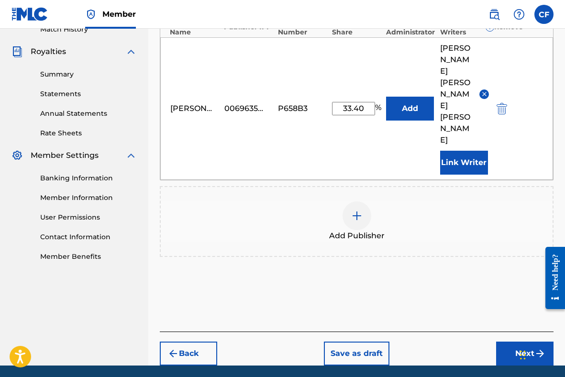
click at [512, 342] on button "Next" at bounding box center [524, 354] width 57 height 24
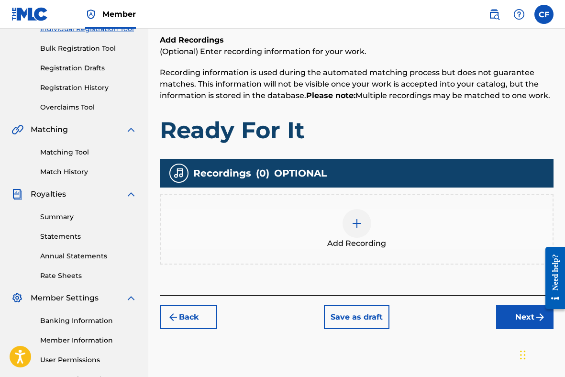
scroll to position [124, 0]
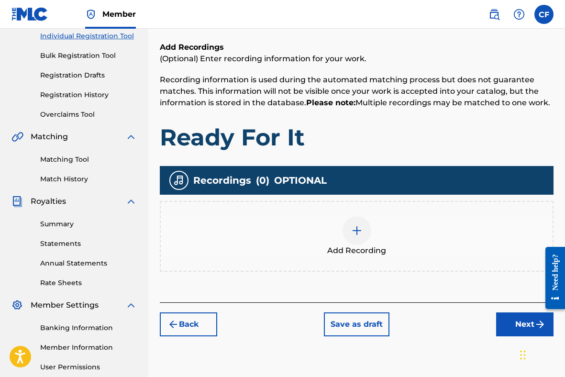
click at [506, 321] on button "Next" at bounding box center [524, 325] width 57 height 24
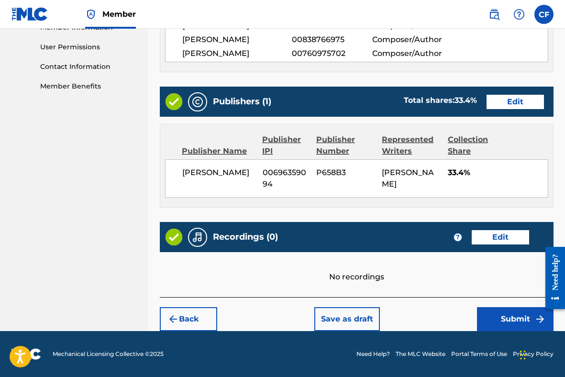
scroll to position [467, 0]
click at [512, 322] on button "Submit" at bounding box center [515, 319] width 77 height 24
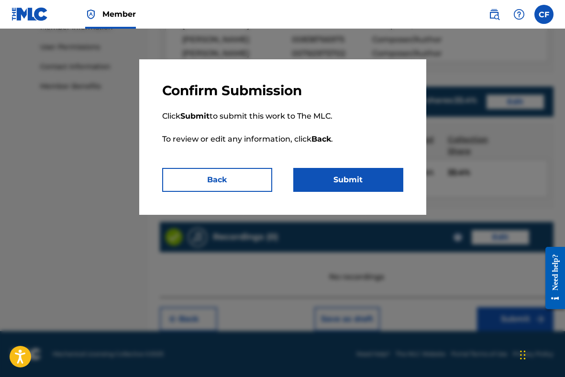
click at [368, 184] on button "Submit" at bounding box center [348, 180] width 110 height 24
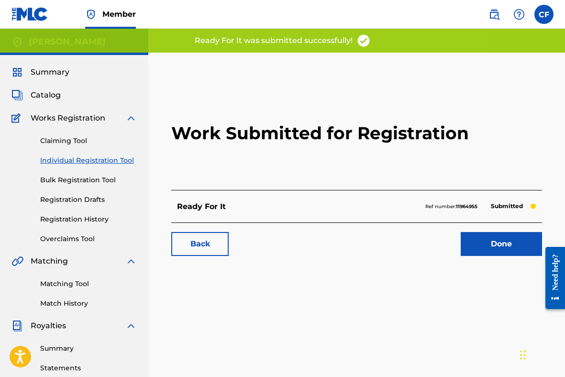
click at [499, 250] on link "Done" at bounding box center [501, 244] width 81 height 24
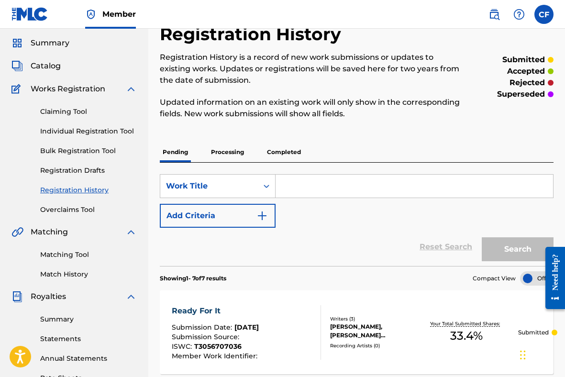
scroll to position [26, 0]
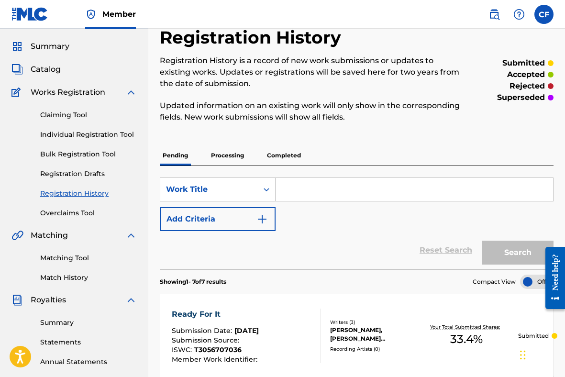
click at [295, 187] on input "Search Form" at bounding box center [415, 189] width 278 height 23
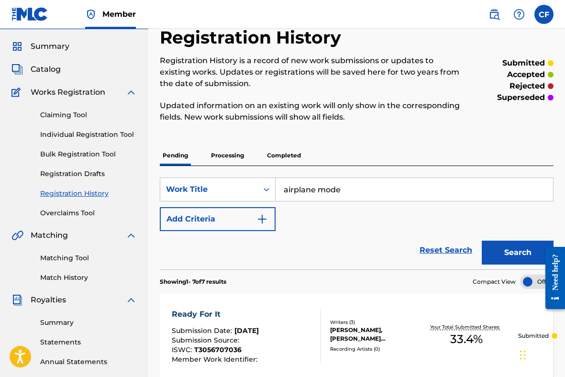
type input "airplane mode"
click at [482, 241] on button "Search" at bounding box center [518, 253] width 72 height 24
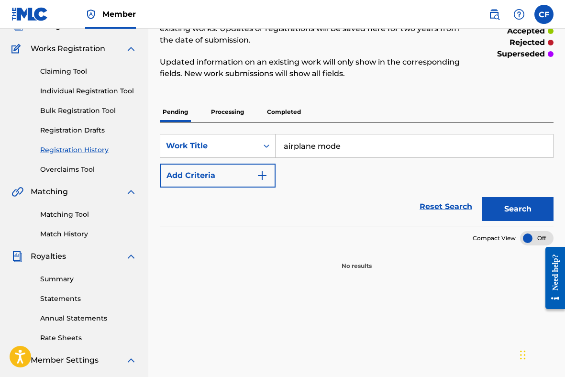
scroll to position [63, 0]
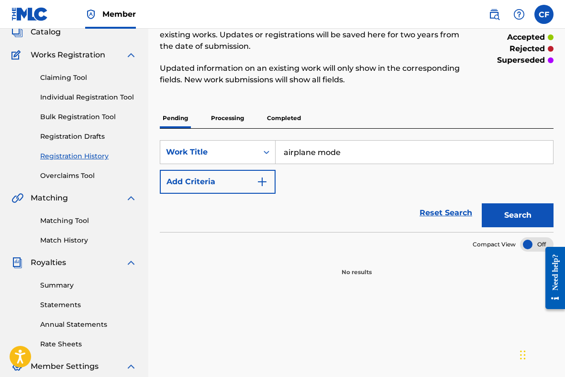
click at [73, 78] on link "Claiming Tool" at bounding box center [88, 78] width 97 height 10
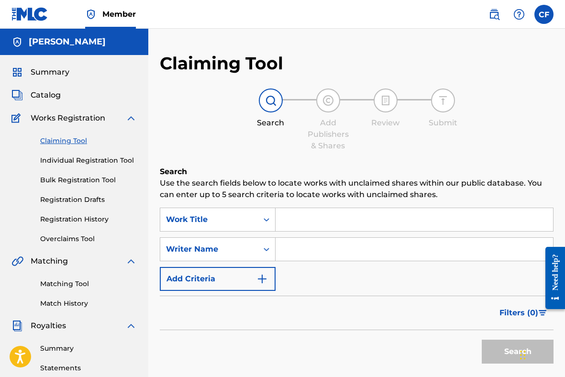
click at [314, 215] on input "Search Form" at bounding box center [415, 219] width 278 height 23
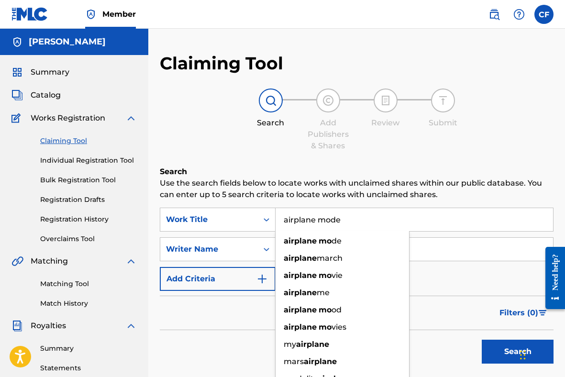
type input "airplane mode"
click at [482, 340] on button "Search" at bounding box center [518, 352] width 72 height 24
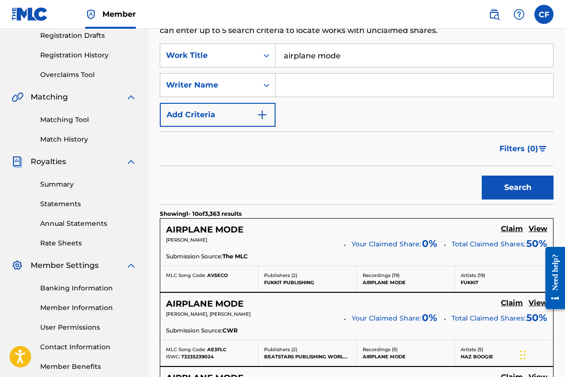
scroll to position [151, 0]
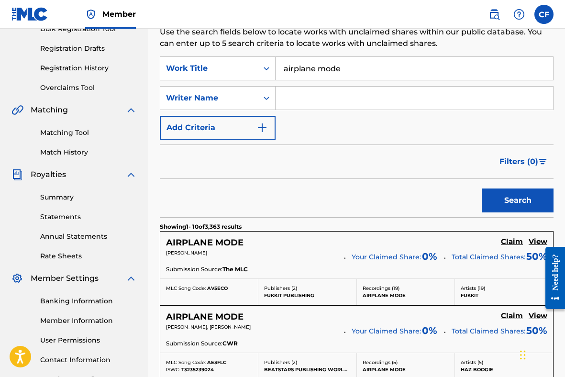
click at [324, 100] on input "Search Form" at bounding box center [415, 98] width 278 height 23
click at [482, 189] on button "Search" at bounding box center [518, 201] width 72 height 24
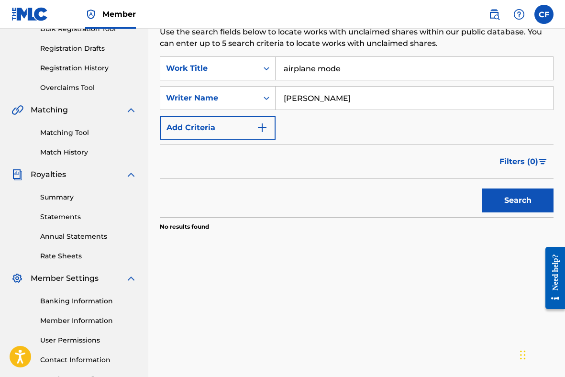
drag, startPoint x: 352, startPoint y: 98, endPoint x: 308, endPoint y: 99, distance: 43.6
click at [308, 99] on input "[PERSON_NAME]" at bounding box center [415, 98] width 278 height 23
type input "[PERSON_NAME]"
click at [482, 189] on button "Search" at bounding box center [518, 201] width 72 height 24
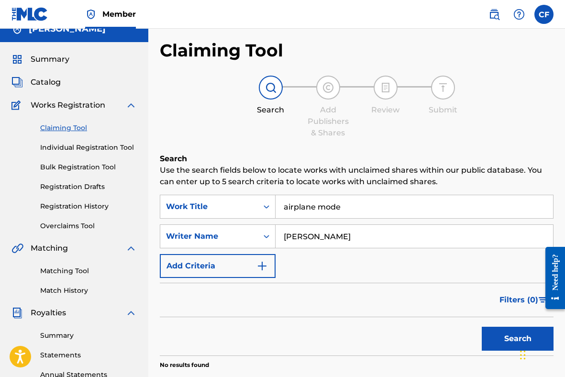
scroll to position [9, 0]
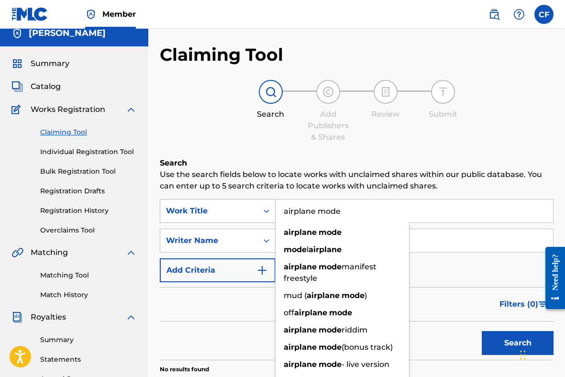
drag, startPoint x: 348, startPoint y: 213, endPoint x: 266, endPoint y: 213, distance: 81.9
click at [266, 213] on div "SearchWithCriteriaca5516ab-47bd-42c5-8442-0dce3a378863 Work Title airplane mode…" at bounding box center [357, 211] width 394 height 24
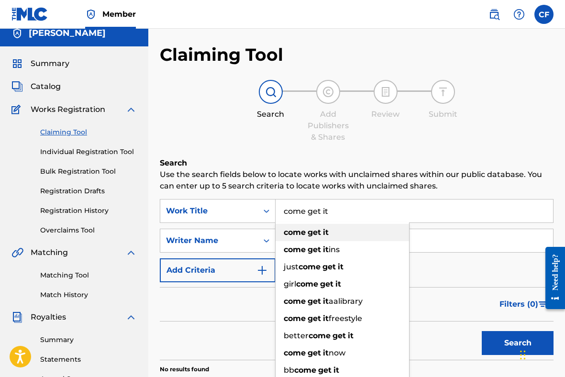
type input "come get it"
click at [344, 234] on div "come get it" at bounding box center [343, 232] width 134 height 17
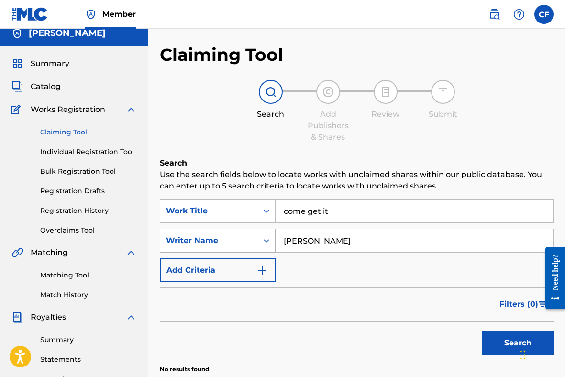
drag, startPoint x: 349, startPoint y: 243, endPoint x: 239, endPoint y: 234, distance: 110.1
click at [239, 234] on div "SearchWithCriteriaa41a5ad4-0a79-41a3-9eed-a05e272a86e6 Writer Name [PERSON_NAME]" at bounding box center [357, 241] width 394 height 24
type input "[PERSON_NAME]"
click at [482, 331] on button "Search" at bounding box center [518, 343] width 72 height 24
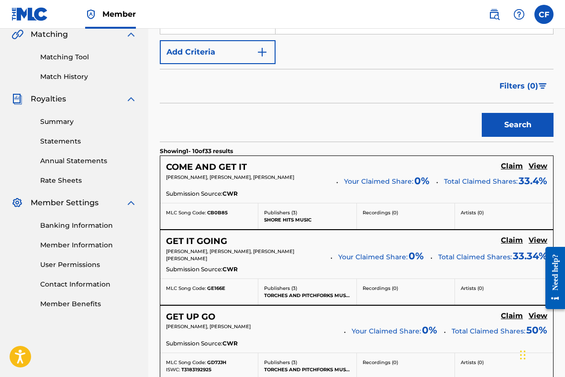
scroll to position [226, 0]
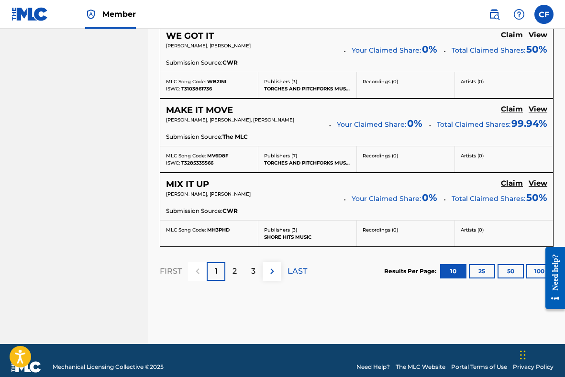
click at [235, 267] on p "2" at bounding box center [235, 271] width 4 height 11
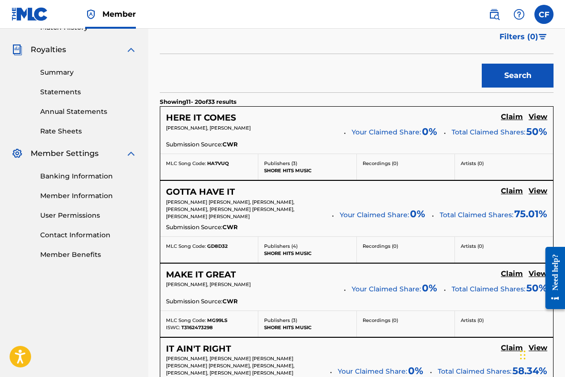
scroll to position [274, 0]
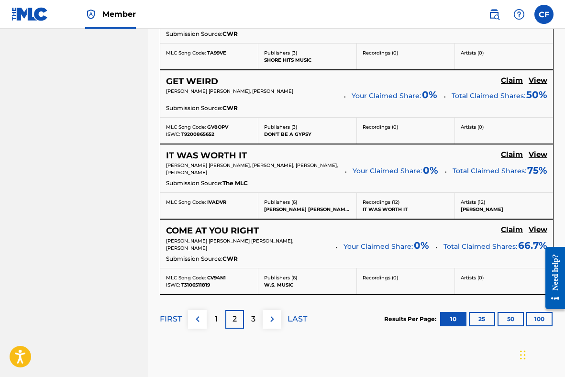
click at [252, 314] on p "3" at bounding box center [253, 319] width 4 height 11
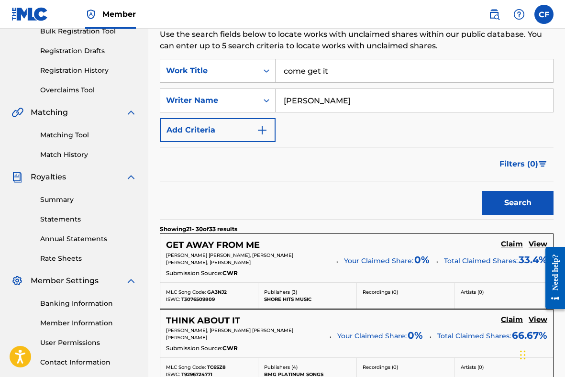
scroll to position [148, 0]
click at [336, 72] on input "come get it" at bounding box center [415, 71] width 278 height 23
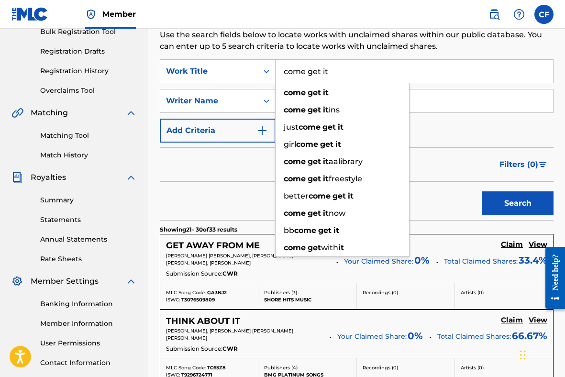
click at [336, 72] on input "come get it" at bounding box center [415, 71] width 278 height 23
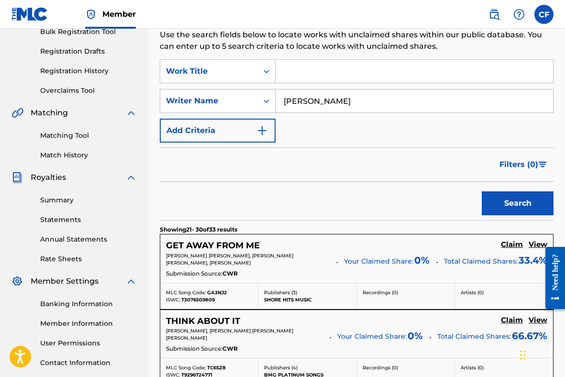
click at [482, 192] on button "Search" at bounding box center [518, 204] width 72 height 24
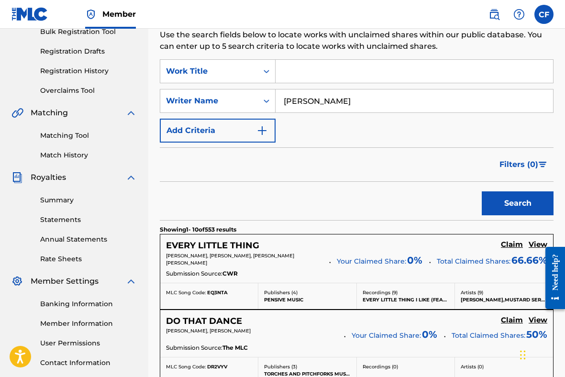
click at [344, 105] on input "[PERSON_NAME]" at bounding box center [415, 101] width 278 height 23
type input "[PERSON_NAME]"
click at [493, 198] on button "Search" at bounding box center [518, 204] width 72 height 24
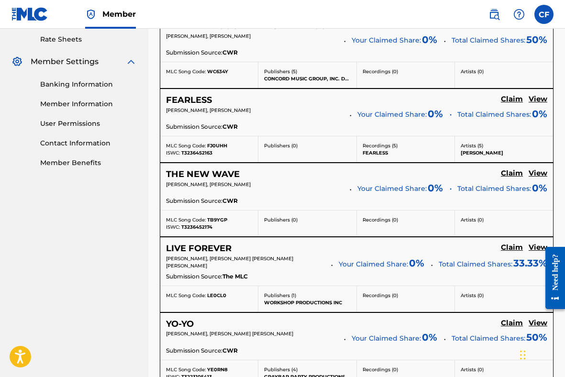
scroll to position [370, 0]
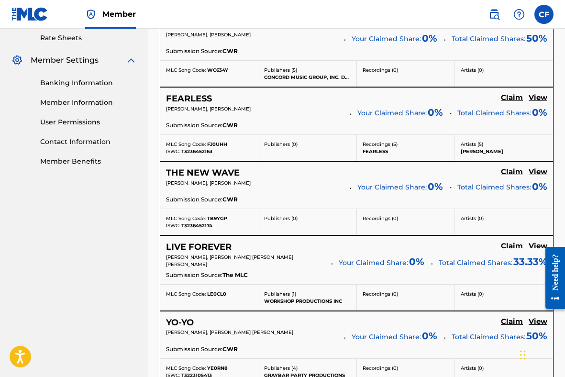
click at [516, 28] on h5 "Claim" at bounding box center [512, 23] width 22 height 9
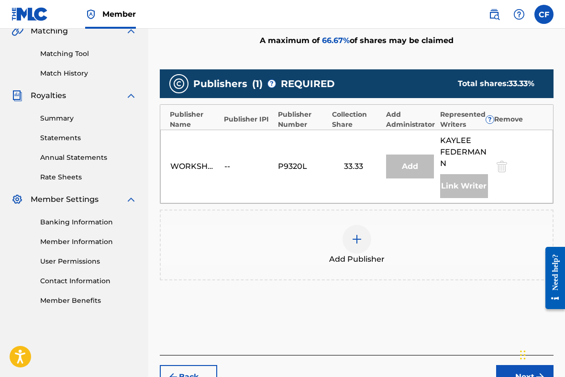
scroll to position [225, 0]
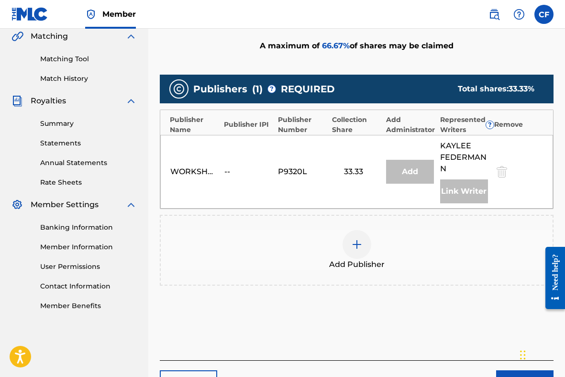
click at [350, 241] on div at bounding box center [357, 244] width 29 height 29
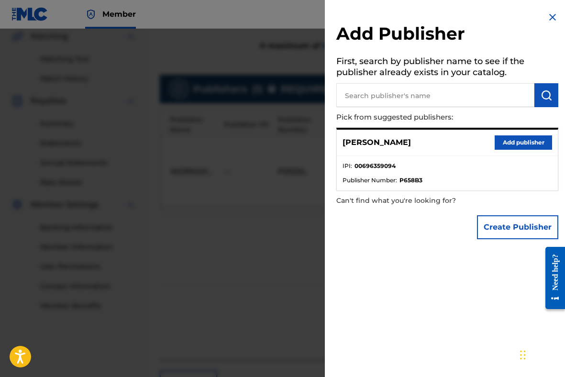
click at [512, 141] on button "Add publisher" at bounding box center [523, 142] width 57 height 14
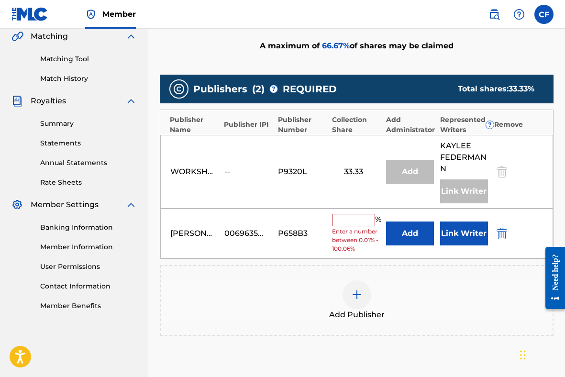
click at [353, 222] on input "text" at bounding box center [353, 220] width 43 height 12
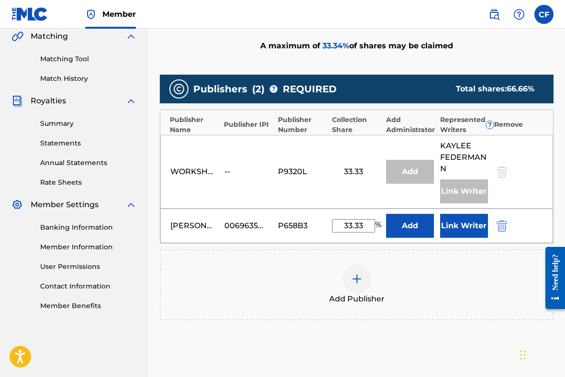
type input "33.33"
click at [477, 228] on button "Link Writer" at bounding box center [464, 226] width 48 height 24
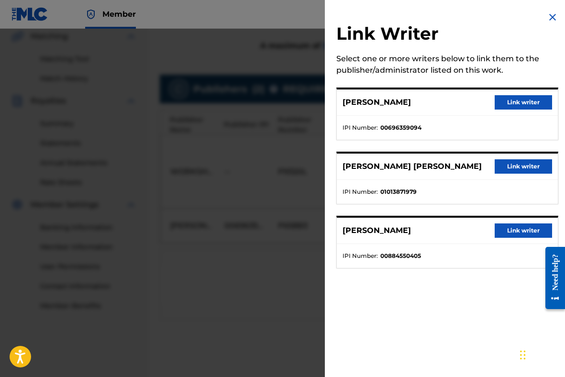
click at [540, 100] on button "Link writer" at bounding box center [523, 102] width 57 height 14
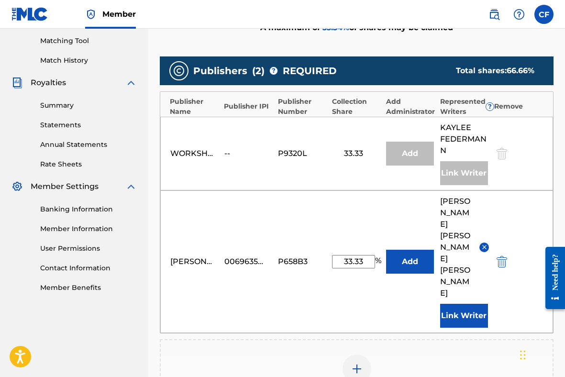
scroll to position [396, 0]
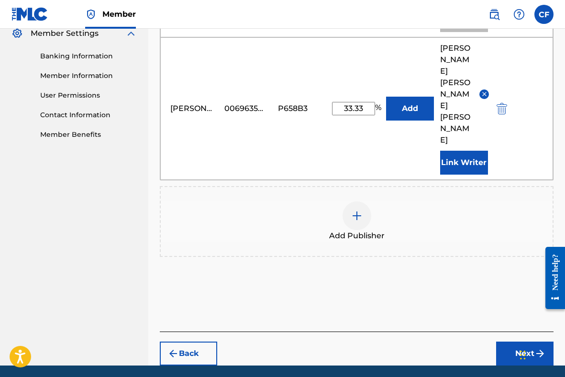
click at [516, 342] on button "Next" at bounding box center [524, 354] width 57 height 24
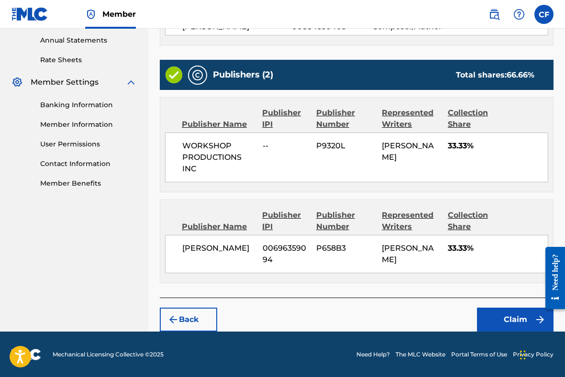
scroll to position [358, 0]
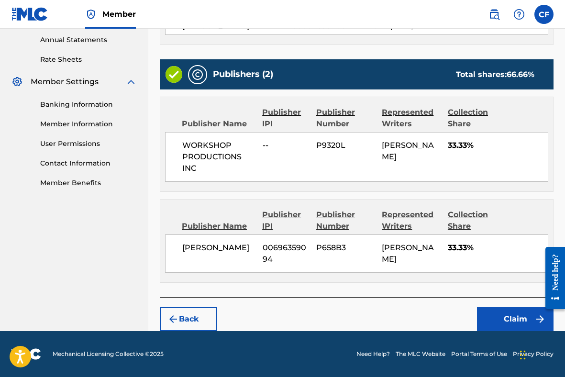
click at [507, 323] on button "Claim" at bounding box center [515, 319] width 77 height 24
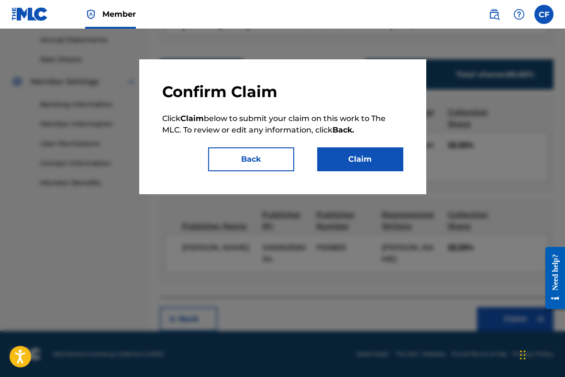
click at [266, 159] on button "Back" at bounding box center [251, 159] width 86 height 24
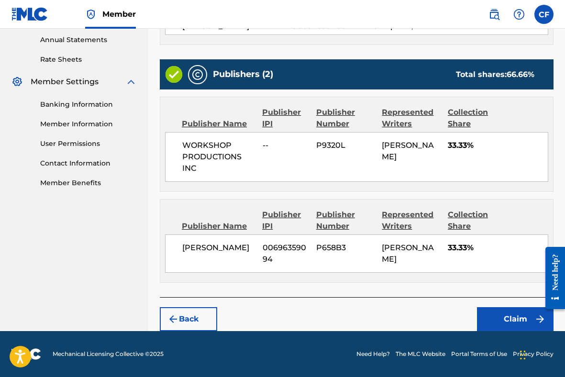
click at [496, 317] on button "Claim" at bounding box center [515, 319] width 77 height 24
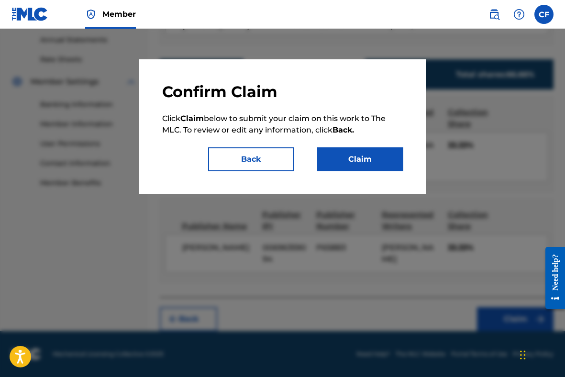
click at [352, 158] on button "Claim" at bounding box center [360, 159] width 86 height 24
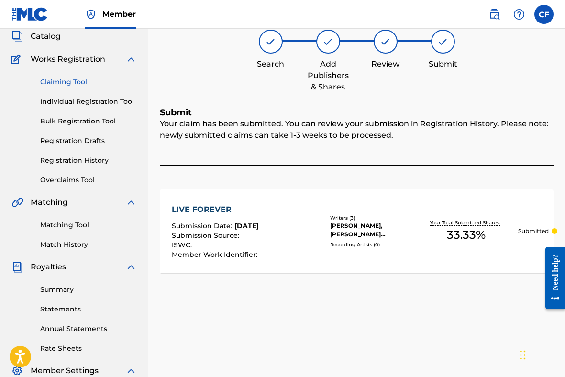
scroll to position [46, 0]
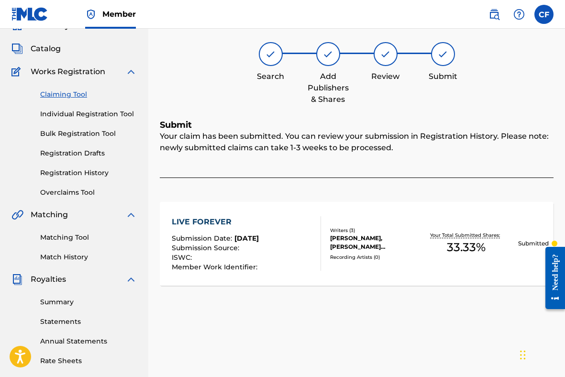
click at [73, 93] on link "Claiming Tool" at bounding box center [88, 95] width 97 height 10
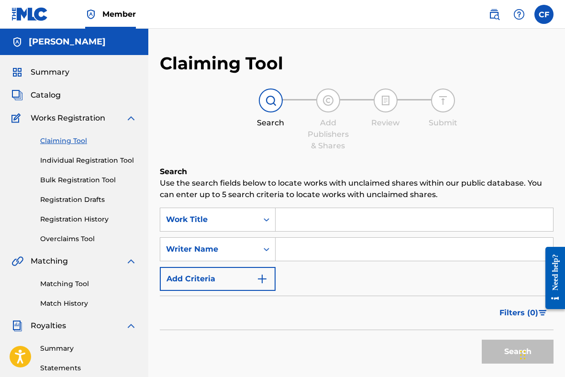
click at [304, 252] on input "Search Form" at bounding box center [415, 249] width 278 height 23
type input "[PERSON_NAME]"
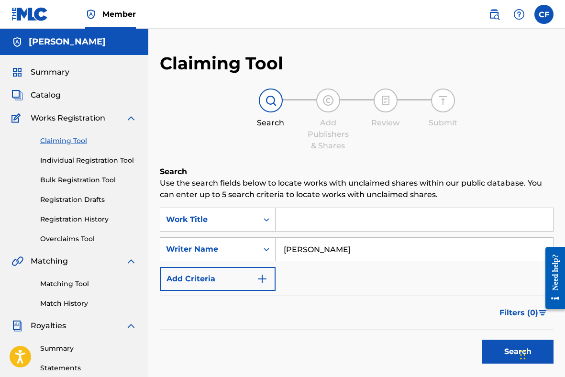
click at [489, 355] on button "Search" at bounding box center [518, 352] width 72 height 24
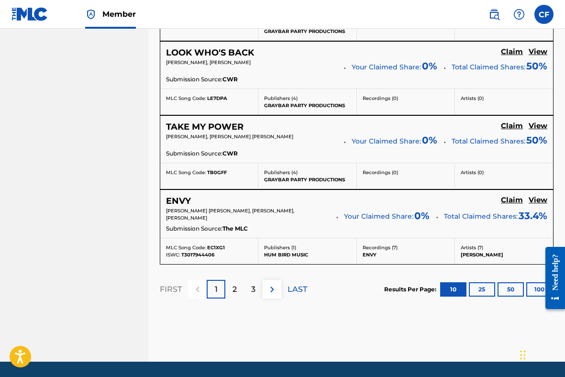
scroll to position [863, 0]
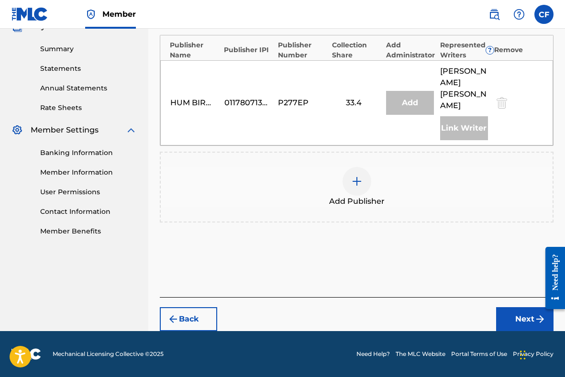
scroll to position [288, 0]
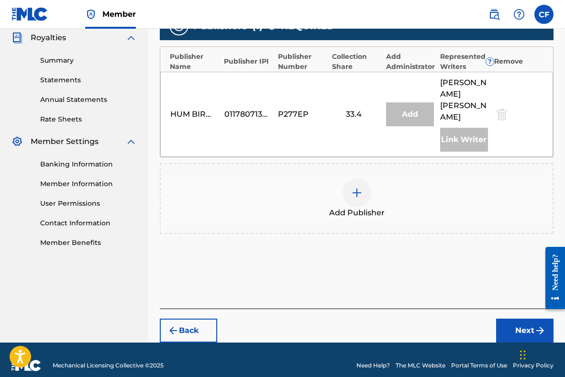
click at [355, 179] on div at bounding box center [357, 193] width 29 height 29
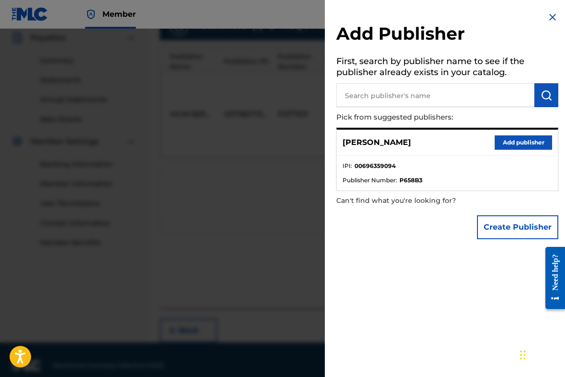
click at [499, 143] on button "Add publisher" at bounding box center [523, 142] width 57 height 14
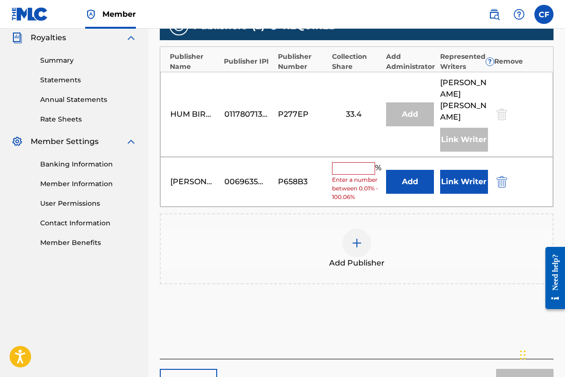
click at [361, 162] on input "text" at bounding box center [353, 168] width 43 height 12
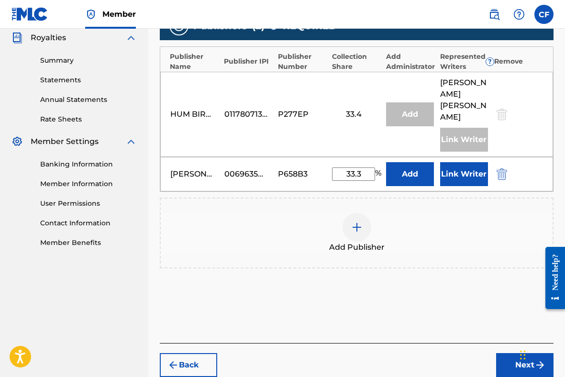
type input "33.3"
click at [475, 162] on button "Link Writer" at bounding box center [464, 174] width 48 height 24
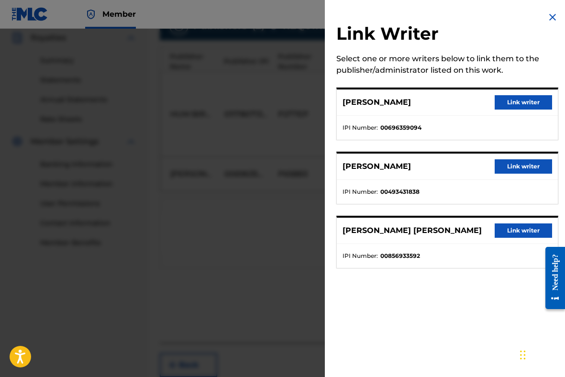
click at [530, 102] on button "Link writer" at bounding box center [523, 102] width 57 height 14
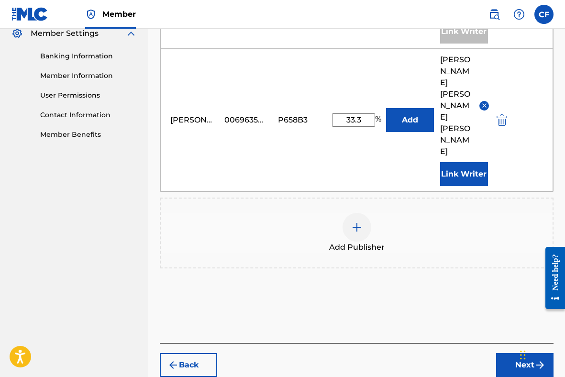
click at [514, 353] on button "Next" at bounding box center [524, 365] width 57 height 24
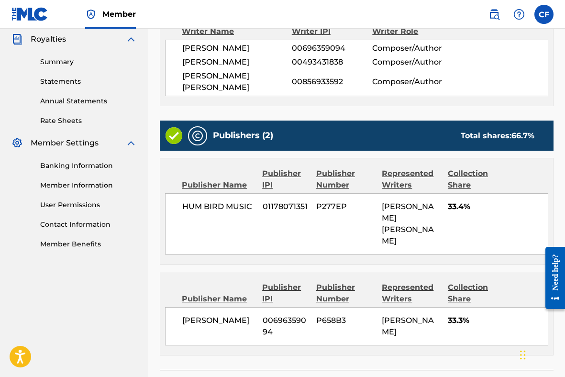
scroll to position [370, 0]
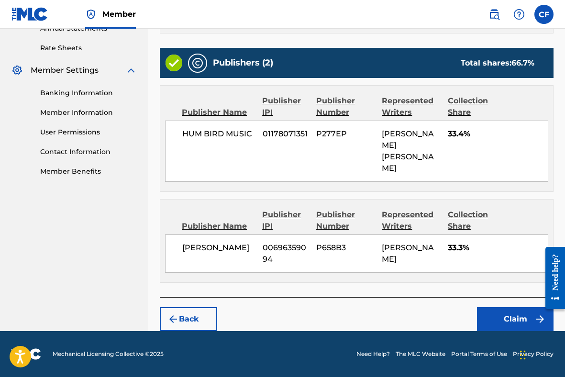
click at [504, 318] on button "Claim" at bounding box center [515, 319] width 77 height 24
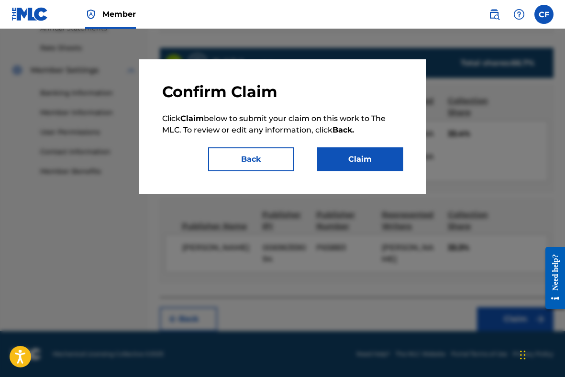
click at [370, 159] on button "Claim" at bounding box center [360, 159] width 86 height 24
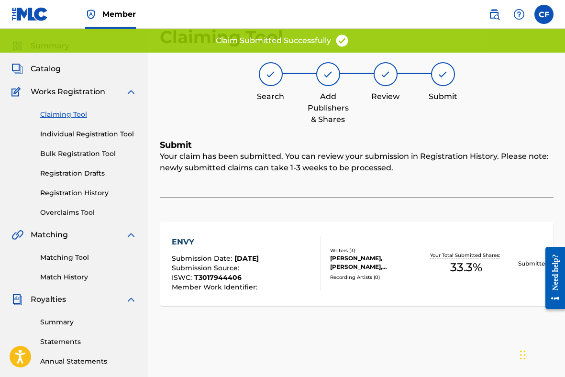
scroll to position [0, 0]
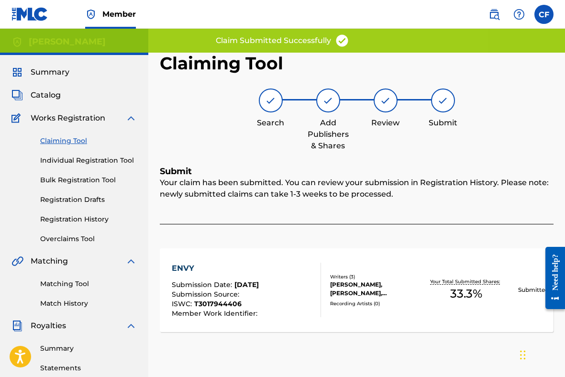
click at [56, 92] on span "Catalog" at bounding box center [46, 95] width 30 height 11
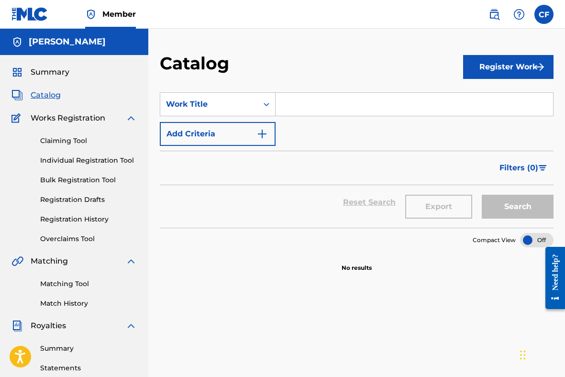
click at [89, 142] on link "Claiming Tool" at bounding box center [88, 141] width 97 height 10
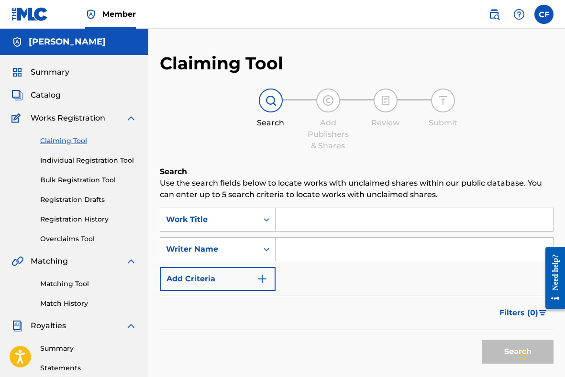
click at [294, 252] on input "Search Form" at bounding box center [415, 249] width 278 height 23
type input "[PERSON_NAME]"
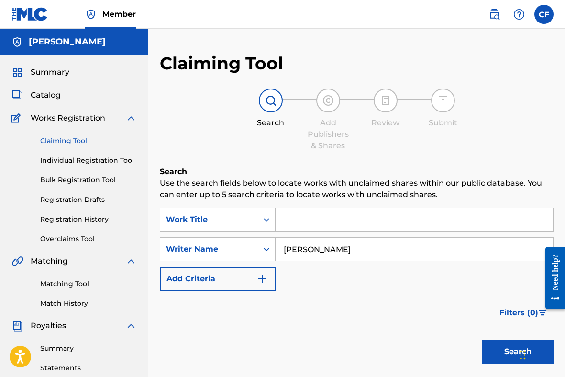
click at [482, 340] on button "Search" at bounding box center [518, 352] width 72 height 24
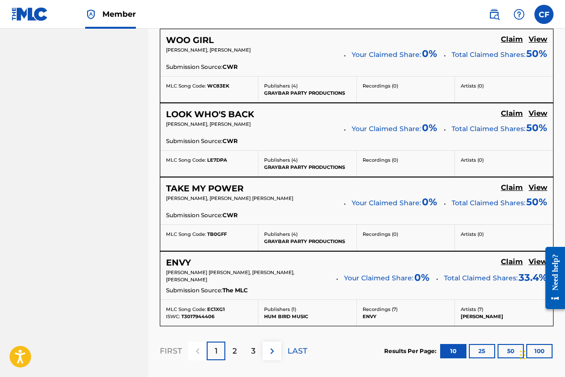
scroll to position [813, 0]
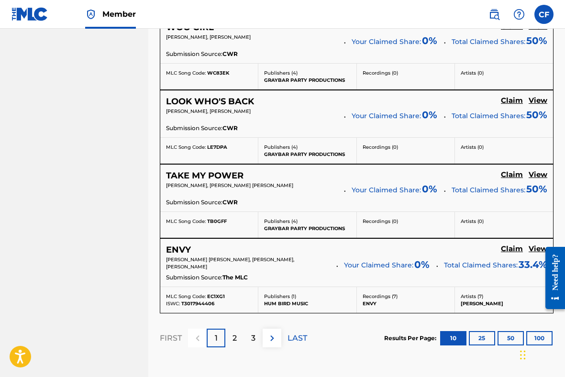
click at [240, 333] on div "2" at bounding box center [235, 338] width 19 height 19
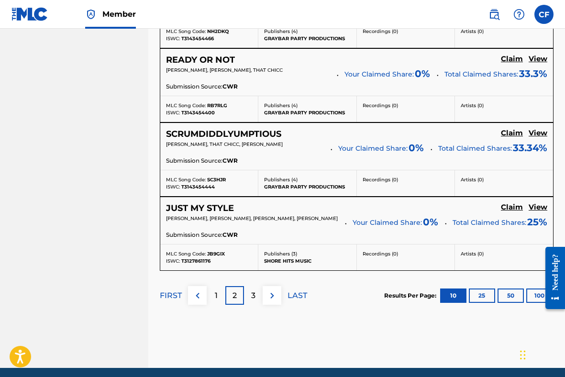
scroll to position [895, 0]
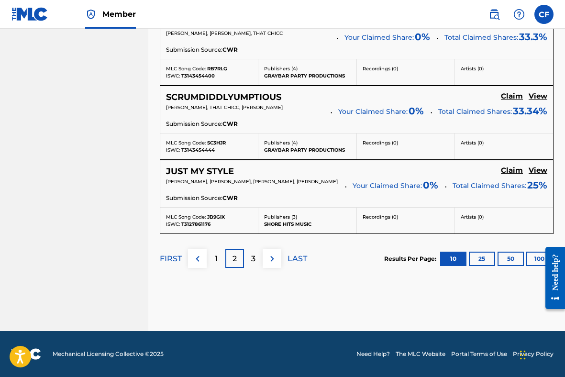
click at [251, 257] on p "3" at bounding box center [253, 258] width 4 height 11
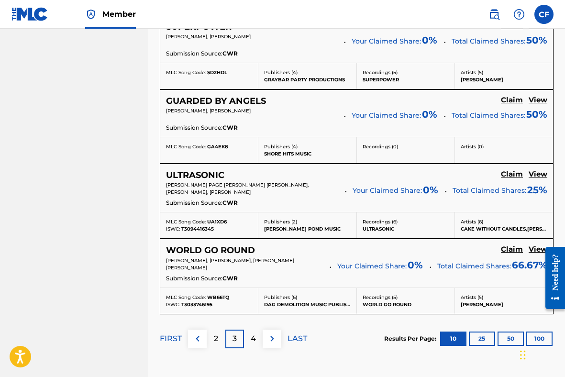
scroll to position [802, 0]
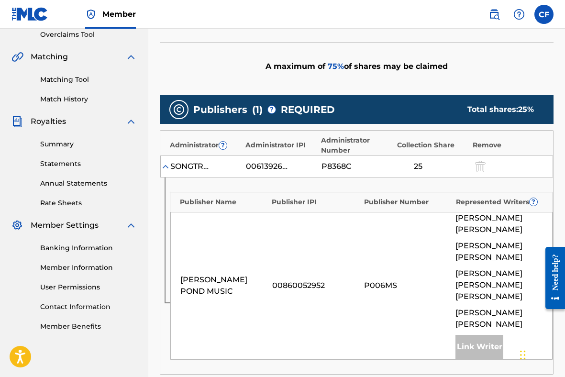
scroll to position [201, 0]
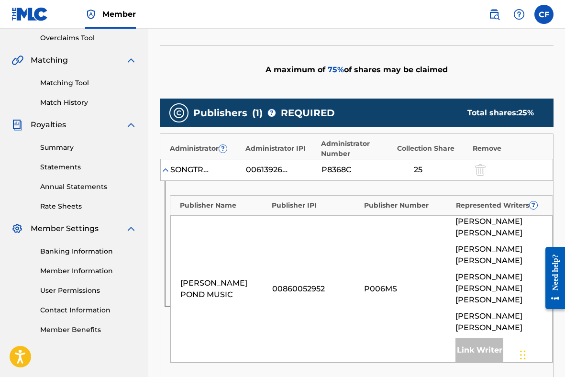
click at [168, 169] on img at bounding box center [166, 170] width 10 height 10
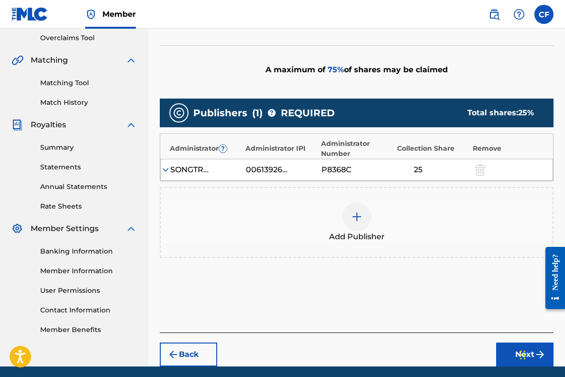
click at [168, 169] on img at bounding box center [166, 170] width 10 height 10
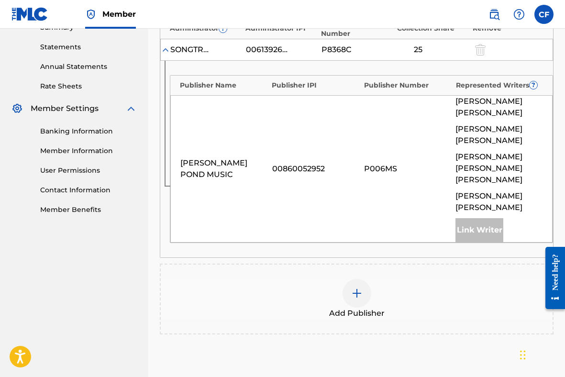
scroll to position [326, 0]
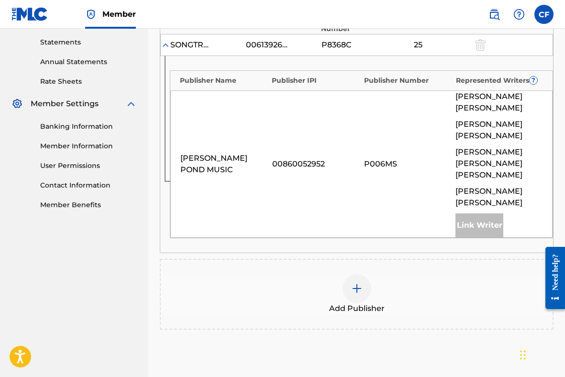
click at [361, 274] on div at bounding box center [357, 288] width 29 height 29
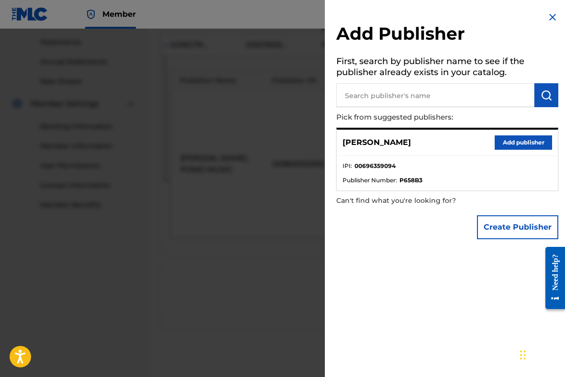
click at [504, 143] on button "Add publisher" at bounding box center [523, 142] width 57 height 14
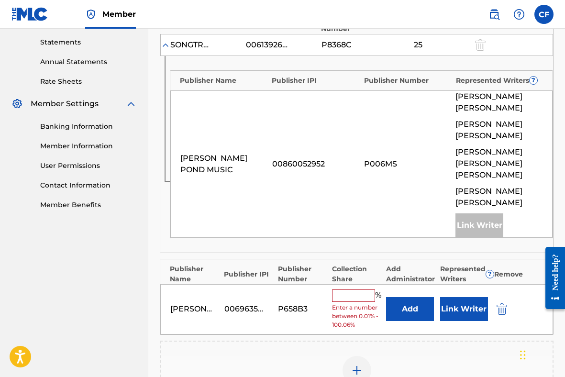
click at [356, 290] on input "text" at bounding box center [353, 296] width 43 height 12
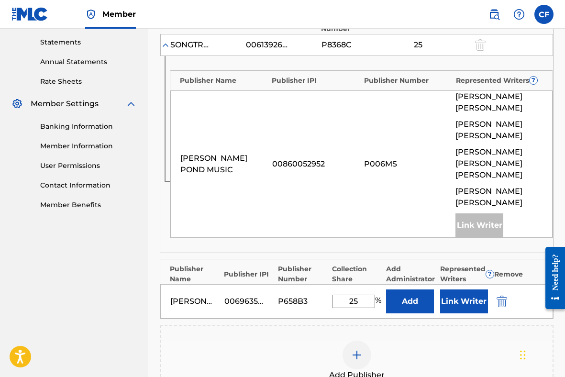
type input "25"
click at [461, 290] on button "Link Writer" at bounding box center [464, 302] width 48 height 24
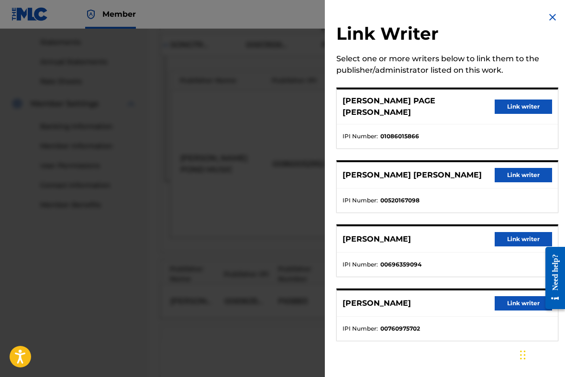
click at [523, 232] on button "Link writer" at bounding box center [523, 239] width 57 height 14
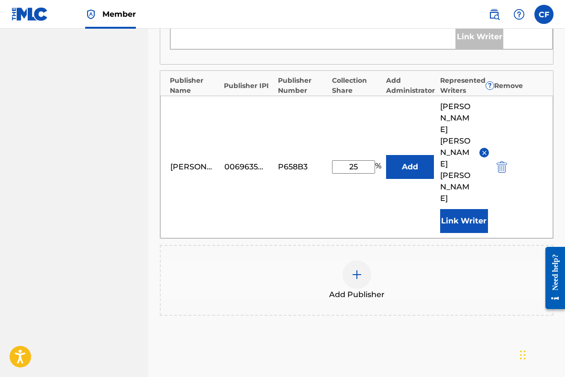
scroll to position [539, 0]
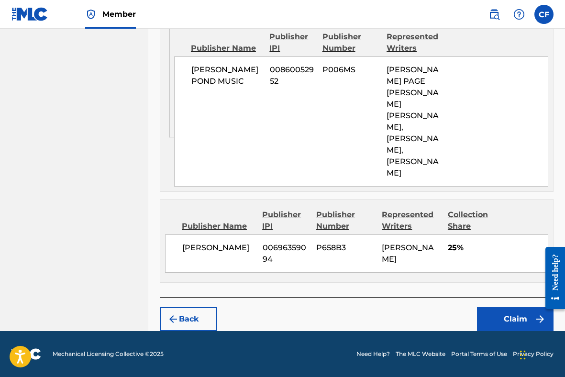
click at [499, 317] on button "Claim" at bounding box center [515, 319] width 77 height 24
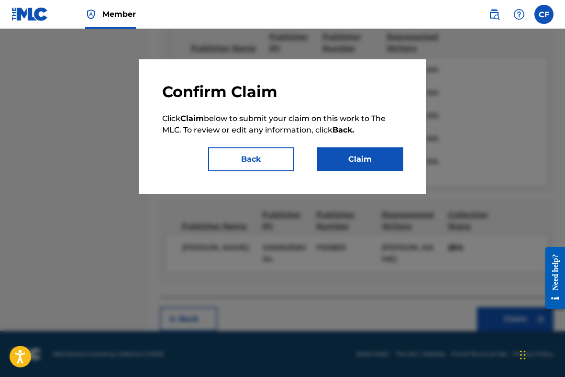
click at [350, 159] on button "Claim" at bounding box center [360, 159] width 86 height 24
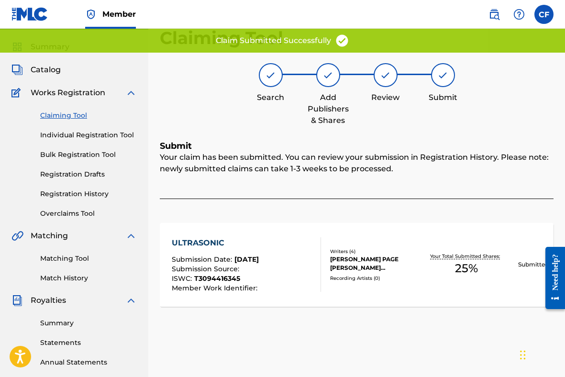
scroll to position [32, 0]
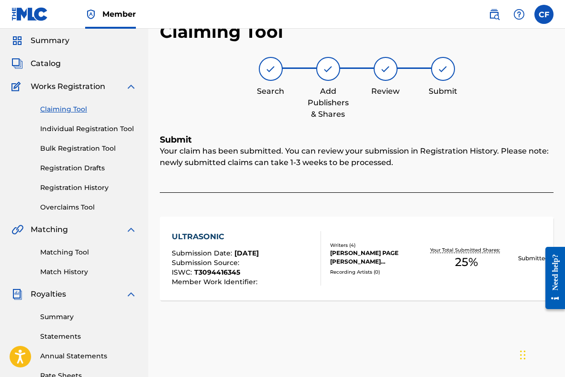
click at [68, 111] on link "Claiming Tool" at bounding box center [88, 109] width 97 height 10
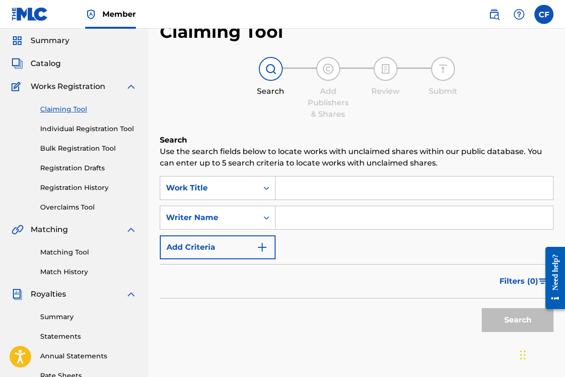
scroll to position [0, 0]
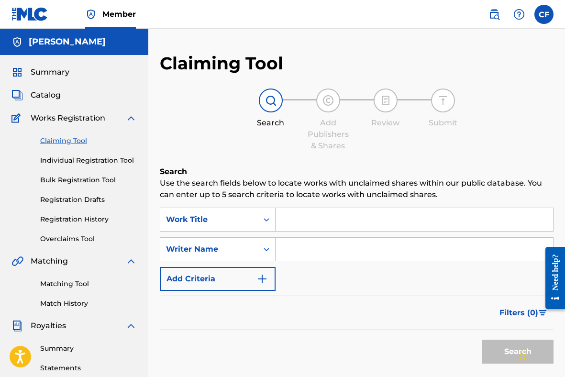
click at [324, 246] on input "Search Form" at bounding box center [415, 249] width 278 height 23
type input "[PERSON_NAME]"
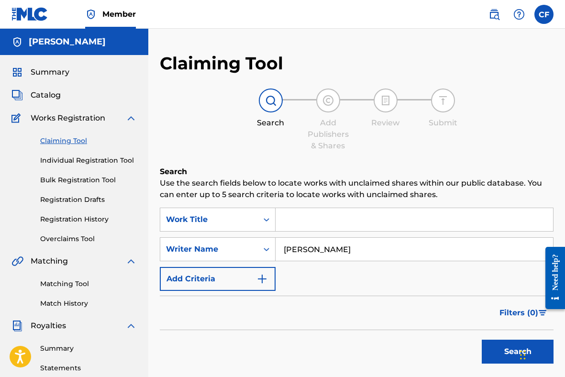
click at [498, 351] on button "Search" at bounding box center [518, 352] width 72 height 24
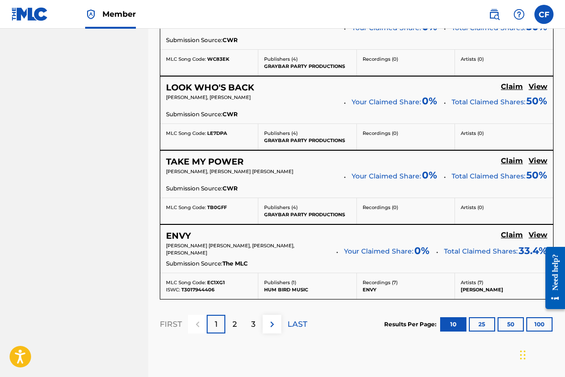
scroll to position [893, 0]
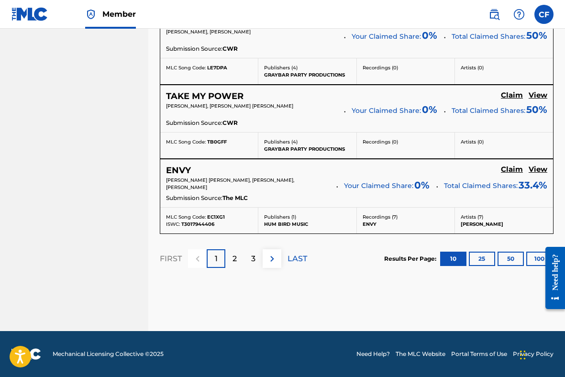
click at [248, 260] on div "3" at bounding box center [253, 258] width 19 height 19
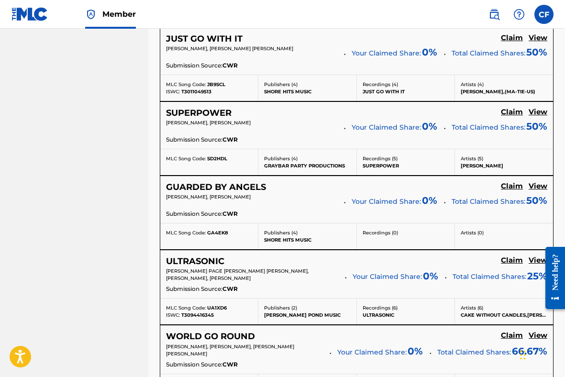
scroll to position [726, 0]
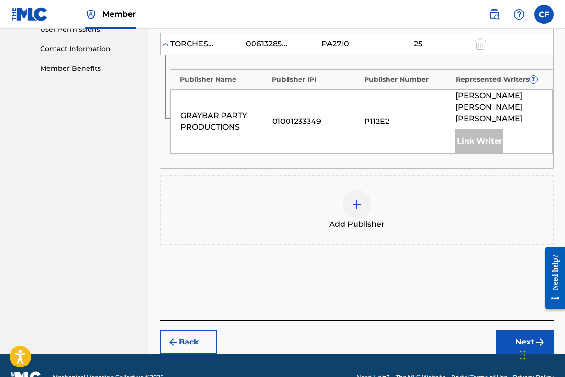
click at [358, 199] on img at bounding box center [356, 204] width 11 height 11
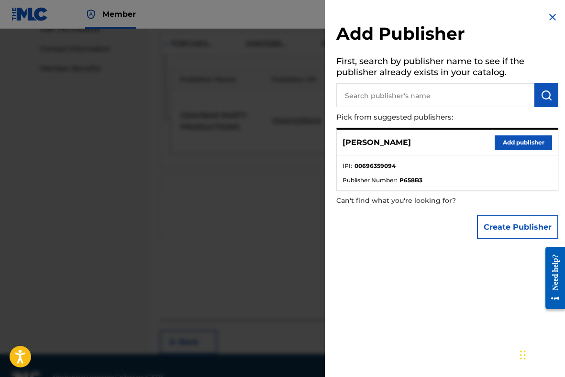
click at [240, 247] on div at bounding box center [282, 217] width 565 height 377
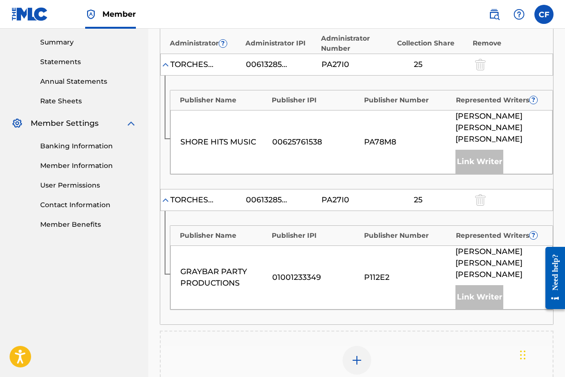
scroll to position [309, 0]
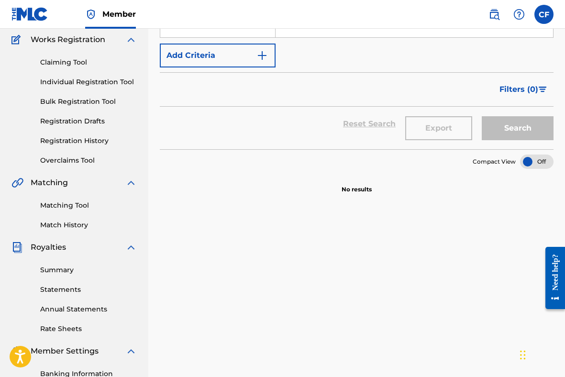
scroll to position [9, 0]
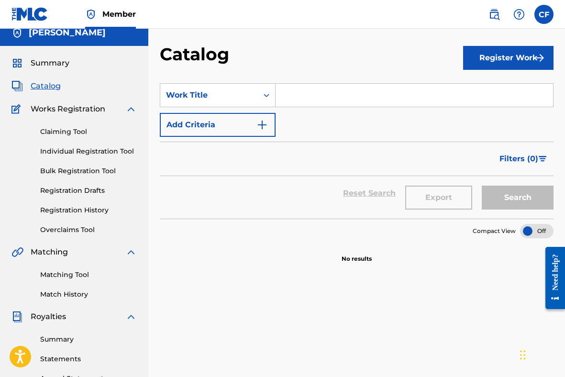
click at [264, 124] on img "Search Form" at bounding box center [262, 124] width 11 height 11
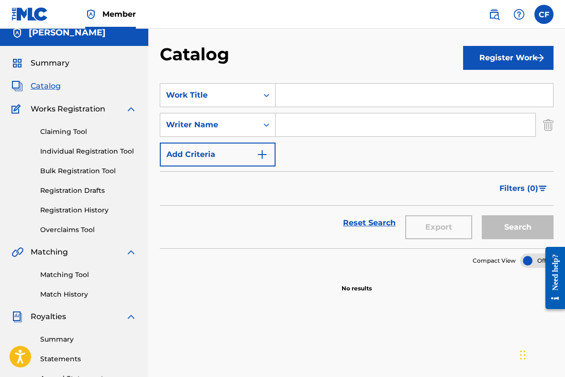
click at [78, 131] on link "Claiming Tool" at bounding box center [88, 132] width 97 height 10
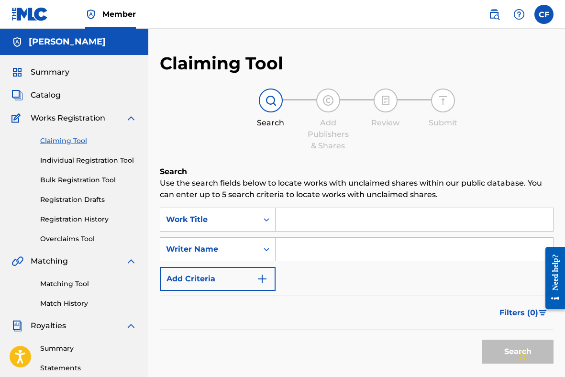
click at [296, 248] on input "Search Form" at bounding box center [415, 249] width 278 height 23
type input "[PERSON_NAME]"
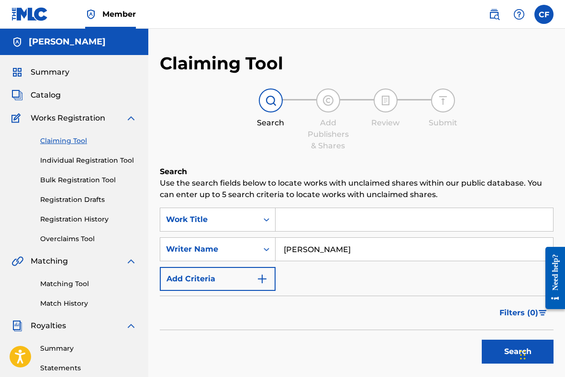
click at [482, 340] on button "Search" at bounding box center [518, 352] width 72 height 24
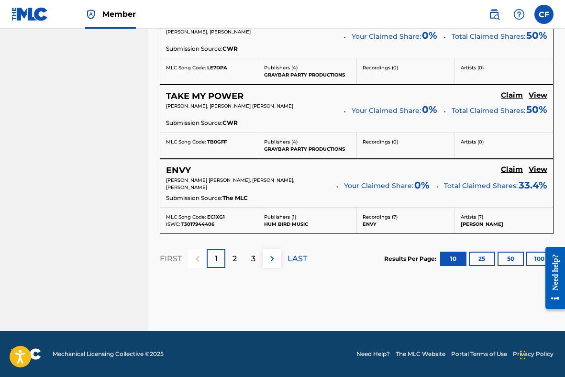
click at [254, 260] on p "3" at bounding box center [253, 258] width 4 height 11
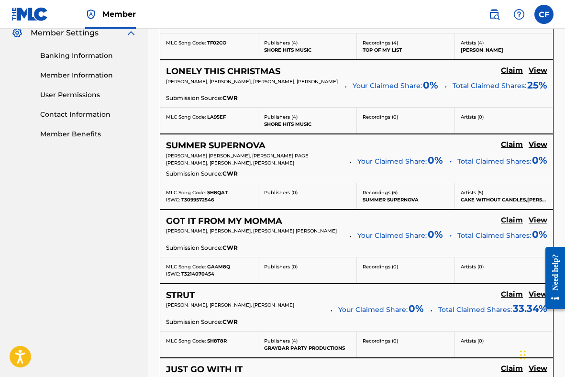
scroll to position [395, 0]
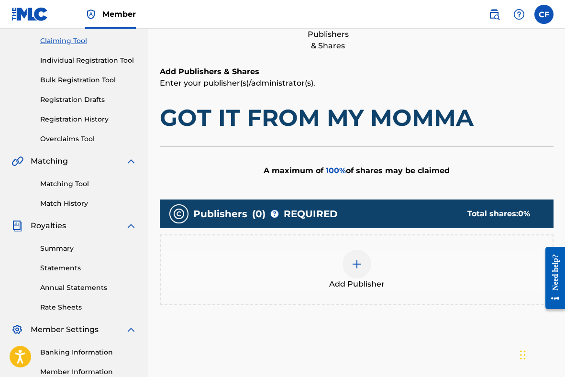
scroll to position [94, 0]
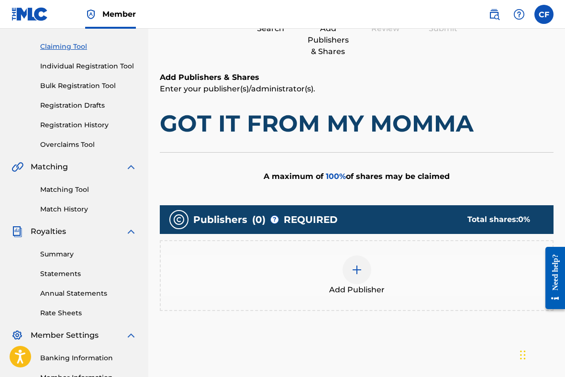
click at [358, 273] on img at bounding box center [356, 269] width 11 height 11
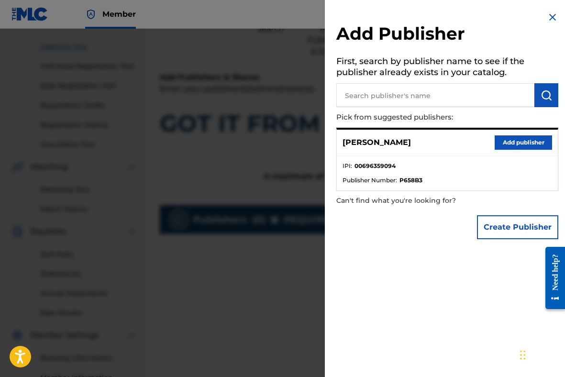
click at [507, 141] on button "Add publisher" at bounding box center [523, 142] width 57 height 14
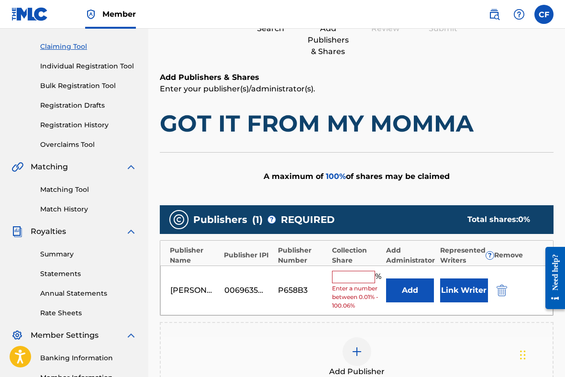
click at [356, 282] on input "text" at bounding box center [353, 277] width 43 height 12
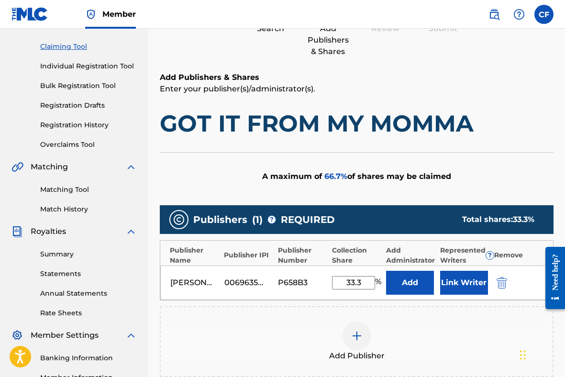
type input "33.3"
click at [465, 280] on button "Link Writer" at bounding box center [464, 283] width 48 height 24
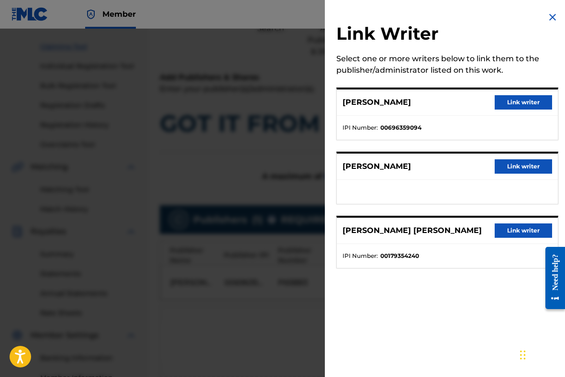
click at [510, 101] on button "Link writer" at bounding box center [523, 102] width 57 height 14
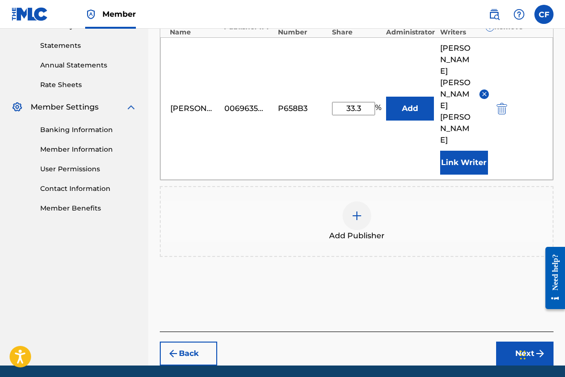
click at [511, 342] on button "Next" at bounding box center [524, 354] width 57 height 24
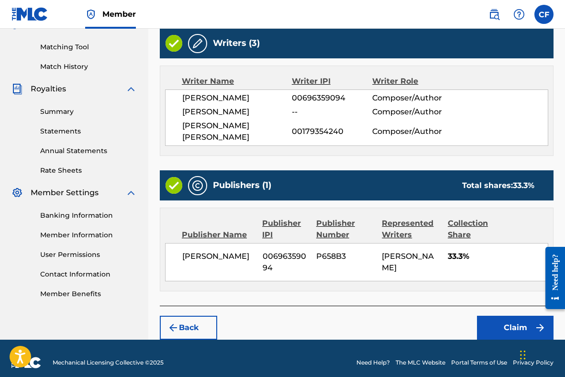
scroll to position [256, 0]
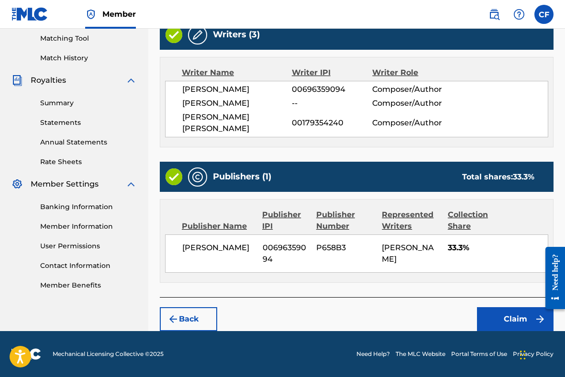
click at [508, 319] on button "Claim" at bounding box center [515, 319] width 77 height 24
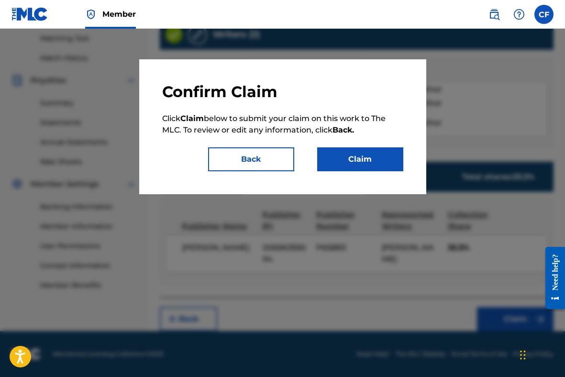
click at [366, 162] on button "Claim" at bounding box center [360, 159] width 86 height 24
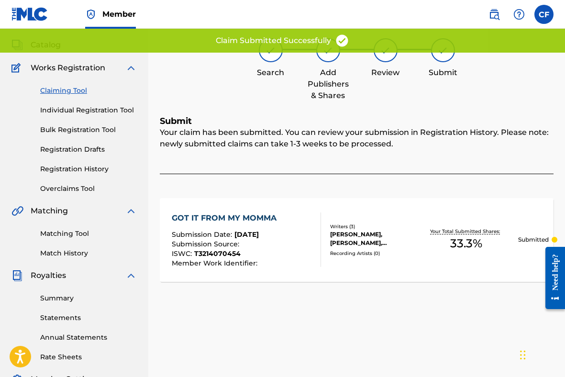
scroll to position [20, 0]
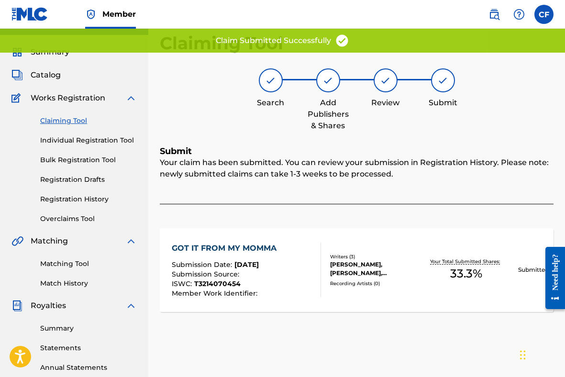
click at [69, 122] on link "Claiming Tool" at bounding box center [88, 121] width 97 height 10
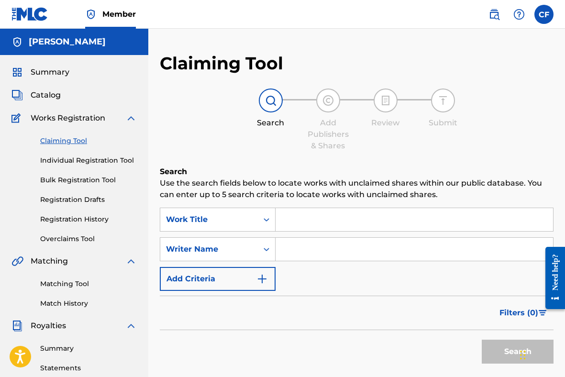
click at [303, 250] on input "Search Form" at bounding box center [415, 249] width 278 height 23
type input "[PERSON_NAME]"
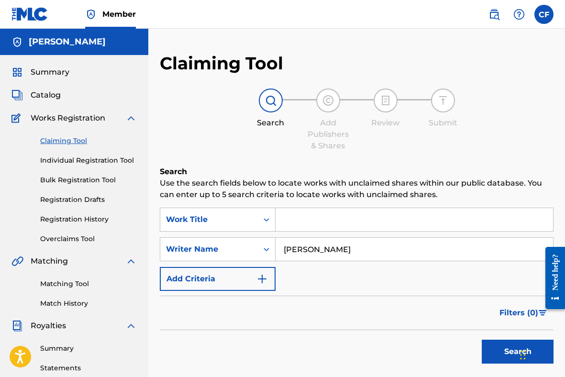
click at [482, 340] on button "Search" at bounding box center [518, 352] width 72 height 24
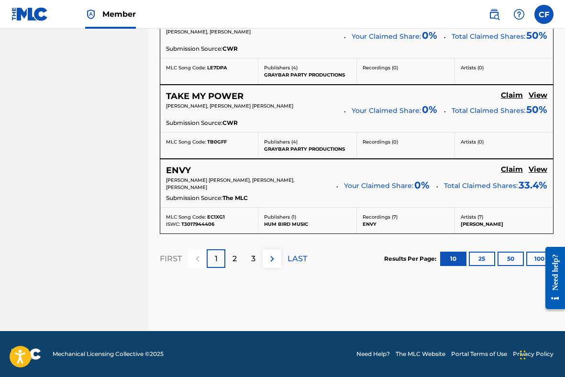
click at [253, 253] on p "3" at bounding box center [253, 258] width 4 height 11
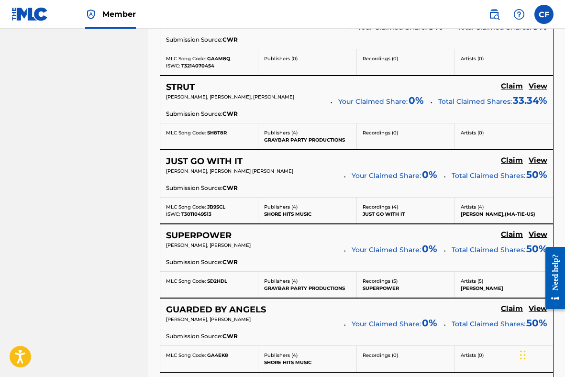
scroll to position [603, 0]
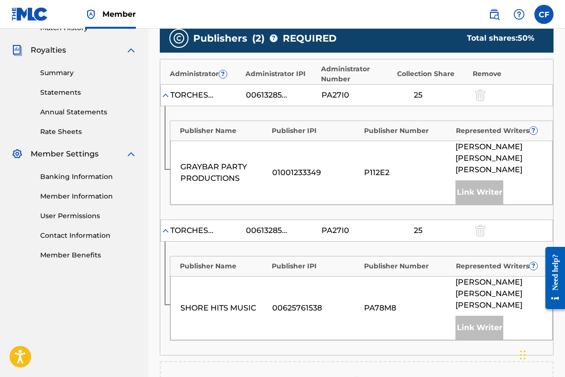
scroll to position [270, 0]
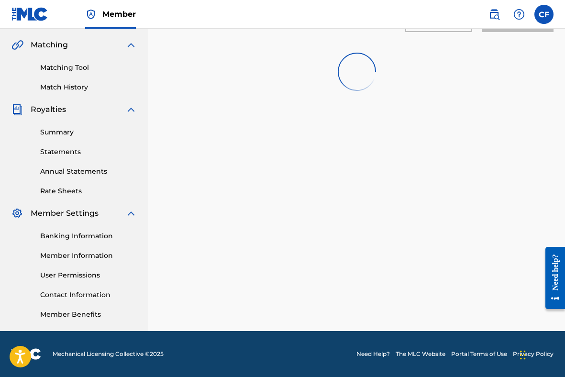
scroll to position [9, 0]
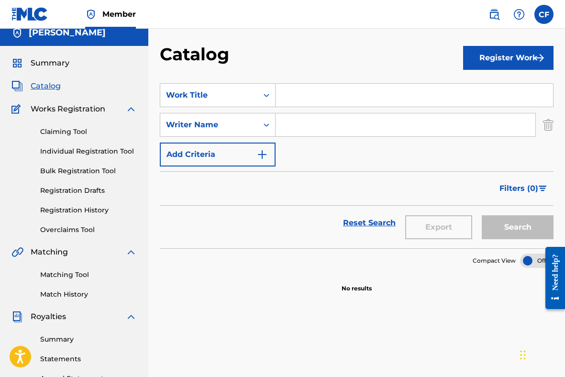
click at [306, 130] on input "Search Form" at bounding box center [406, 124] width 260 height 23
click at [76, 133] on link "Claiming Tool" at bounding box center [88, 132] width 97 height 10
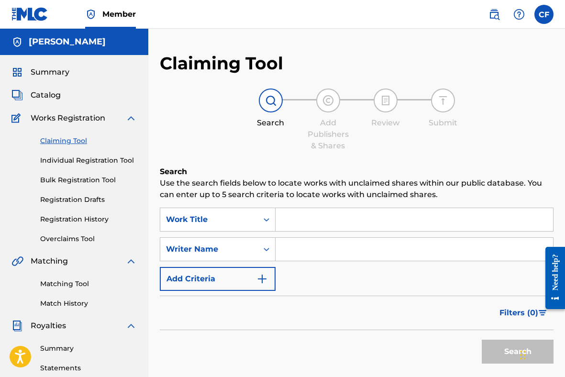
click at [292, 250] on input "Search Form" at bounding box center [415, 249] width 278 height 23
type input "[PERSON_NAME]"
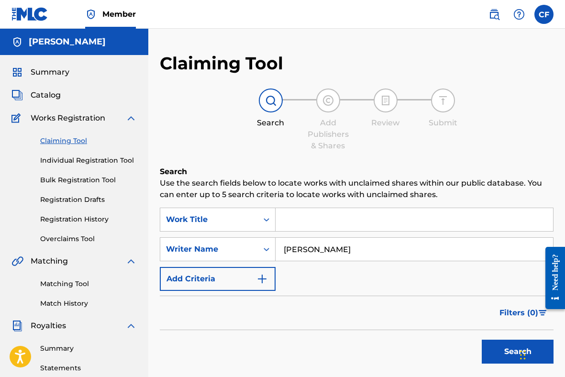
click at [492, 351] on button "Search" at bounding box center [518, 352] width 72 height 24
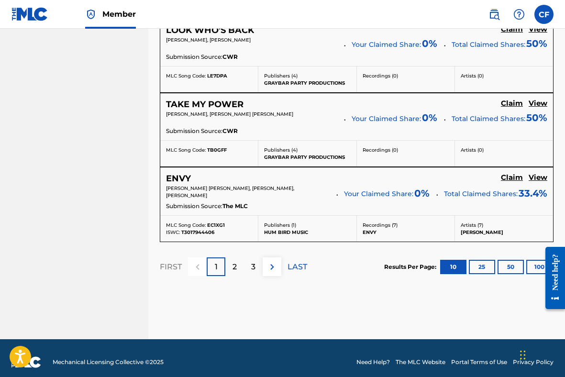
scroll to position [888, 0]
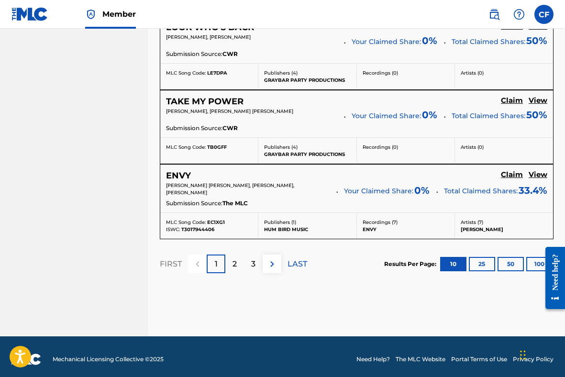
click at [233, 263] on p "2" at bounding box center [235, 264] width 4 height 11
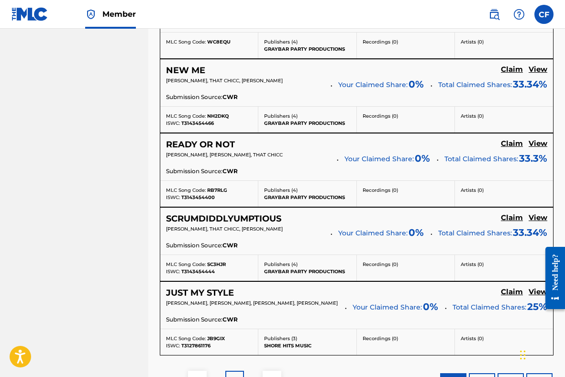
scroll to position [895, 0]
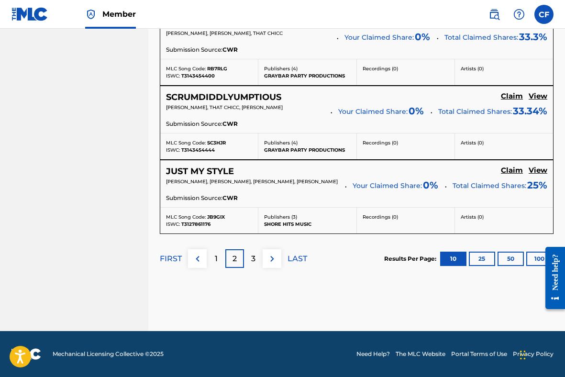
click at [254, 257] on p "3" at bounding box center [253, 258] width 4 height 11
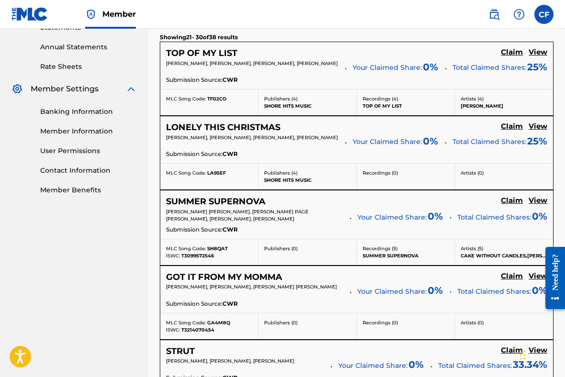
scroll to position [331, 0]
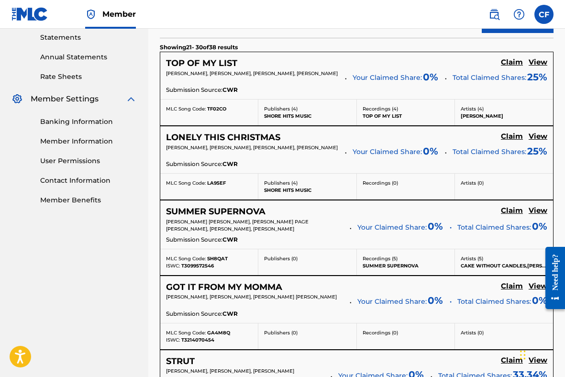
click at [509, 67] on h5 "Claim" at bounding box center [512, 62] width 22 height 9
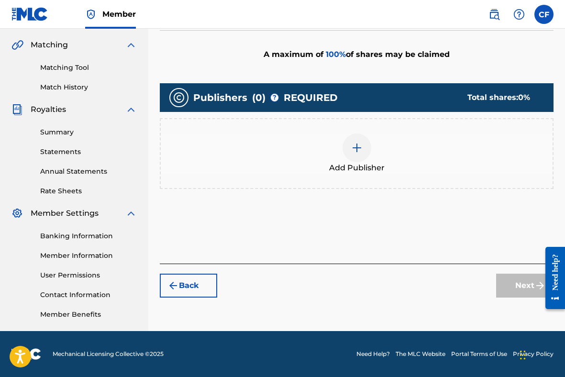
click at [355, 149] on img at bounding box center [356, 147] width 11 height 11
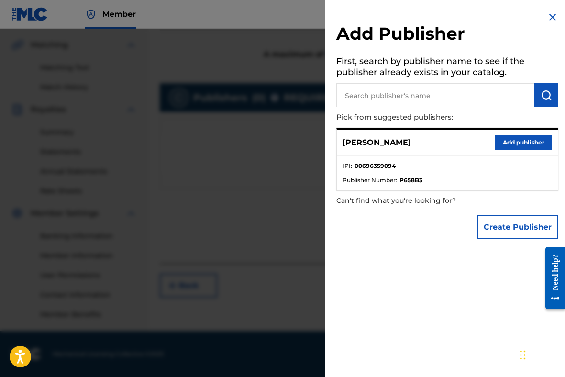
click at [511, 138] on button "Add publisher" at bounding box center [523, 142] width 57 height 14
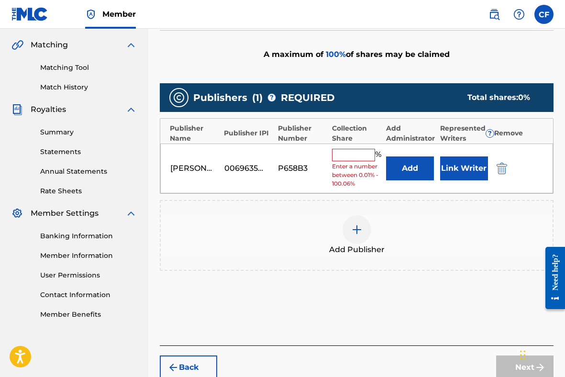
click at [367, 155] on input "text" at bounding box center [353, 155] width 43 height 12
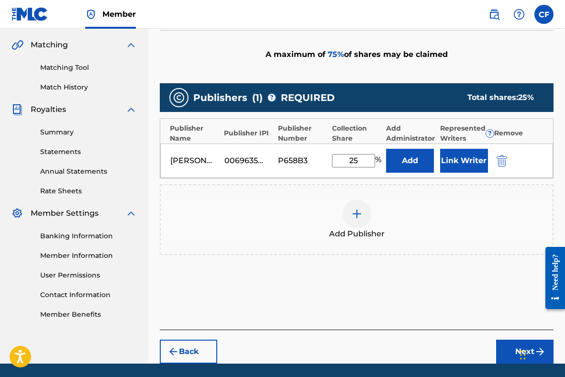
type input "25"
click at [451, 165] on button "Link Writer" at bounding box center [464, 161] width 48 height 24
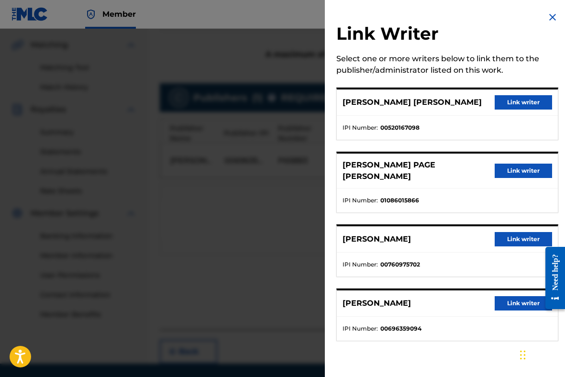
click at [507, 296] on button "Link writer" at bounding box center [523, 303] width 57 height 14
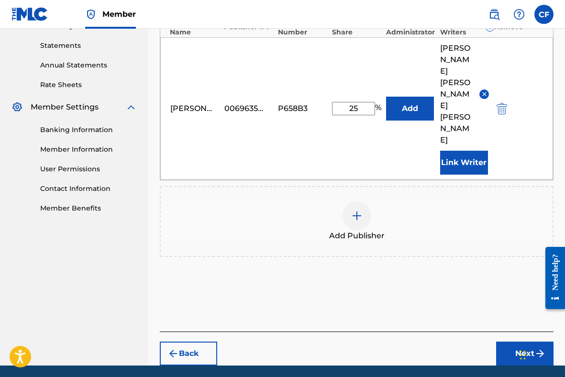
click at [520, 342] on button "Next" at bounding box center [524, 354] width 57 height 24
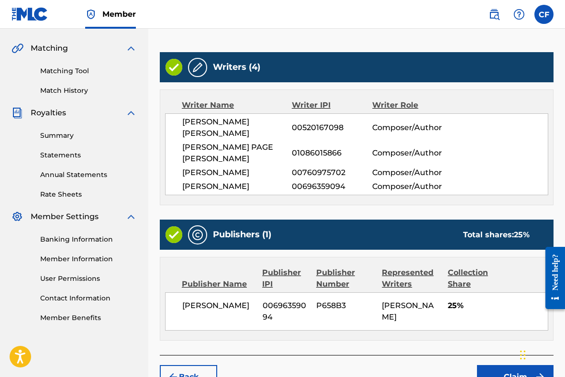
scroll to position [282, 0]
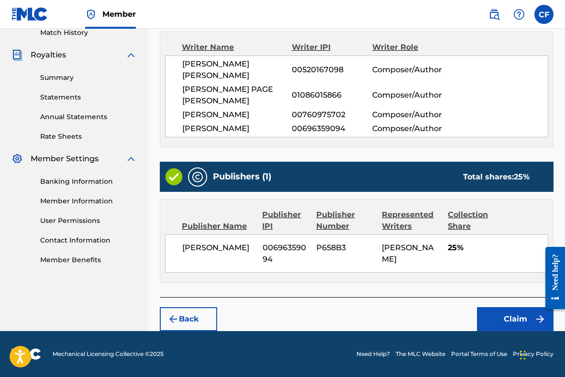
click at [506, 316] on button "Claim" at bounding box center [515, 319] width 77 height 24
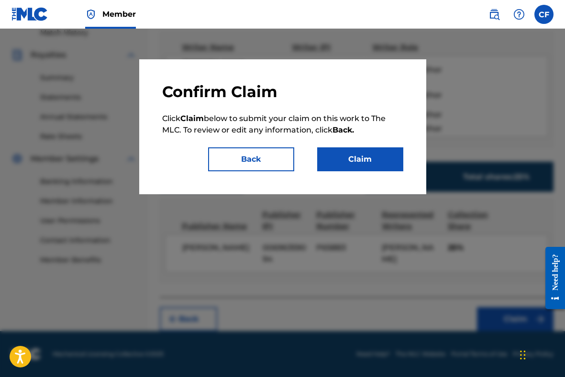
click at [362, 160] on button "Claim" at bounding box center [360, 159] width 86 height 24
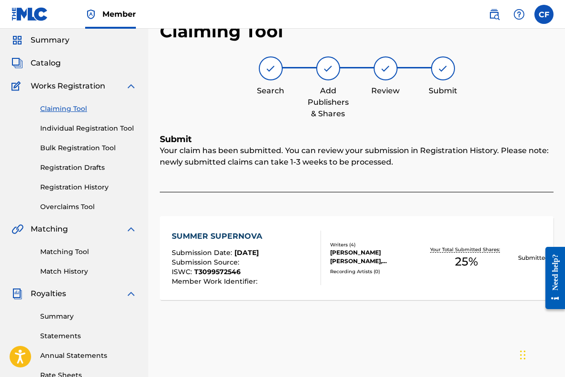
scroll to position [32, 0]
click at [75, 209] on link "Overclaims Tool" at bounding box center [88, 208] width 97 height 10
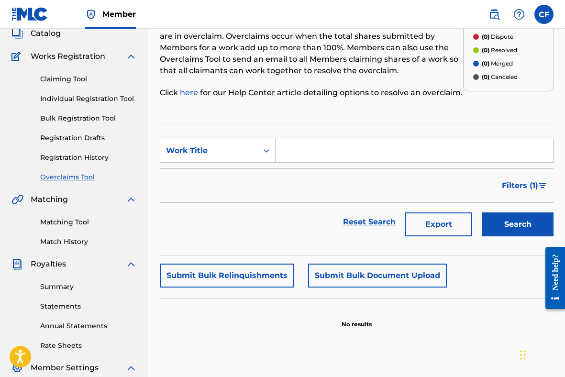
scroll to position [53, 0]
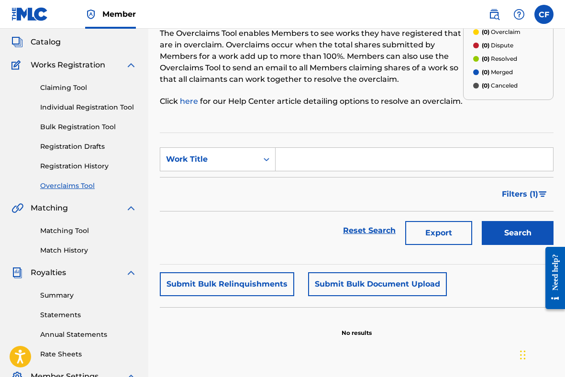
click at [70, 88] on link "Claiming Tool" at bounding box center [88, 88] width 97 height 10
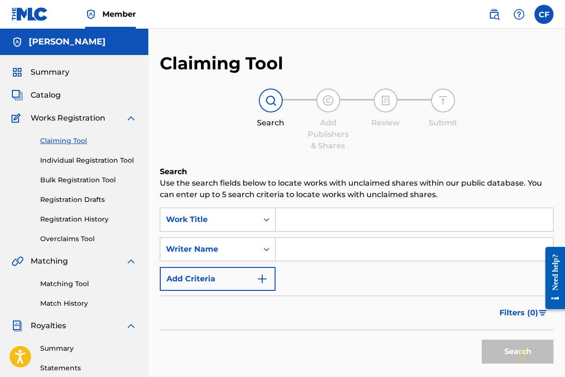
click at [312, 247] on input "Search Form" at bounding box center [415, 249] width 278 height 23
type input "[PERSON_NAME]"
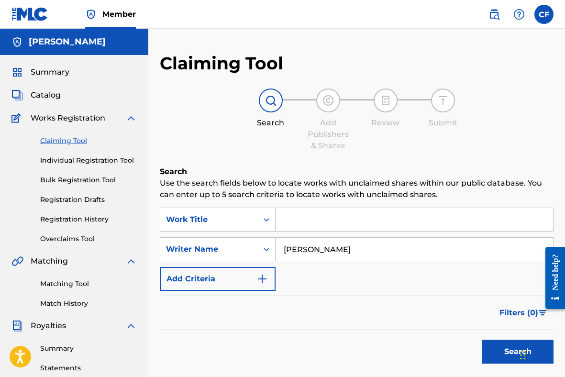
click at [482, 340] on button "Search" at bounding box center [518, 352] width 72 height 24
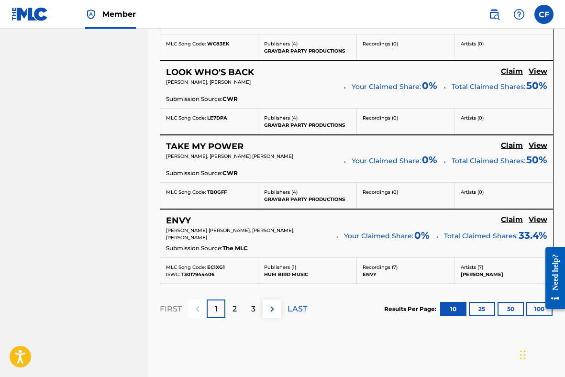
click at [254, 304] on p "3" at bounding box center [253, 309] width 4 height 11
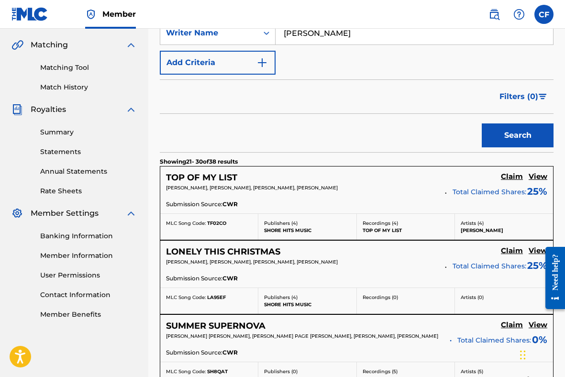
scroll to position [843, 0]
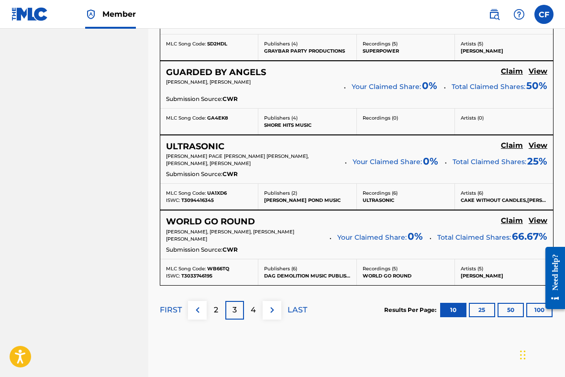
click at [255, 316] on p "4" at bounding box center [253, 310] width 5 height 11
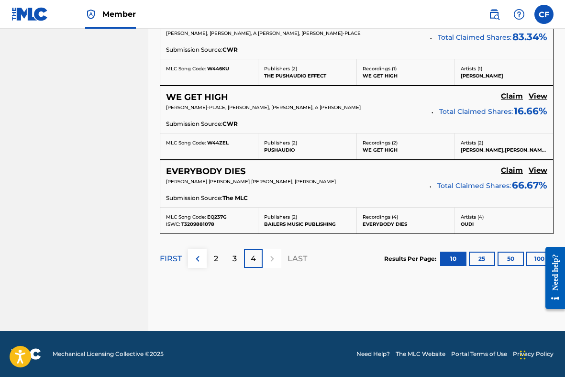
scroll to position [740, 0]
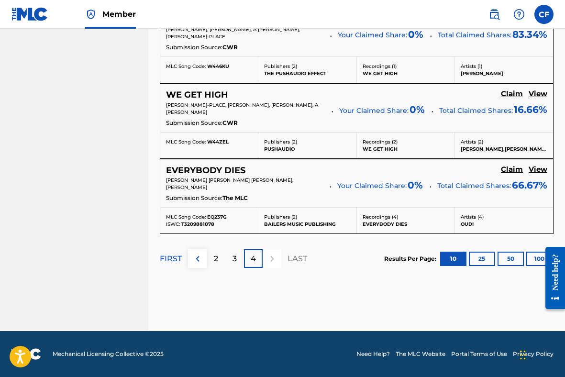
click at [233, 251] on div "3" at bounding box center [235, 258] width 19 height 19
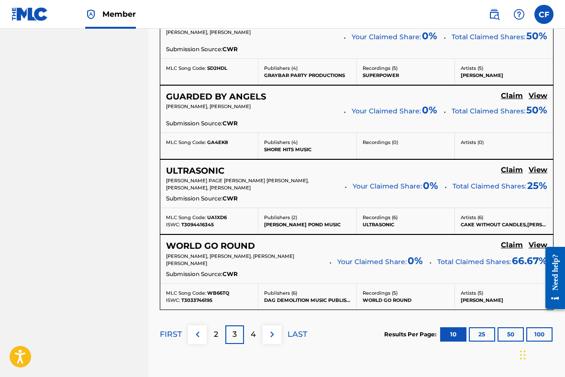
scroll to position [899, 0]
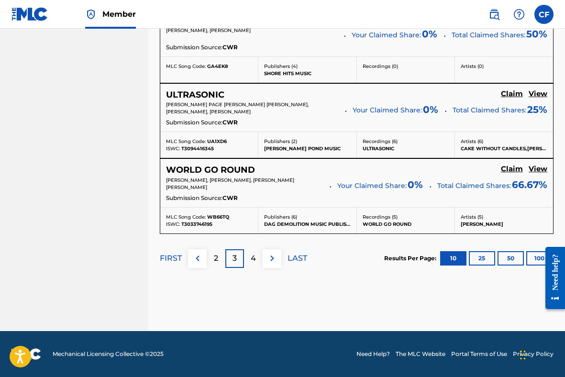
click at [254, 259] on p "4" at bounding box center [253, 258] width 5 height 11
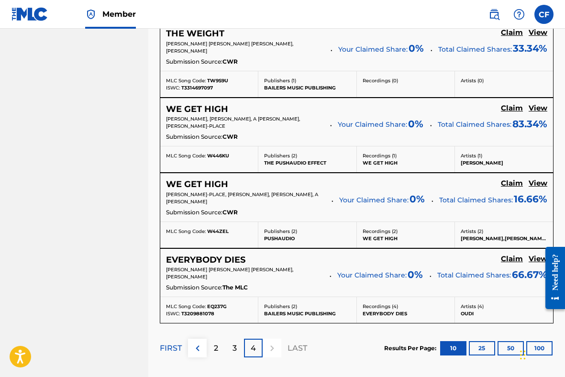
scroll to position [642, 0]
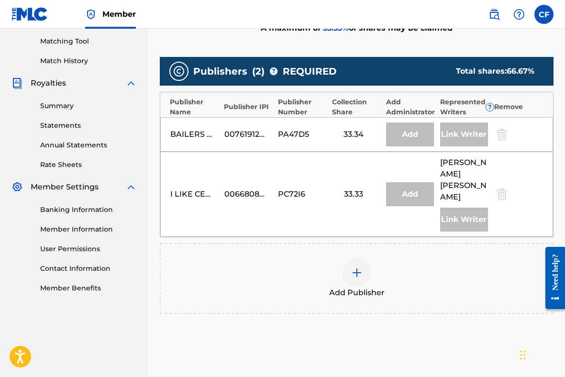
scroll to position [234, 0]
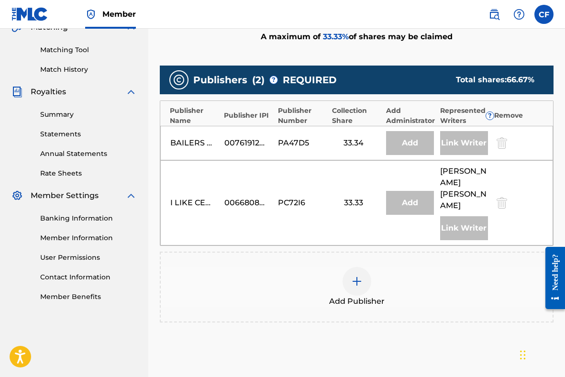
click at [361, 276] on img at bounding box center [356, 281] width 11 height 11
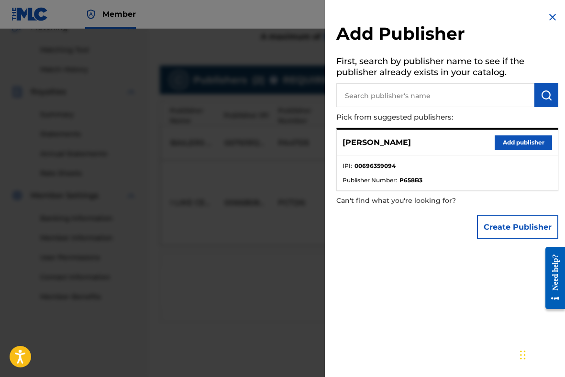
click at [516, 142] on button "Add publisher" at bounding box center [523, 142] width 57 height 14
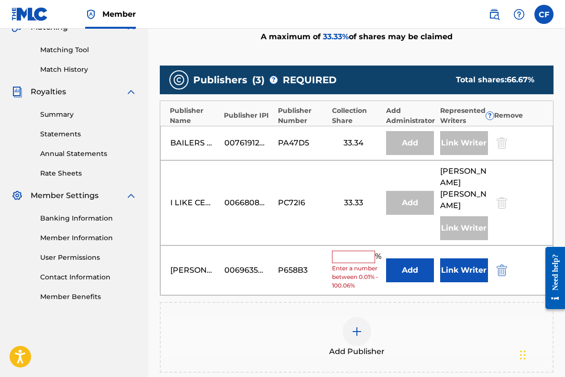
click at [451, 259] on button "Link Writer" at bounding box center [464, 271] width 48 height 24
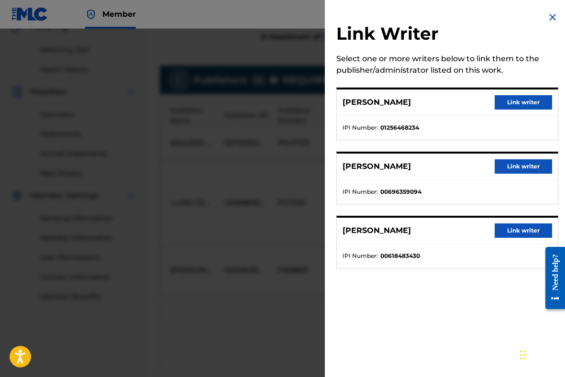
click at [520, 167] on button "Link writer" at bounding box center [523, 166] width 57 height 14
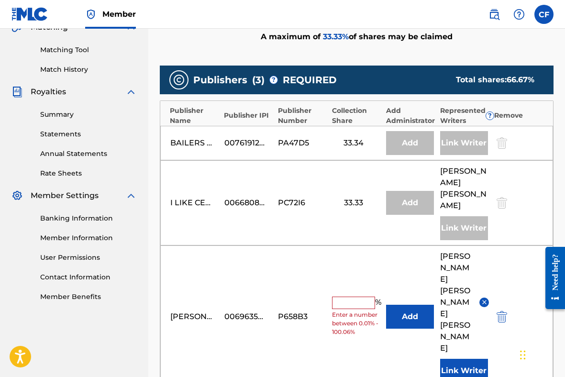
click at [348, 297] on input "text" at bounding box center [353, 303] width 43 height 12
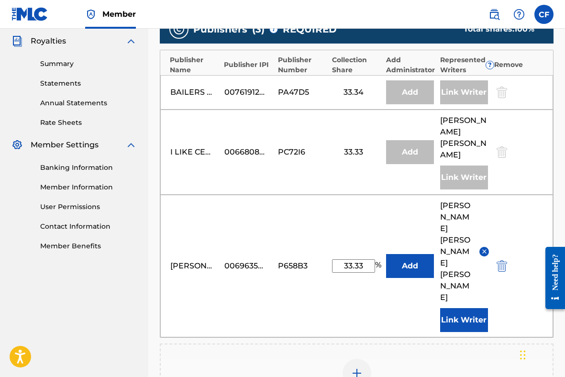
scroll to position [276, 0]
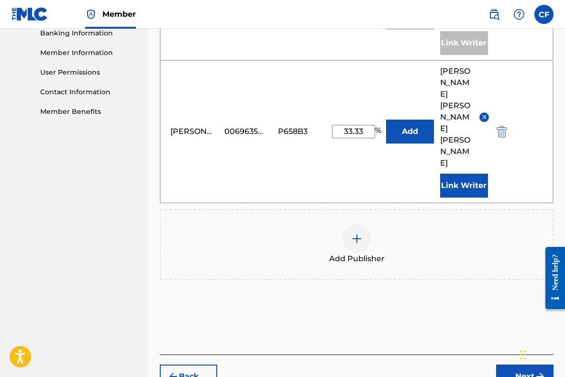
type input "33.33"
click at [510, 365] on button "Next" at bounding box center [524, 377] width 57 height 24
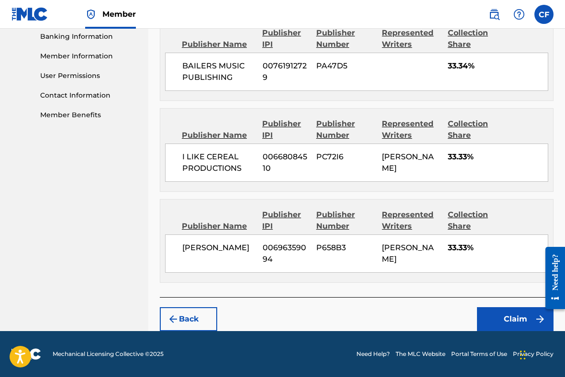
scroll to position [449, 0]
click at [504, 317] on button "Claim" at bounding box center [515, 319] width 77 height 24
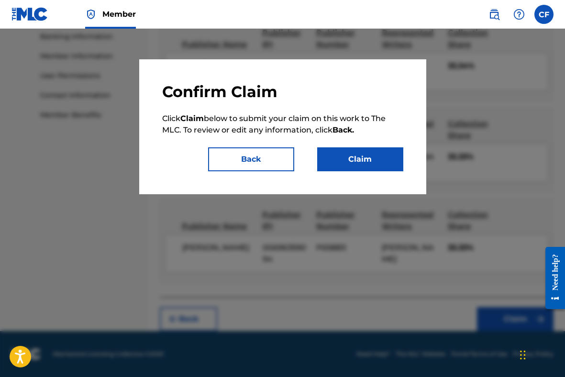
click at [371, 151] on button "Claim" at bounding box center [360, 159] width 86 height 24
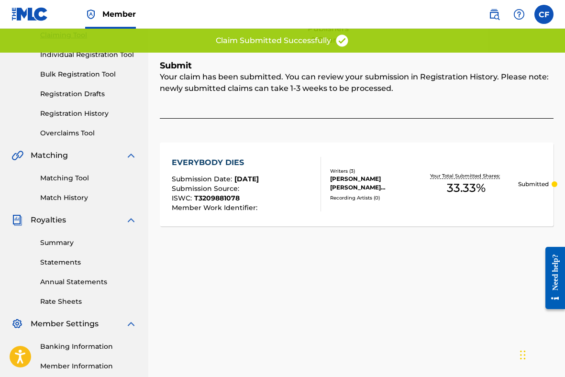
scroll to position [0, 0]
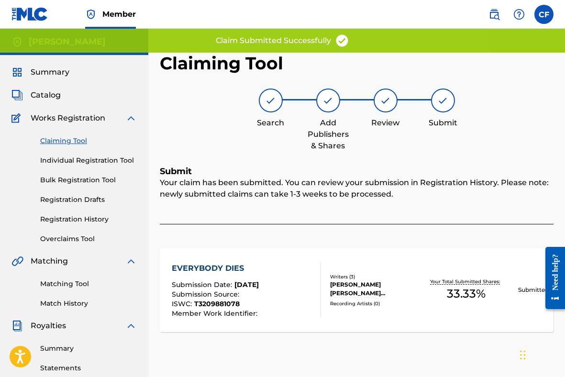
click at [73, 140] on link "Claiming Tool" at bounding box center [88, 141] width 97 height 10
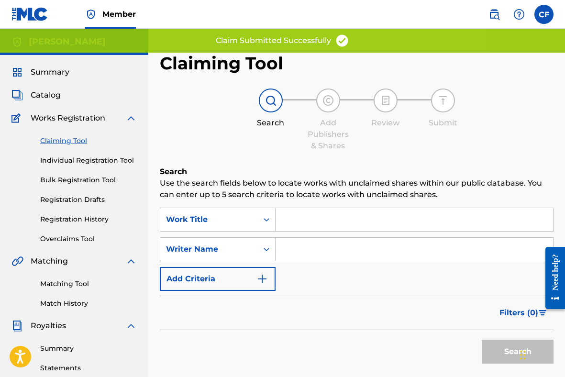
click at [318, 258] on input "Search Form" at bounding box center [415, 249] width 278 height 23
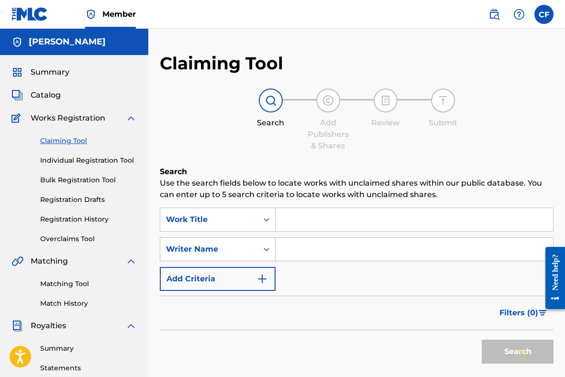
type input "[PERSON_NAME]"
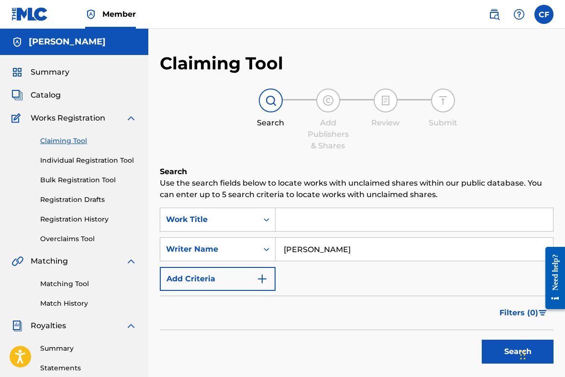
click at [482, 340] on button "Search" at bounding box center [518, 352] width 72 height 24
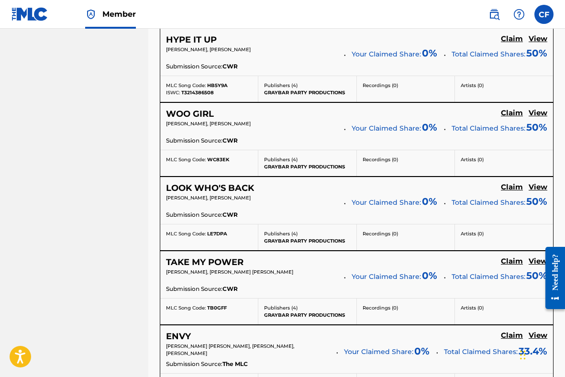
scroll to position [893, 0]
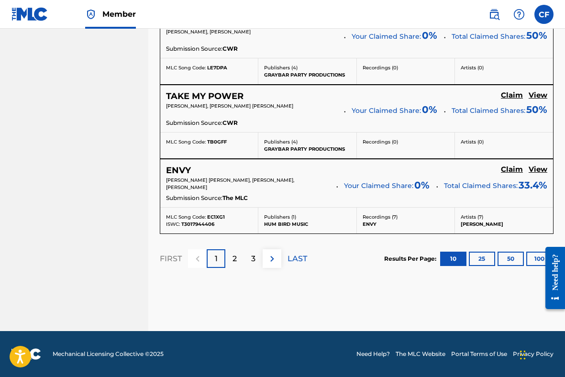
click at [253, 260] on p "3" at bounding box center [253, 258] width 4 height 11
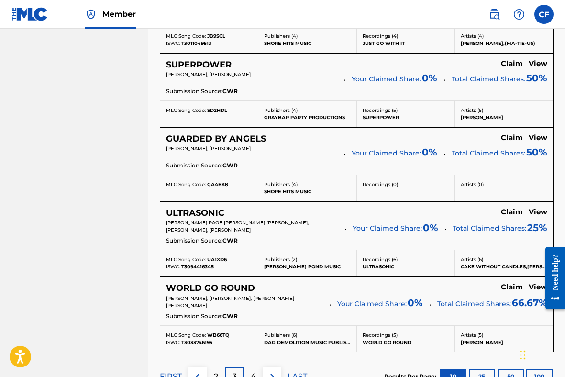
scroll to position [899, 0]
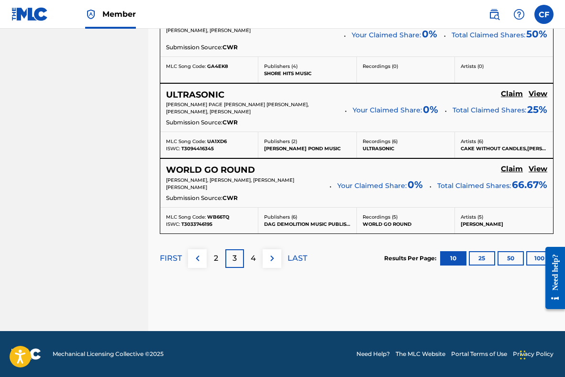
click at [254, 255] on p "4" at bounding box center [253, 258] width 5 height 11
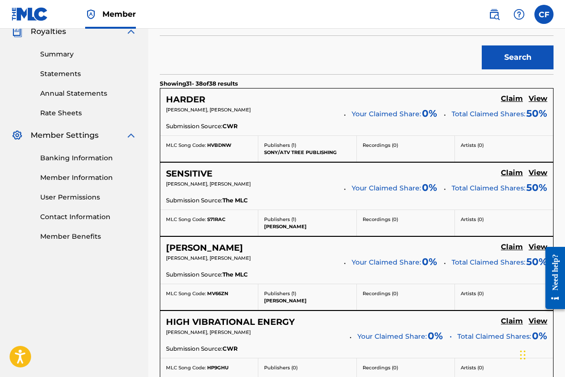
scroll to position [295, 0]
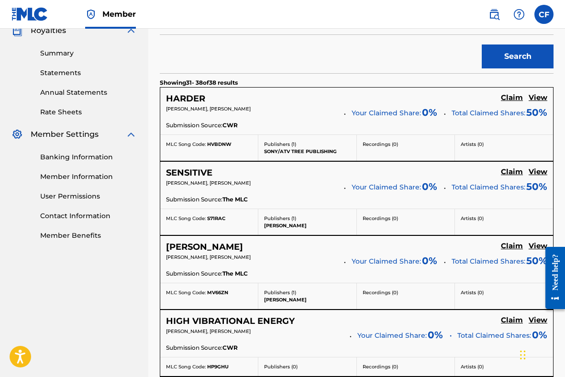
click at [513, 100] on h5 "Claim" at bounding box center [512, 97] width 22 height 9
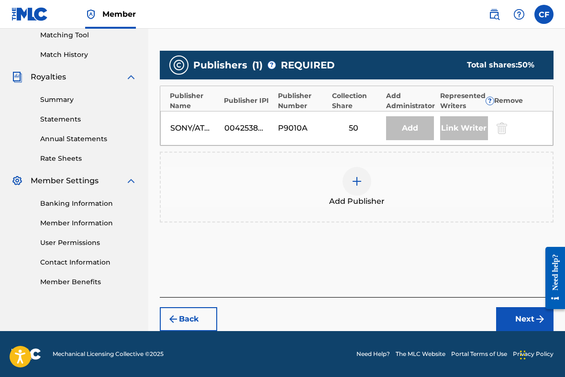
click at [355, 181] on img at bounding box center [356, 181] width 11 height 11
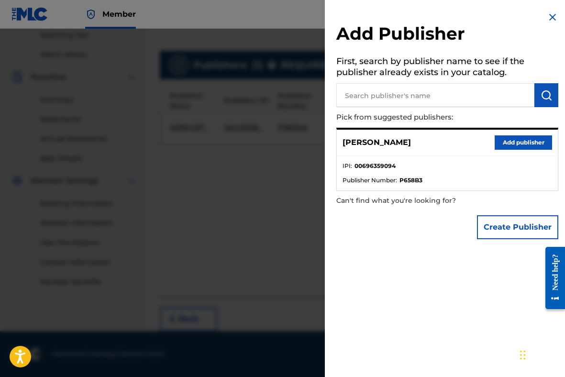
click at [509, 145] on button "Add publisher" at bounding box center [523, 142] width 57 height 14
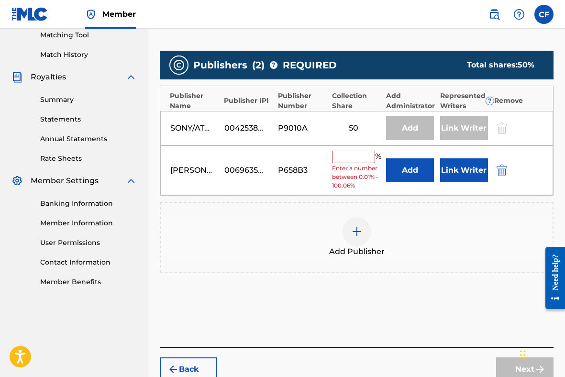
click at [366, 160] on input "text" at bounding box center [353, 157] width 43 height 12
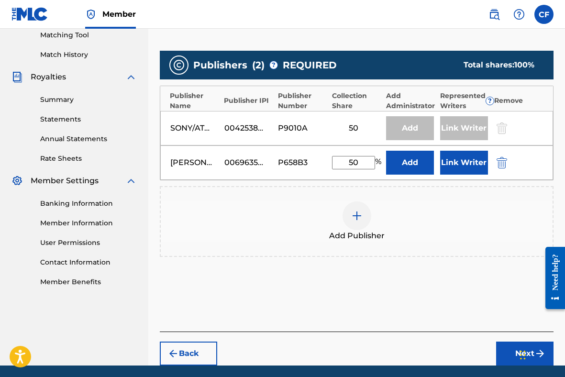
type input "50"
click at [471, 165] on button "Link Writer" at bounding box center [464, 163] width 48 height 24
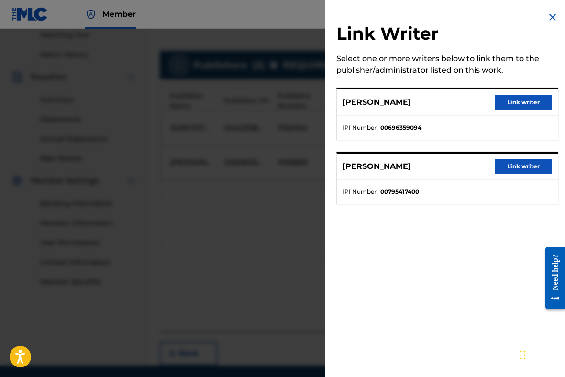
click at [516, 103] on button "Link writer" at bounding box center [523, 102] width 57 height 14
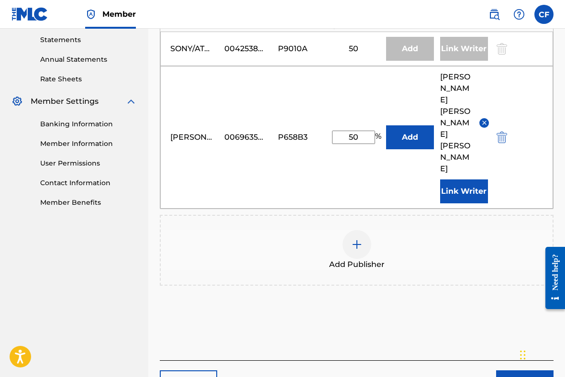
scroll to position [357, 0]
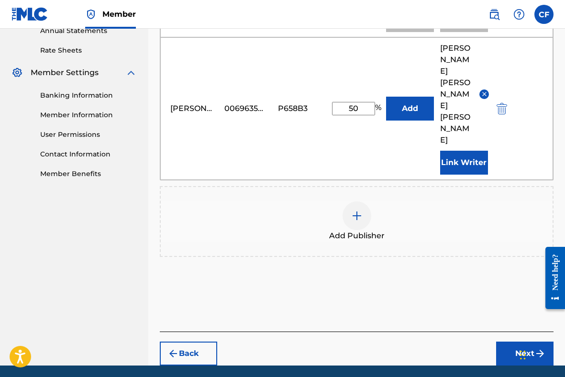
click at [519, 342] on button "Next" at bounding box center [524, 354] width 57 height 24
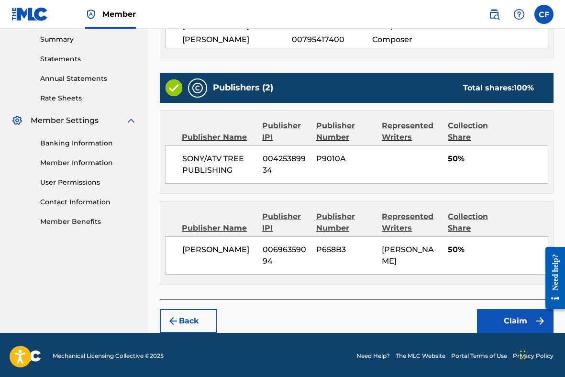
scroll to position [333, 0]
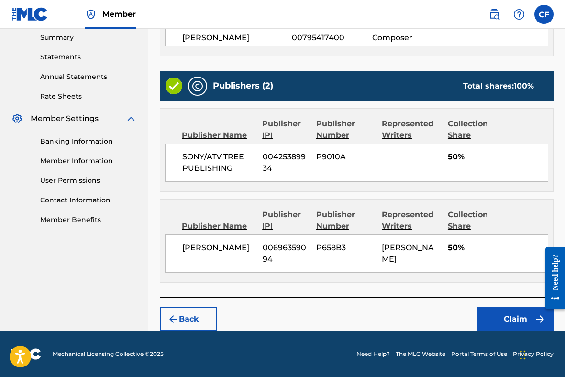
click at [502, 315] on button "Claim" at bounding box center [515, 319] width 77 height 24
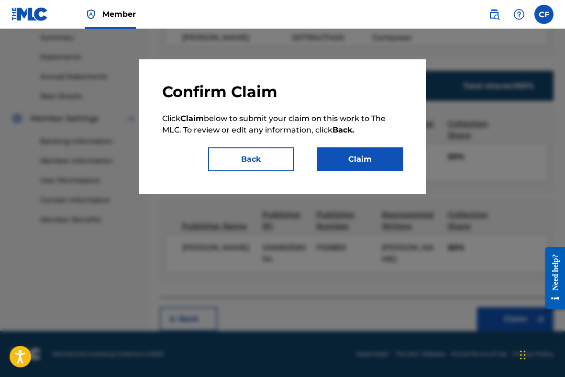
click at [349, 158] on button "Claim" at bounding box center [360, 159] width 86 height 24
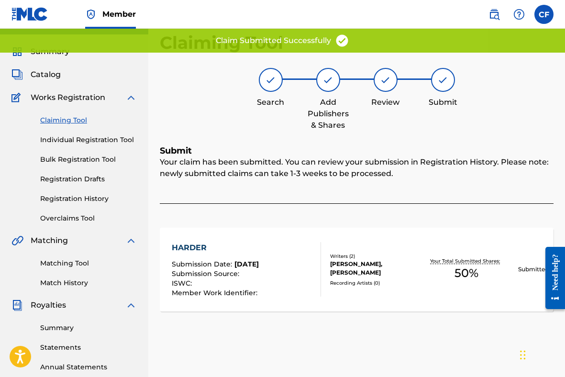
scroll to position [0, 0]
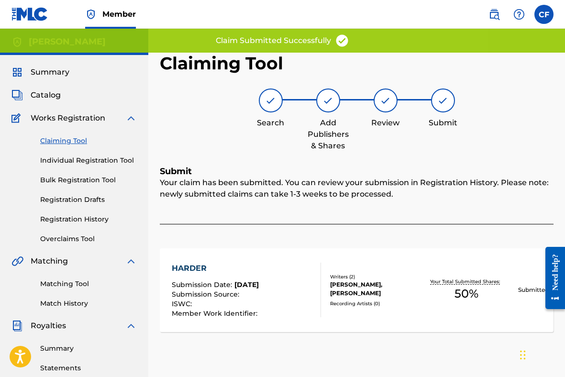
click at [76, 140] on link "Claiming Tool" at bounding box center [88, 141] width 97 height 10
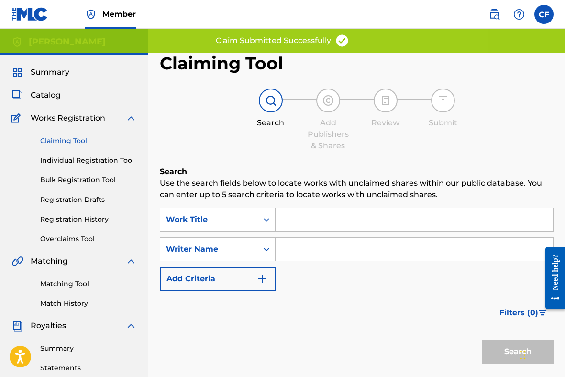
click at [293, 218] on input "Search Form" at bounding box center [415, 219] width 278 height 23
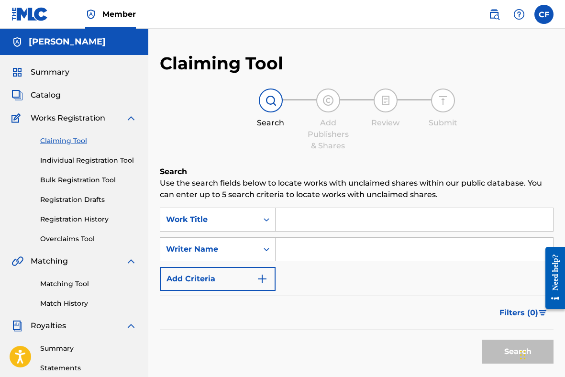
click at [301, 251] on input "Search Form" at bounding box center [415, 249] width 278 height 23
type input "[PERSON_NAME]"
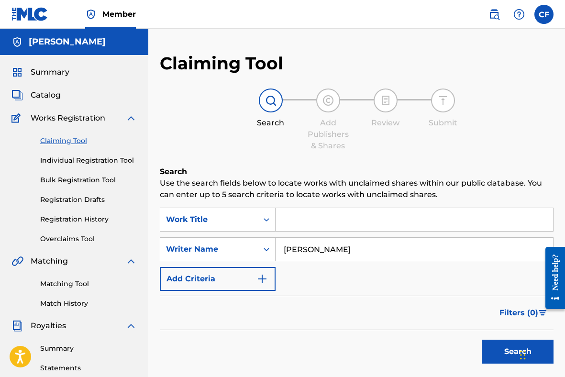
click at [482, 340] on button "Search" at bounding box center [518, 352] width 72 height 24
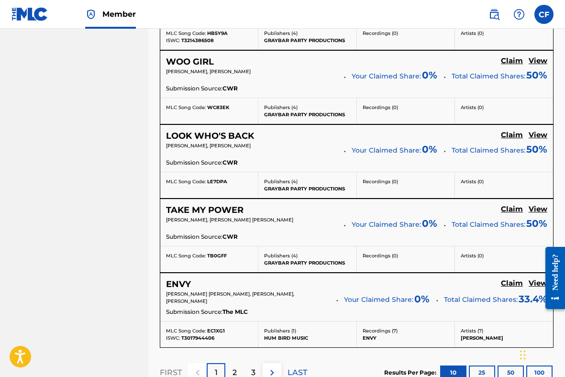
scroll to position [893, 0]
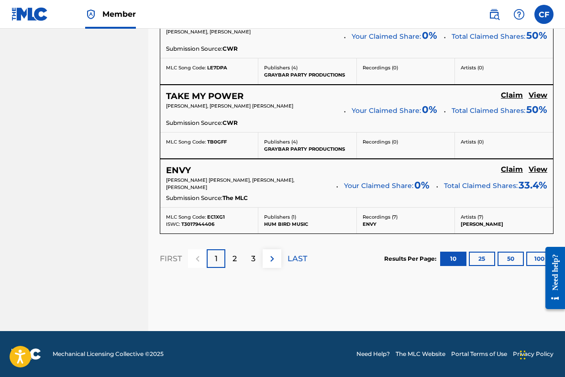
click at [258, 256] on div "3" at bounding box center [253, 258] width 19 height 19
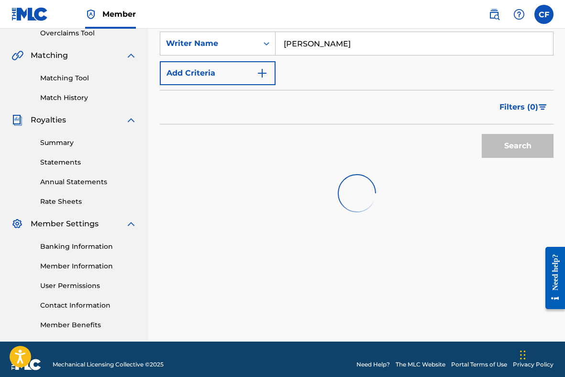
scroll to position [216, 0]
